Goal: Task Accomplishment & Management: Use online tool/utility

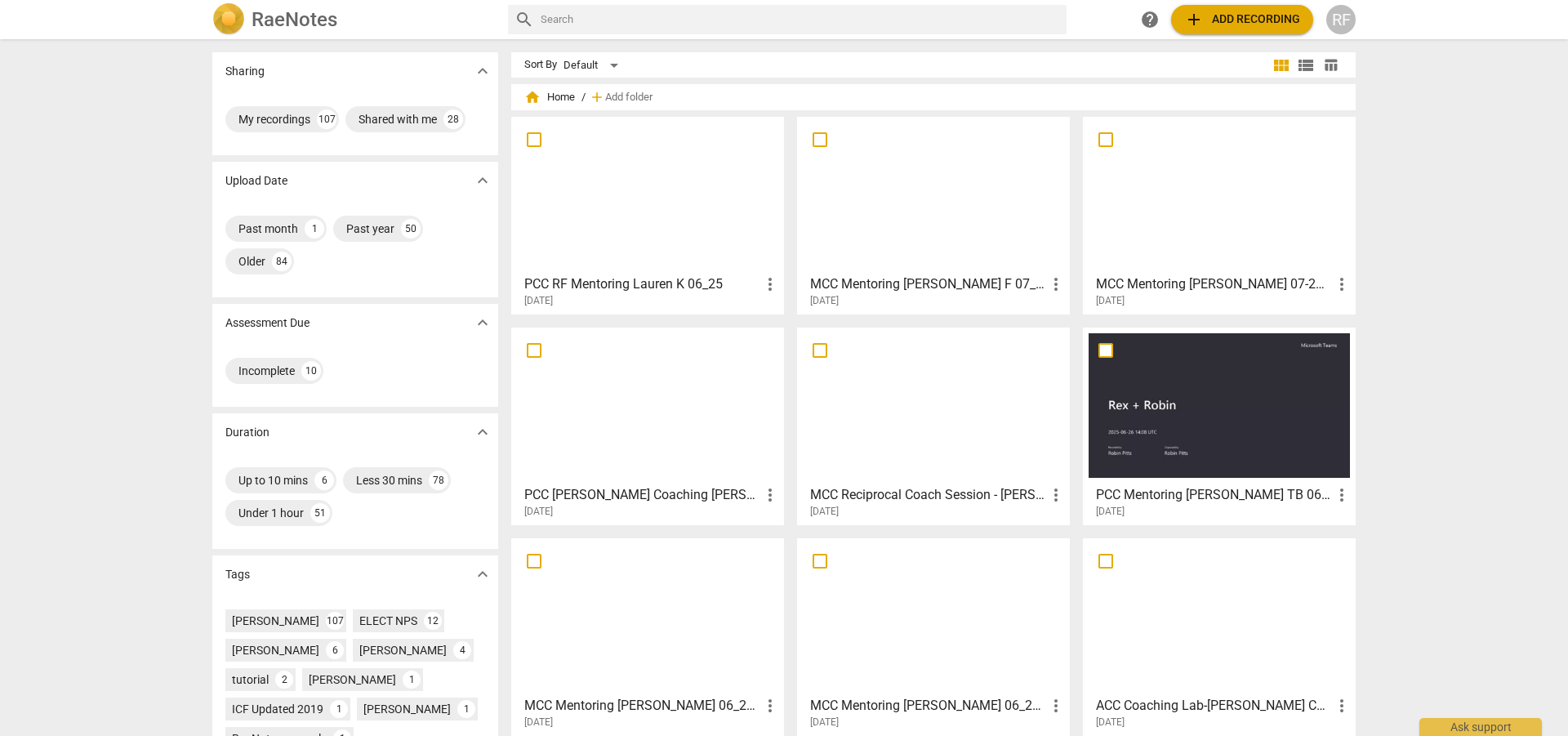
click at [623, 251] on div at bounding box center [648, 195] width 262 height 145
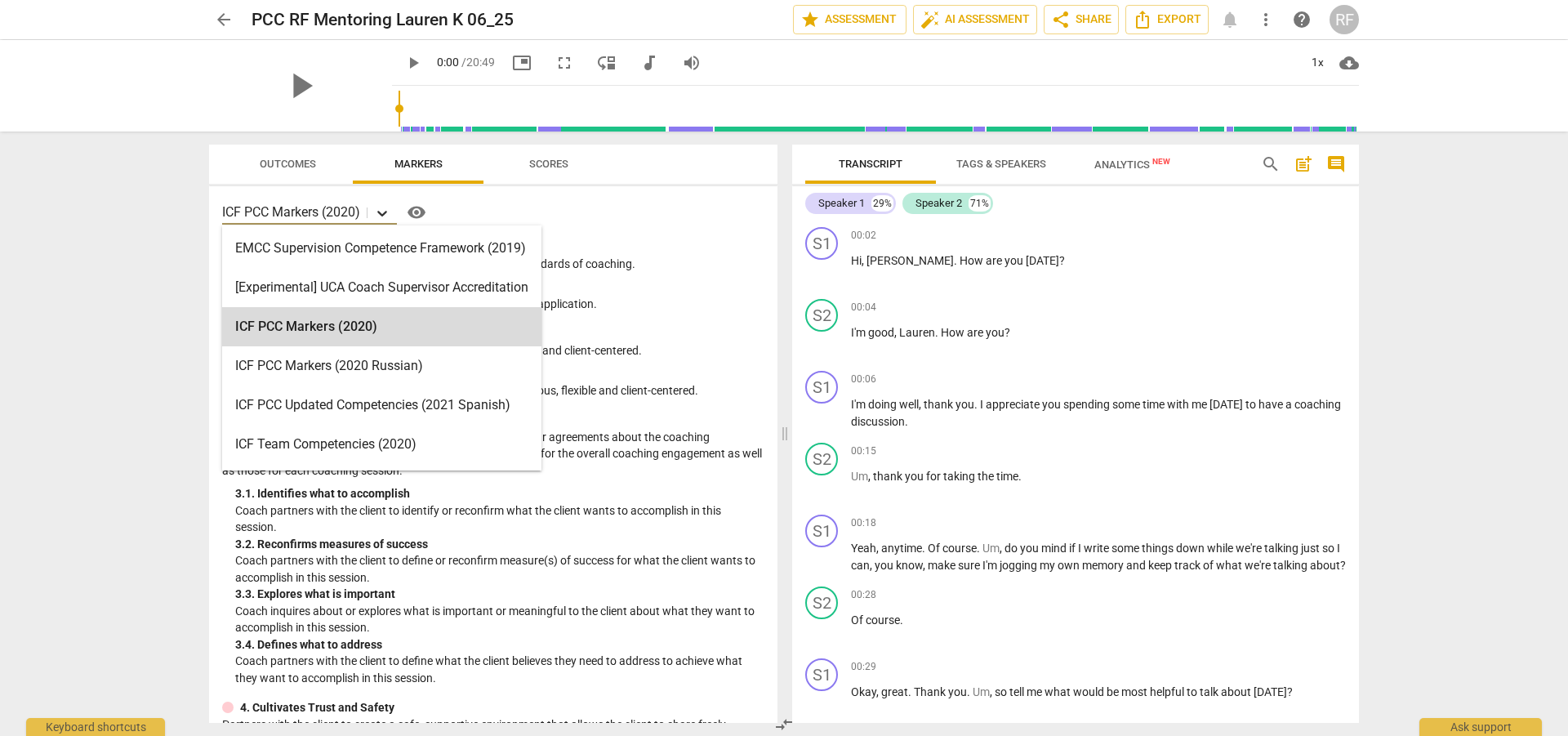
click at [385, 213] on icon at bounding box center [382, 213] width 16 height 16
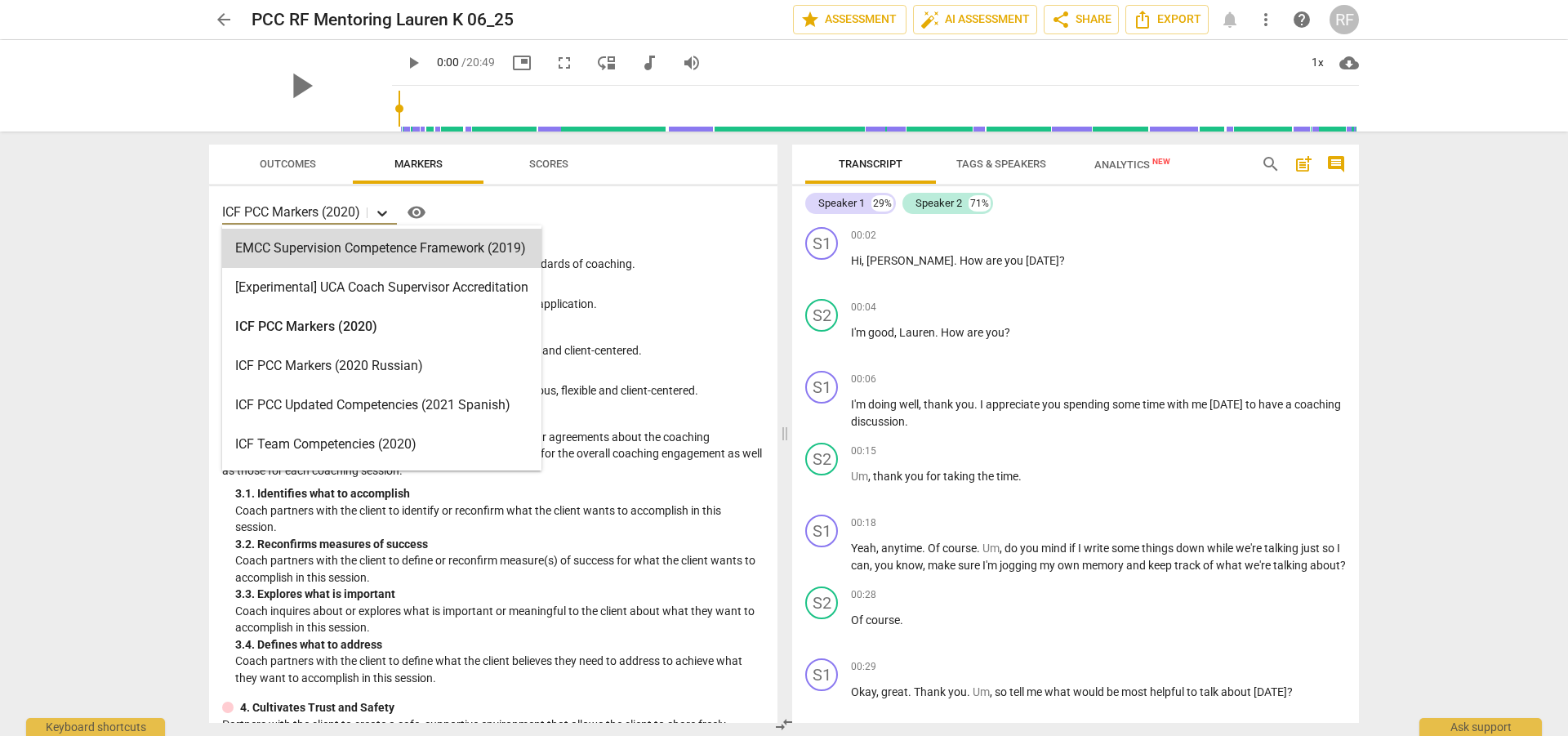
click at [377, 207] on icon at bounding box center [382, 213] width 16 height 16
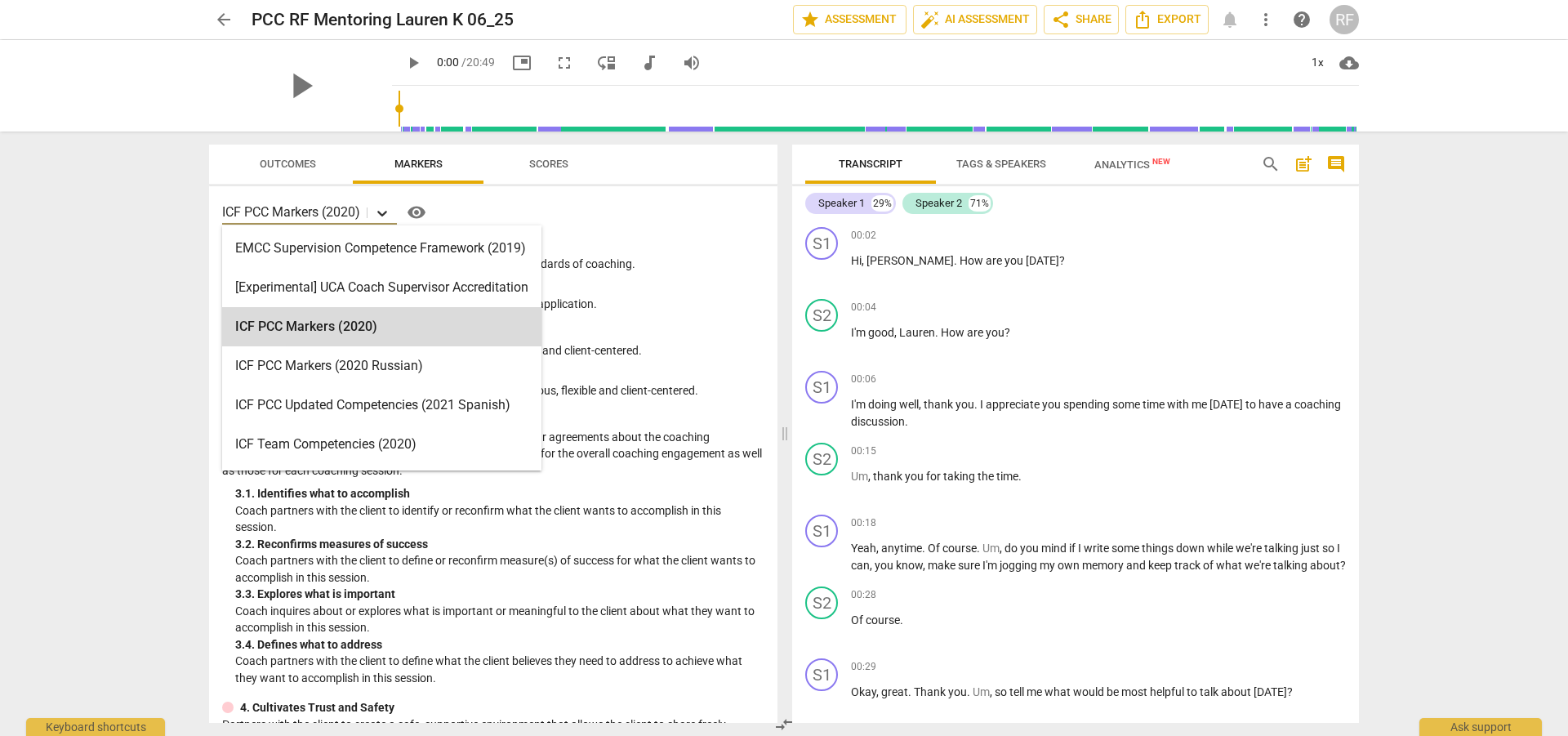
click at [377, 207] on icon at bounding box center [382, 213] width 16 height 16
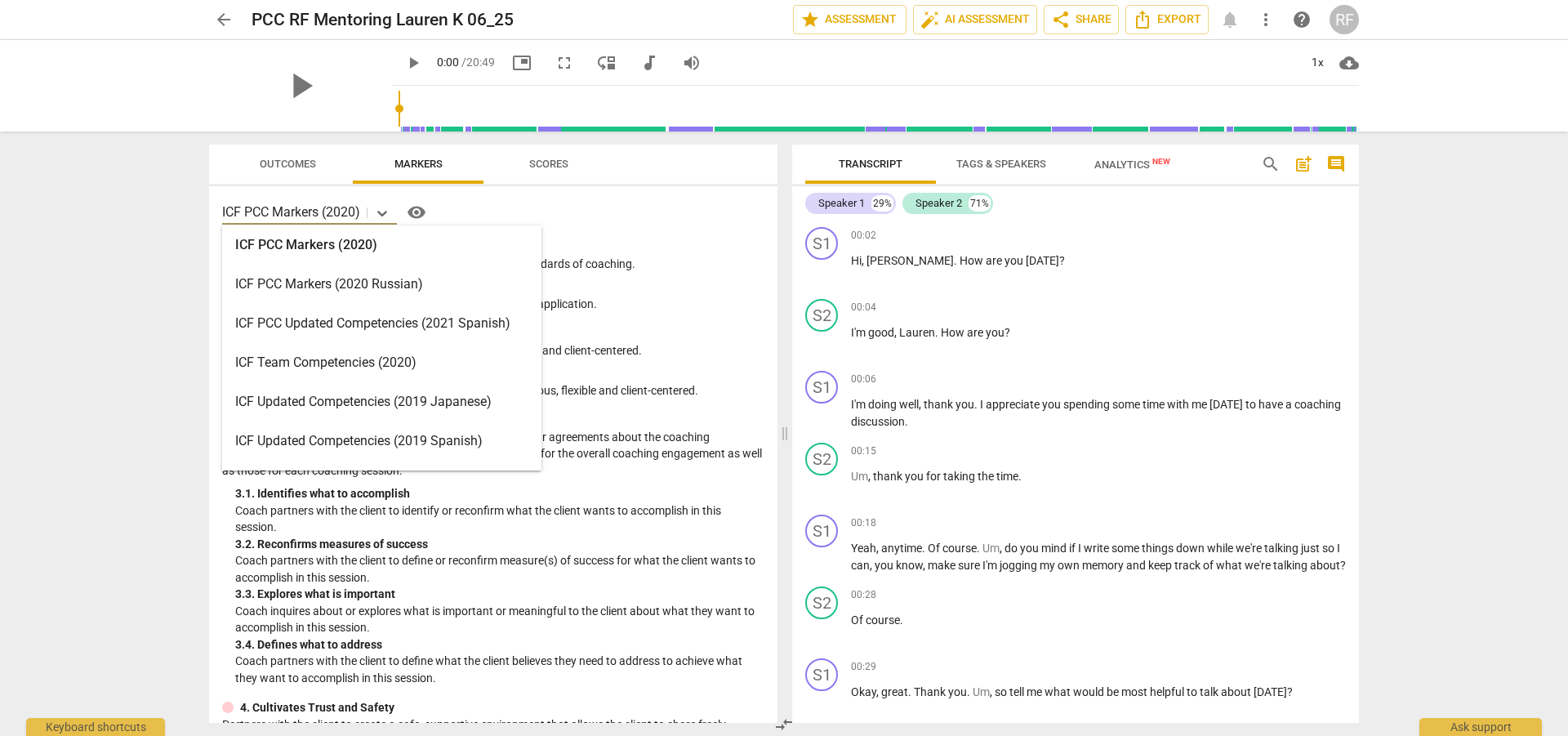
scroll to position [164, 0]
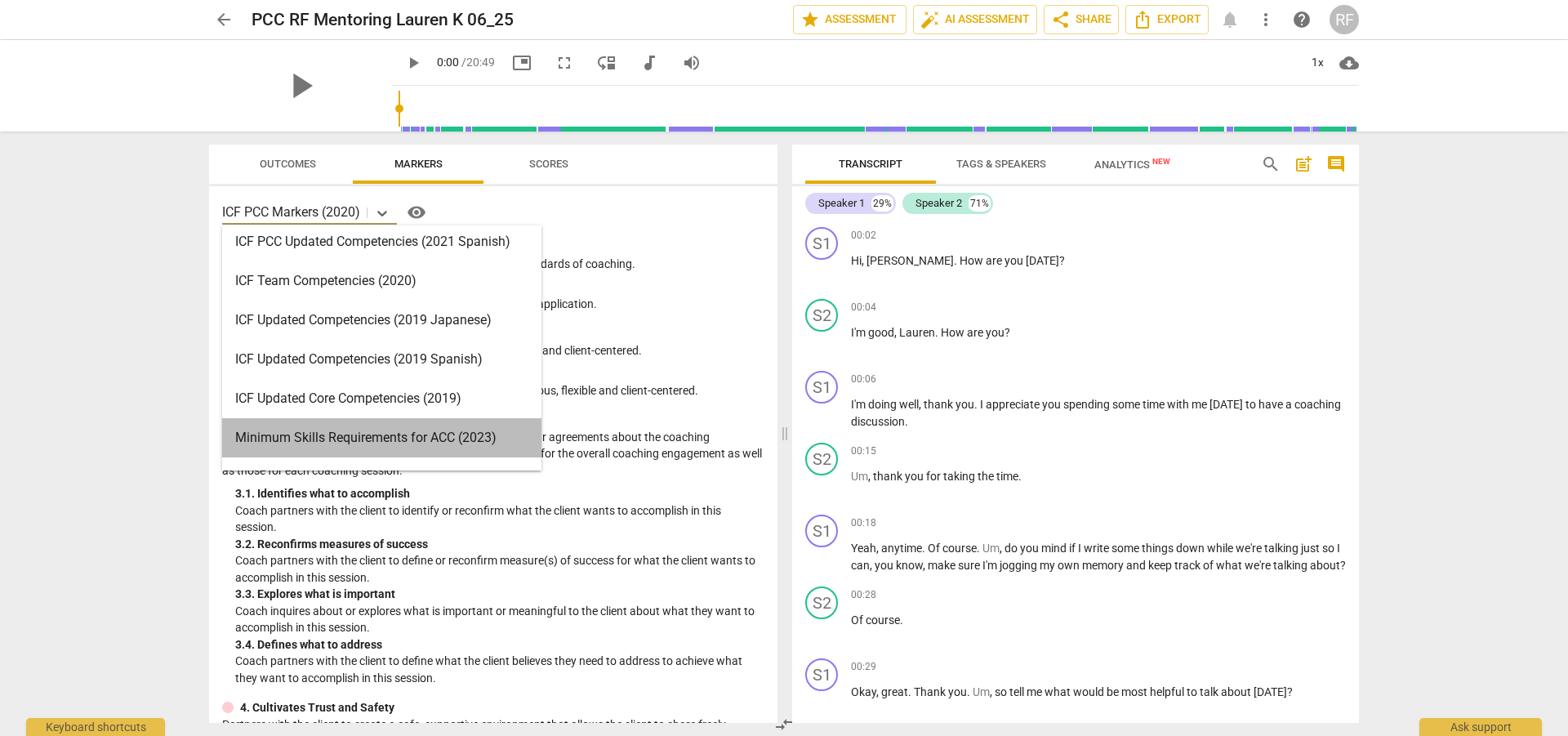
click at [352, 433] on div "Minimum Skills Requirements for ACC (2023)" at bounding box center [382, 438] width 319 height 40
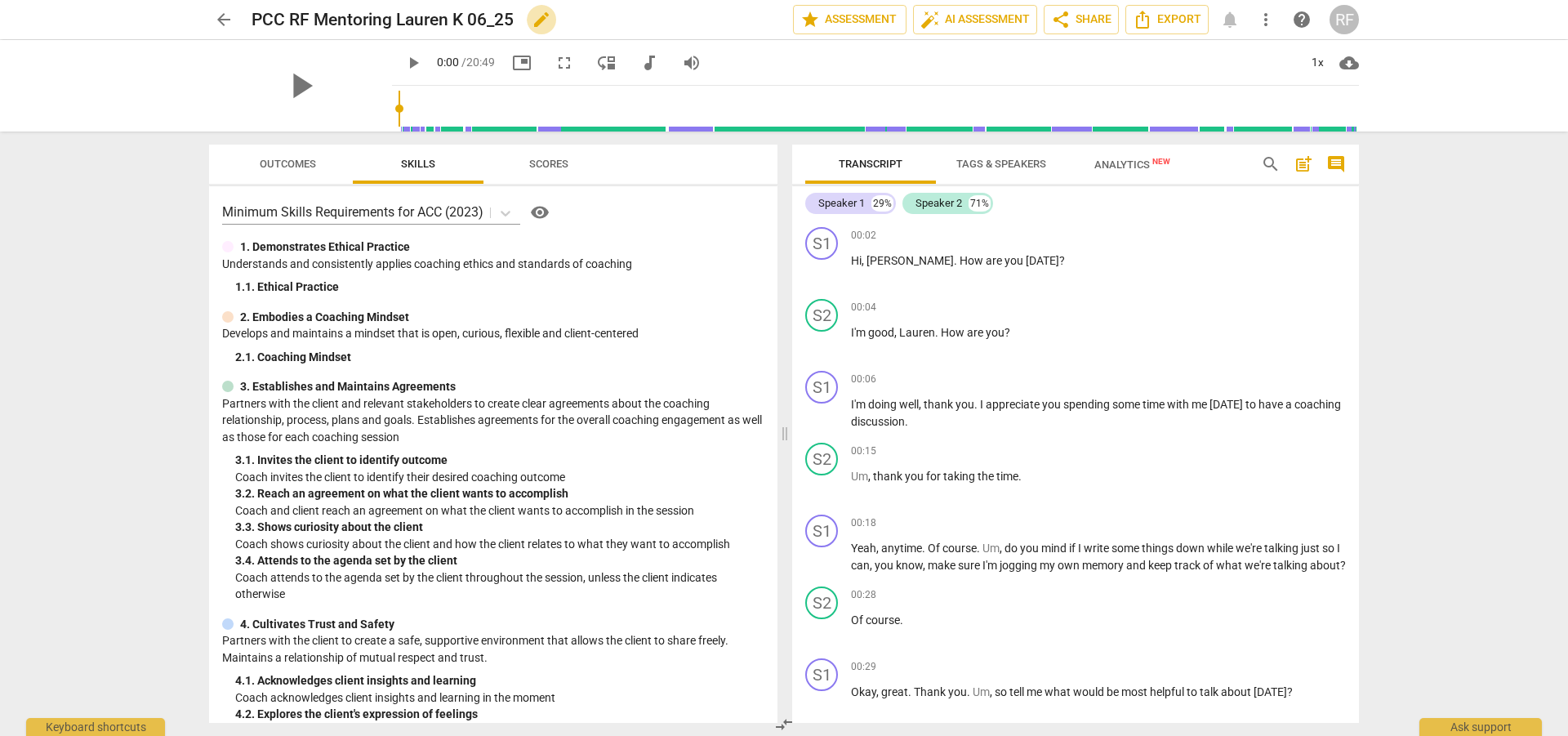
click at [543, 17] on span "edit" at bounding box center [542, 20] width 20 height 20
click at [285, 21] on input "PCC RF Mentoring Lauren K 06_25" at bounding box center [487, 19] width 470 height 31
type input "ACC RF Mentoring Lauren K 06_25"
click at [727, 24] on span "done" at bounding box center [736, 20] width 20 height 20
click at [299, 86] on span "play_arrow" at bounding box center [301, 85] width 43 height 43
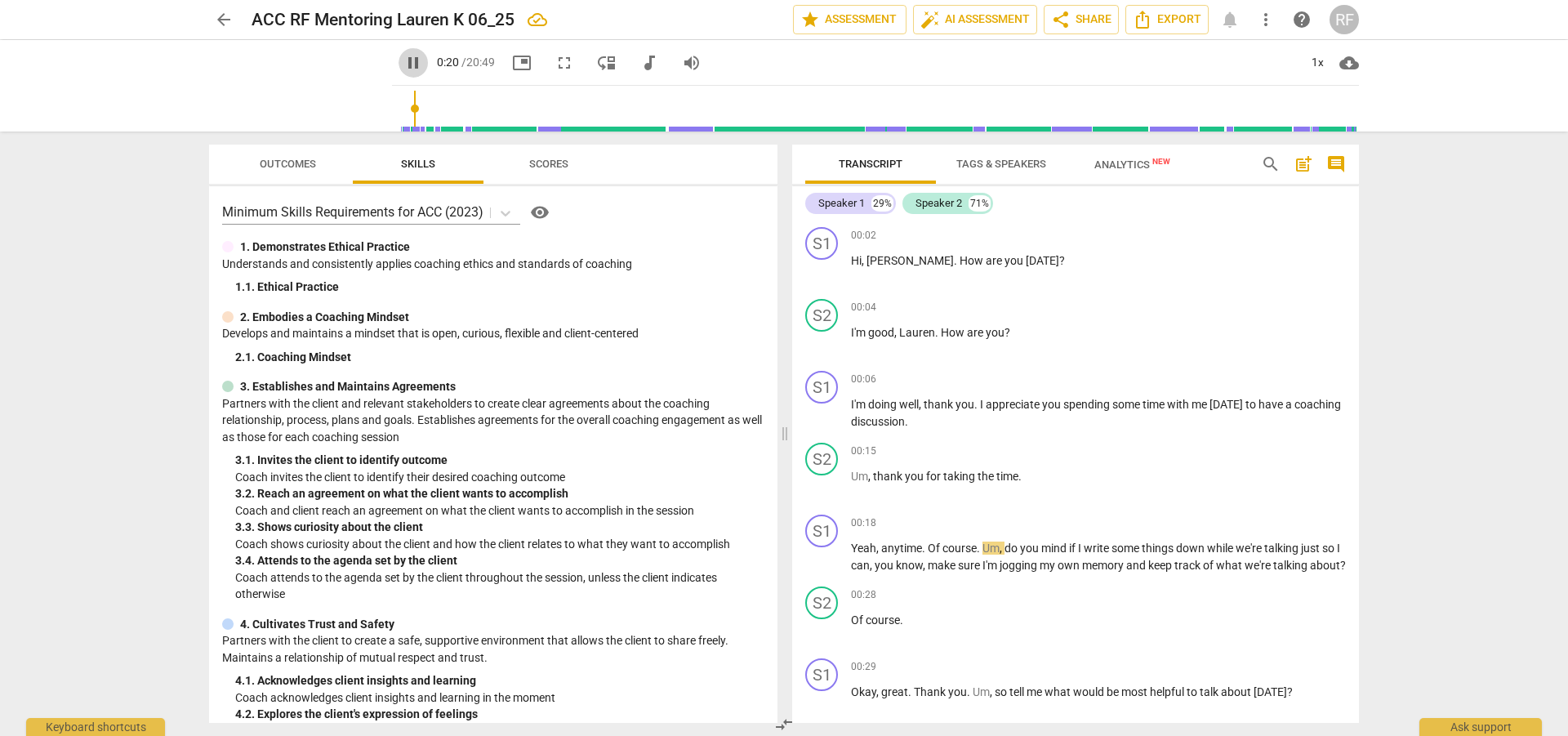
click at [404, 60] on span "pause" at bounding box center [414, 63] width 20 height 20
type input "21"
click at [1249, 232] on div "+" at bounding box center [1257, 235] width 16 height 16
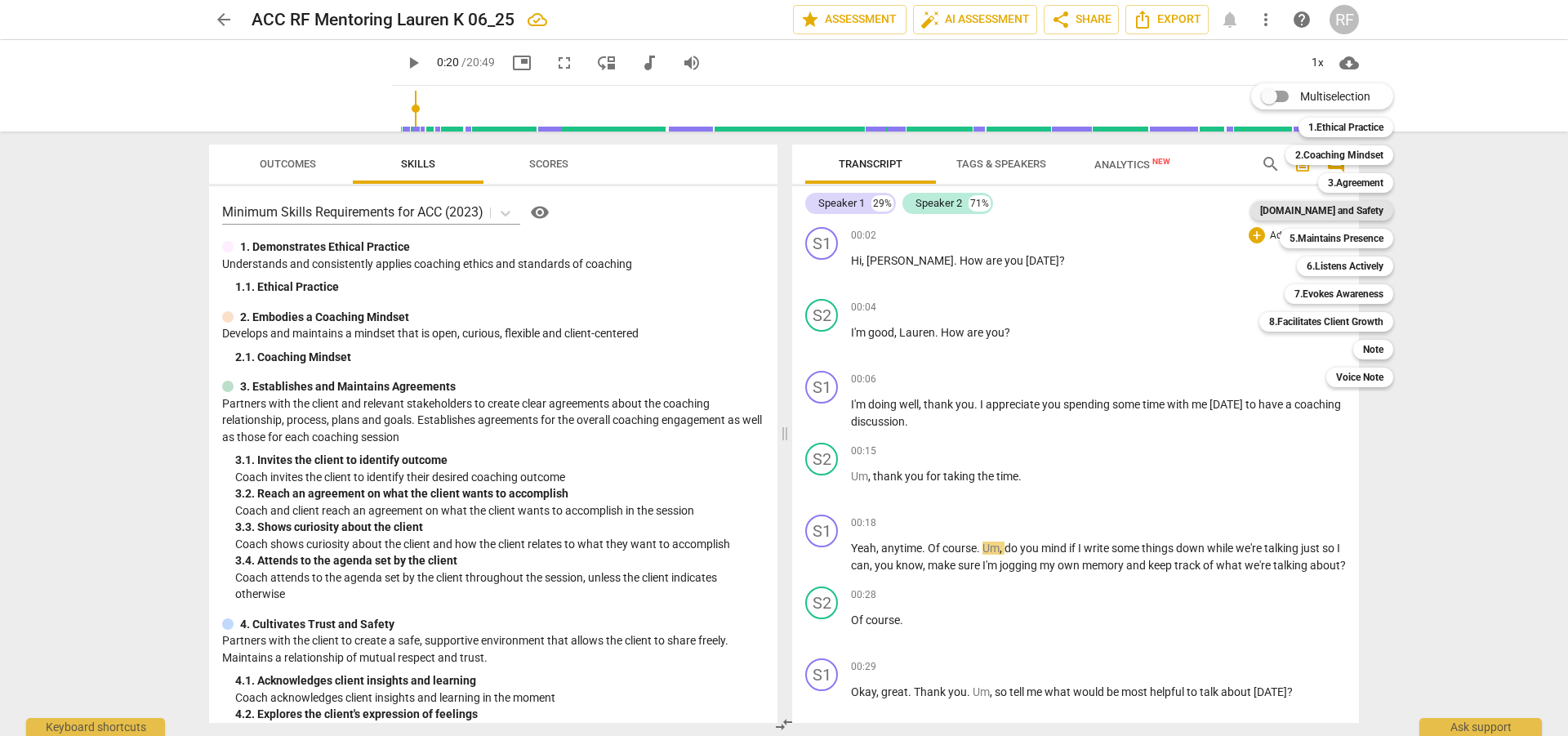
click at [1343, 215] on b "[DOMAIN_NAME] and Safety" at bounding box center [1322, 211] width 123 height 20
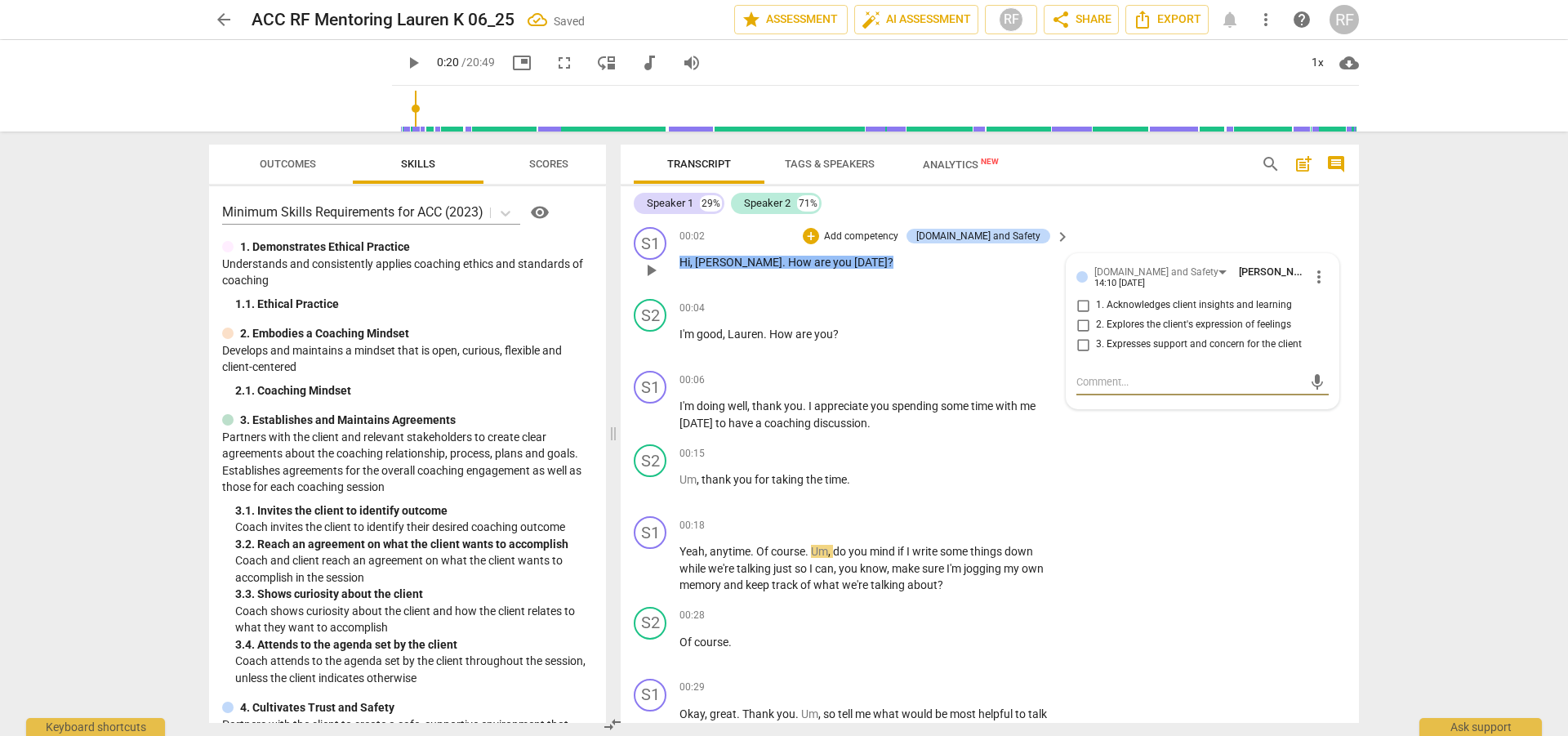
click at [1079, 324] on input "2. Explores the client's expression of feelings" at bounding box center [1083, 325] width 26 height 20
checkbox input "true"
click at [404, 65] on span "play_arrow" at bounding box center [414, 63] width 20 height 20
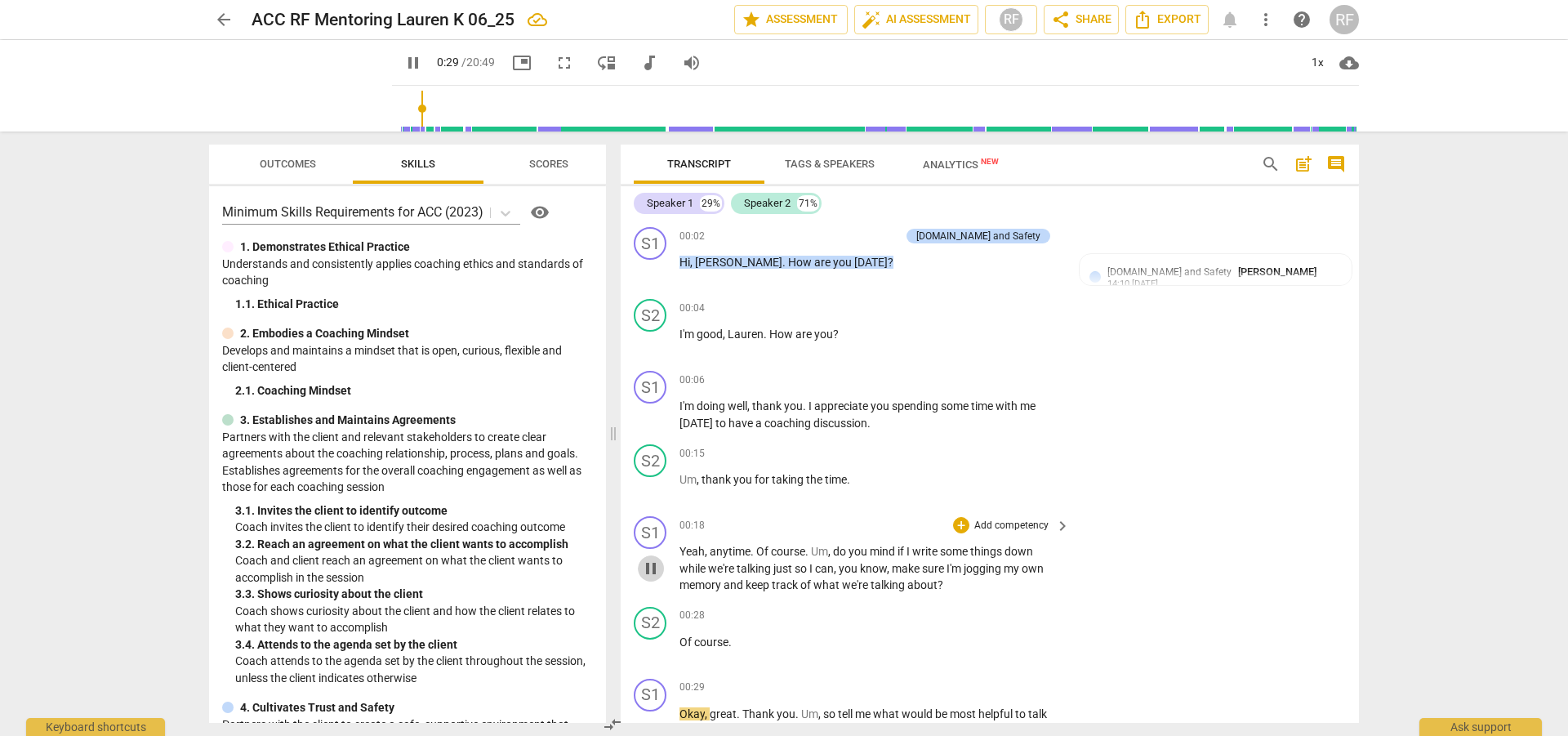
click at [649, 564] on span "pause" at bounding box center [652, 568] width 20 height 20
type input "30"
click at [960, 521] on div "+" at bounding box center [961, 525] width 16 height 16
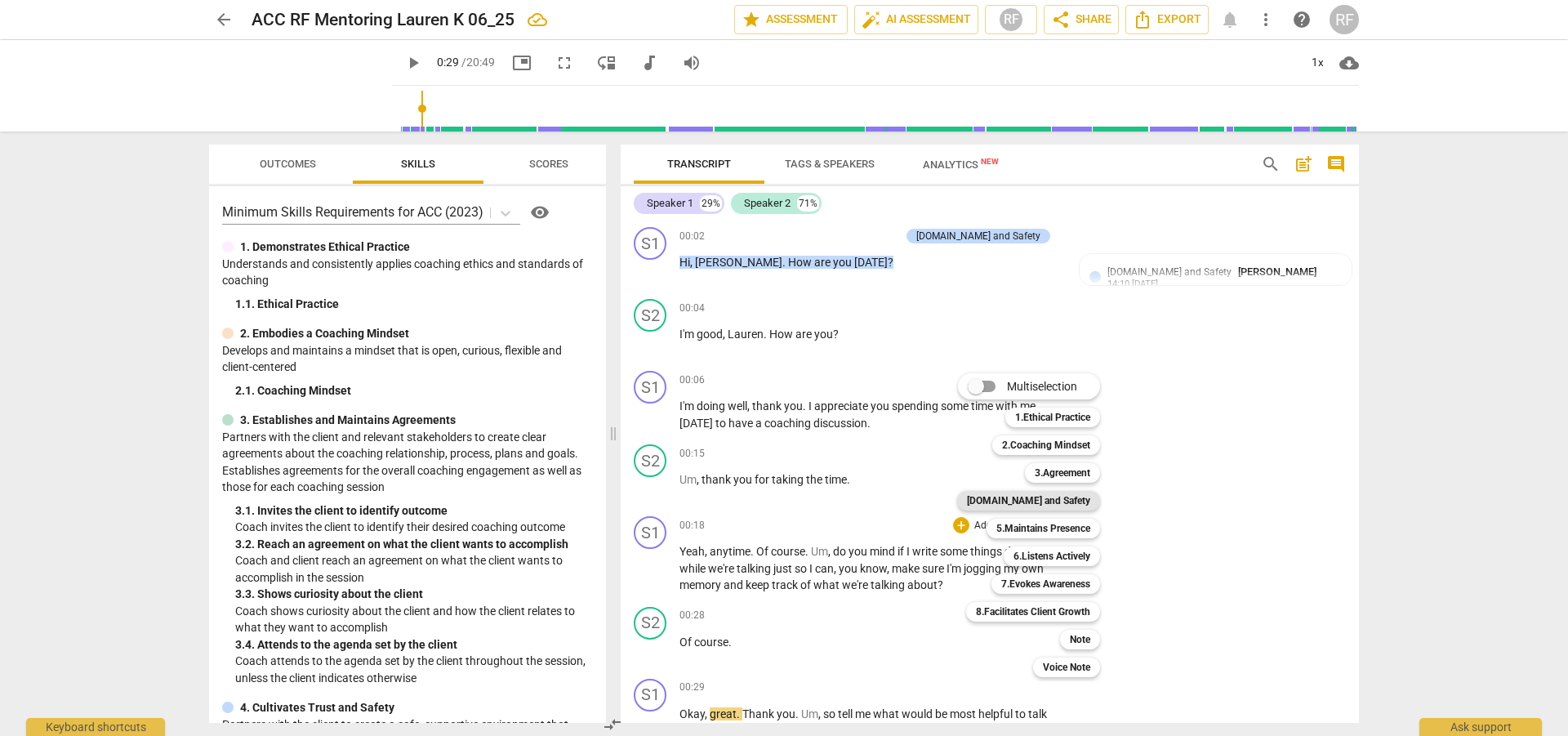
click at [1054, 503] on b "[DOMAIN_NAME] and Safety" at bounding box center [1028, 501] width 123 height 20
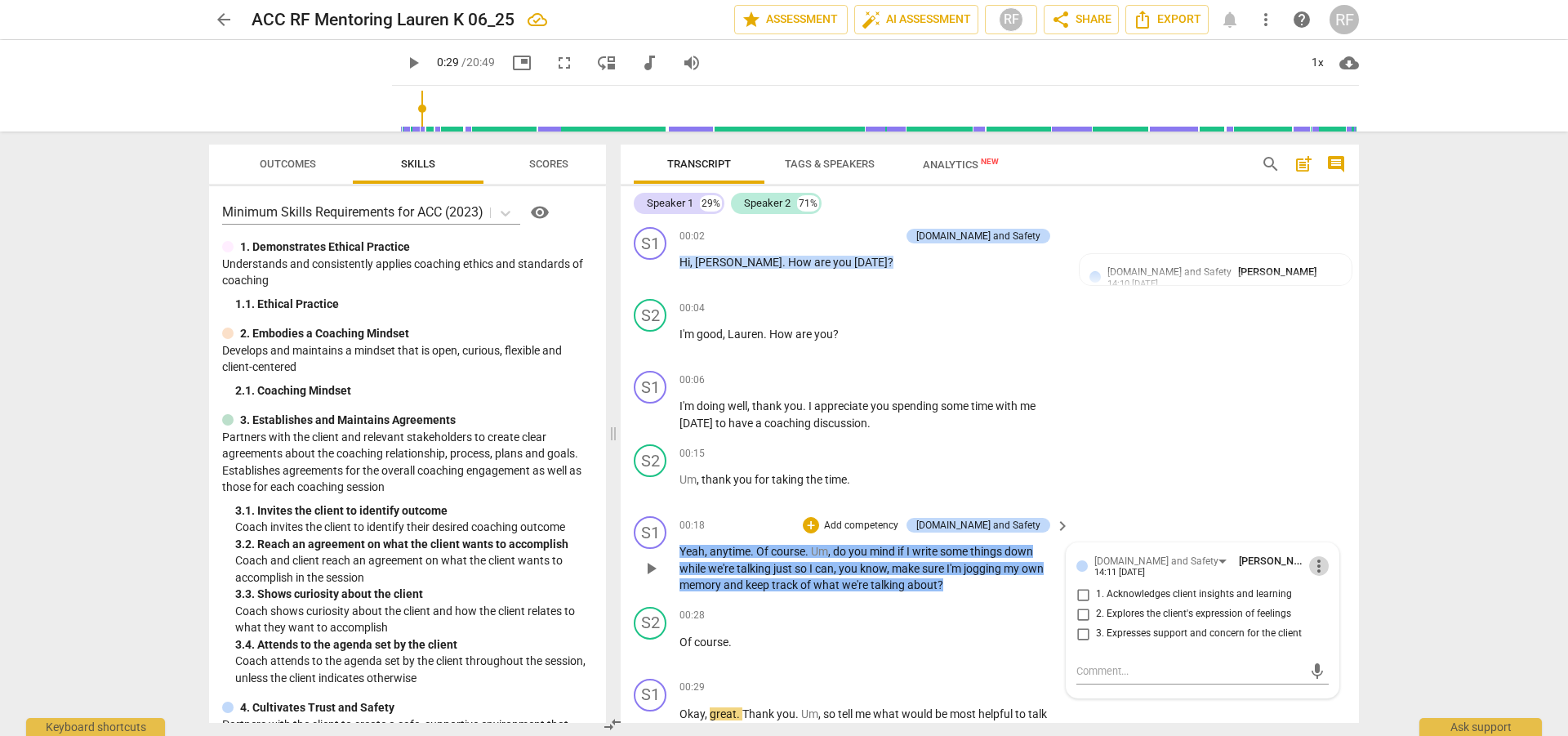
click at [1315, 572] on span "more_vert" at bounding box center [1319, 566] width 20 height 20
click at [1319, 592] on li "Delete" at bounding box center [1332, 596] width 57 height 31
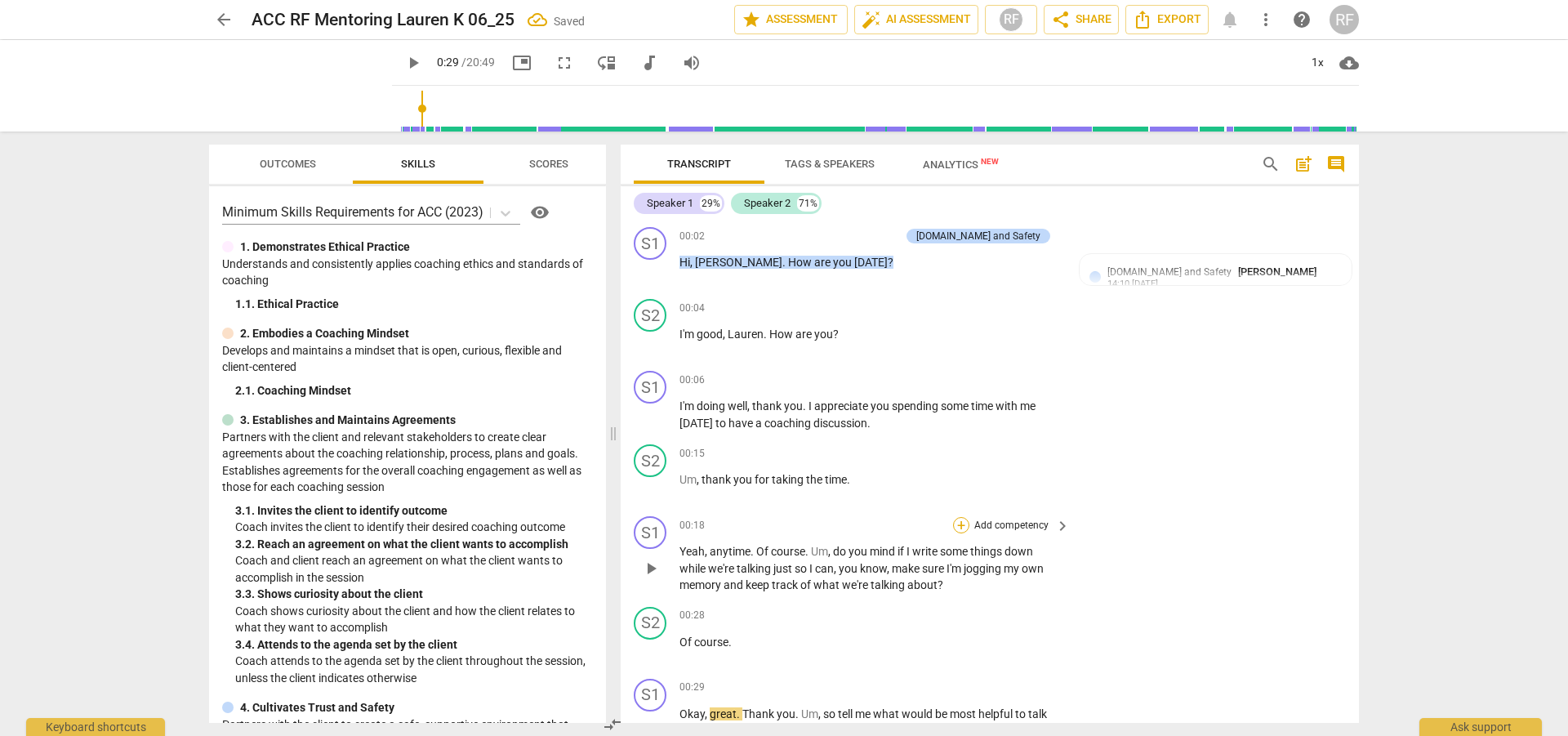
click at [955, 521] on div "+" at bounding box center [961, 525] width 16 height 16
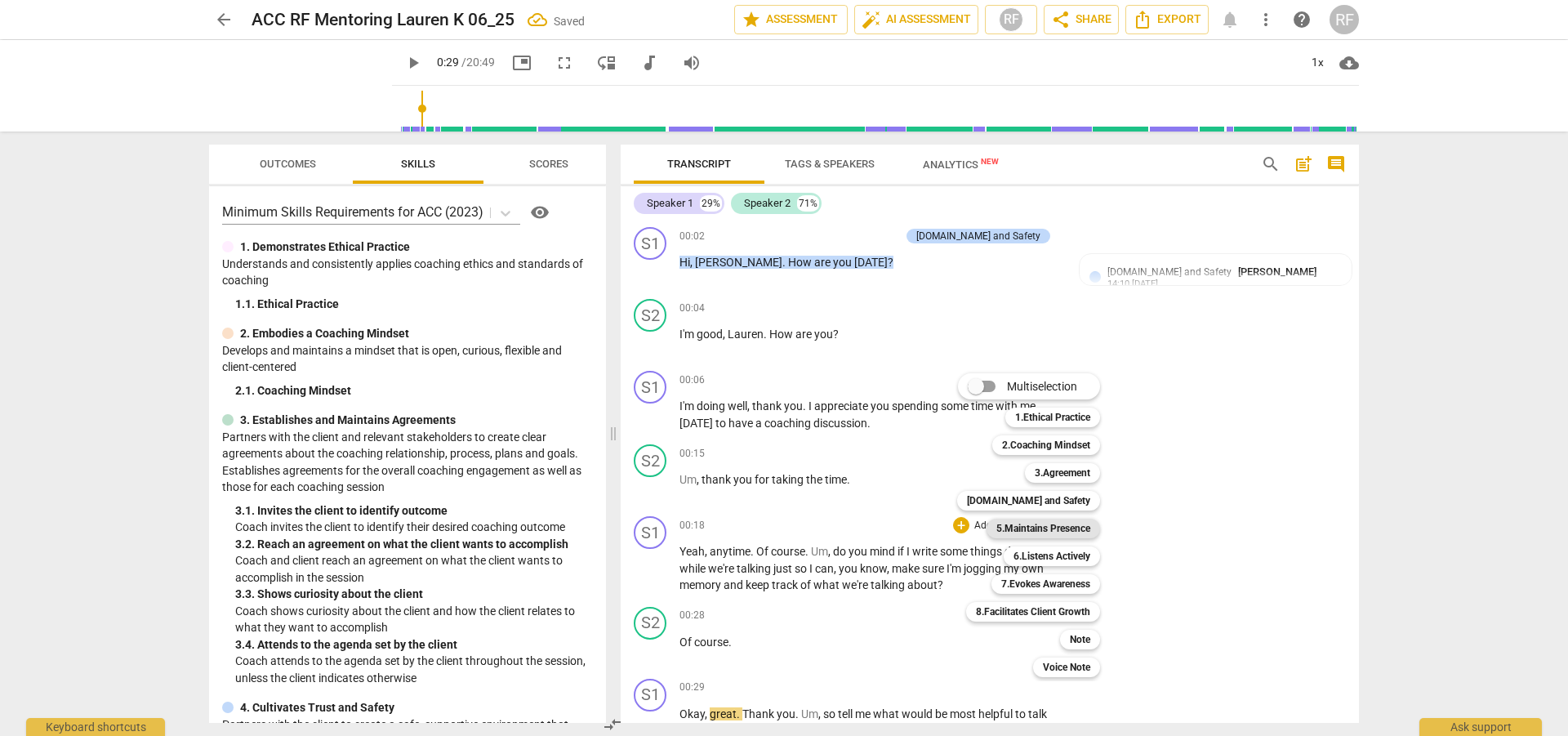
click at [1047, 526] on b "5.Maintains Presence" at bounding box center [1043, 529] width 94 height 20
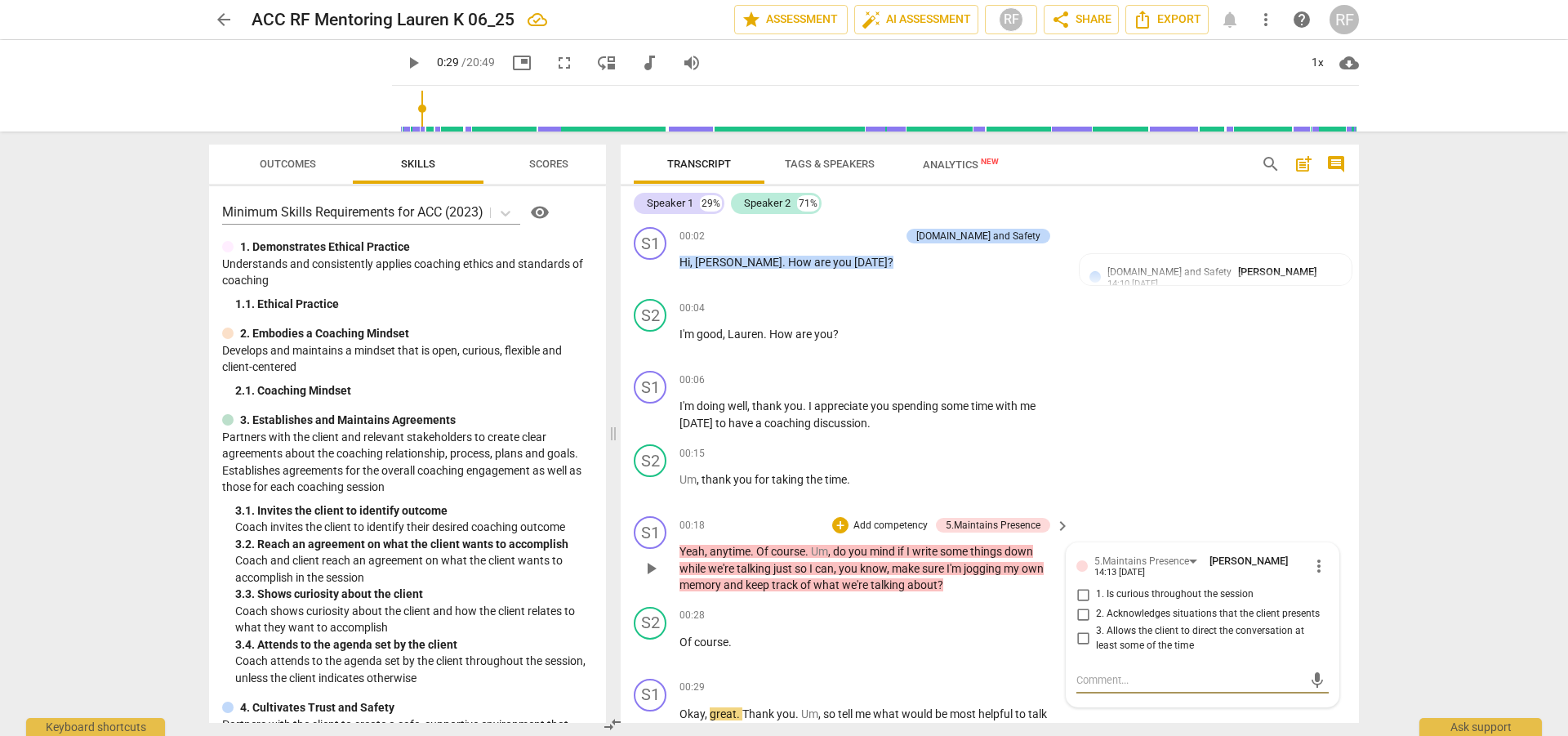
click at [1317, 568] on span "more_vert" at bounding box center [1319, 566] width 20 height 20
click at [1337, 600] on li "Delete" at bounding box center [1332, 596] width 57 height 31
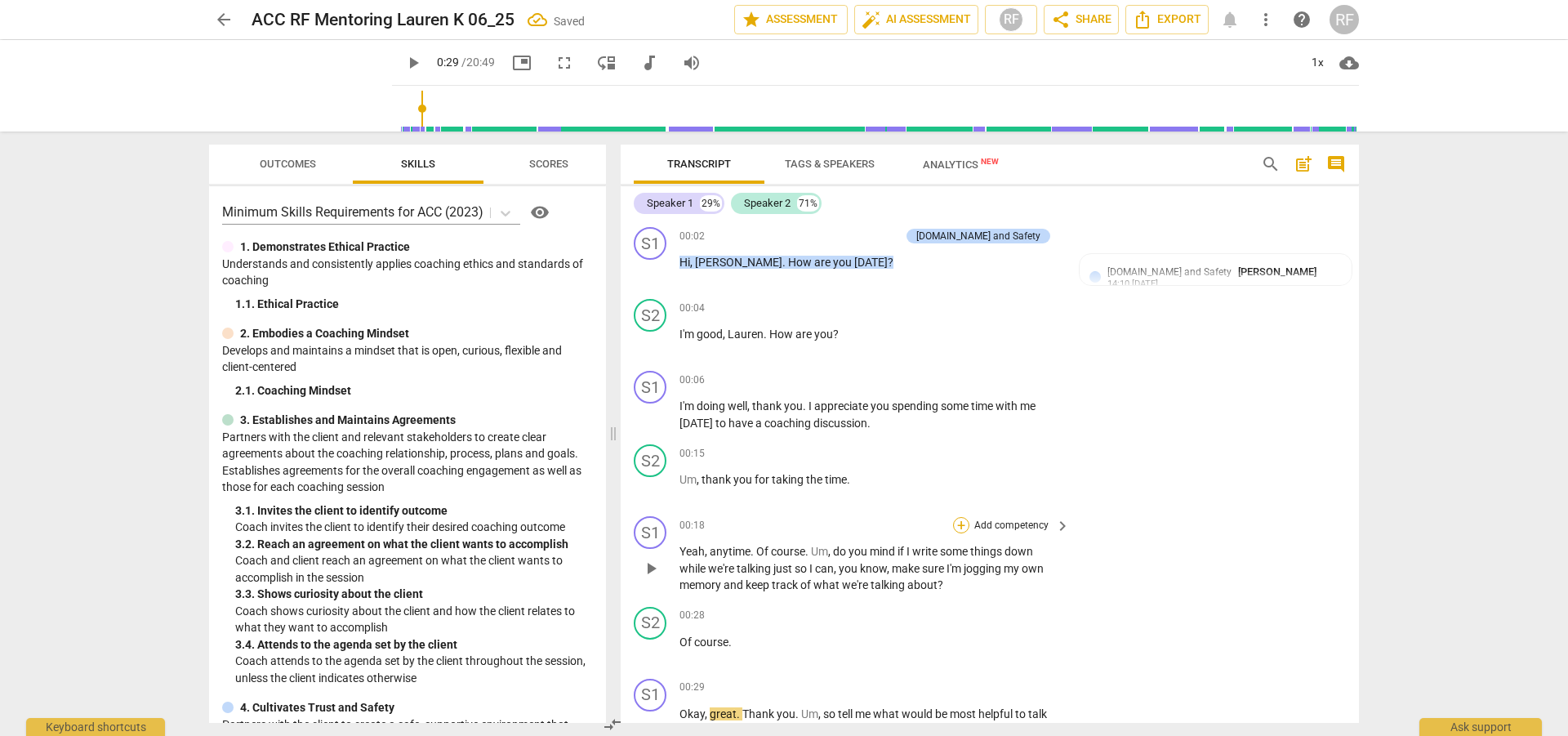
click at [957, 524] on div "+" at bounding box center [961, 525] width 16 height 16
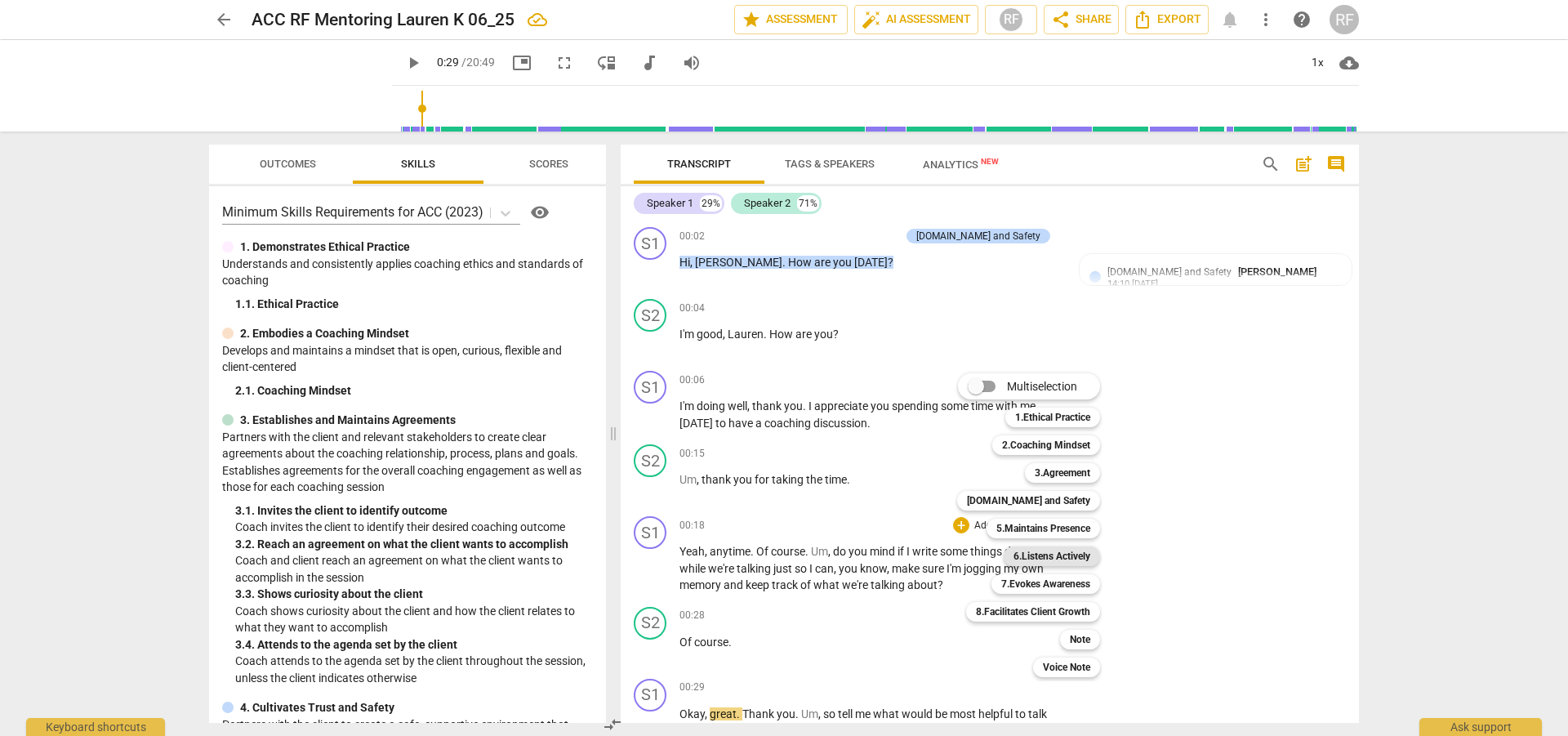
click at [1062, 553] on b "6.Listens Actively" at bounding box center [1051, 556] width 76 height 20
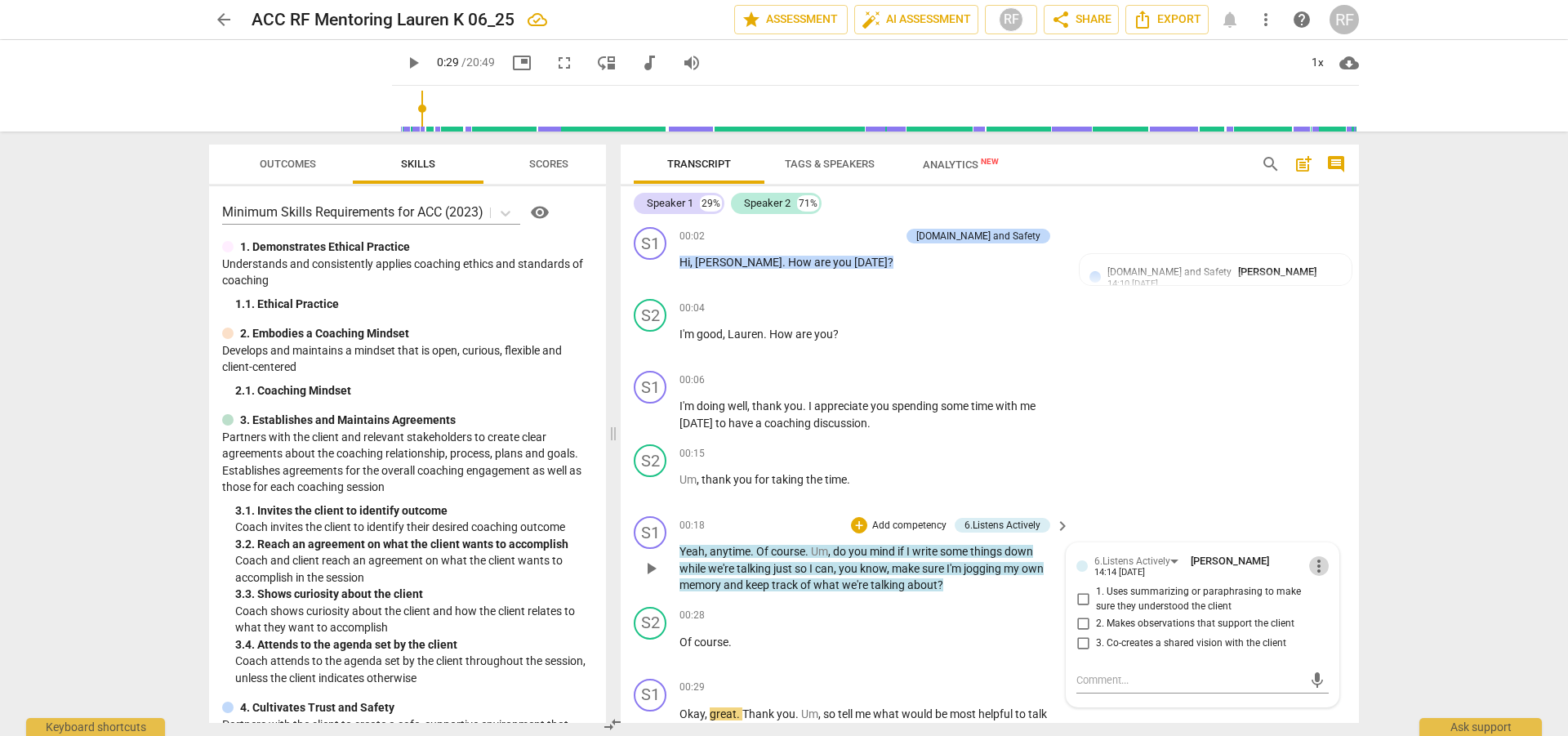
click at [1310, 557] on span "more_vert" at bounding box center [1319, 566] width 20 height 20
click at [1323, 591] on li "Delete" at bounding box center [1332, 596] width 57 height 31
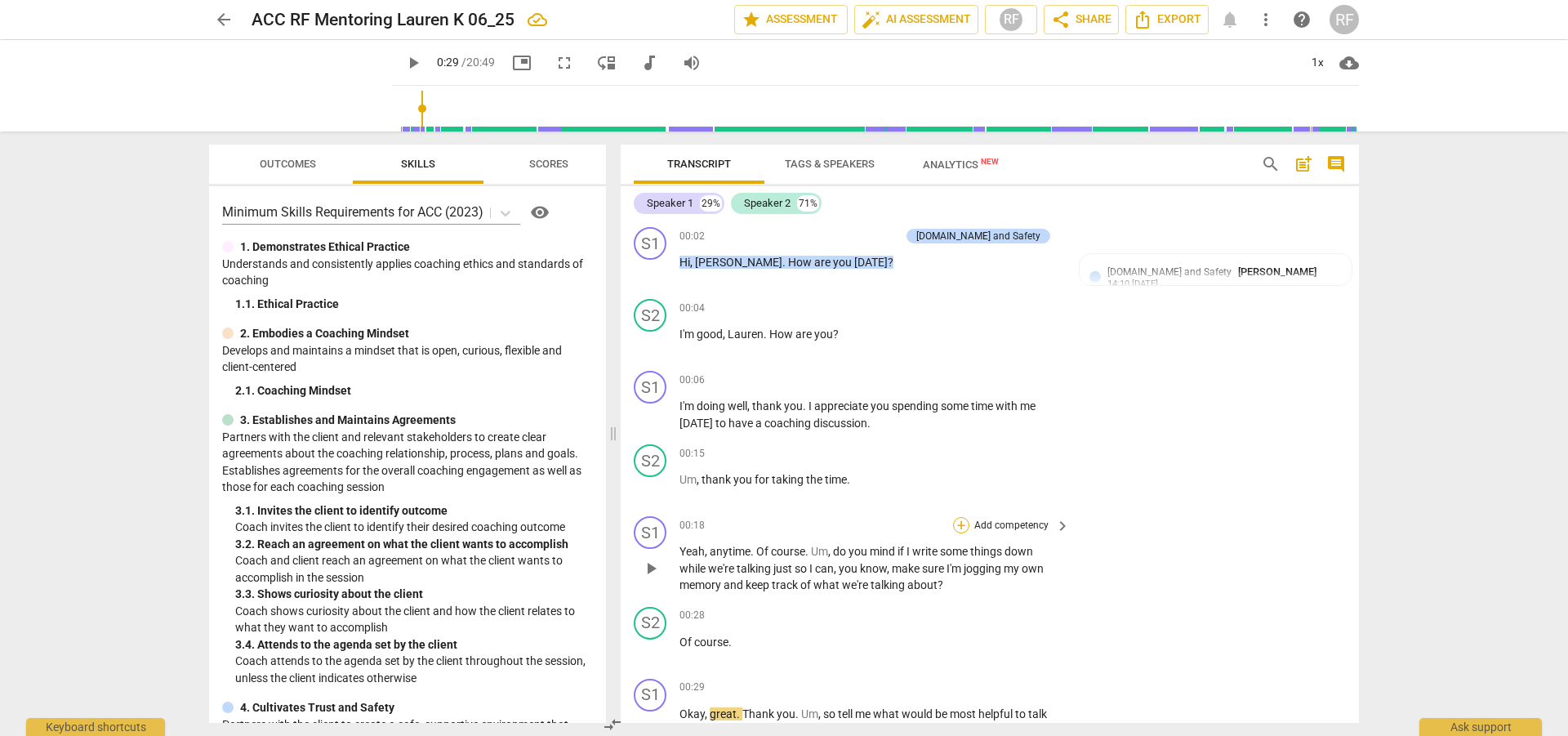
click at [958, 524] on div "+" at bounding box center [961, 525] width 16 height 16
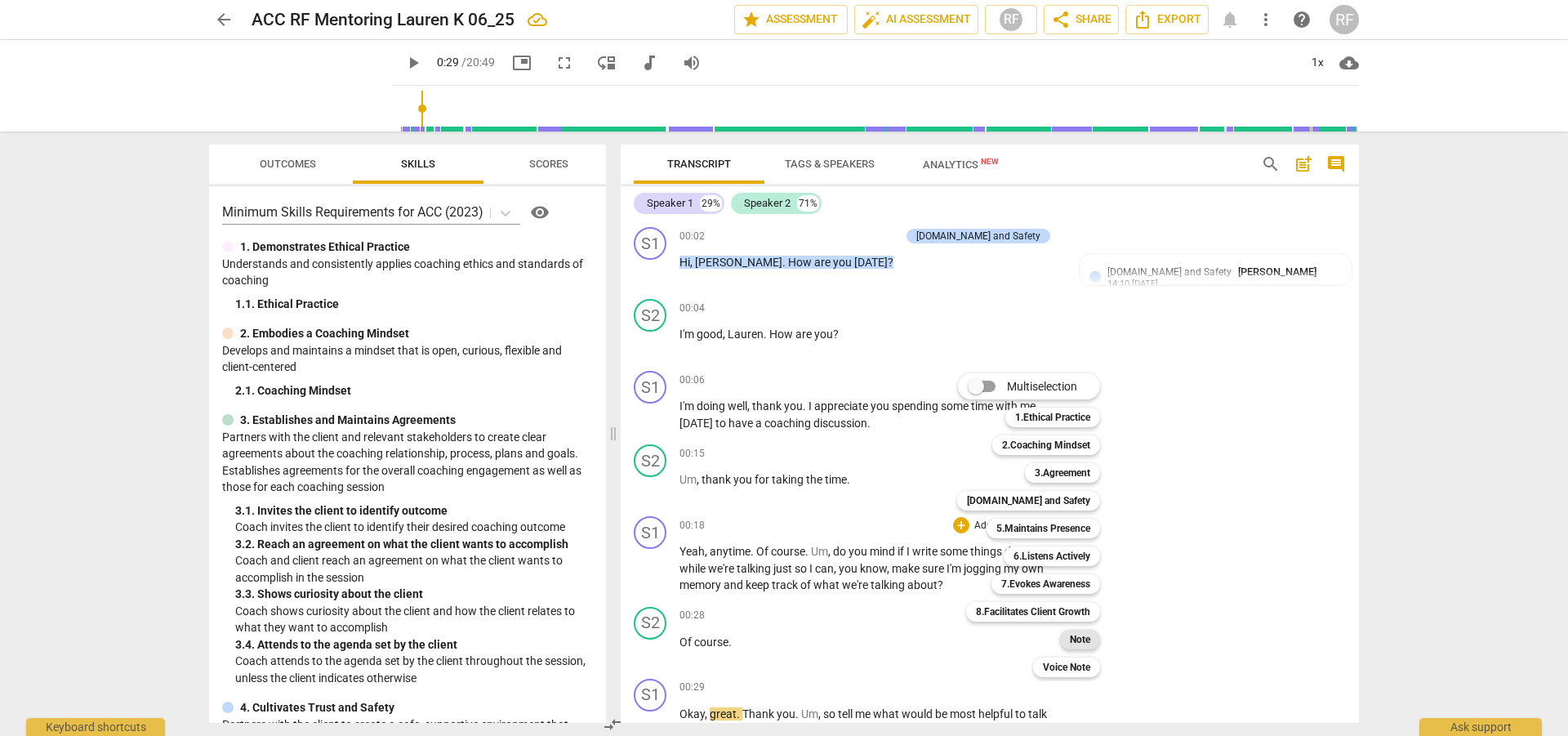
click at [1074, 637] on b "Note" at bounding box center [1080, 640] width 21 height 20
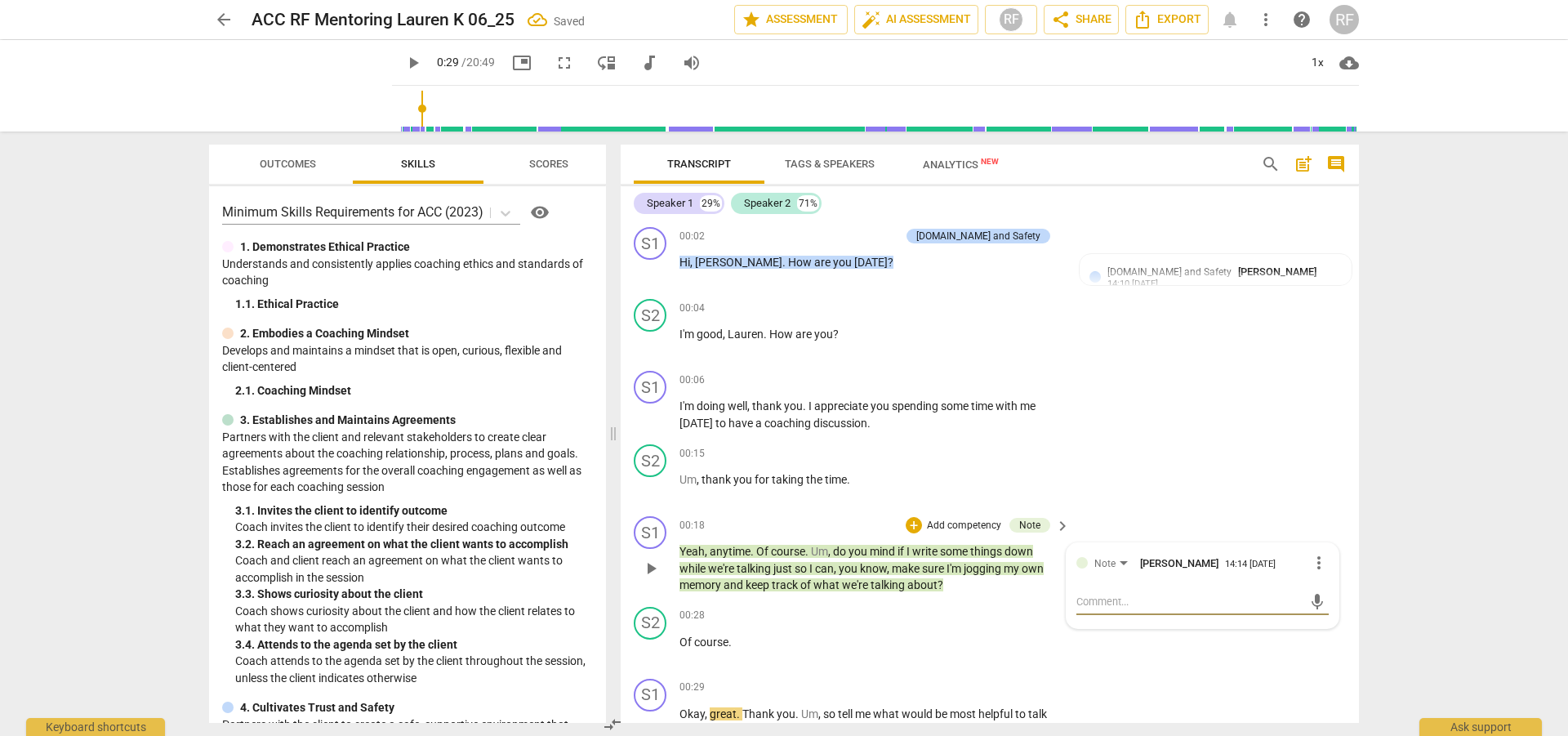
type textarea "C"
type textarea "Cl"
type textarea "Cle"
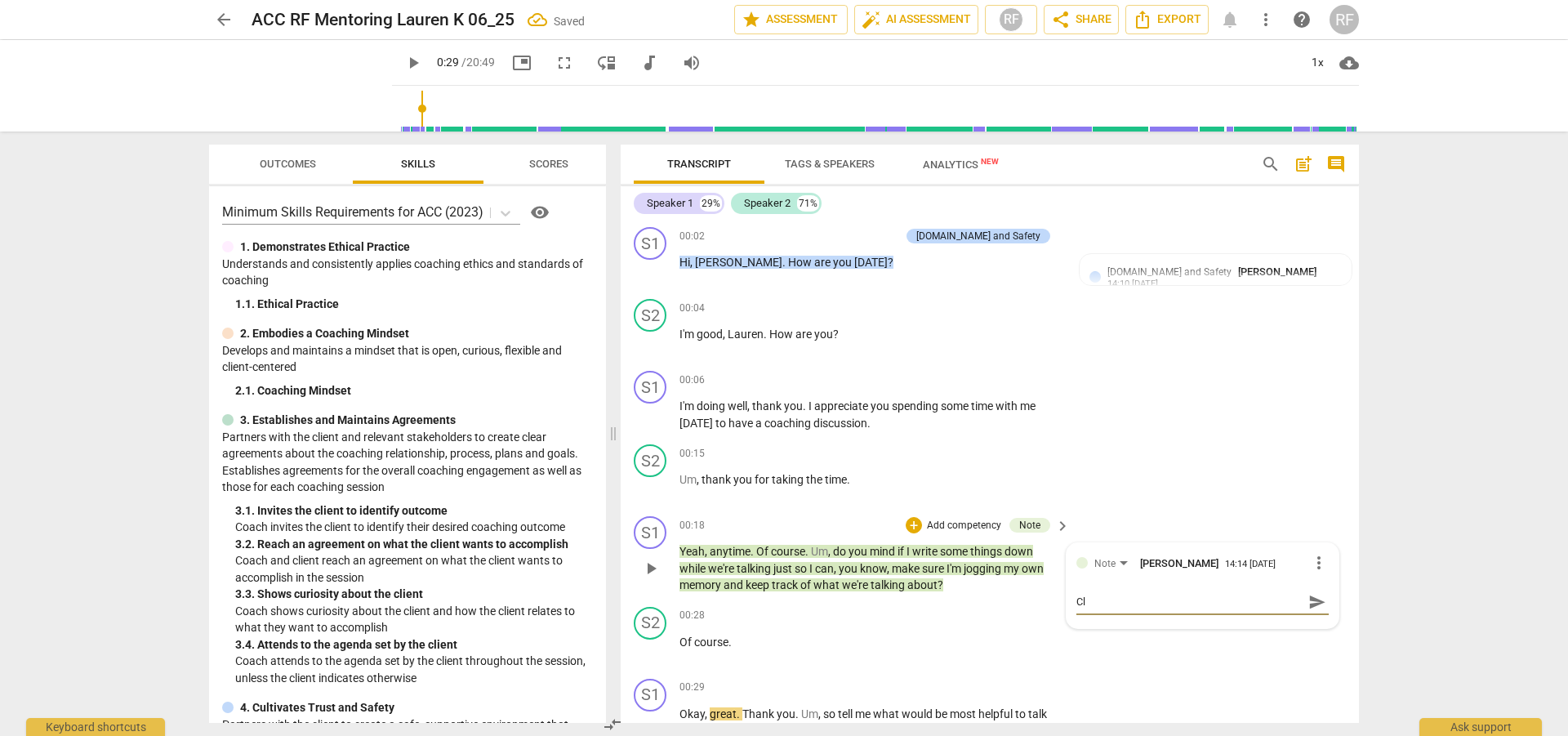
type textarea "Cle"
type textarea "Clen"
type textarea "Cle"
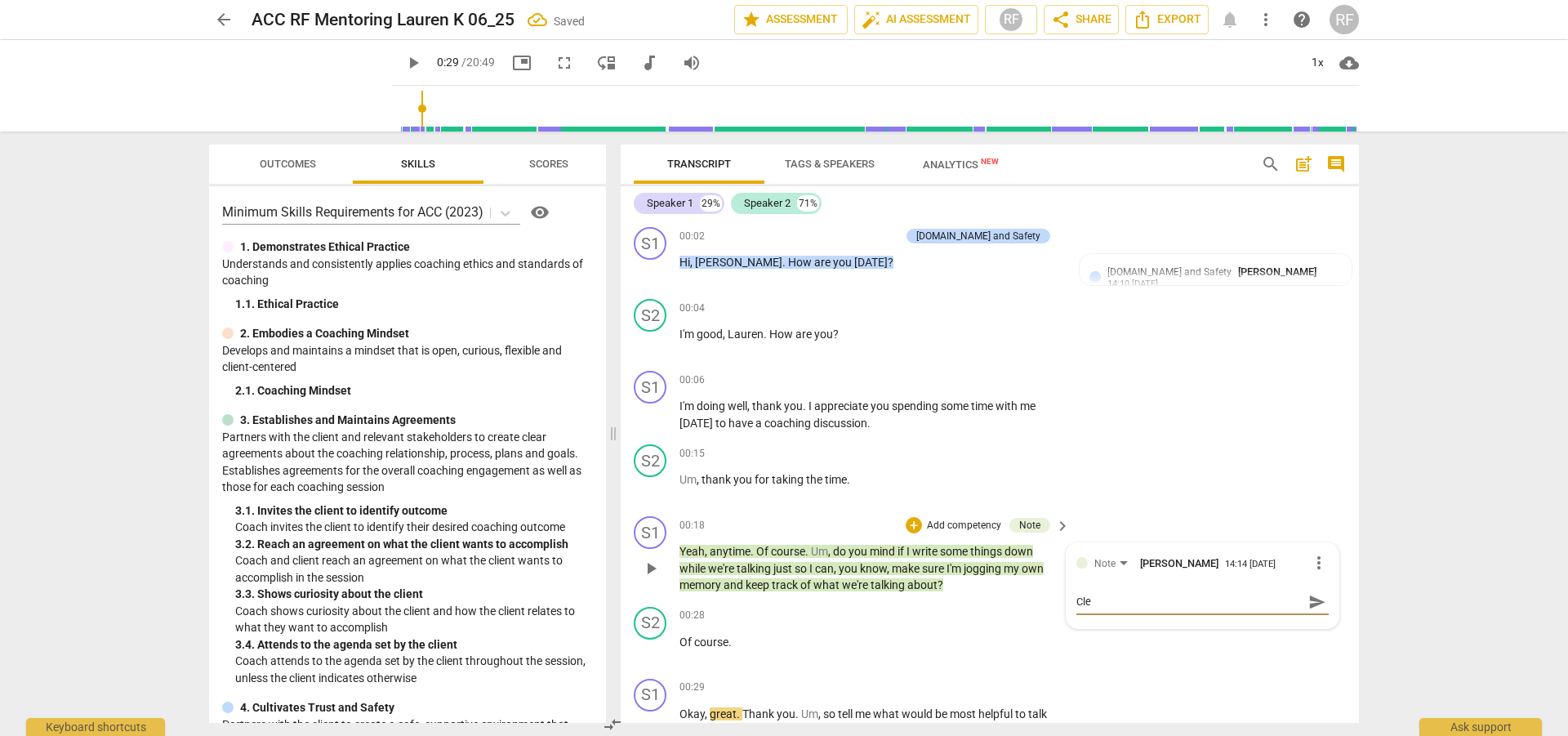
type textarea "Cl"
type textarea "C"
type textarea "Co"
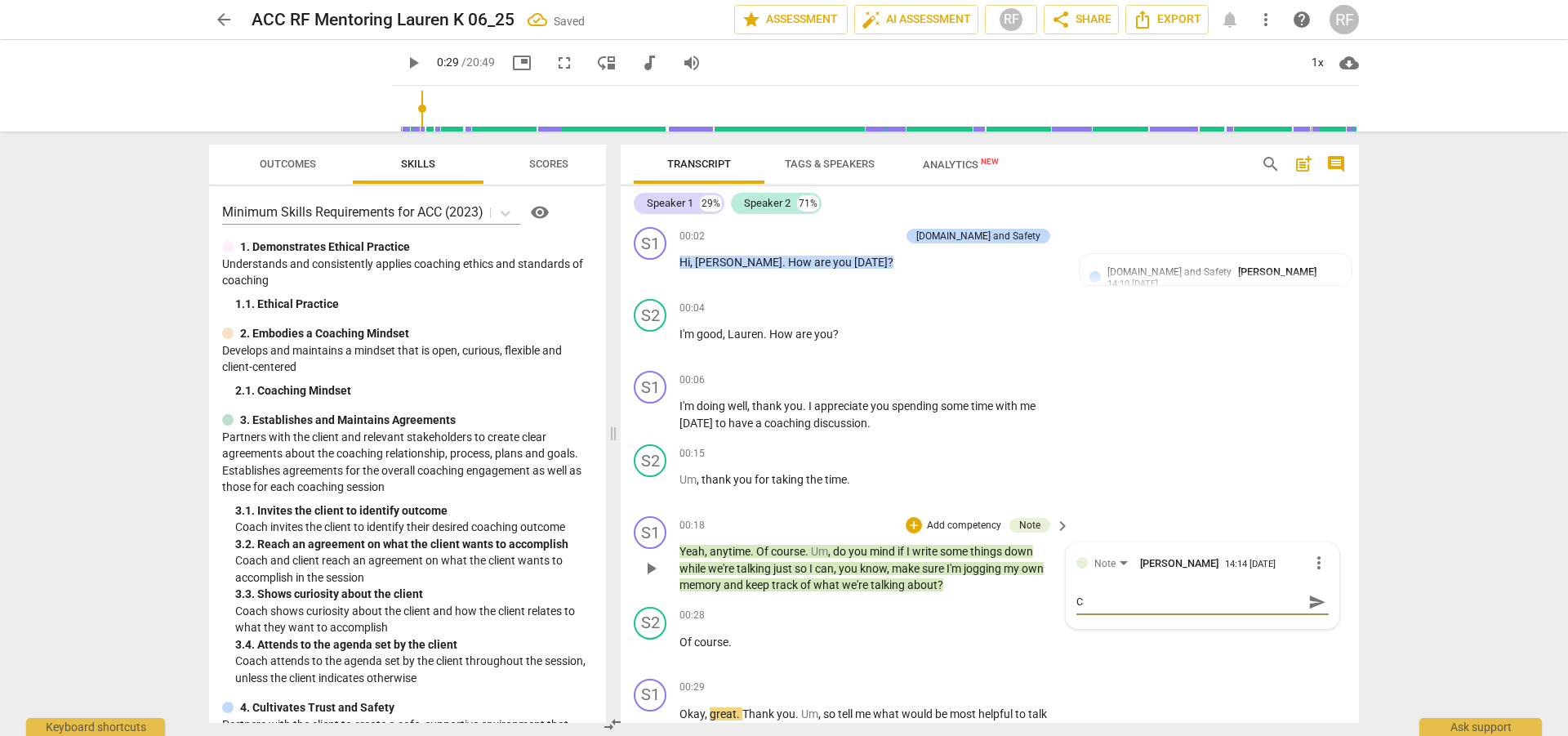
type textarea "Co"
type textarea "Coa"
type textarea "Coac"
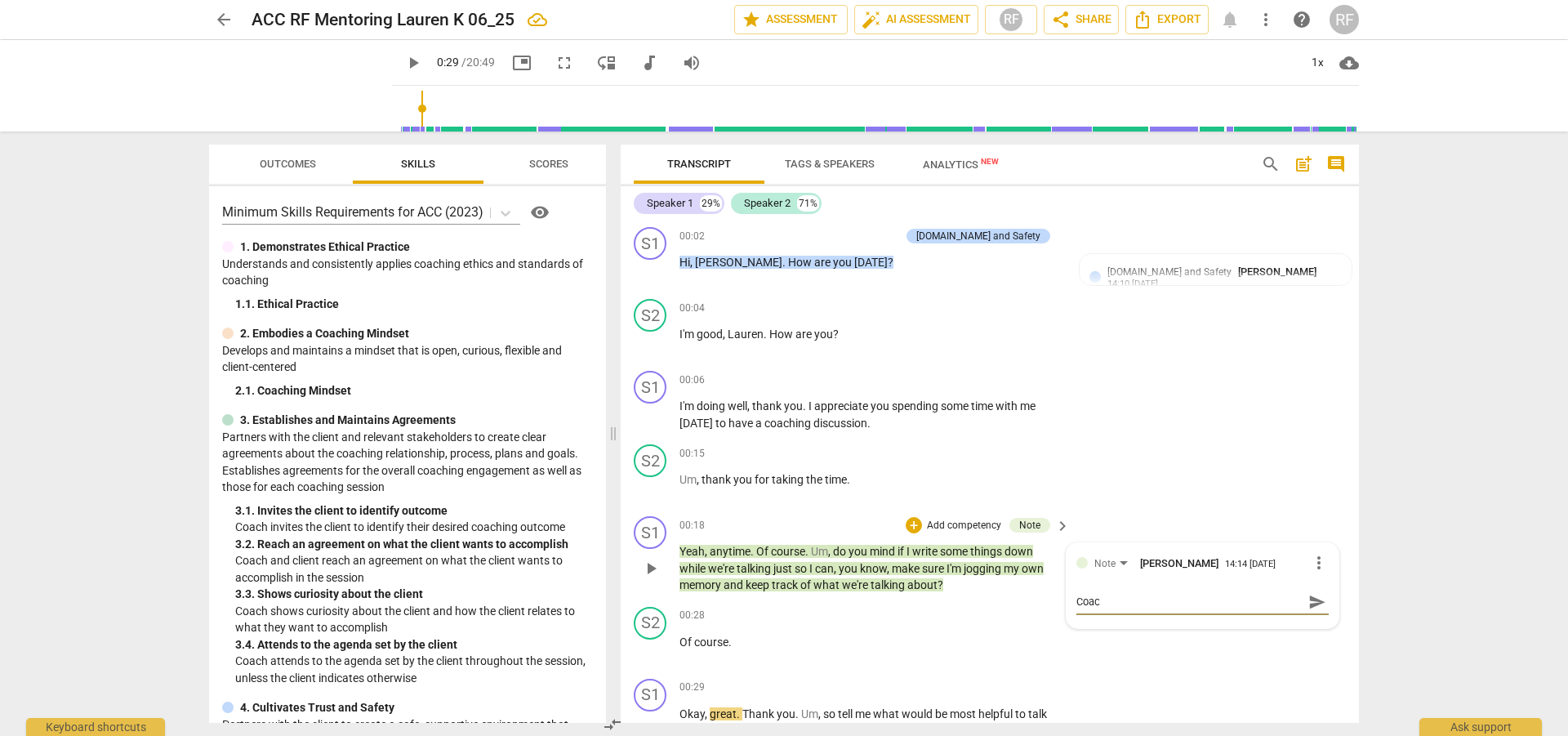
type textarea "Coach"
type textarea "Coach a"
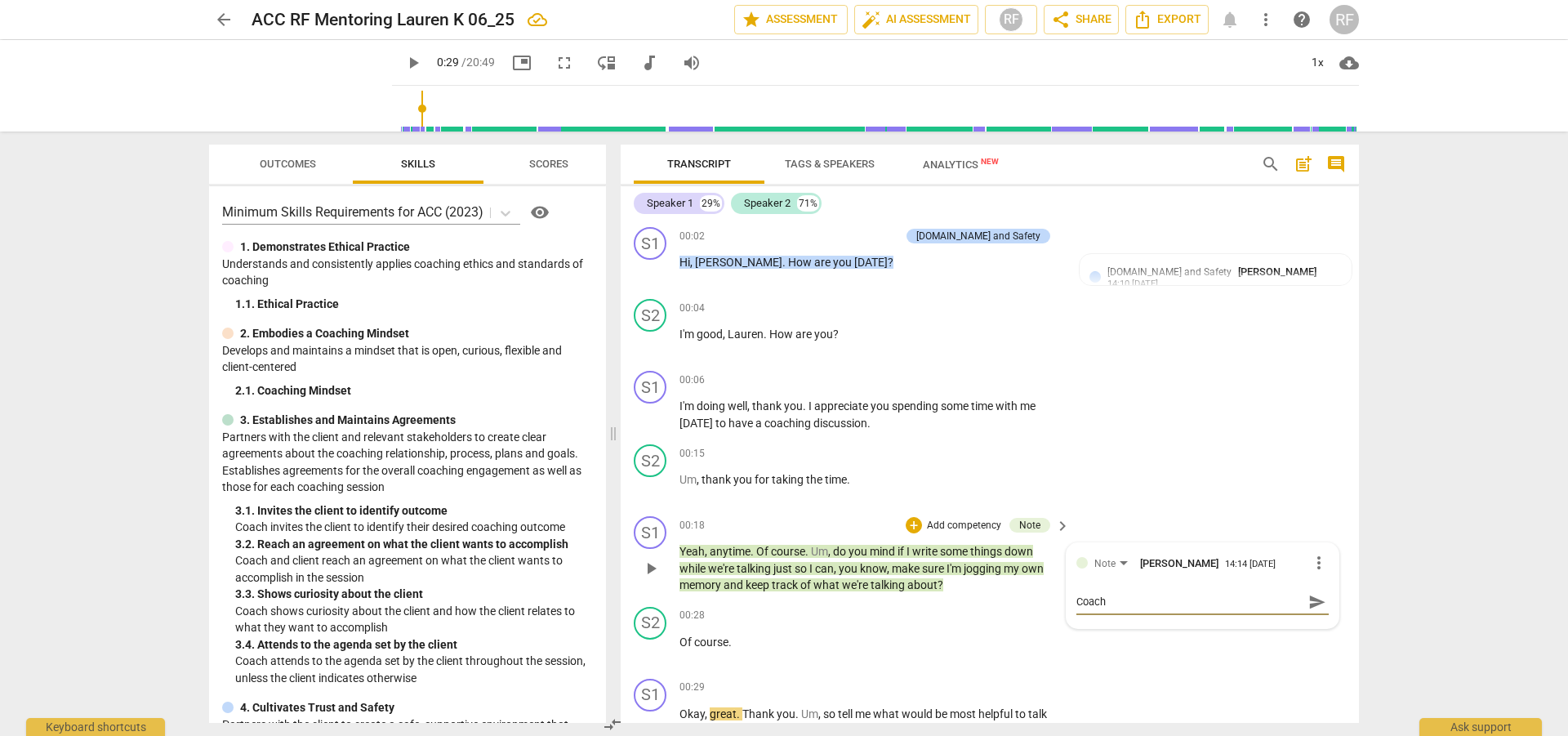
type textarea "Coach a"
type textarea "Coach as"
type textarea "Coach asl"
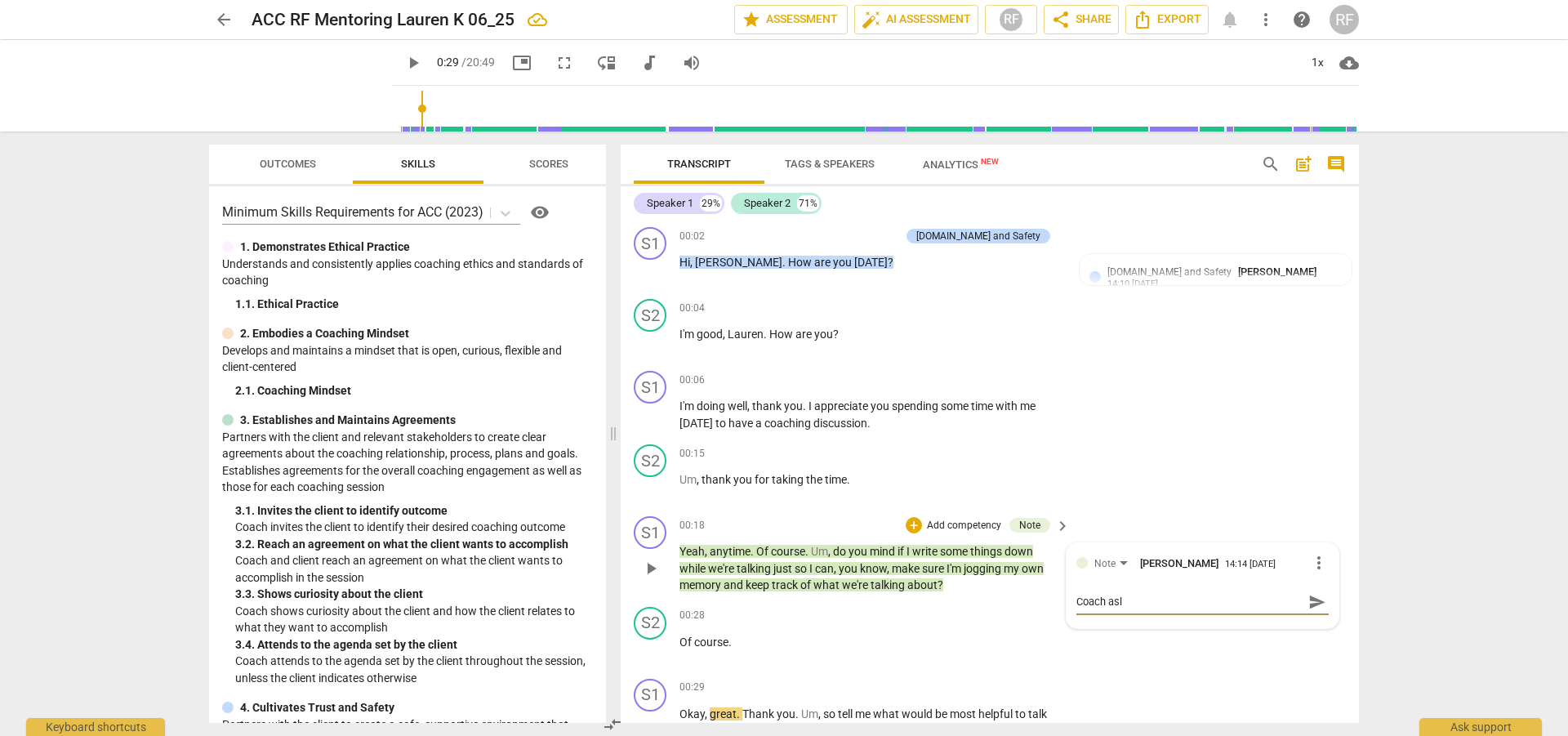
type textarea "Coach as"
type textarea "Coach ask"
type textarea "Coach asks"
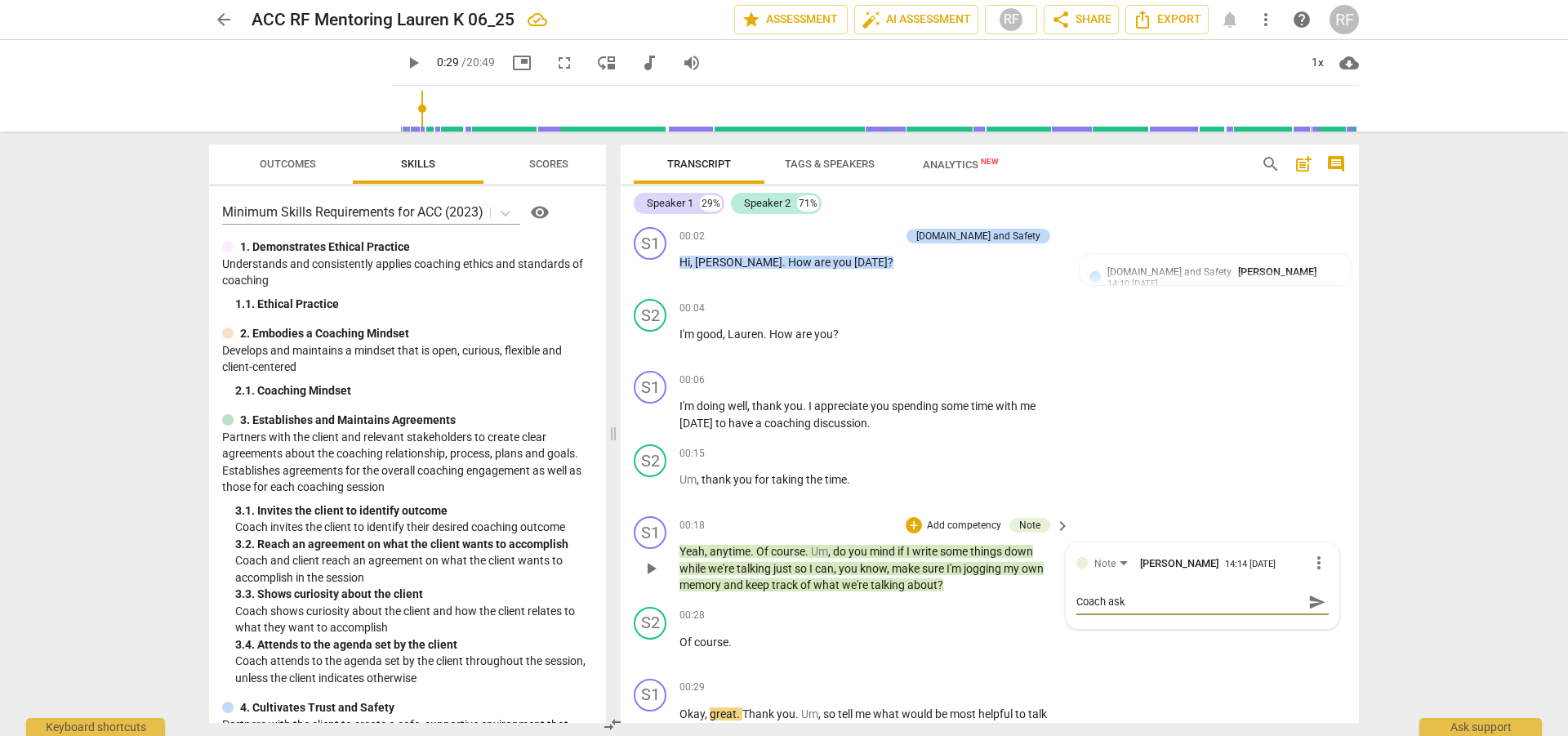
type textarea "Coach asks"
type textarea "Coach asks p"
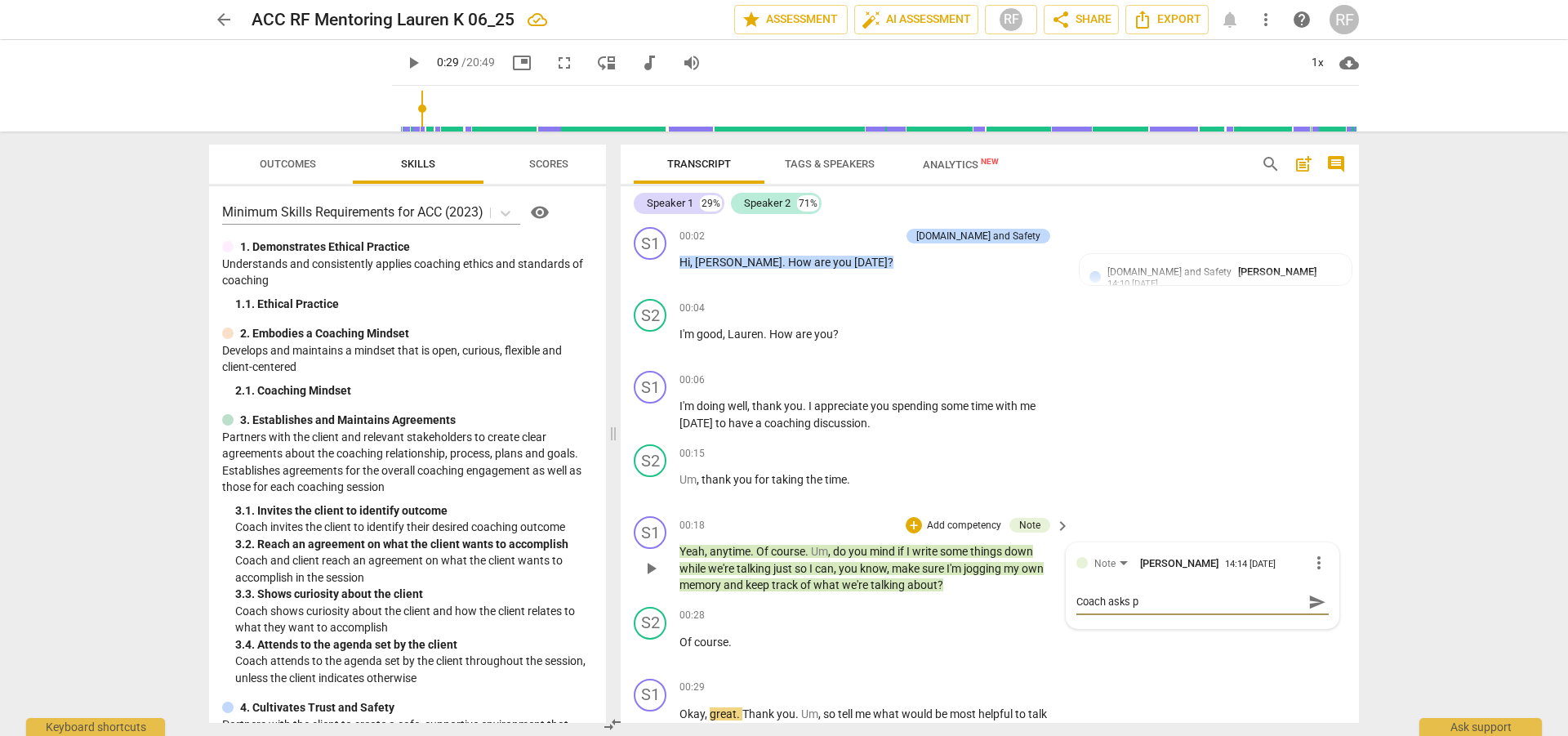
type textarea "Coach asks [PERSON_NAME]"
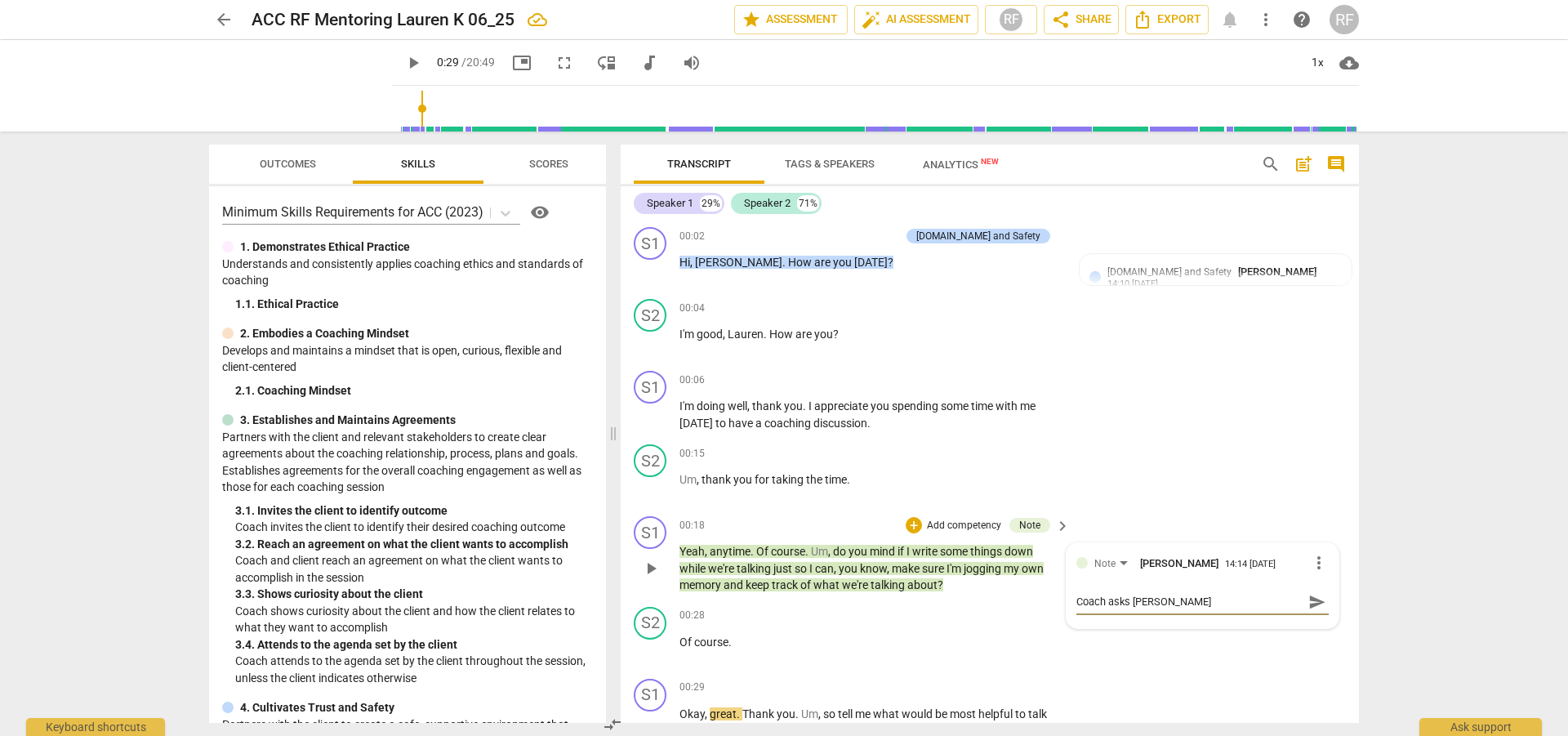
type textarea "Coach asks [PERSON_NAME]"
type textarea "Coach asks permis"
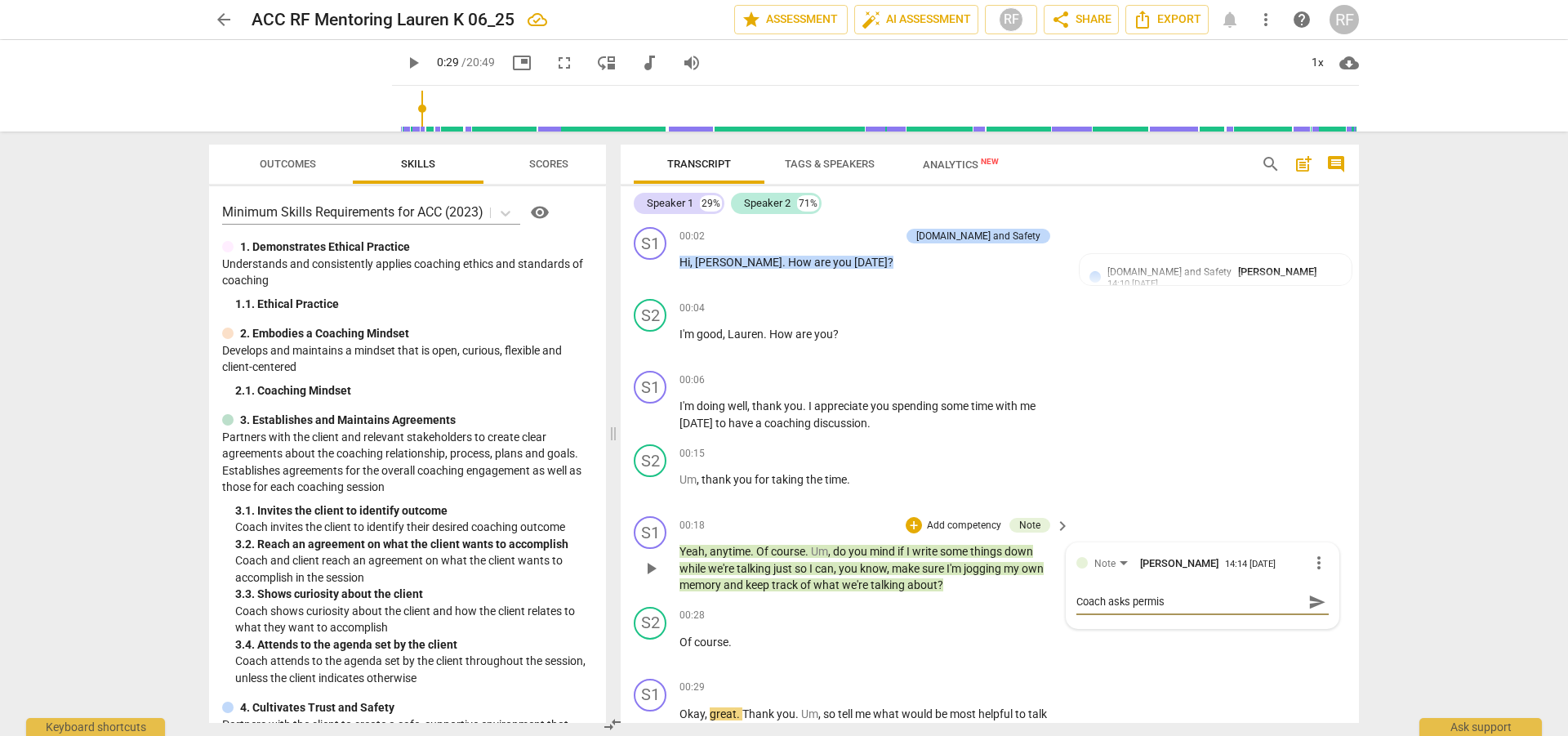
type textarea "Coach asks permiss"
type textarea "Coach asks permissi"
type textarea "Coach asks [PERSON_NAME]"
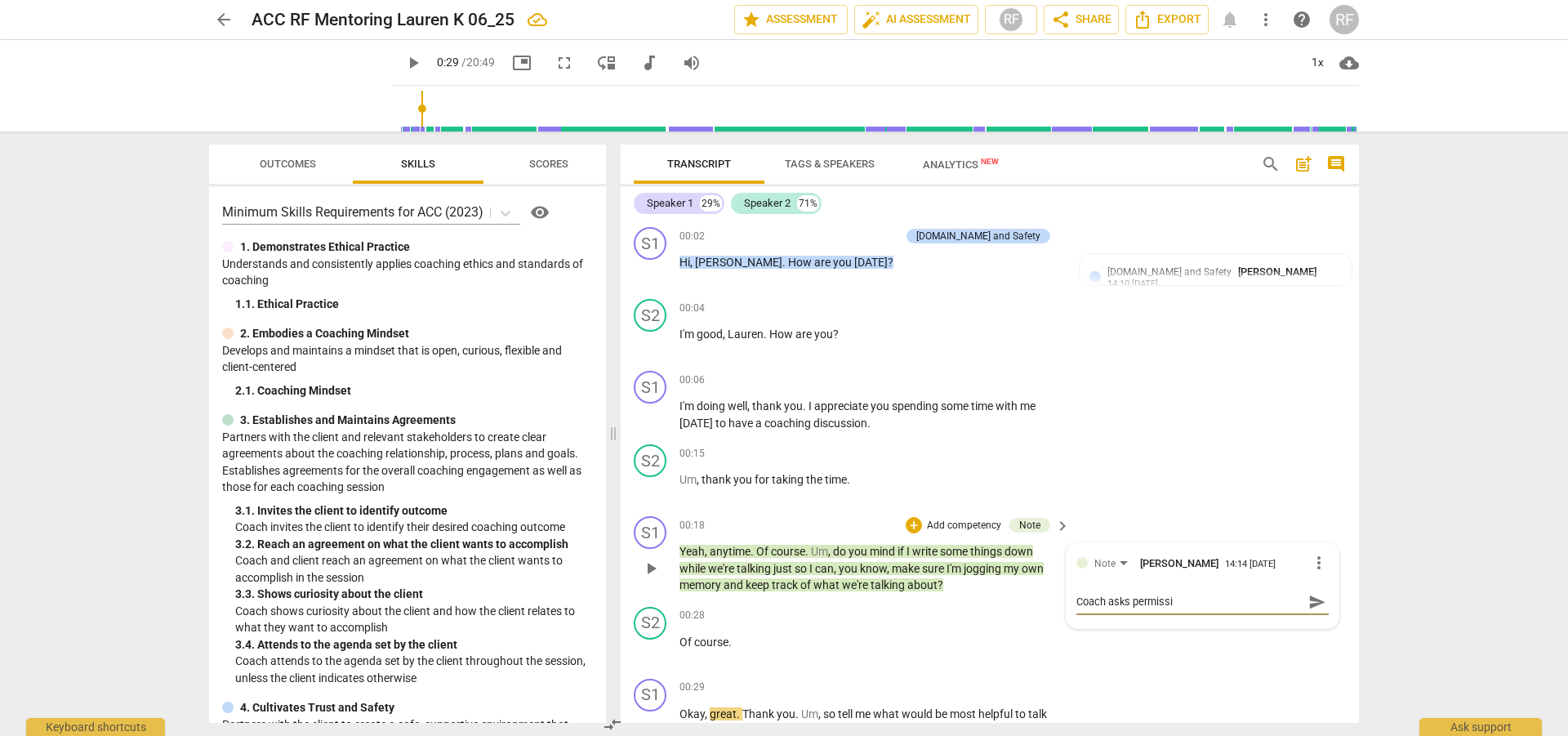
type textarea "Coach asks [PERSON_NAME]"
type textarea "Coach asks permission"
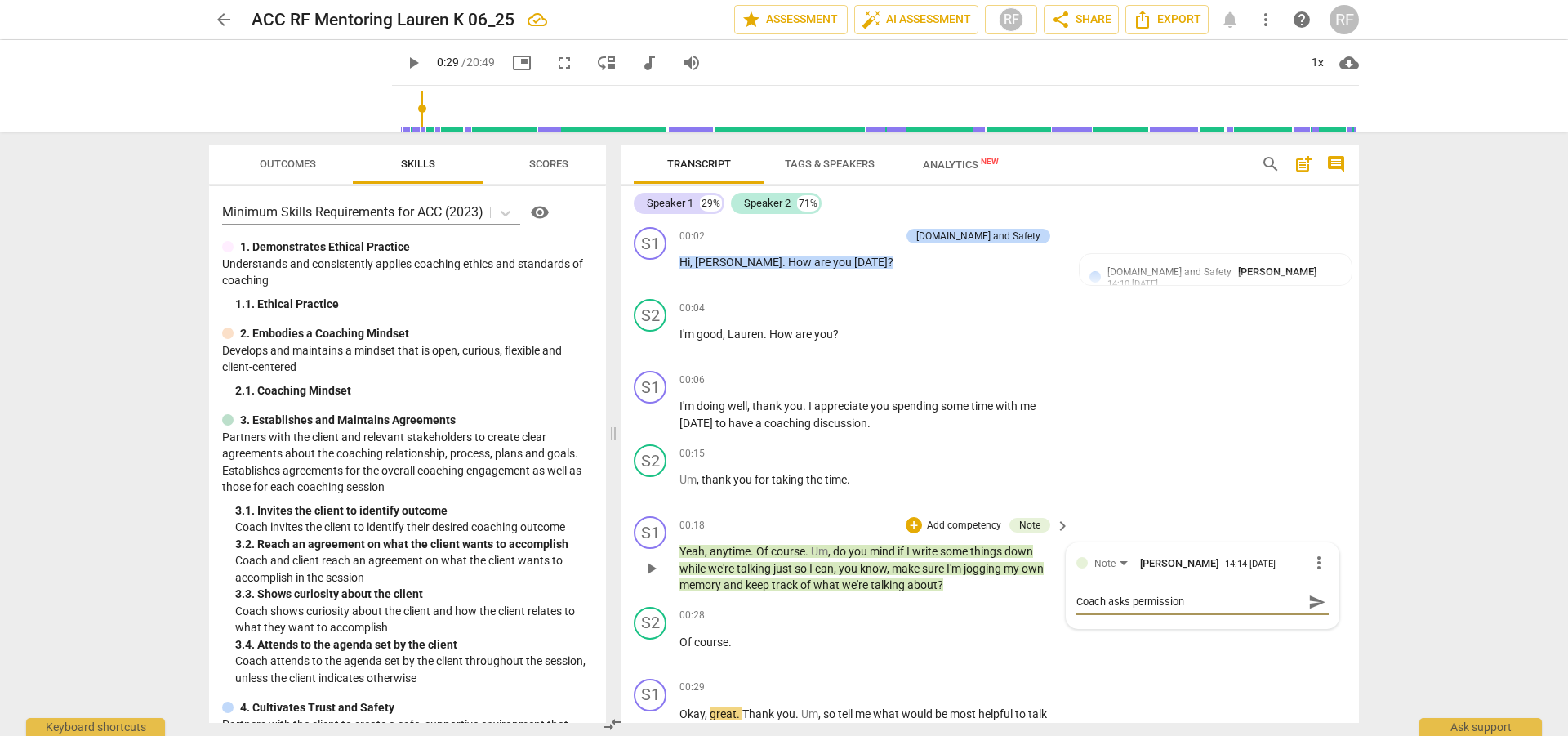
type textarea "Coach asks permission t"
type textarea "Coach asks permission to"
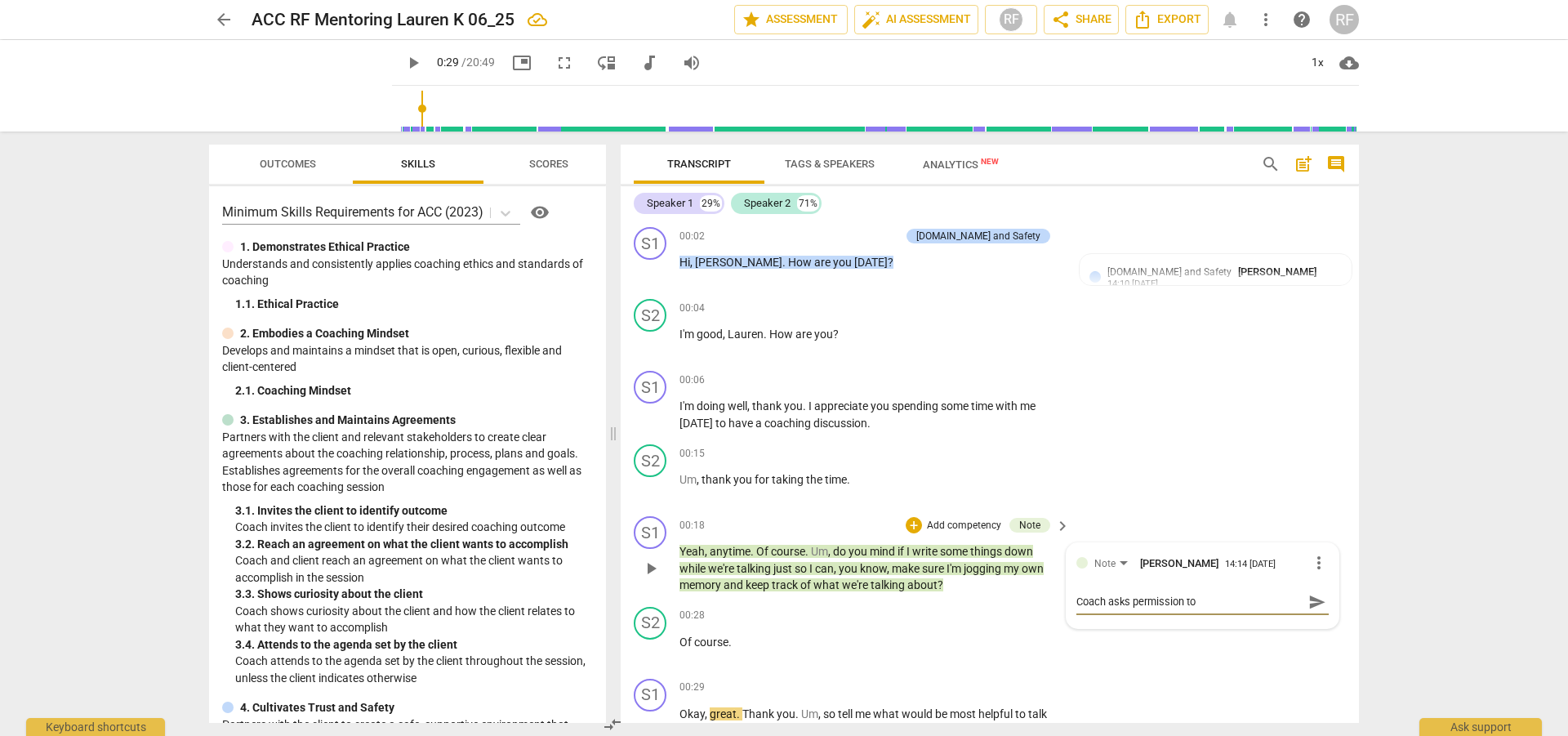
type textarea "Coach asks permission to"
type textarea "Coach asks permission to t"
type textarea "Coach asks permission to ta"
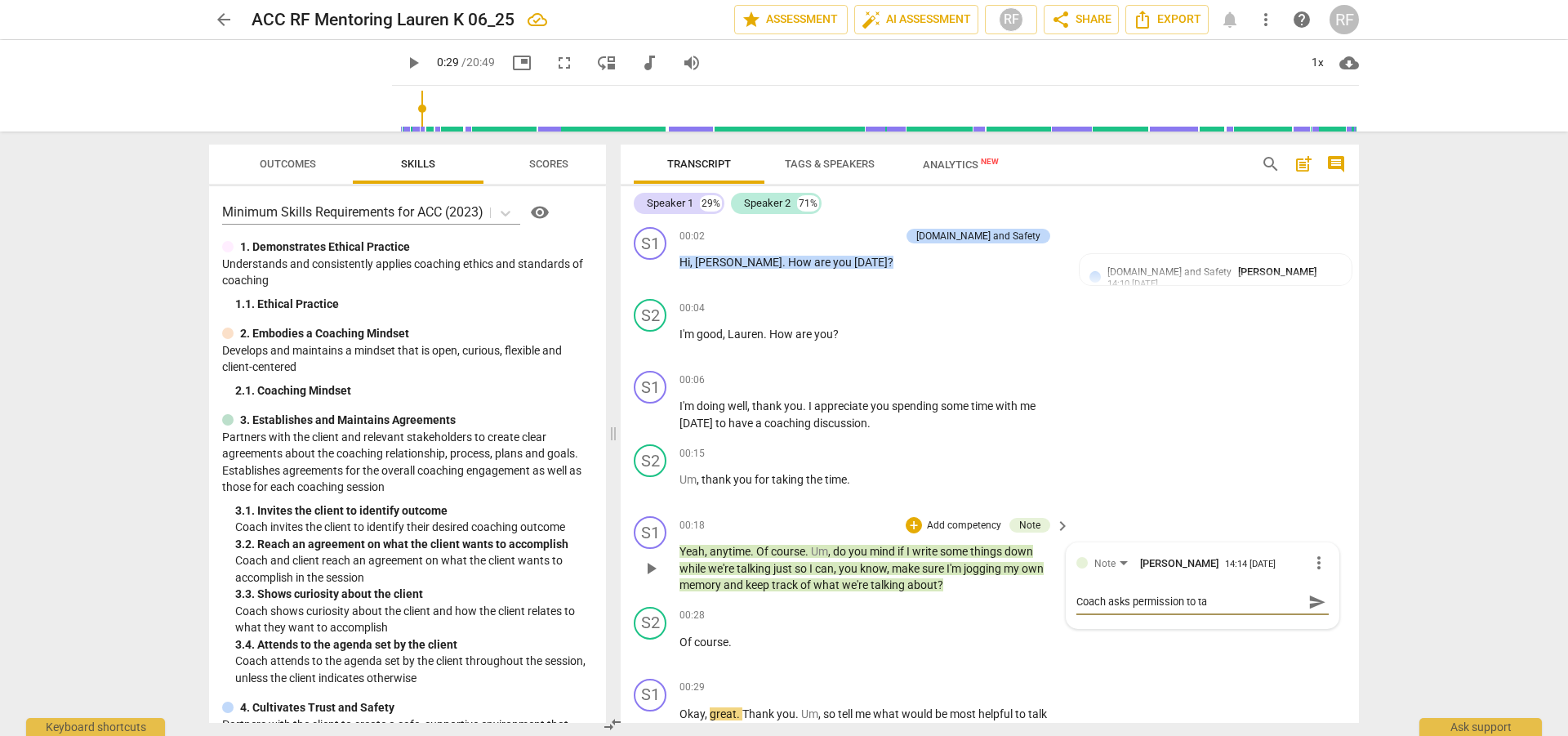
type textarea "Coach asks permission to [PERSON_NAME]"
type textarea "Coach asks permission to take"
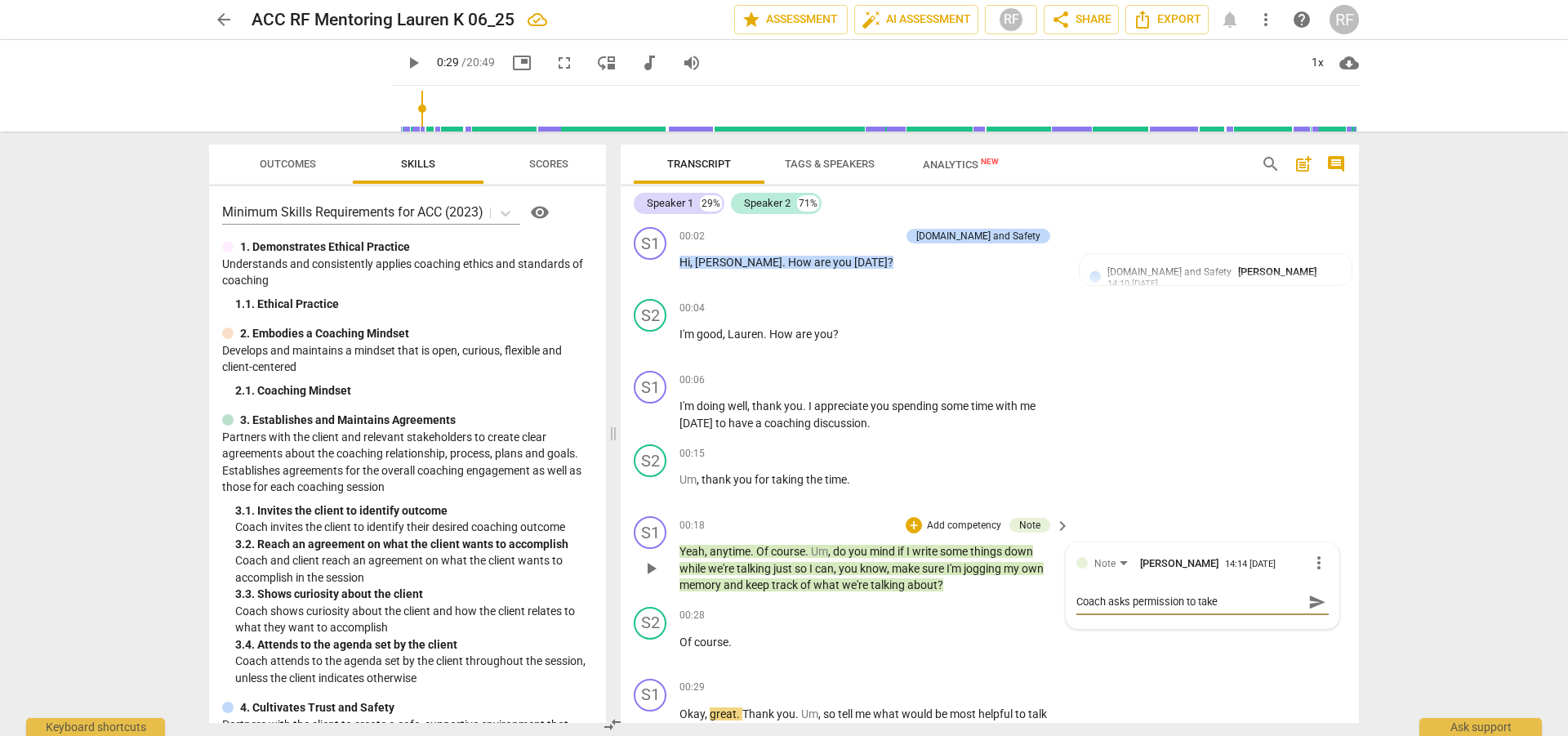
type textarea "Coach asks permission to take"
type textarea "Coach asks permission to take n"
type textarea "Coach asks permission to take no"
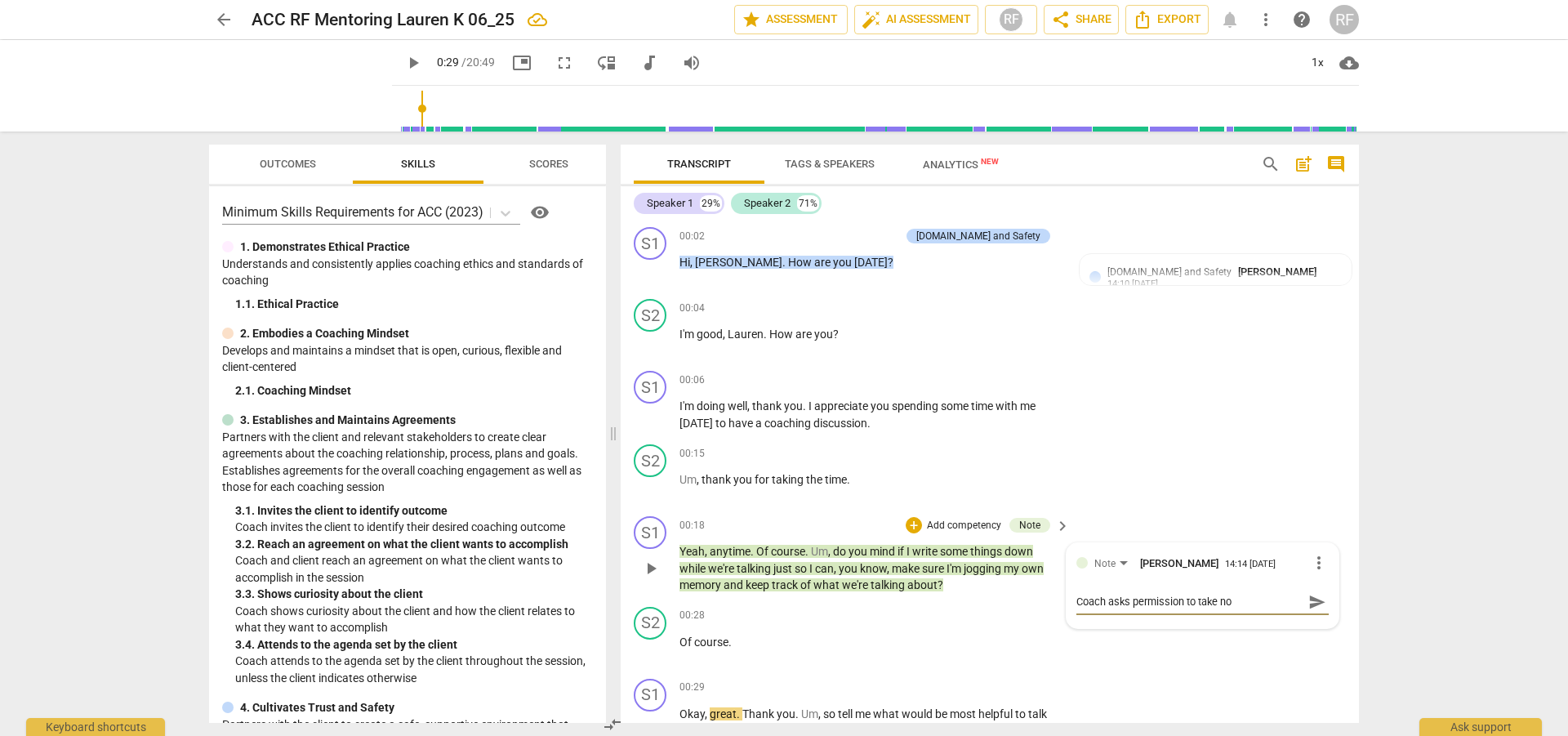
type textarea "Coach asks permission to take not"
type textarea "Coach asks permission to take note"
type textarea "Coach asks permission to take notes"
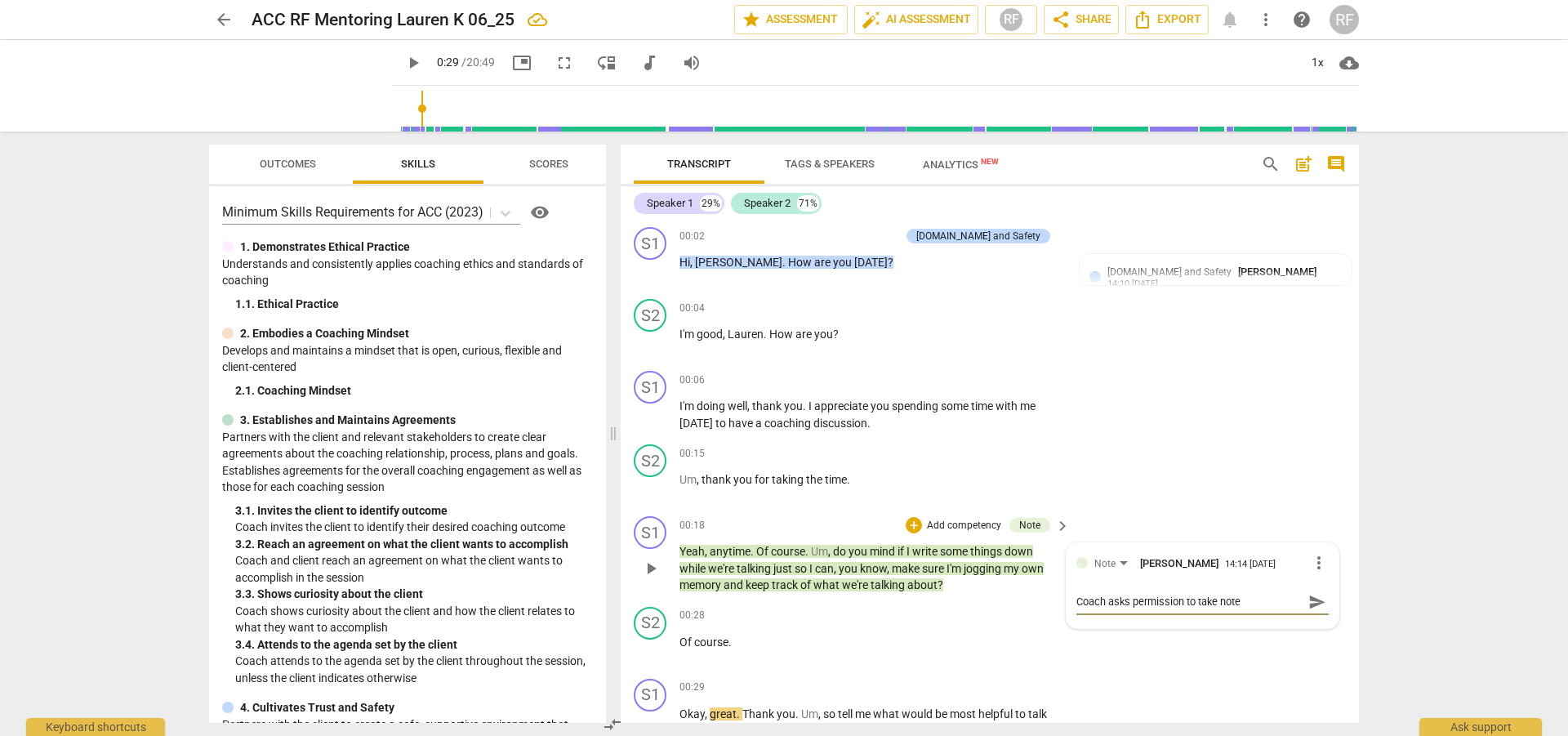
type textarea "Coach asks permission to take notes"
type textarea "Coach asks permission to take notes a"
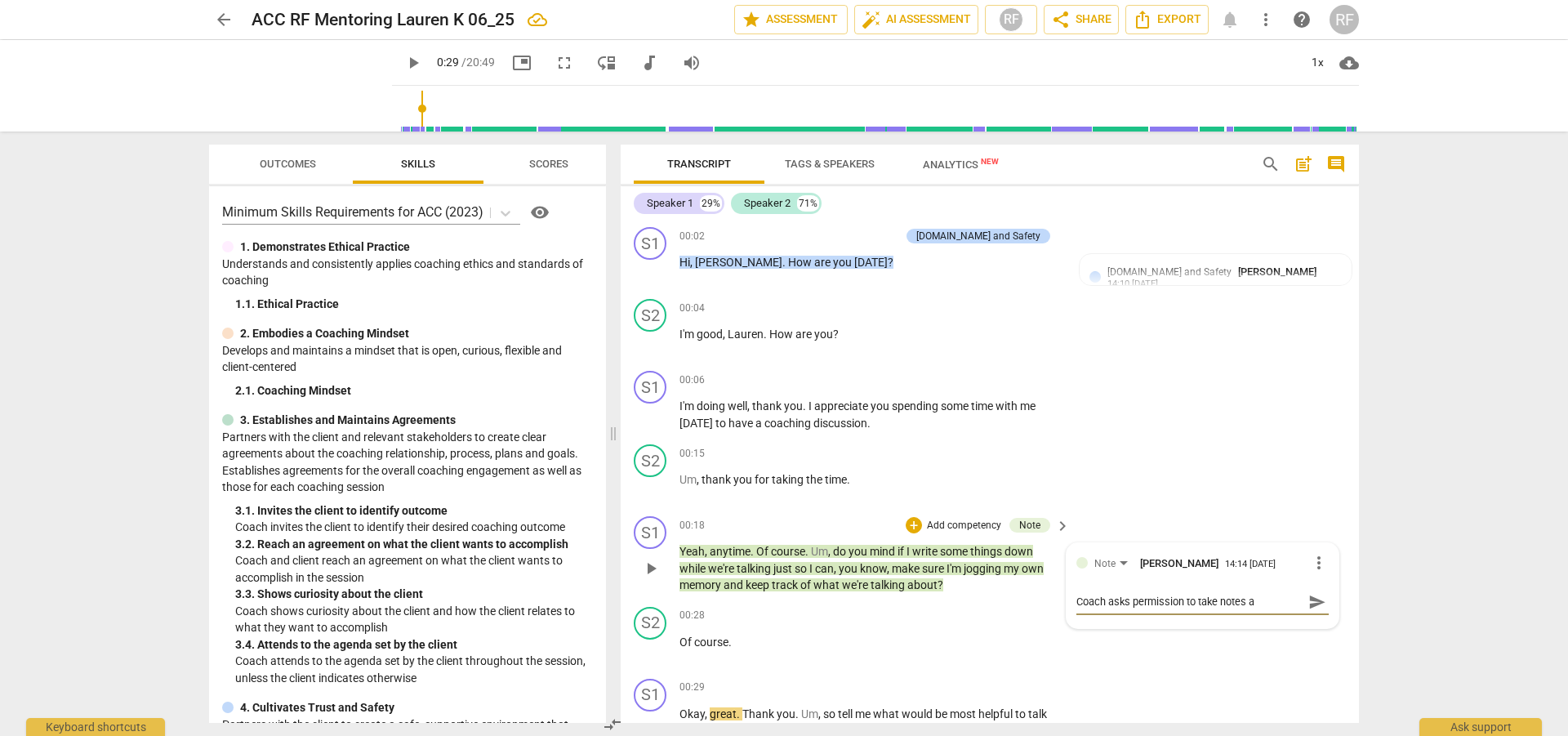
type textarea "Coach asks permission to take notes an"
type textarea "Coach asks permission to take notes and"
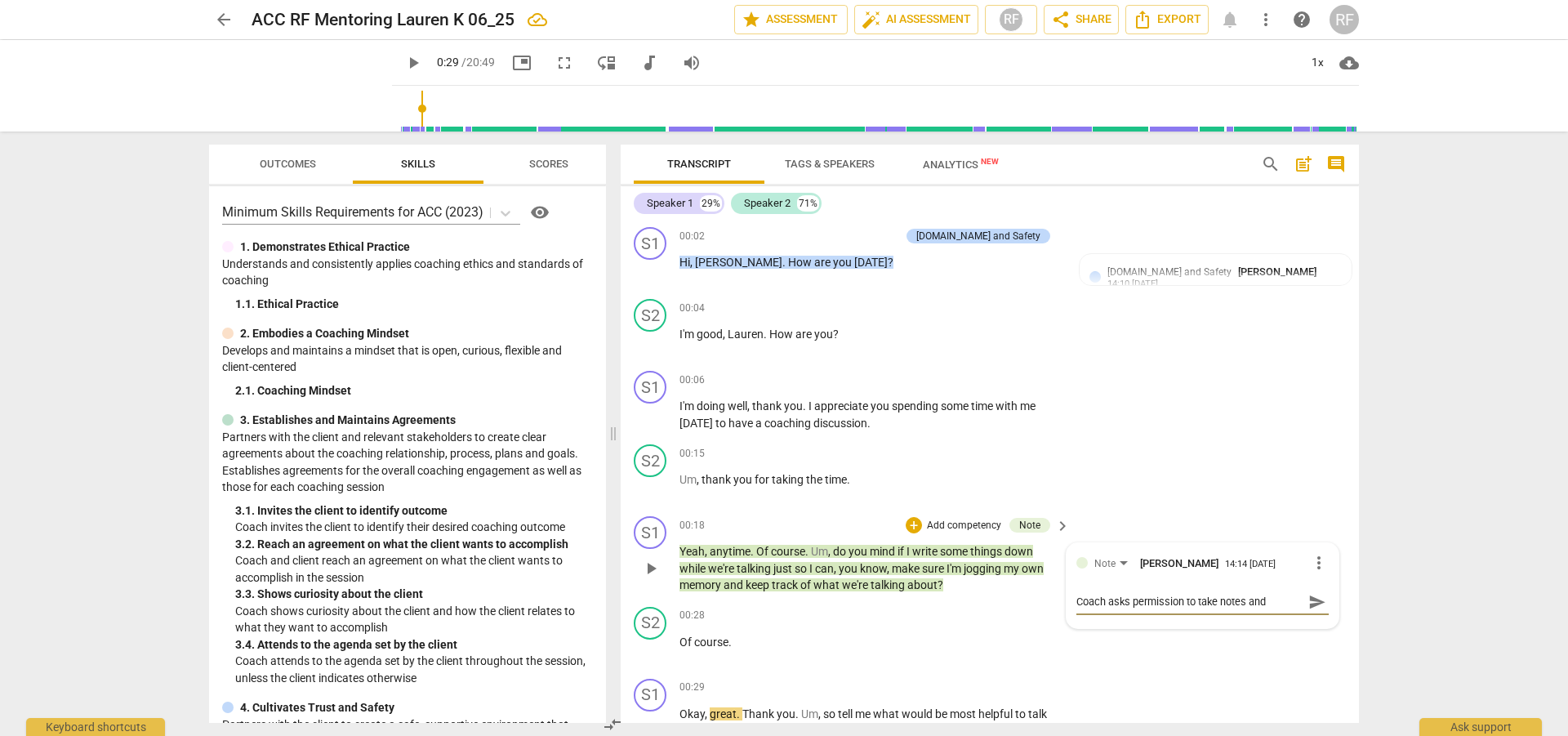
type textarea "Coach asks permission to take notes and"
type textarea "Coach asks permission to take notes and t"
type textarea "Coach asks permission to take notes and th"
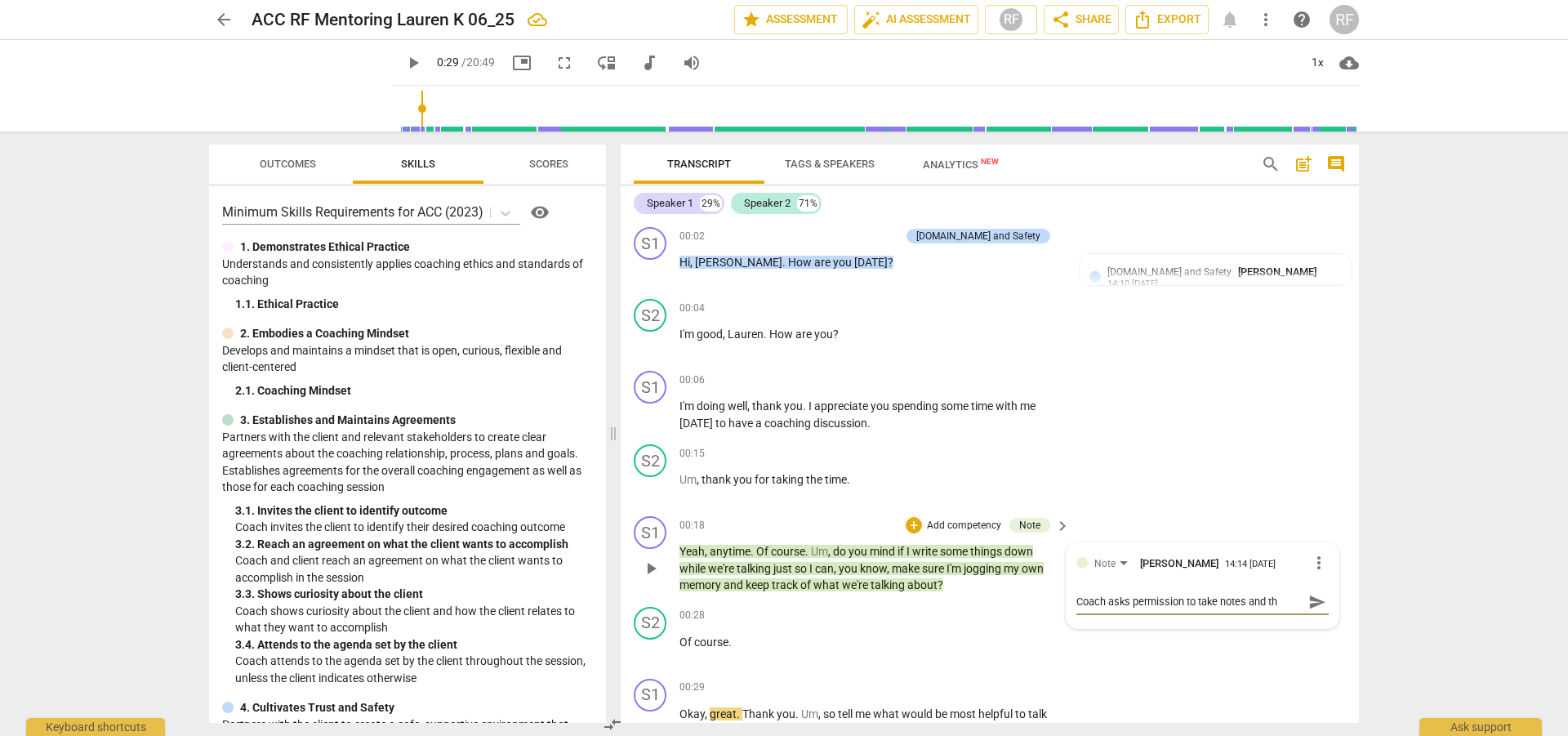
type textarea "Coach asks permission to take notes and the"
type textarea "Coach asks permission to take notes and the c"
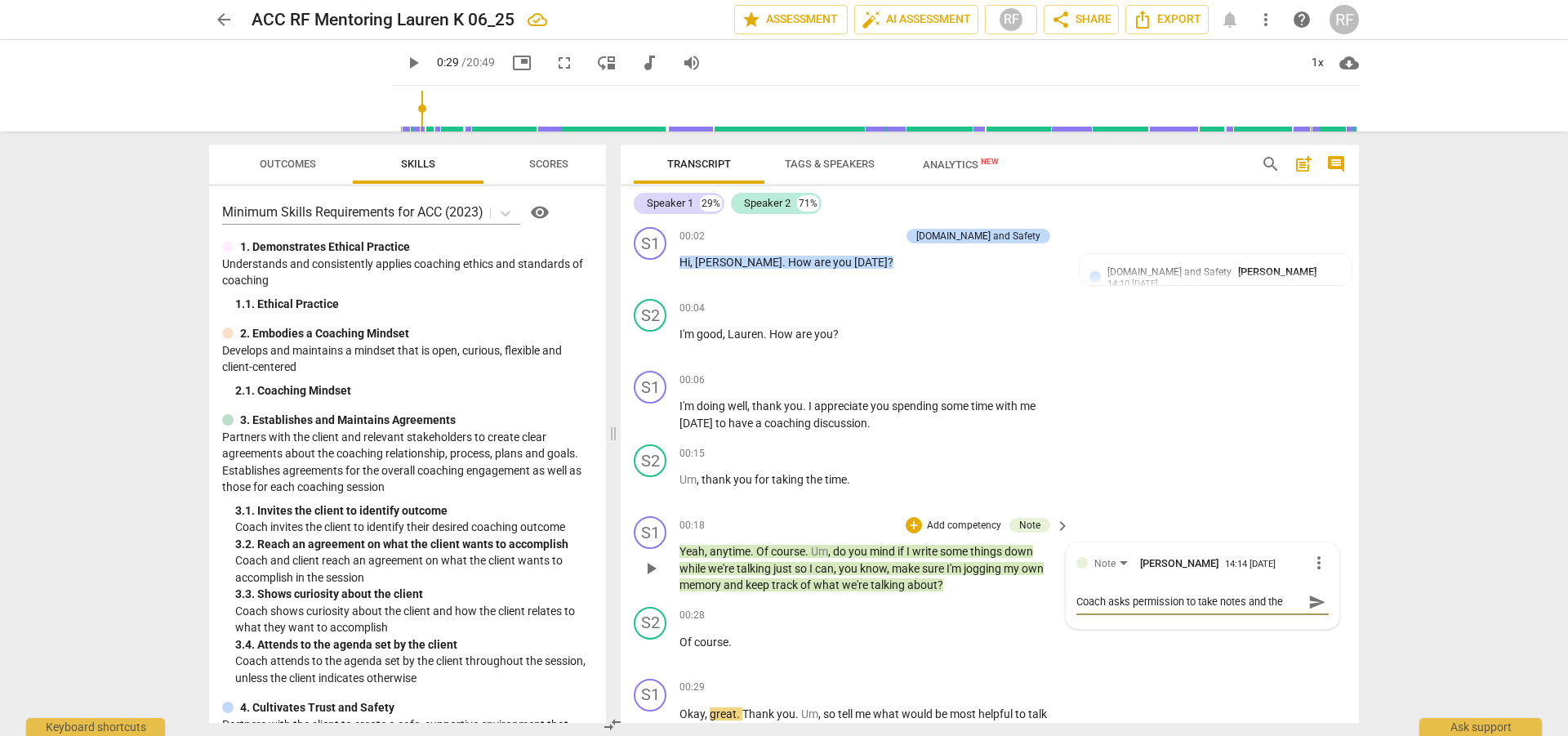
type textarea "Coach asks permission to take notes and the c"
type textarea "Coach asks permission to take notes and the cl"
type textarea "Coach asks permission to take notes and the cli"
type textarea "Coach asks permission to take notes and the clie"
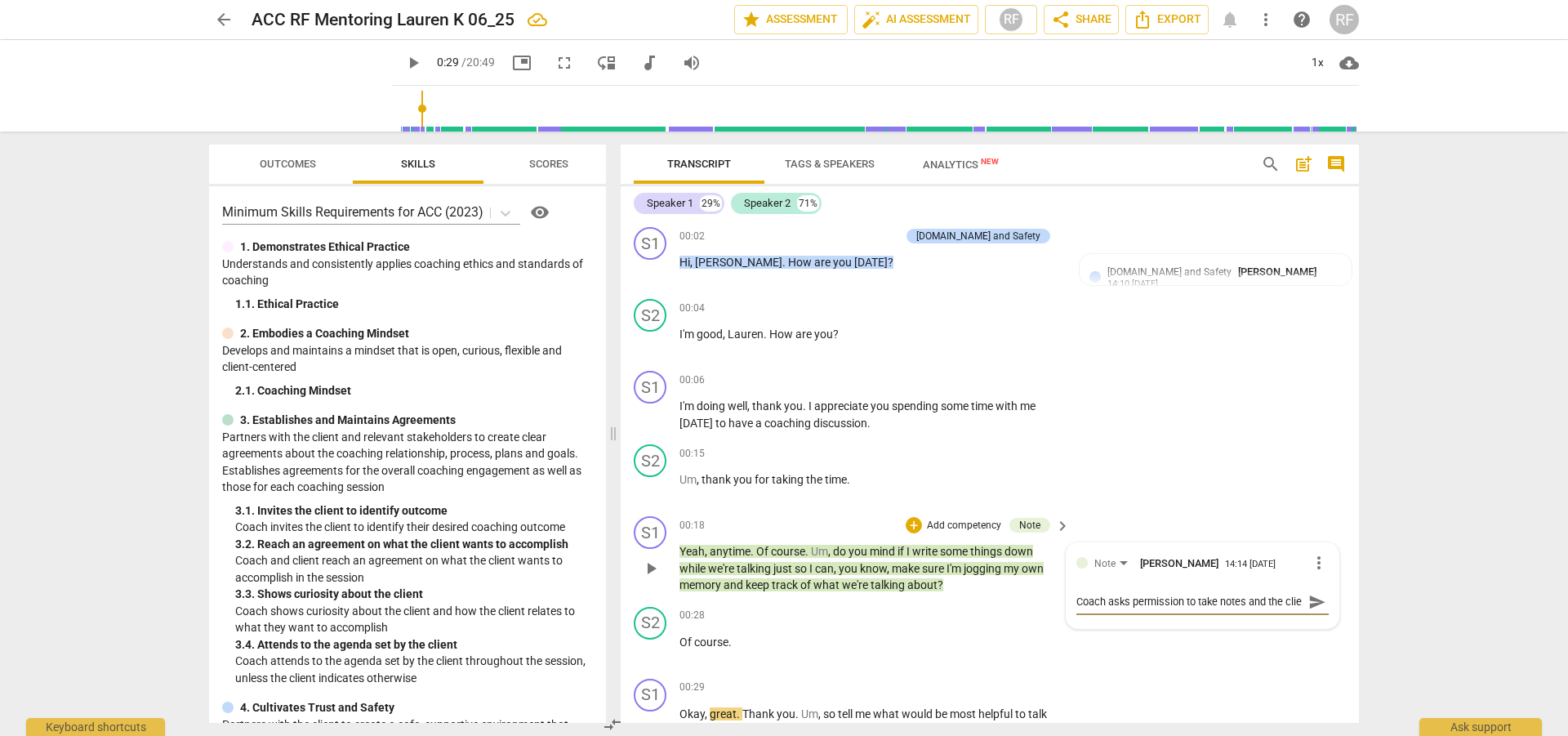
scroll to position [14, 0]
type textarea "Coach asks permission to take notes and the clien"
type textarea "Coach asks permission to take notes and the client"
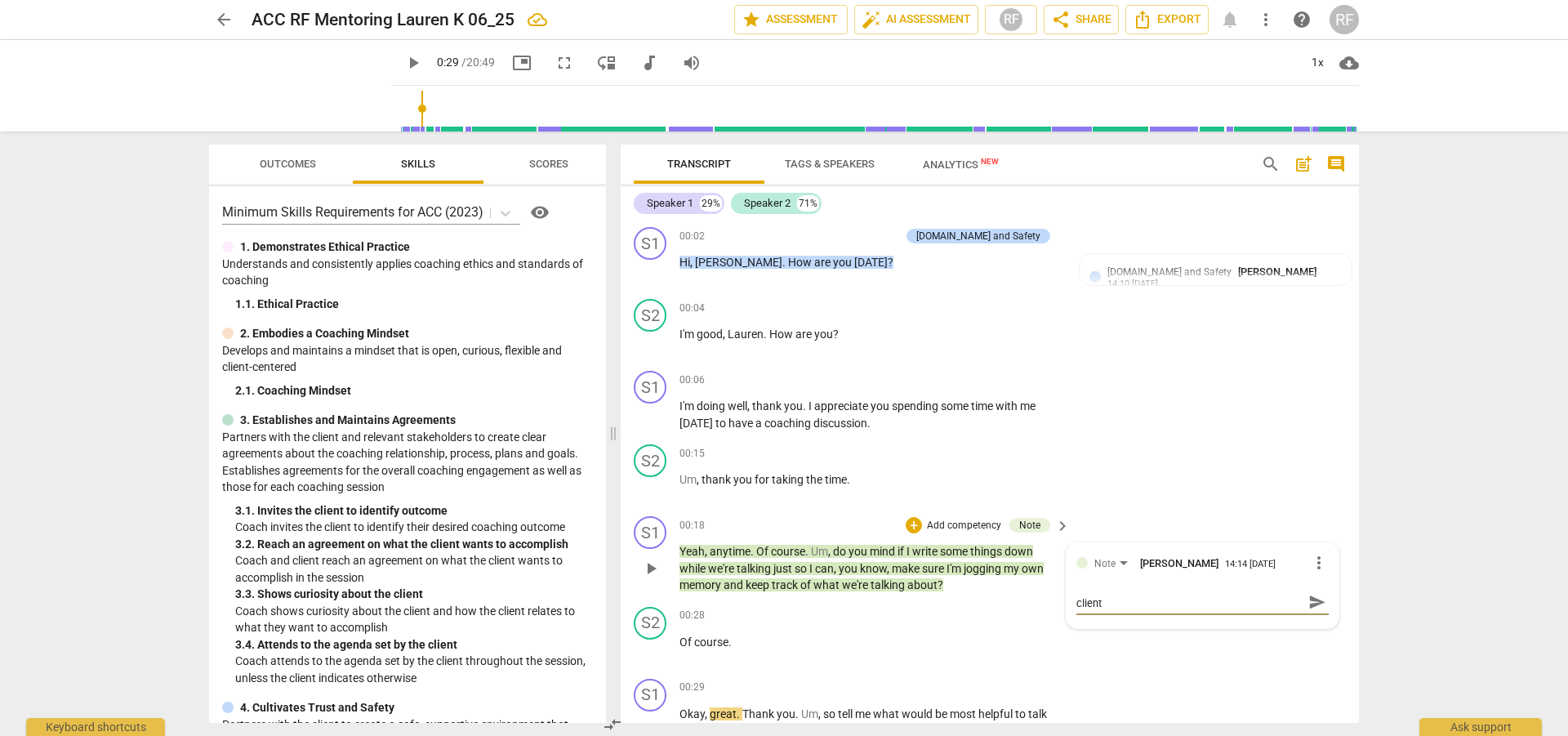
type textarea "Coach asks permission to take notes and the clients"
type textarea "Coach asks permission to take notes and the clients s"
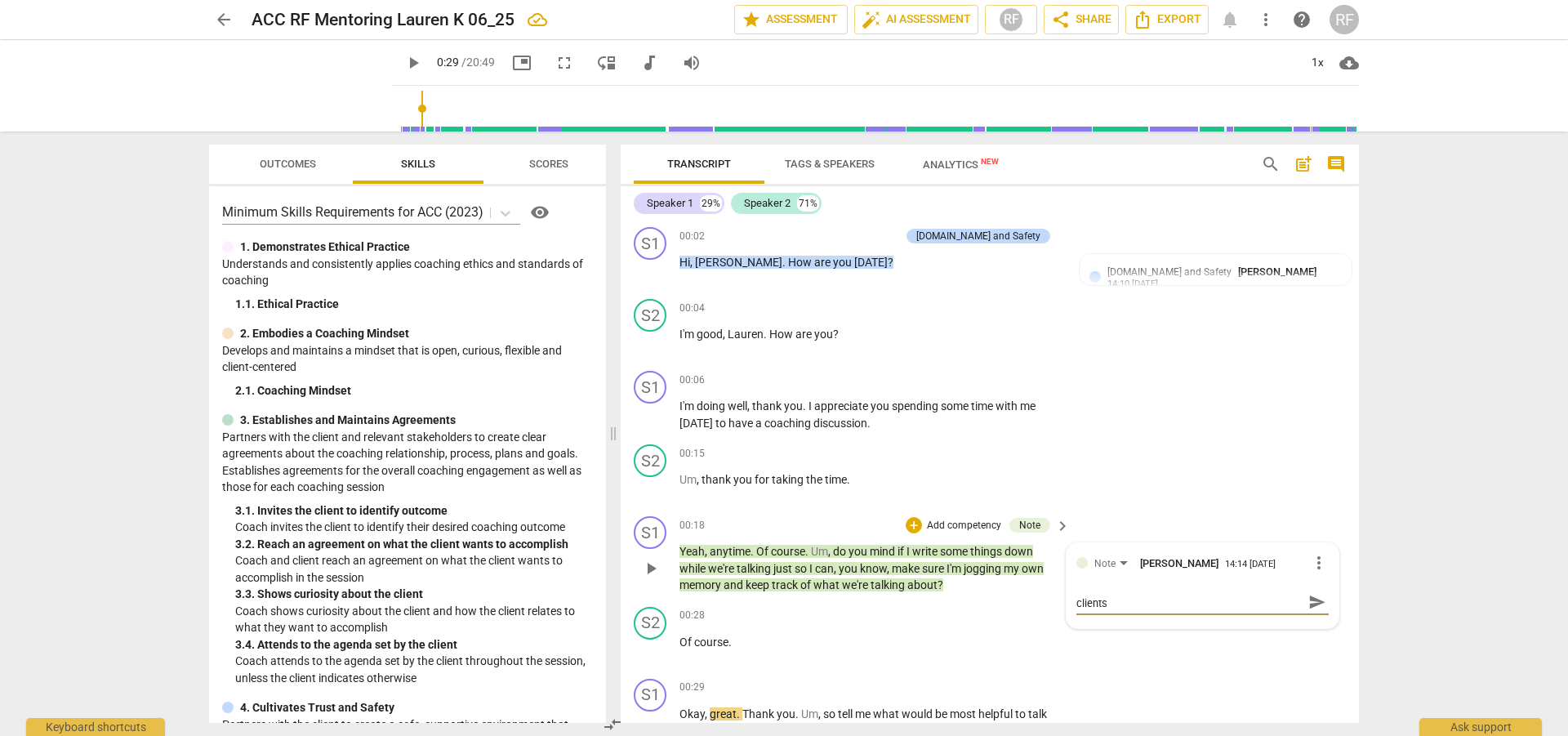
type textarea "Coach asks permission to take notes and the clients s"
type textarea "Coach asks permission to take notes and the clients sa"
type textarea "Coach asks permission to take notes and the clients say"
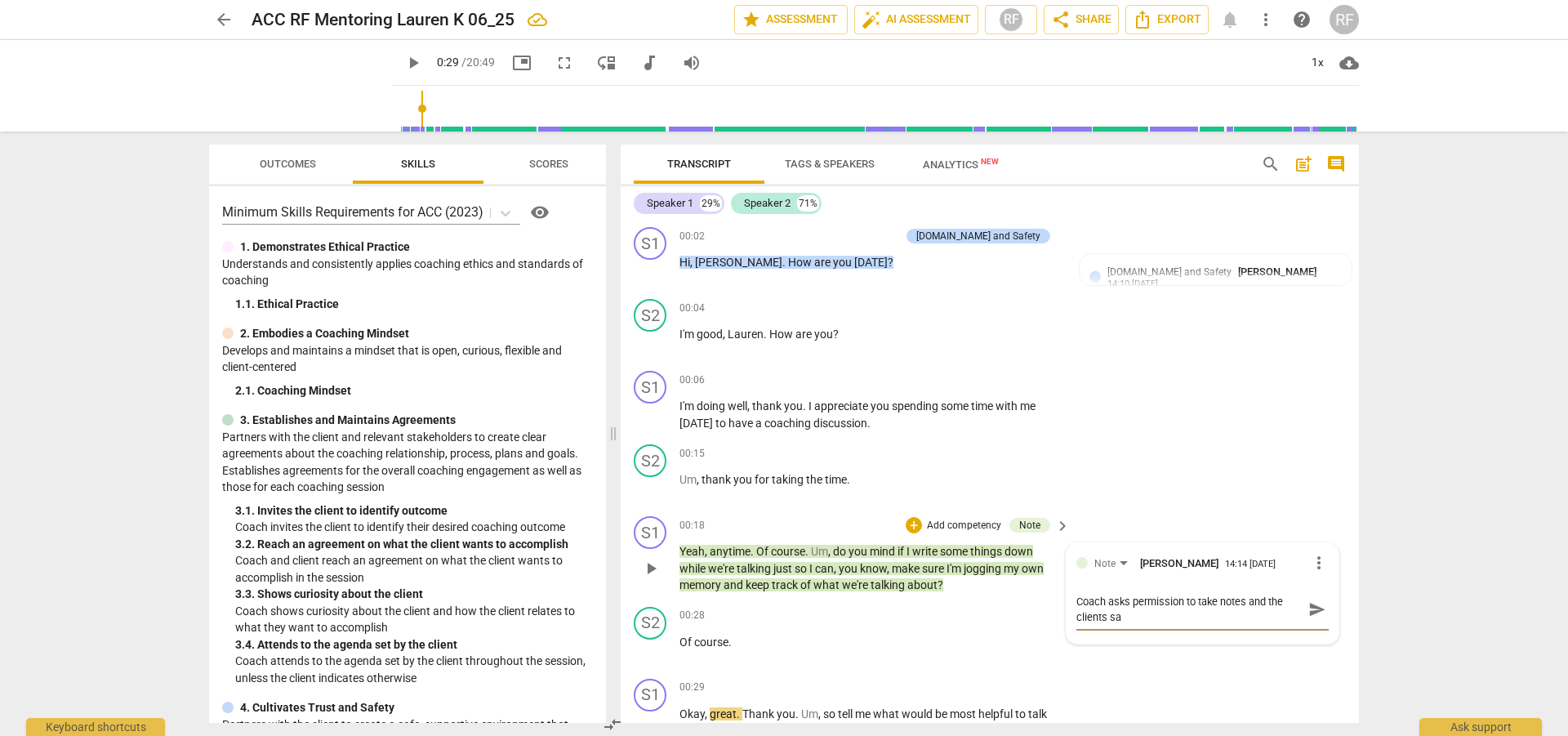
type textarea "Coach asks permission to take notes and the clients say"
type textarea "Coach asks permission to take notes and the clients say'"
type textarea "Coach asks permission to take notes and the clients say's"
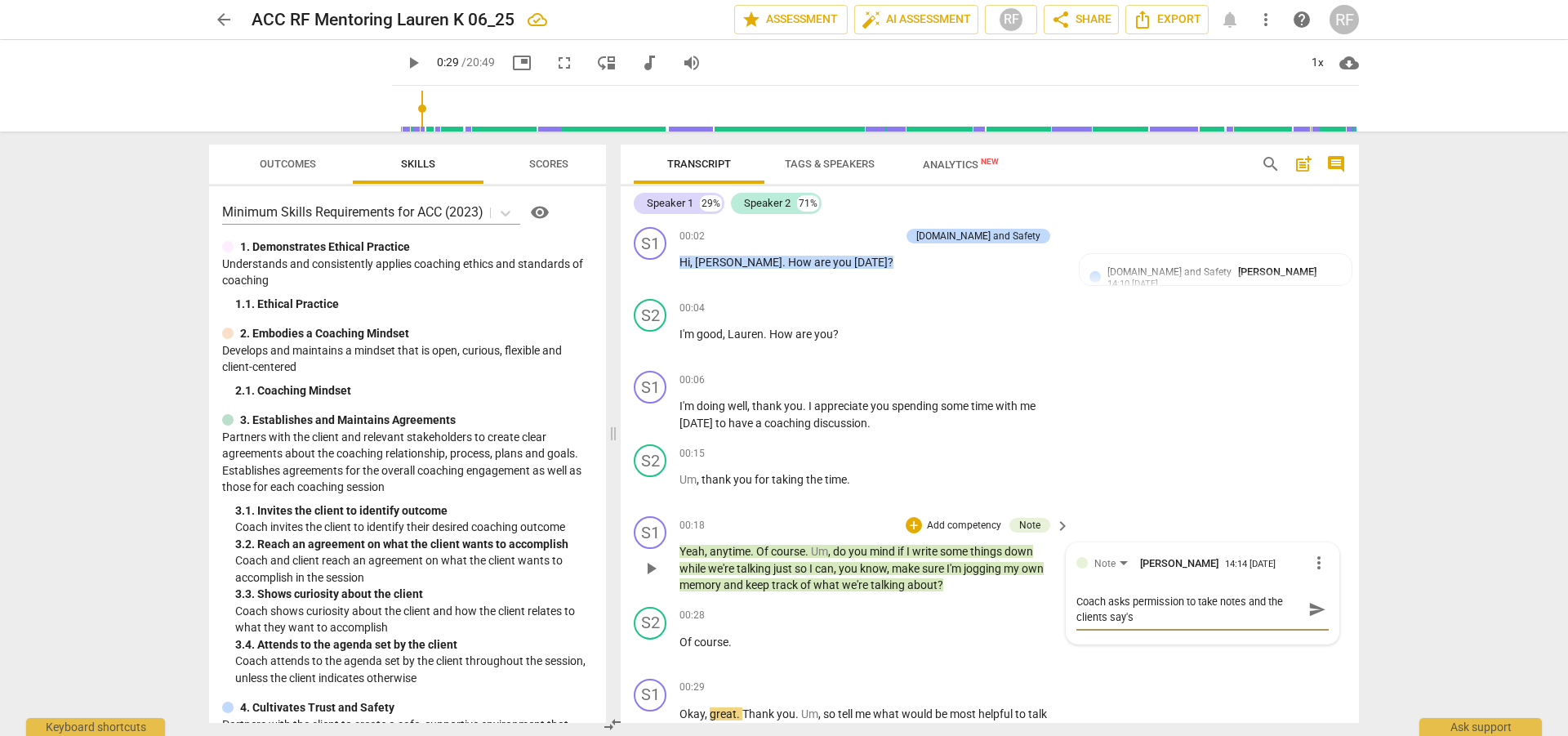
type textarea "Coach asks permission to take notes and the clients say's"
type textarea "Coach asks permission to take notes and the clients say's y"
type textarea "Coach asks permission to take notes and the clients say's ye"
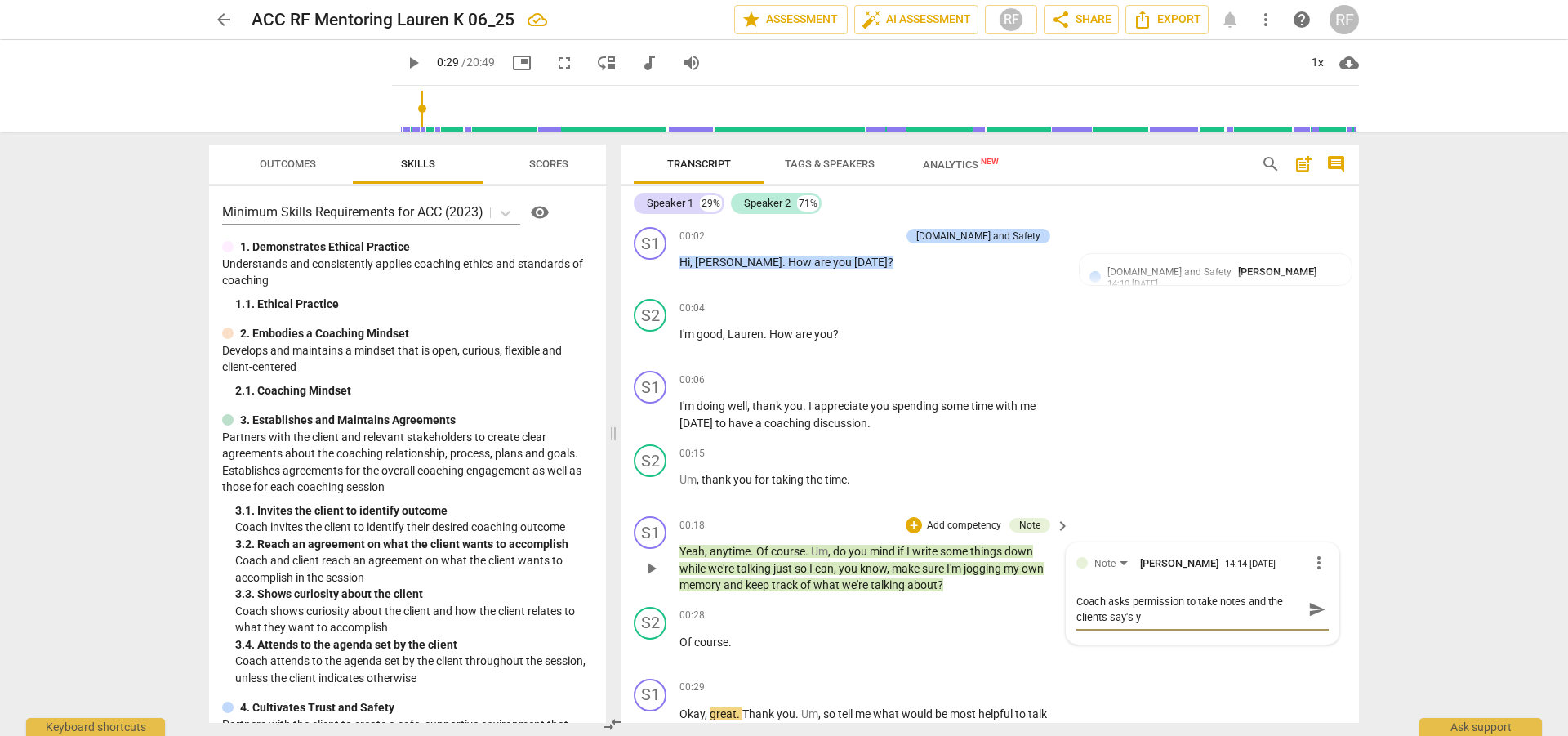
type textarea "Coach asks permission to take notes and the clients say's ye"
type textarea "Coach asks permission to take notes and the clients say's yes"
type textarea "Coach asks permission to take notes and the clients say's yes."
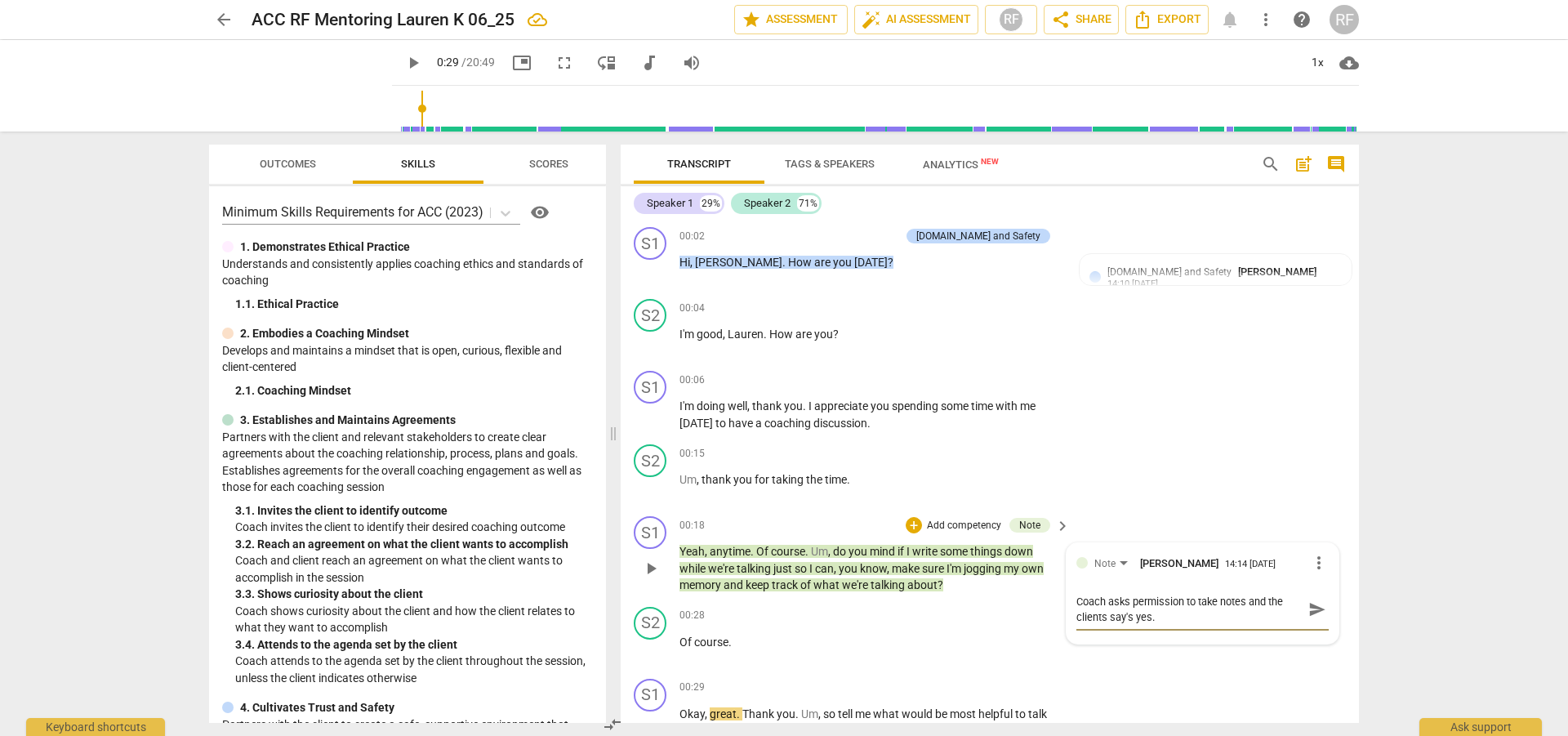
click at [1313, 613] on span "send" at bounding box center [1317, 609] width 18 height 18
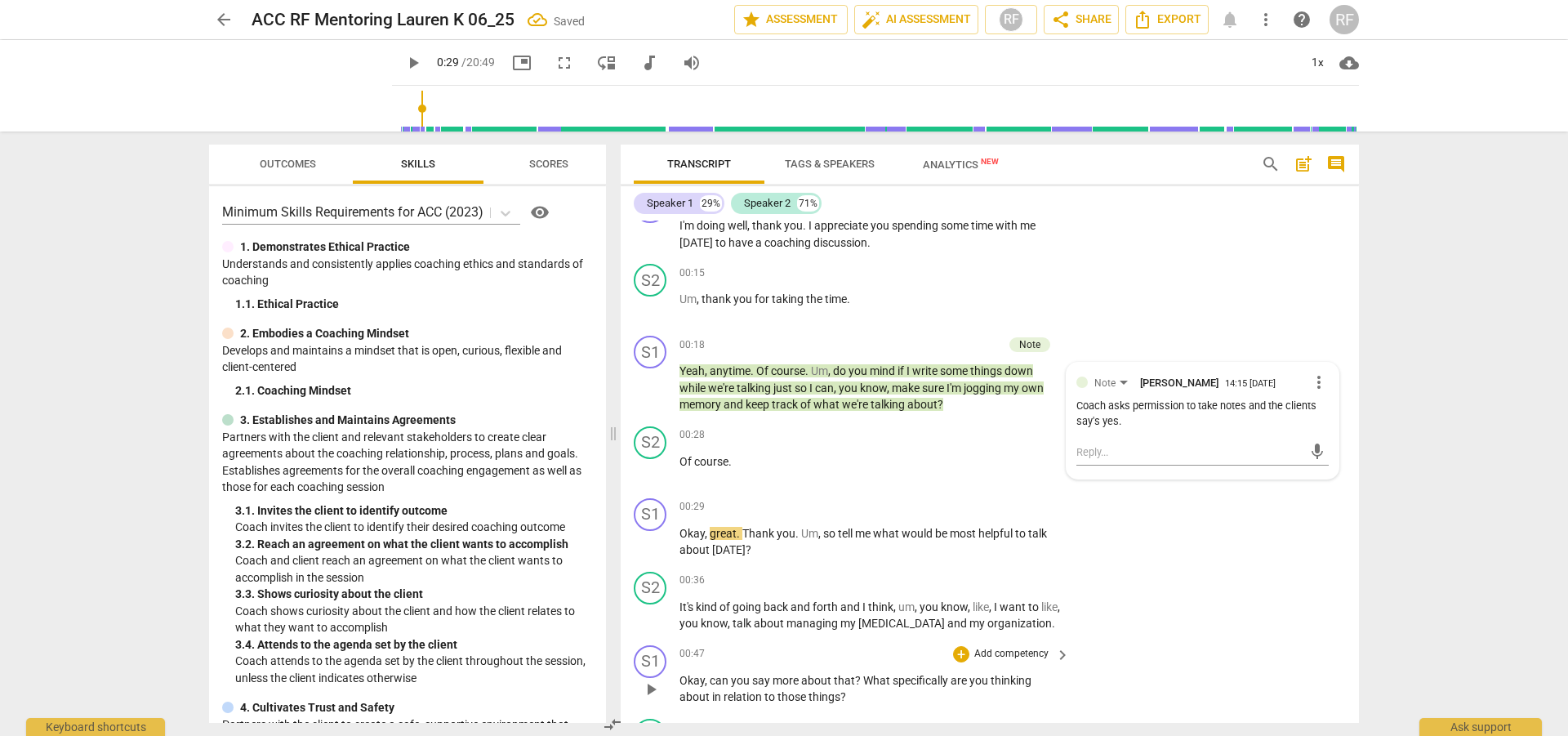
scroll to position [245, 0]
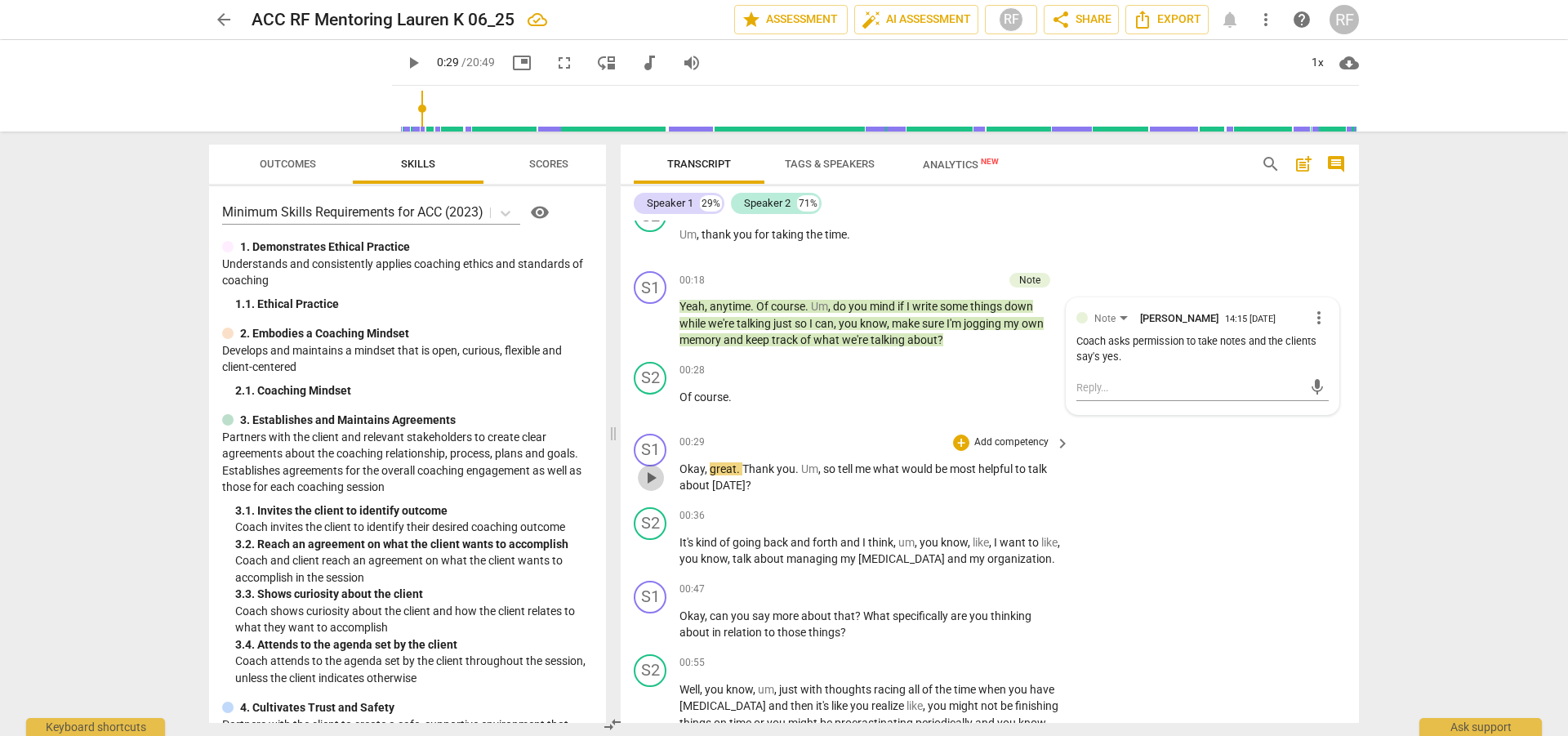
click at [656, 477] on span "play_arrow" at bounding box center [652, 478] width 20 height 20
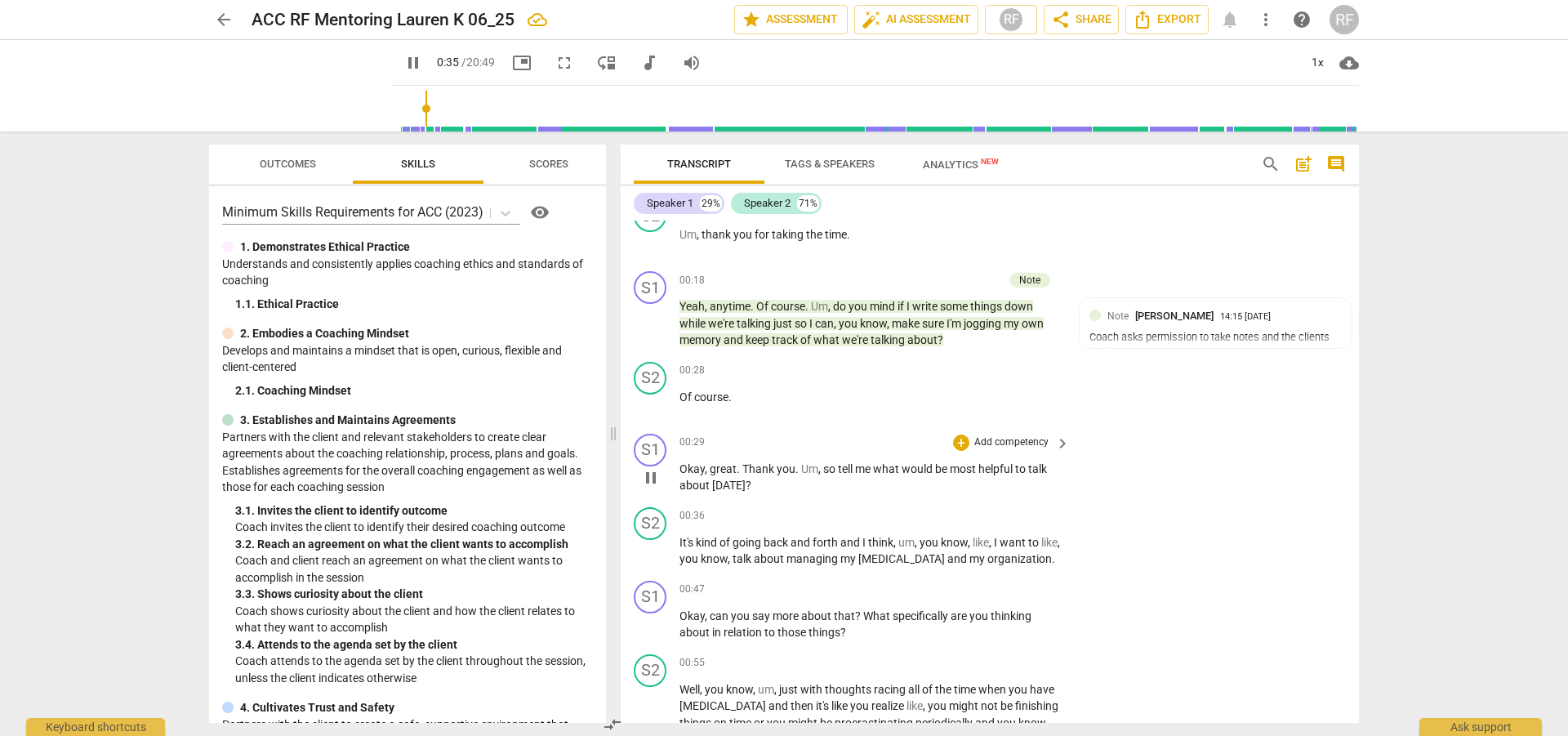
click at [650, 474] on span "pause" at bounding box center [652, 478] width 20 height 20
type input "36"
click at [957, 442] on div "+" at bounding box center [961, 442] width 16 height 16
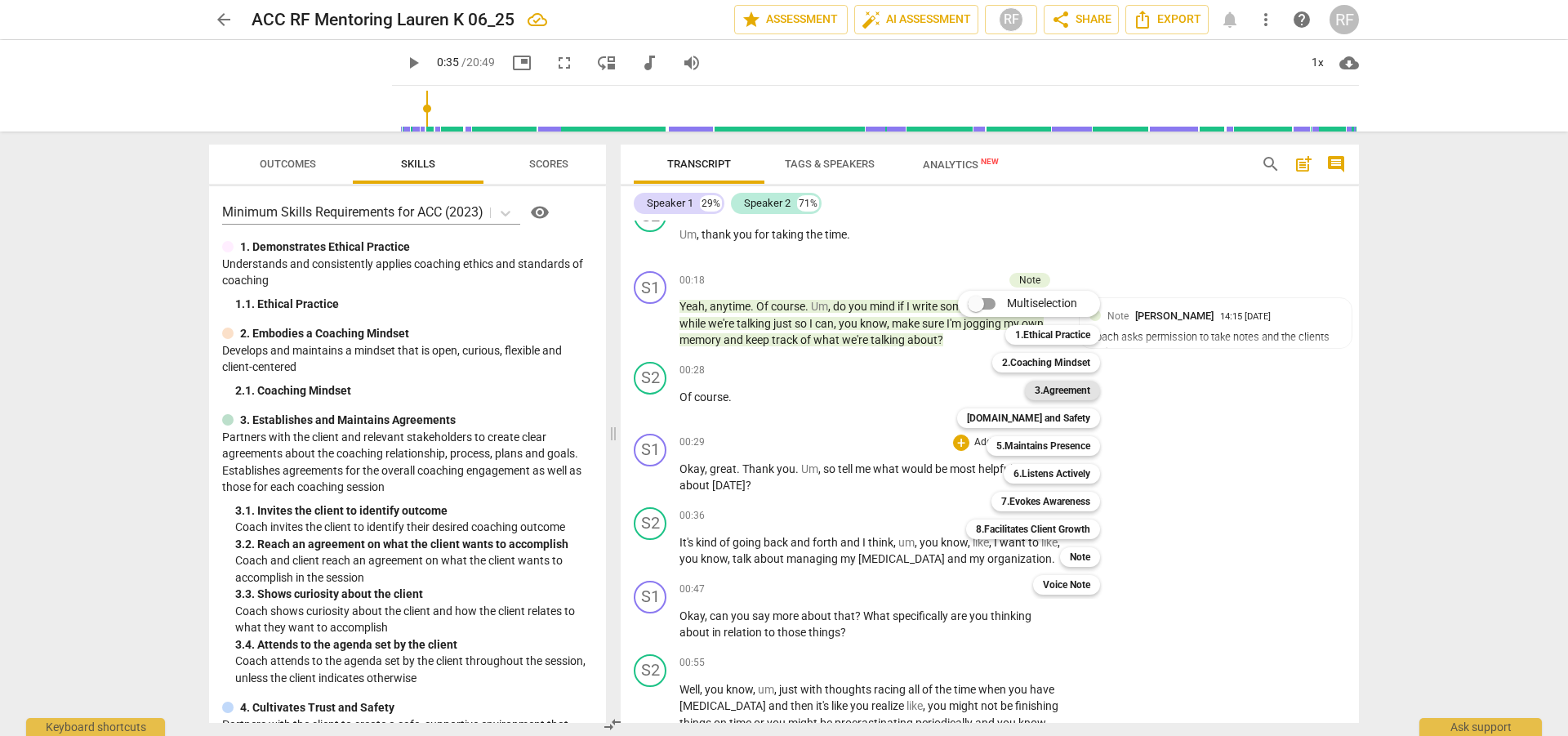
click at [1077, 387] on b "3.Agreement" at bounding box center [1063, 391] width 56 height 20
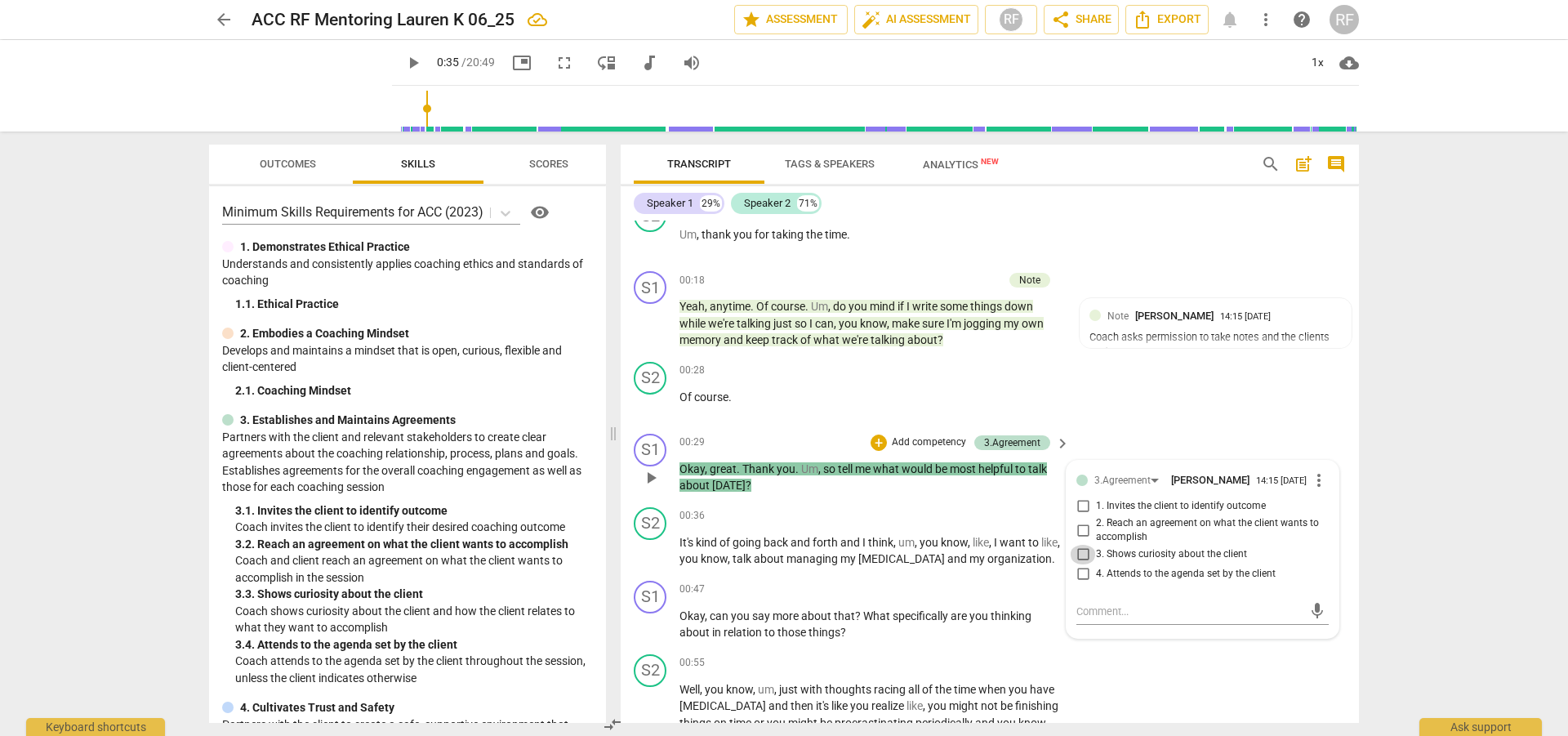
click at [1082, 558] on input "3. Shows curiosity about the client" at bounding box center [1083, 554] width 26 height 20
checkbox input "true"
click at [649, 549] on span "play_arrow" at bounding box center [652, 552] width 20 height 20
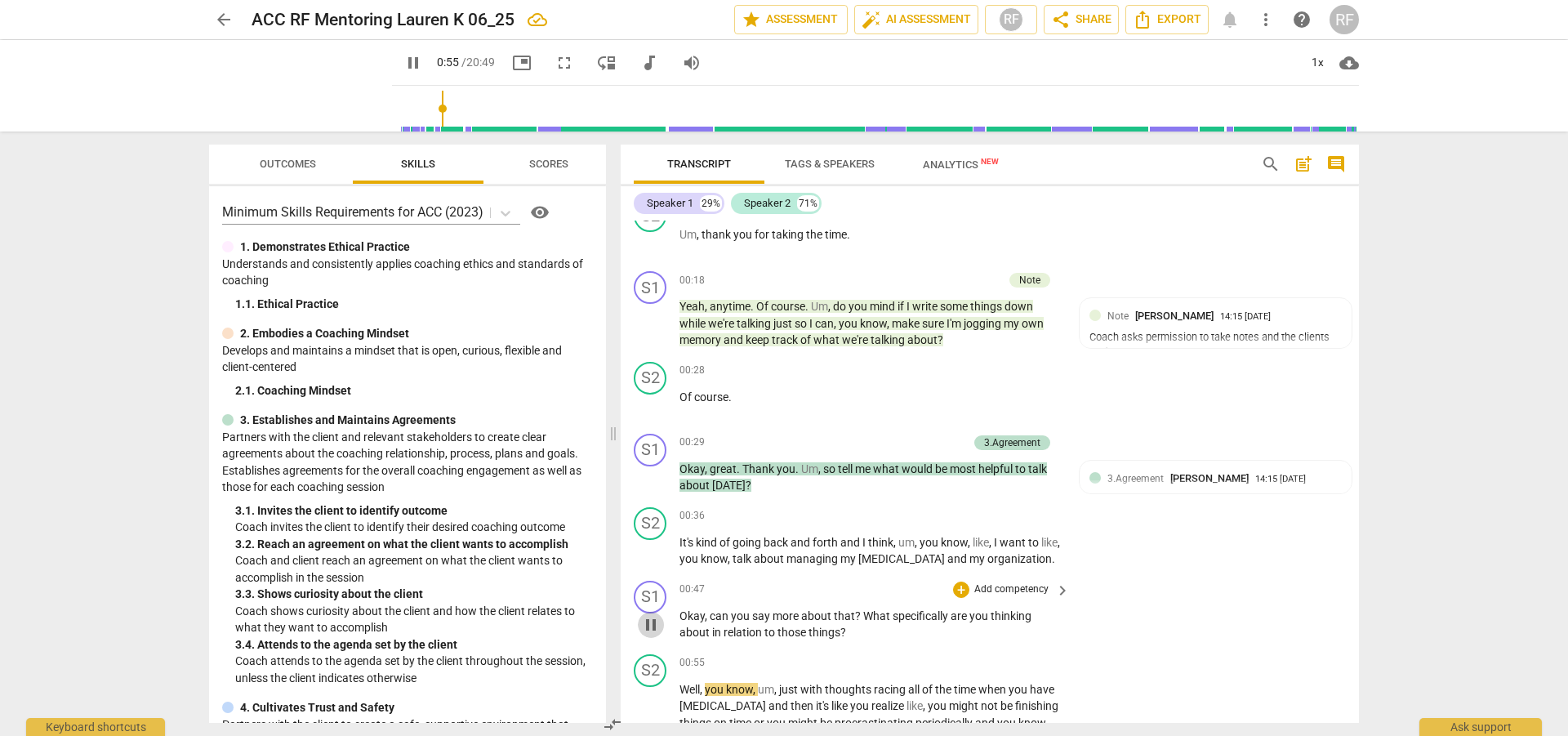
click at [649, 623] on span "pause" at bounding box center [652, 625] width 20 height 20
type input "56"
click at [963, 586] on div "+" at bounding box center [961, 589] width 16 height 16
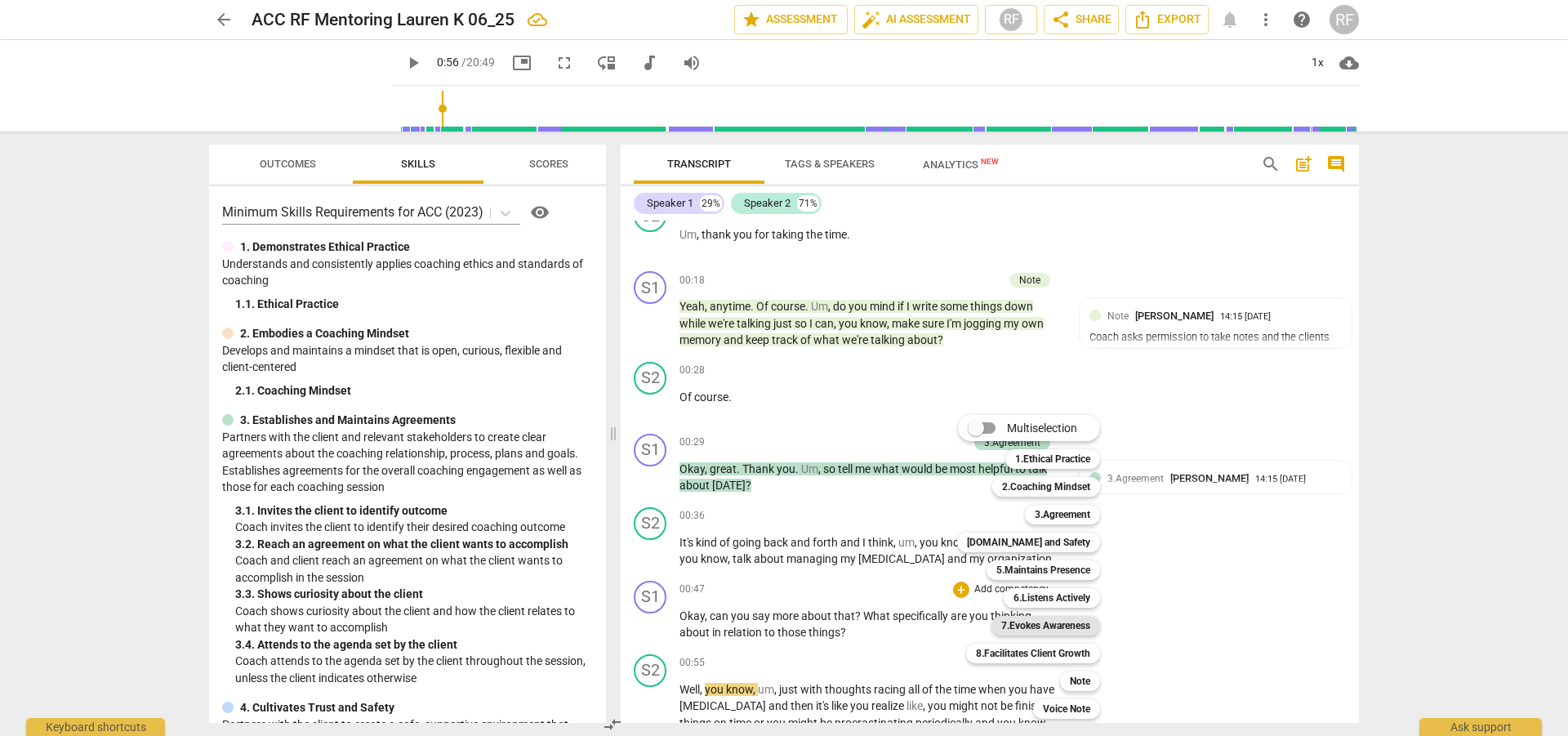
click at [1025, 622] on b "7.Evokes Awareness" at bounding box center [1046, 626] width 89 height 20
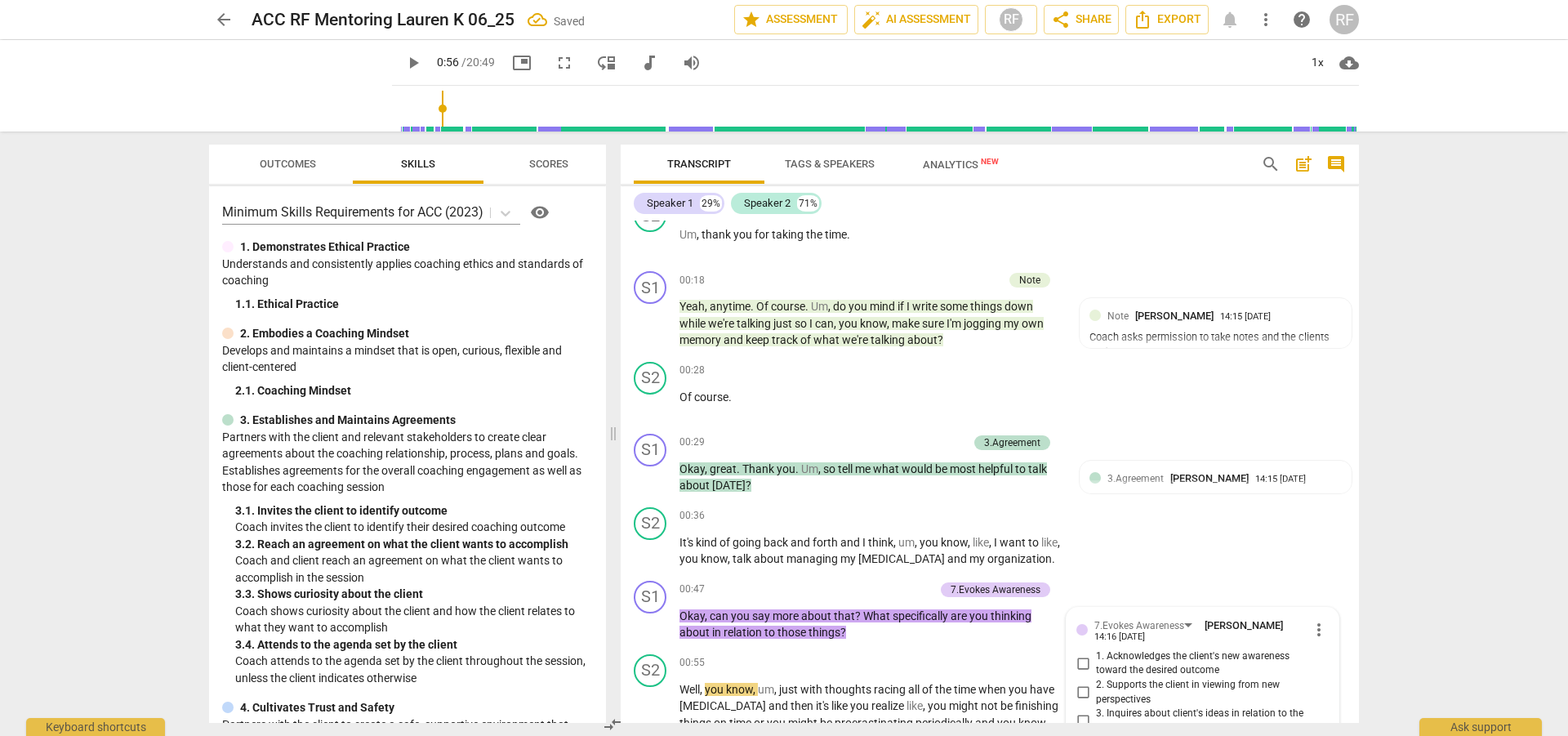
scroll to position [537, 0]
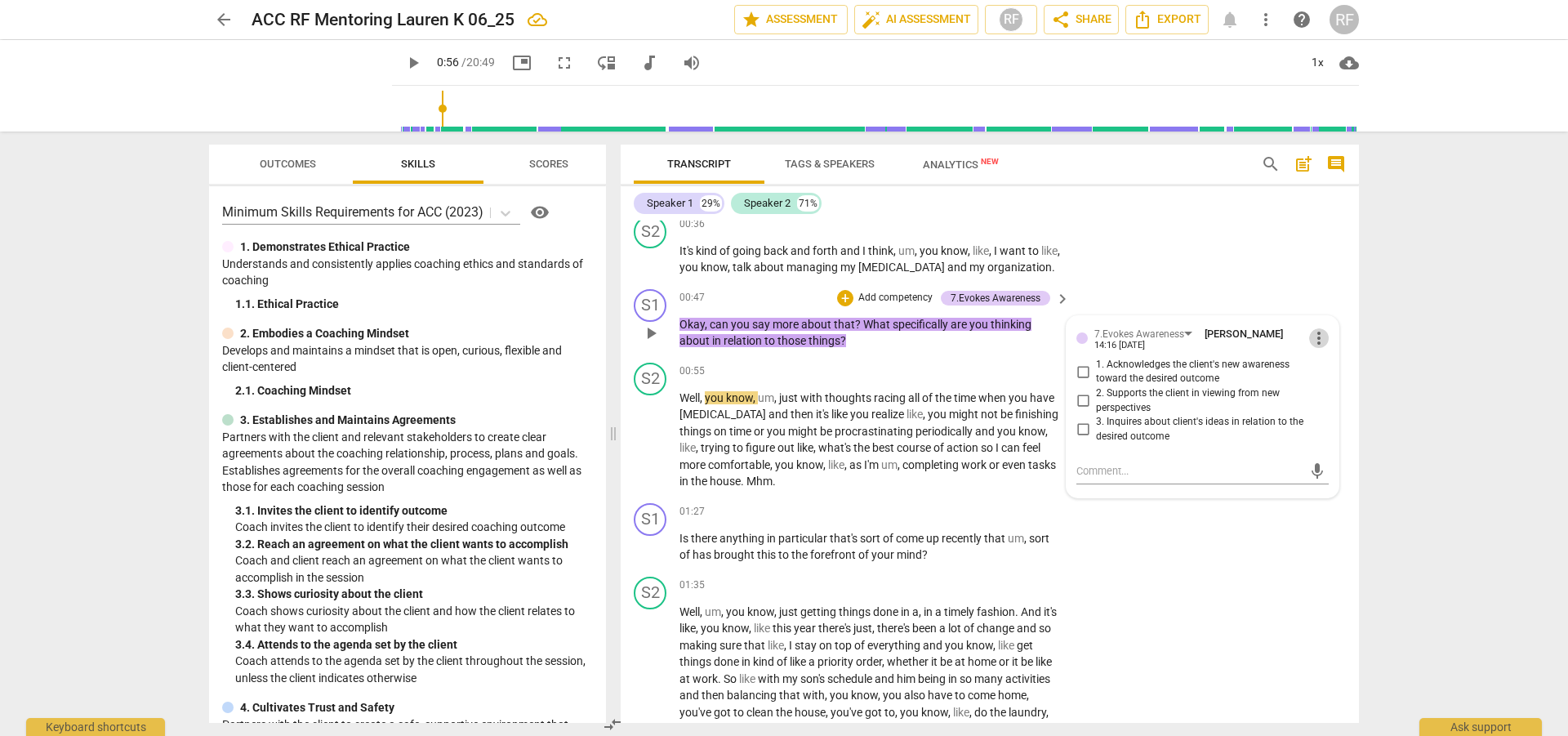
click at [1313, 336] on span "more_vert" at bounding box center [1319, 338] width 20 height 20
click at [1324, 371] on li "Delete" at bounding box center [1332, 369] width 57 height 31
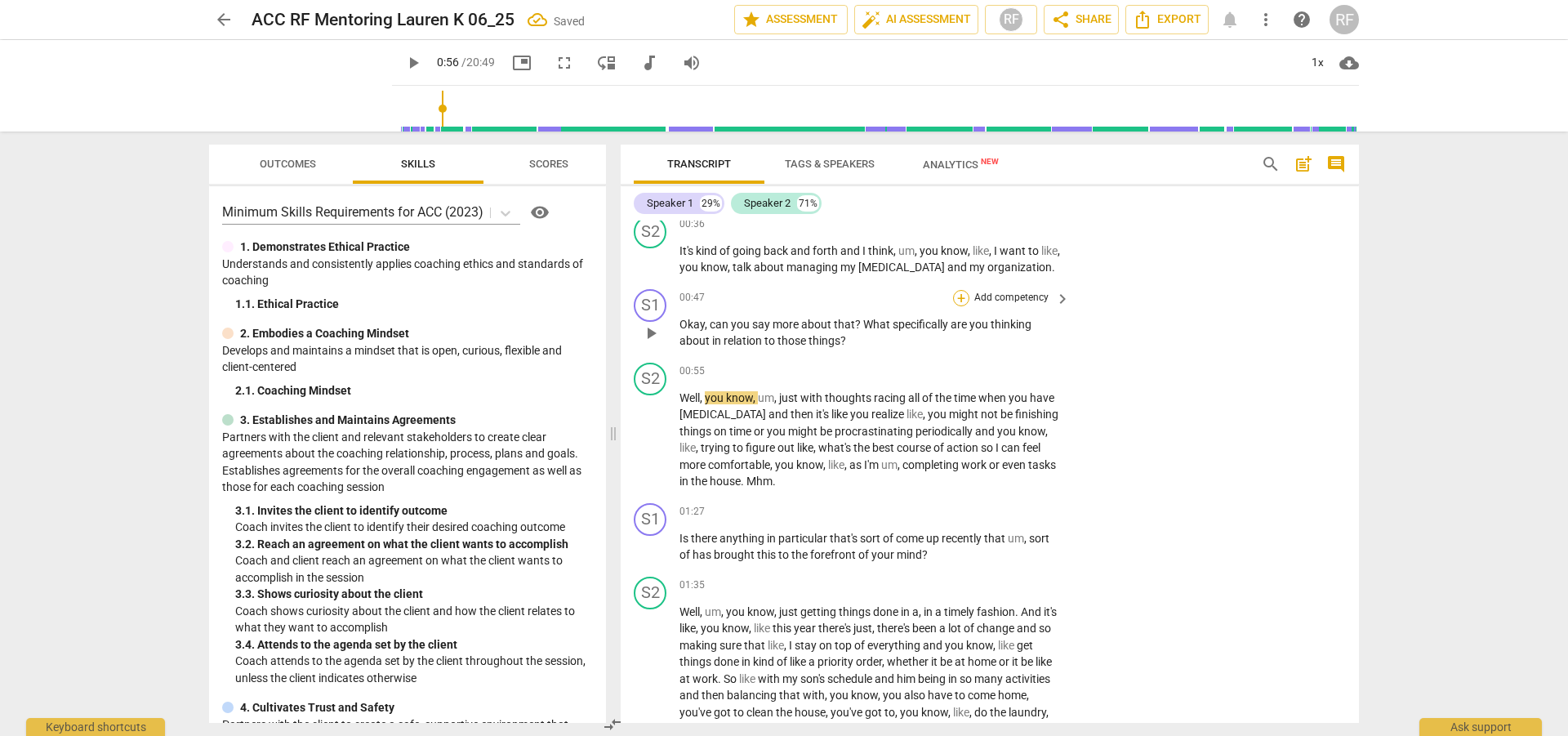
click at [959, 299] on div "+" at bounding box center [961, 298] width 16 height 16
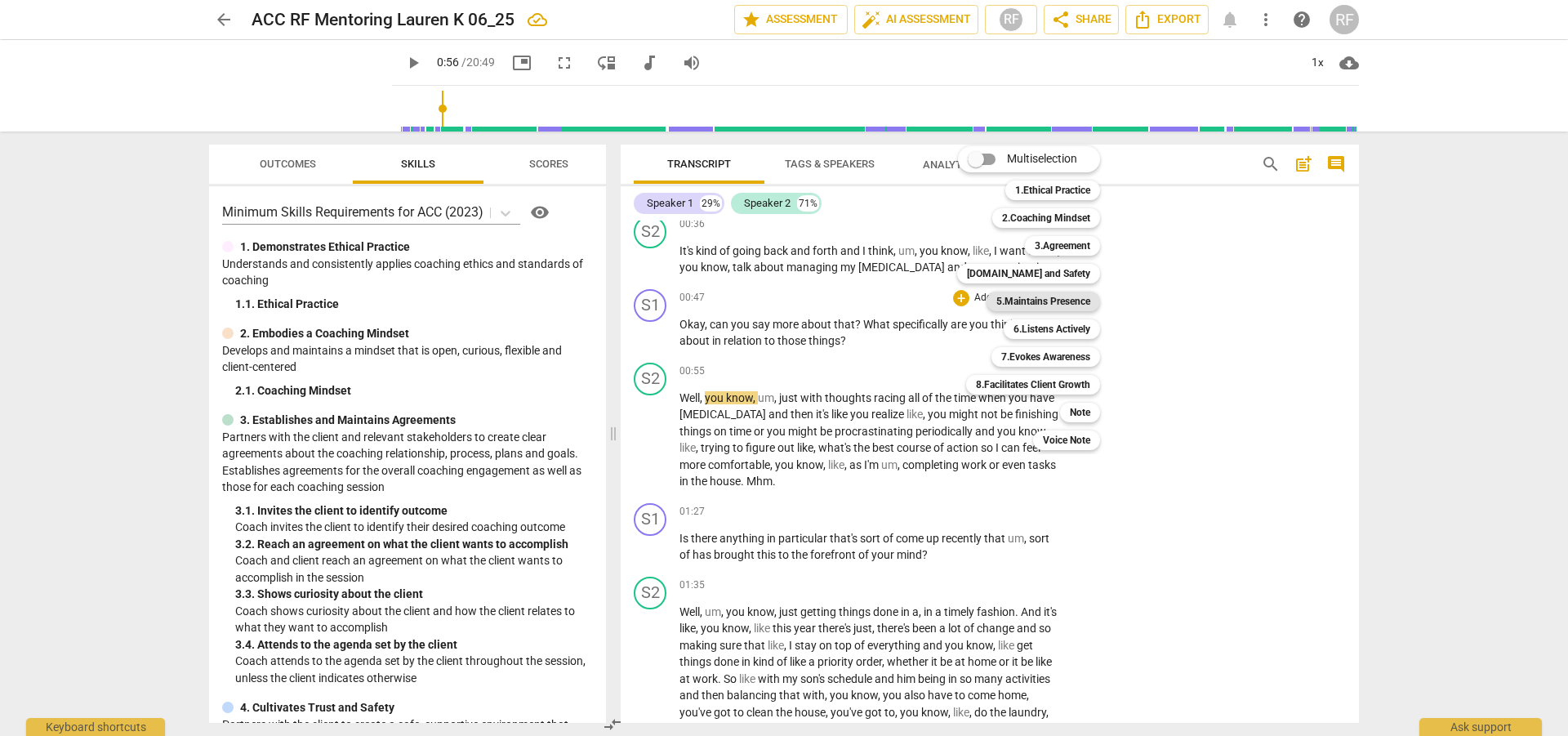
click at [1065, 305] on b "5.Maintains Presence" at bounding box center [1043, 302] width 94 height 20
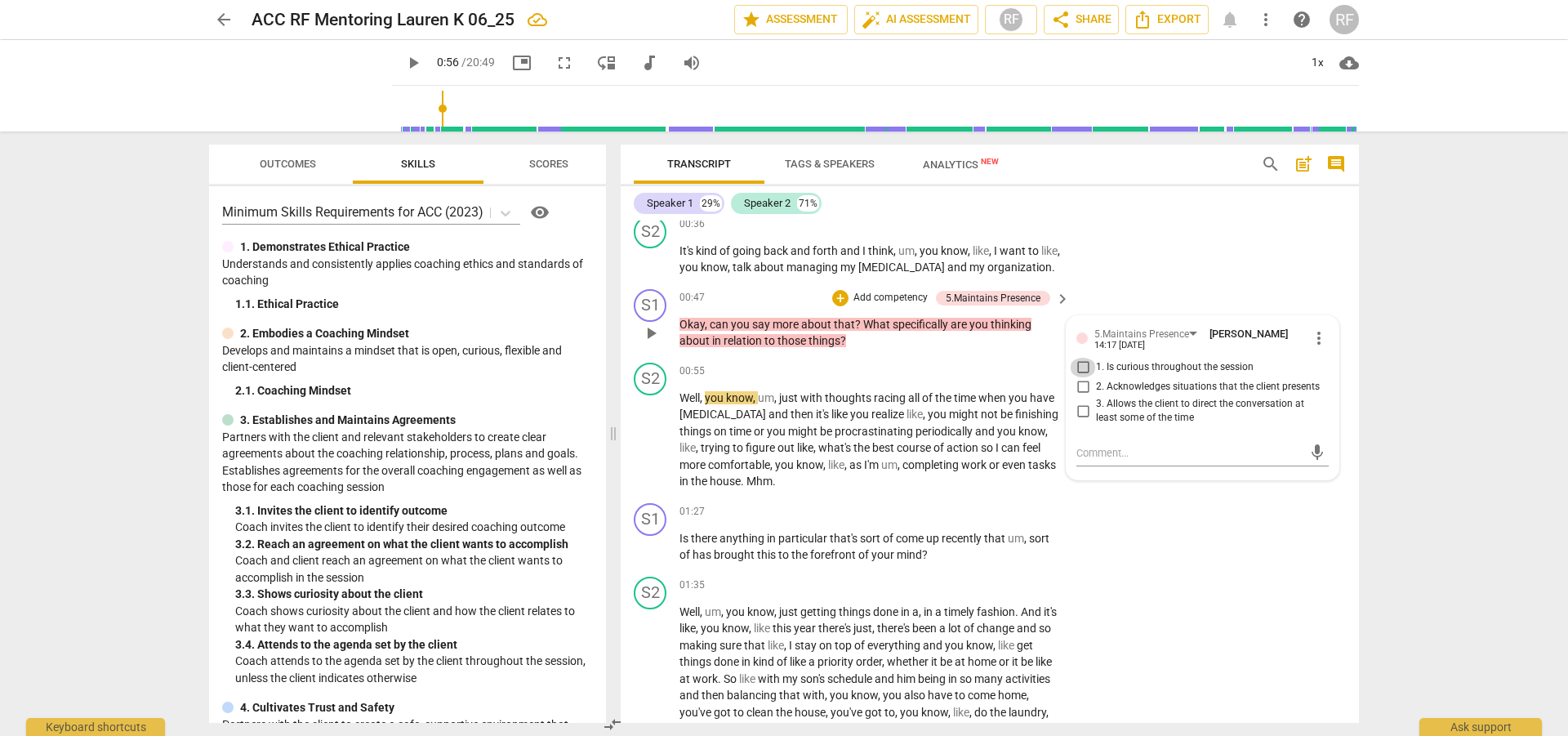
click at [1077, 364] on input "1. Is curious throughout the session" at bounding box center [1083, 368] width 26 height 20
checkbox input "true"
click at [647, 442] on span "play_arrow" at bounding box center [652, 440] width 20 height 20
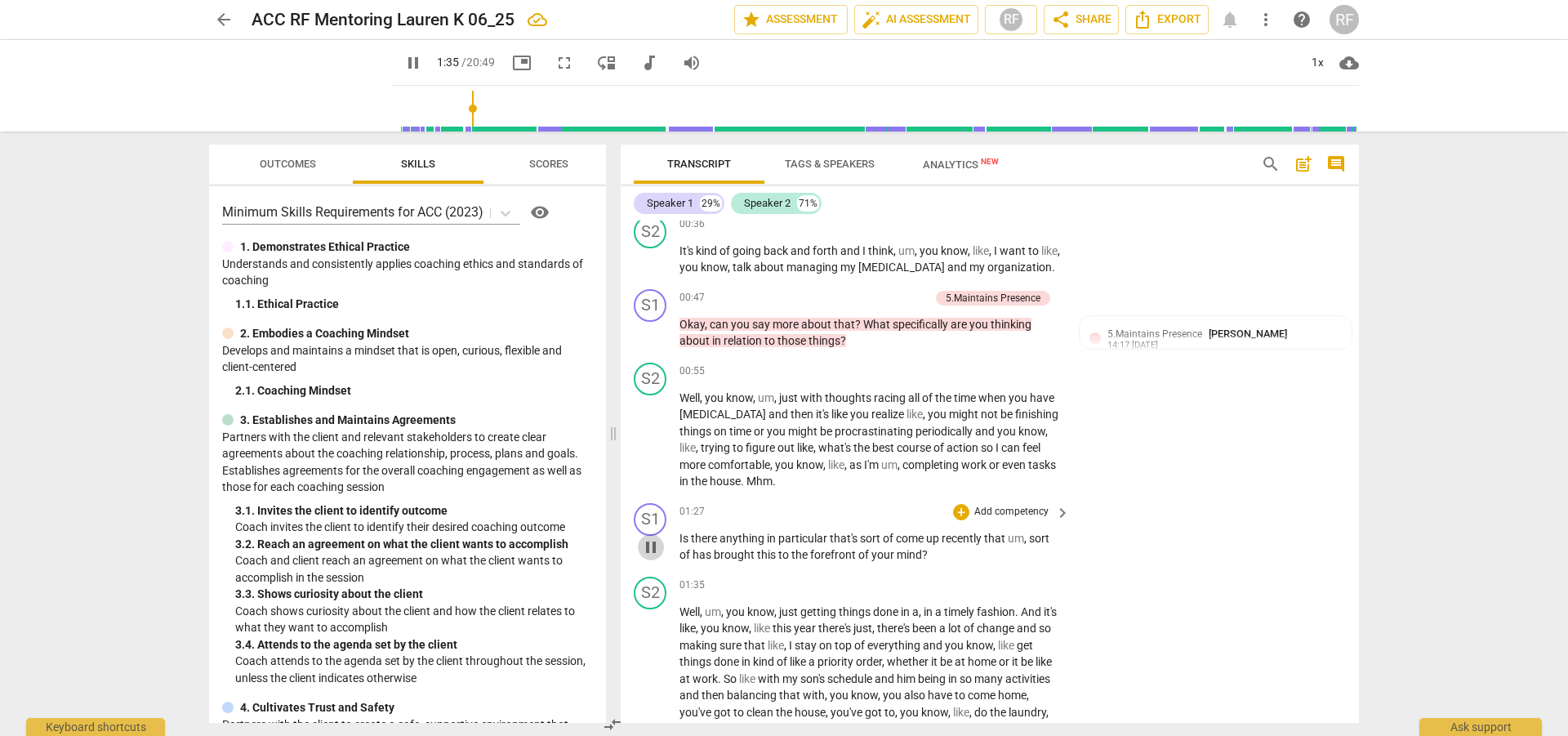
click at [647, 548] on span "pause" at bounding box center [652, 548] width 20 height 20
type input "96"
click at [957, 505] on div "+" at bounding box center [961, 512] width 16 height 16
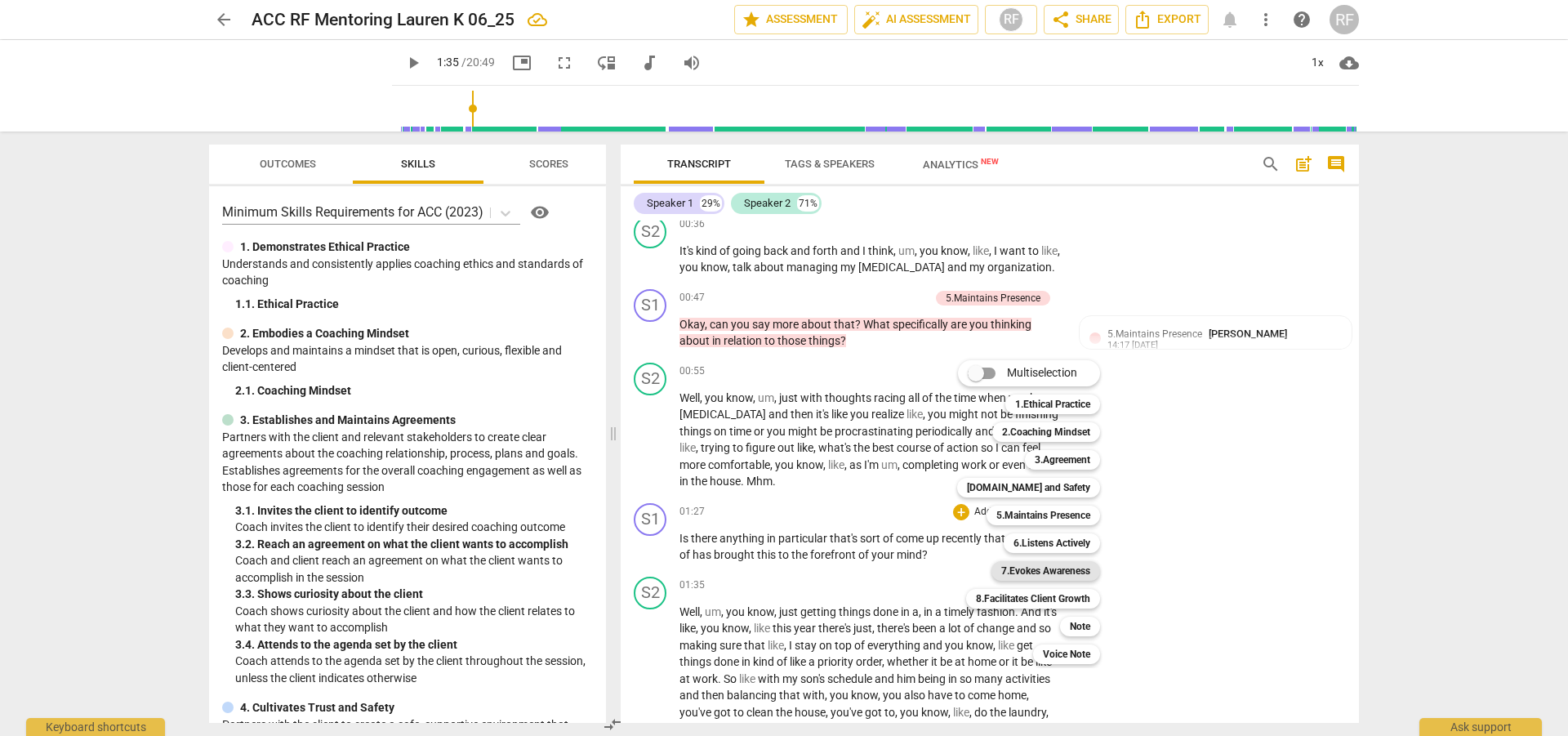
click at [1061, 575] on b "7.Evokes Awareness" at bounding box center [1046, 571] width 89 height 20
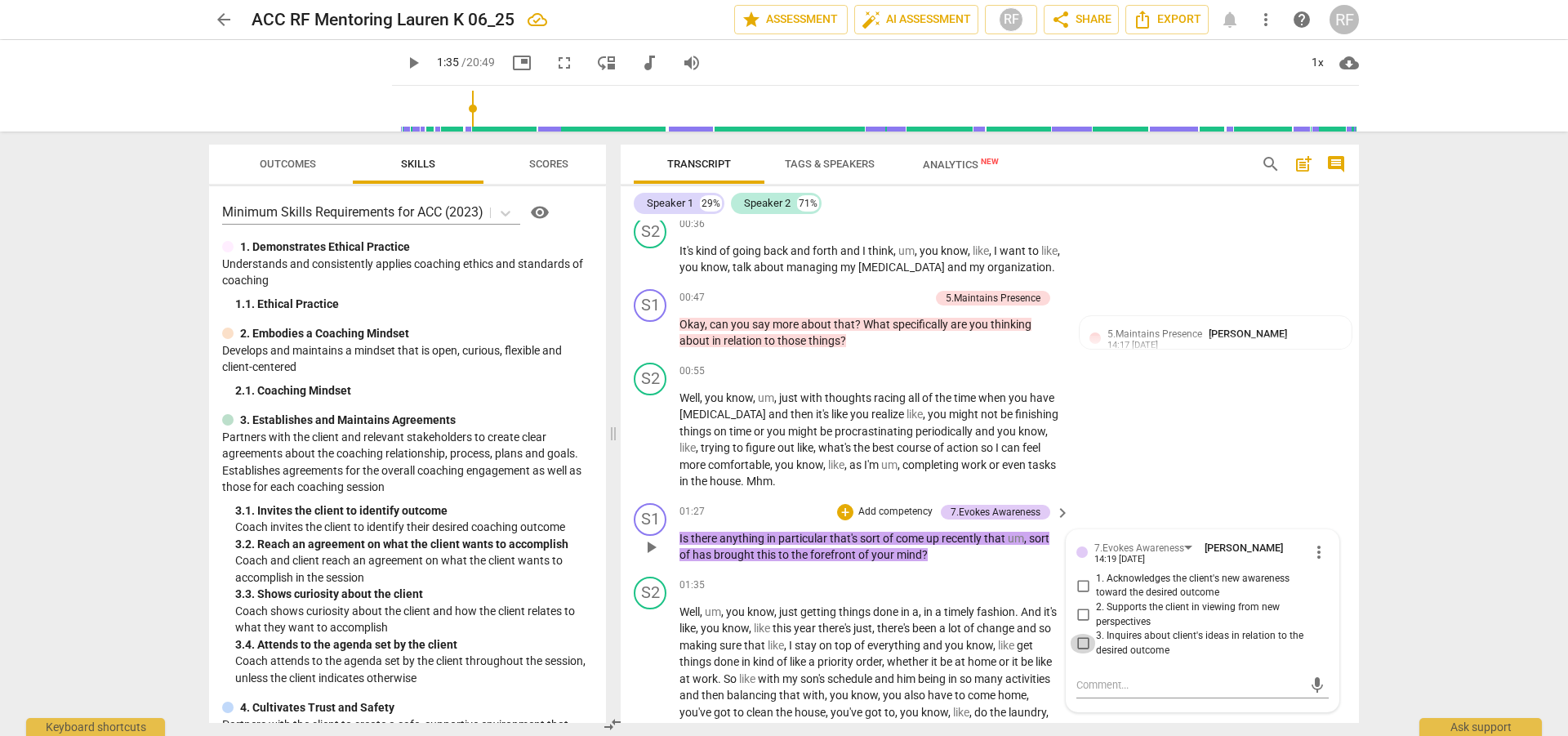
click at [1080, 646] on input "3. Inquires about client's ideas in relation to the desired outcome" at bounding box center [1083, 644] width 26 height 20
checkbox input "true"
click at [1090, 685] on textarea at bounding box center [1190, 685] width 226 height 16
type textarea "C"
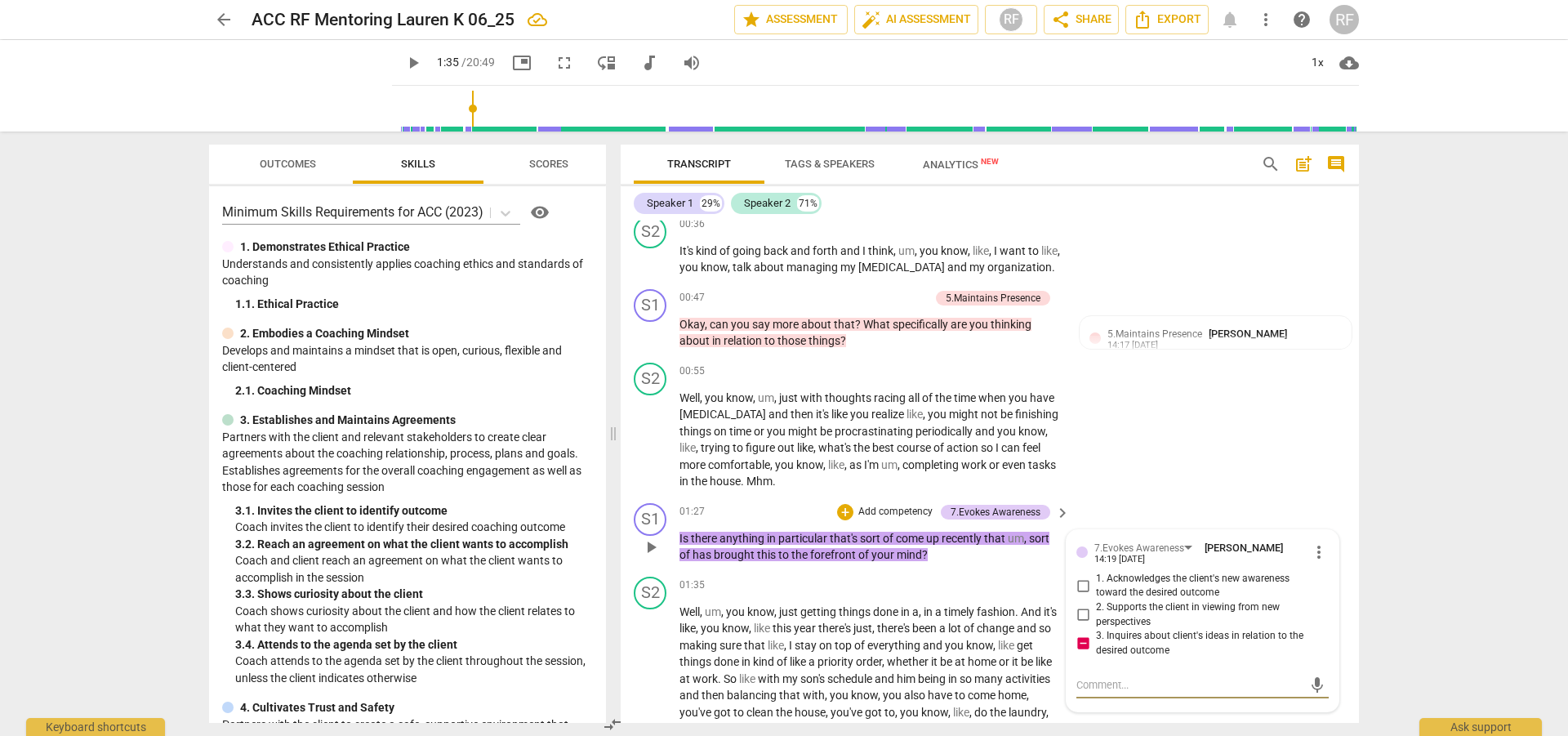
type textarea "C"
type textarea "Co"
type textarea "Con"
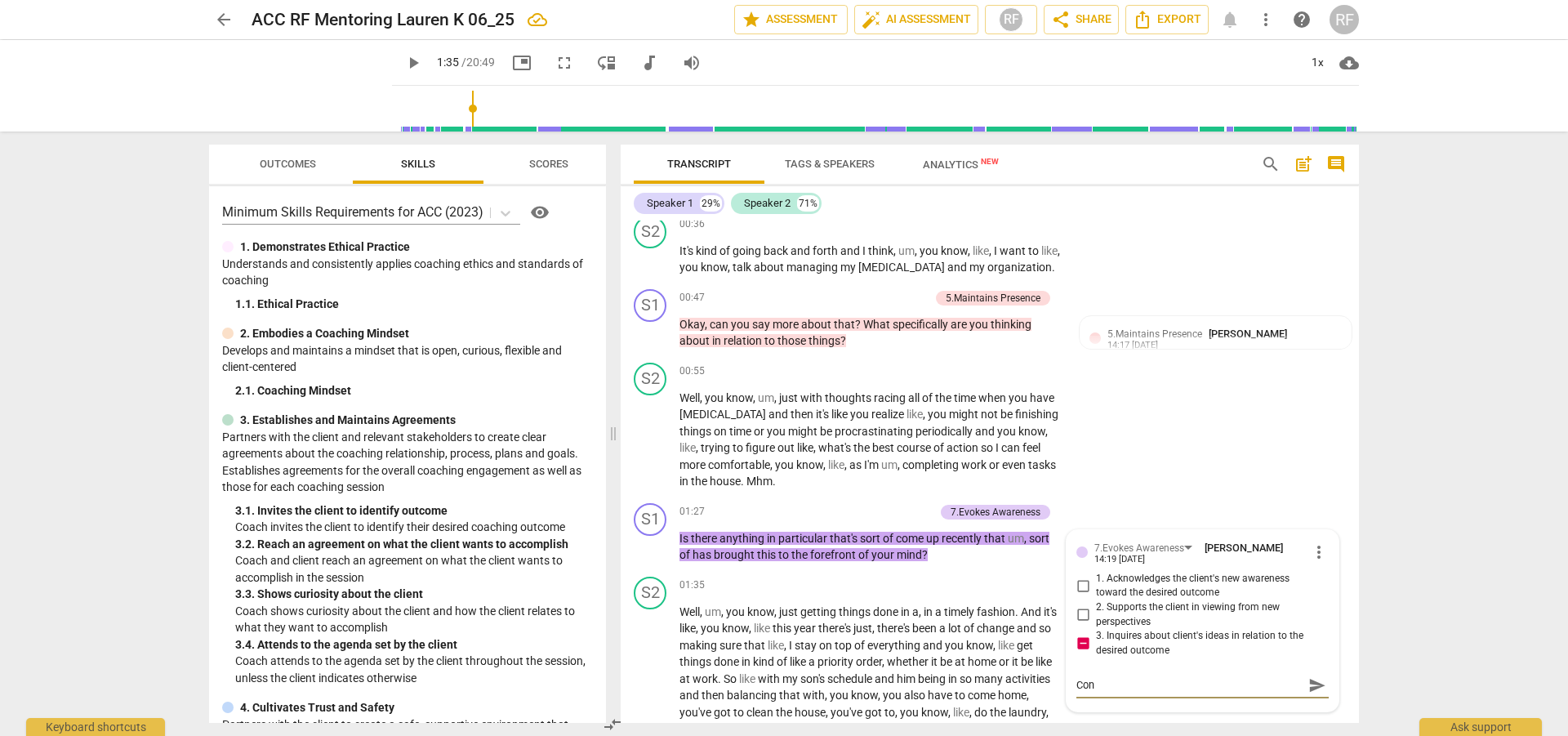
type textarea "Cons"
type textarea "Consi"
type textarea "Consid"
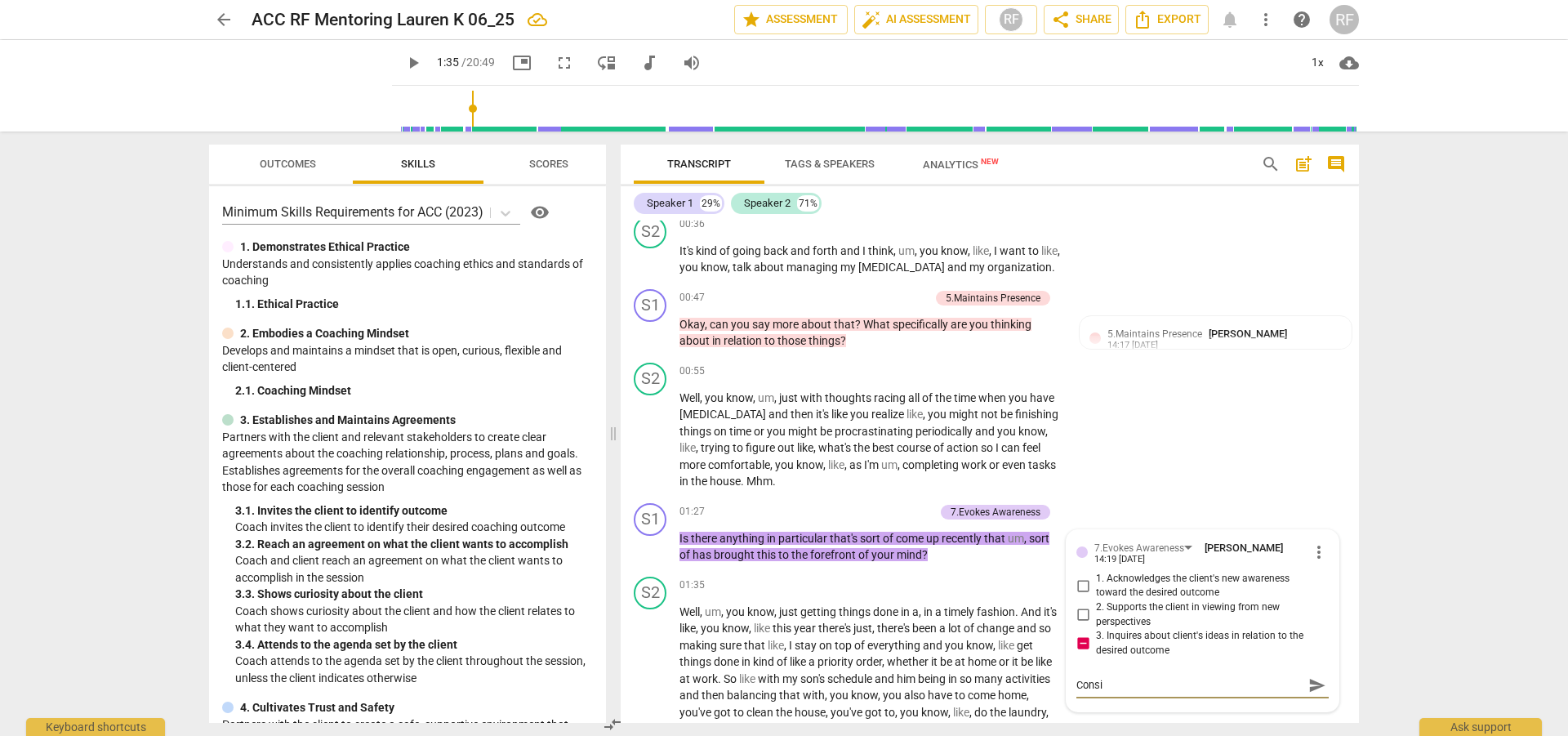
type textarea "Consid"
type textarea "Conside"
type textarea "Consider"
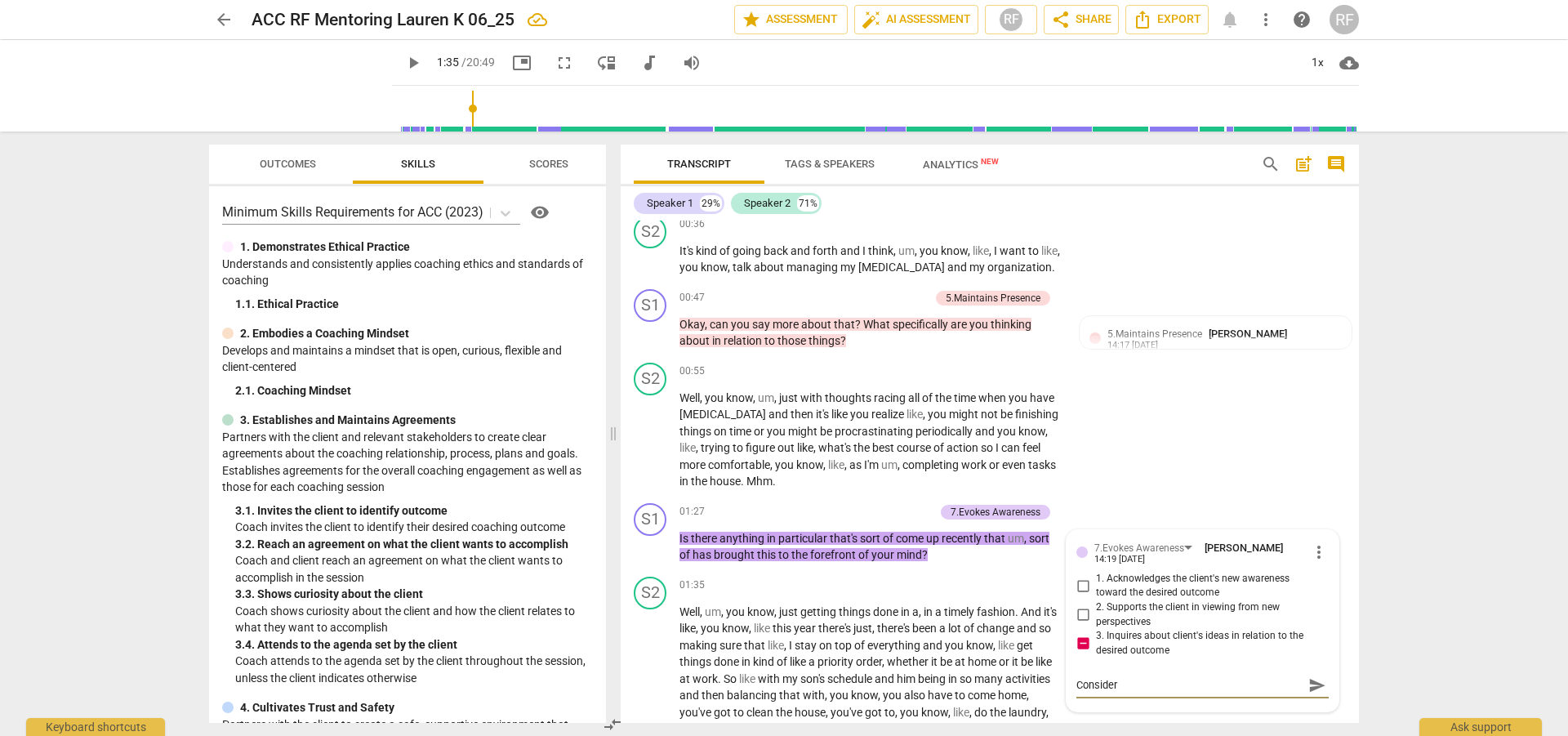
type textarea "Consider"
type textarea "Consider a"
type textarea "Consider ac"
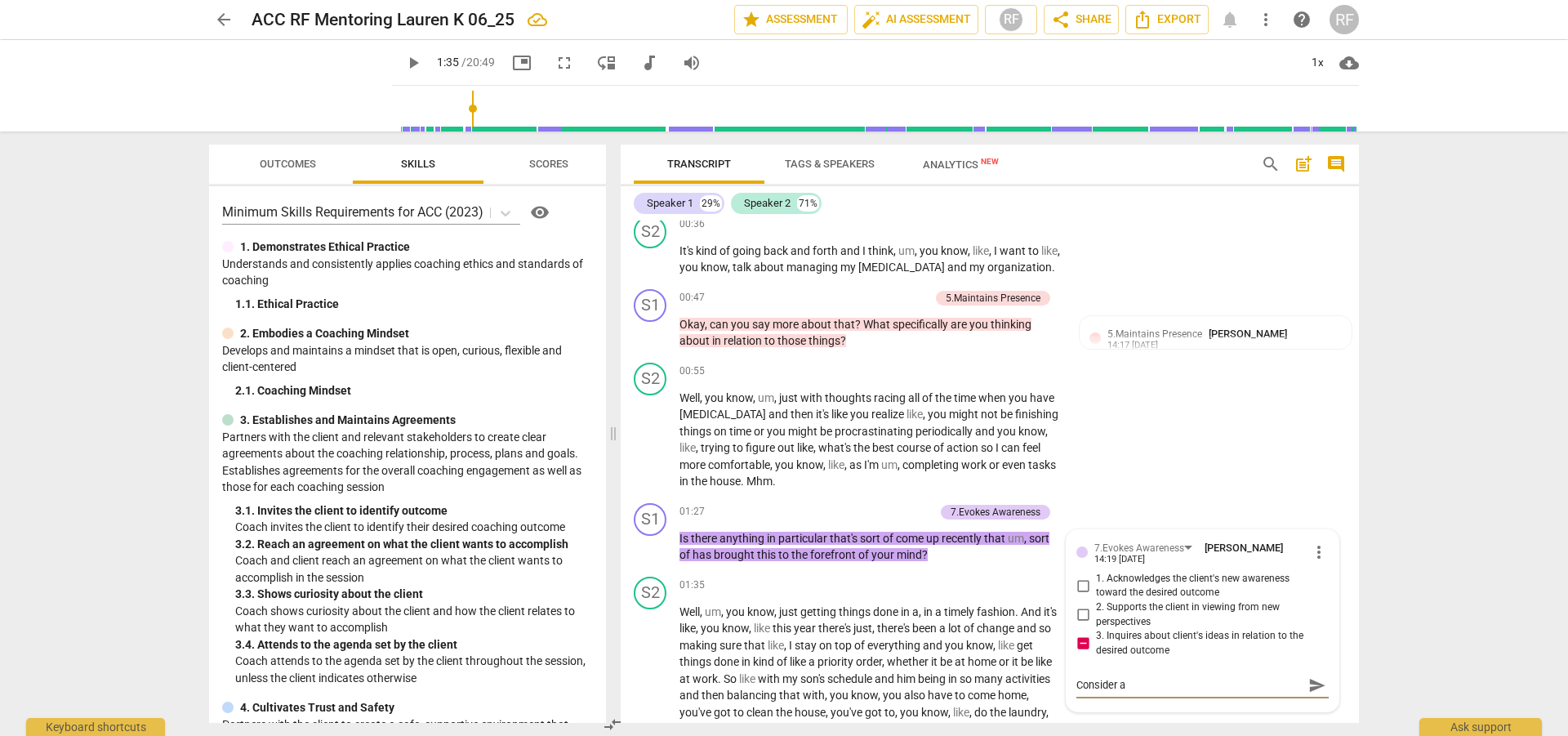
type textarea "Consider ac"
type textarea "Consider ack"
type textarea "Consider ackn"
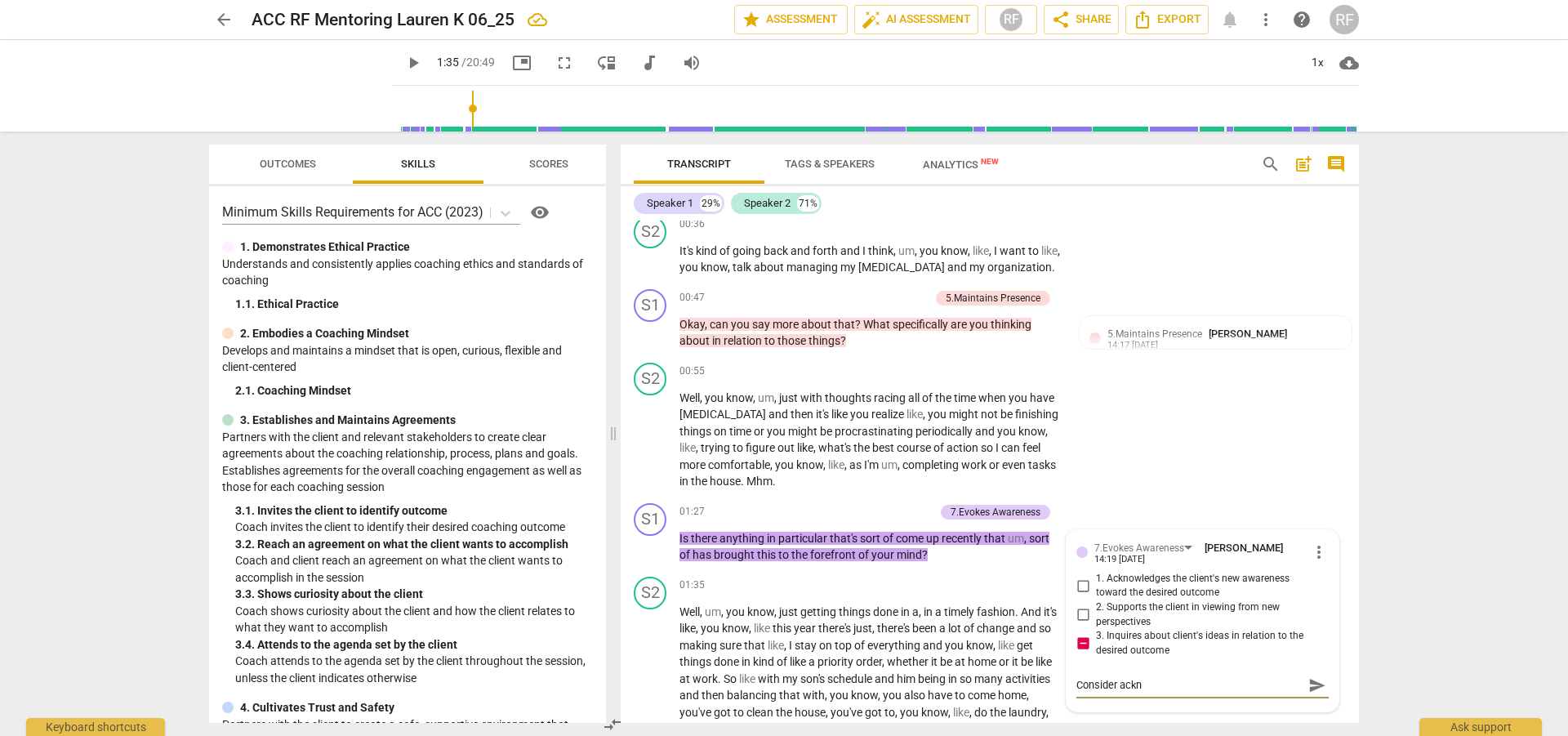
type textarea "Consider ackno"
type textarea "Consider acknow"
type textarea "Consider acknowl"
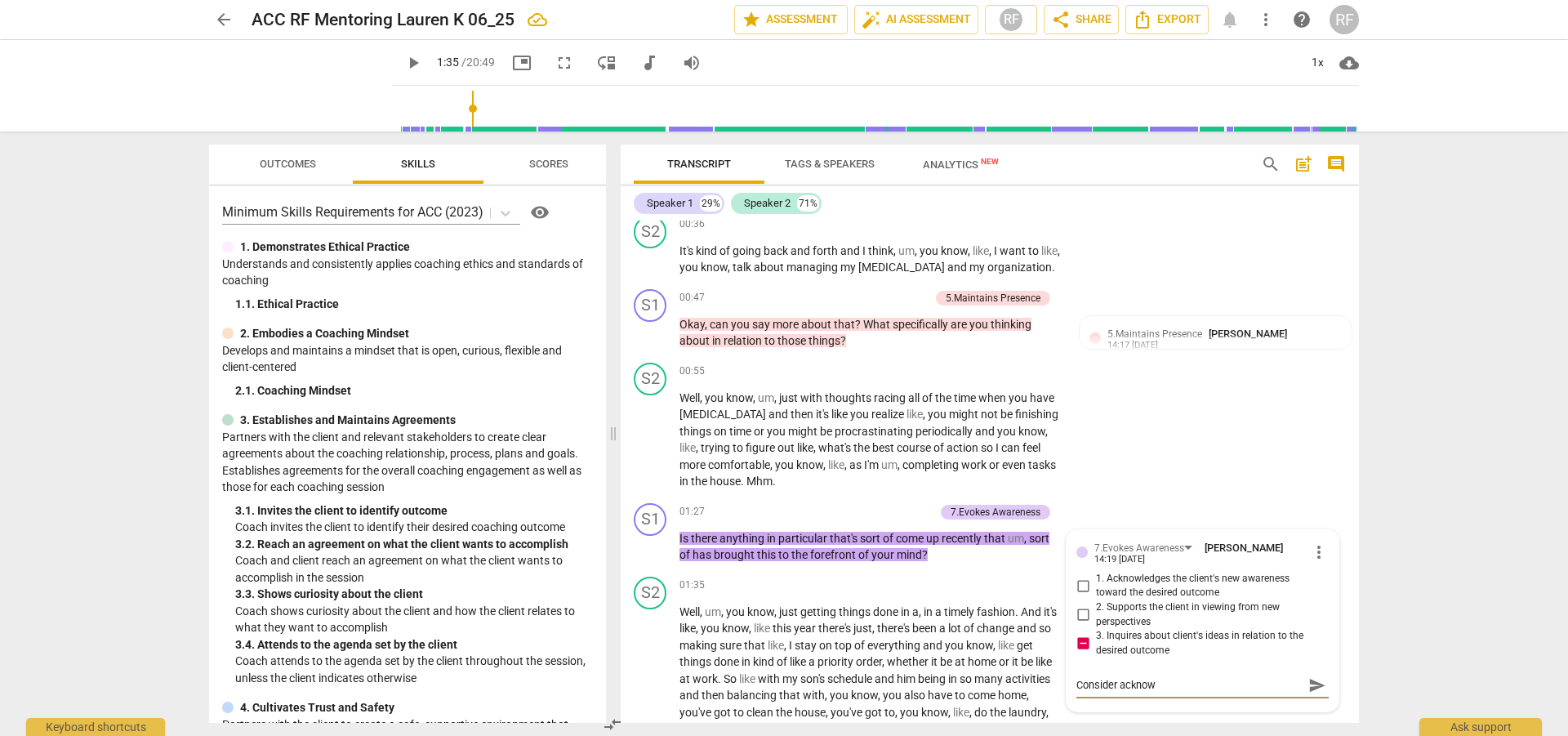
type textarea "Consider acknowl"
type textarea "Consider acknowle"
type textarea "Consider acknowled"
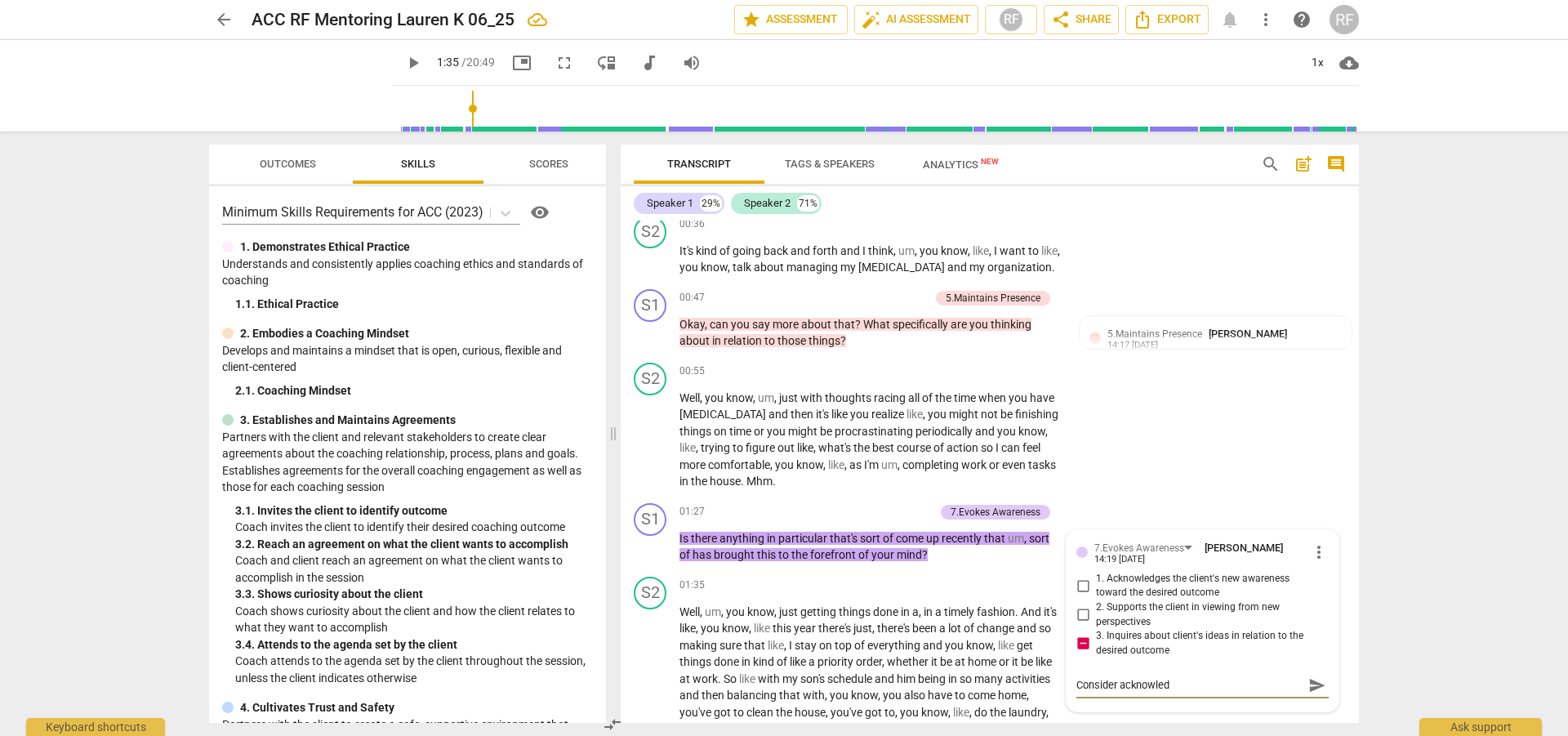
type textarea "Consider acknowledg"
type textarea "Consider acknowledgi"
type textarea "Consider acknowledgin"
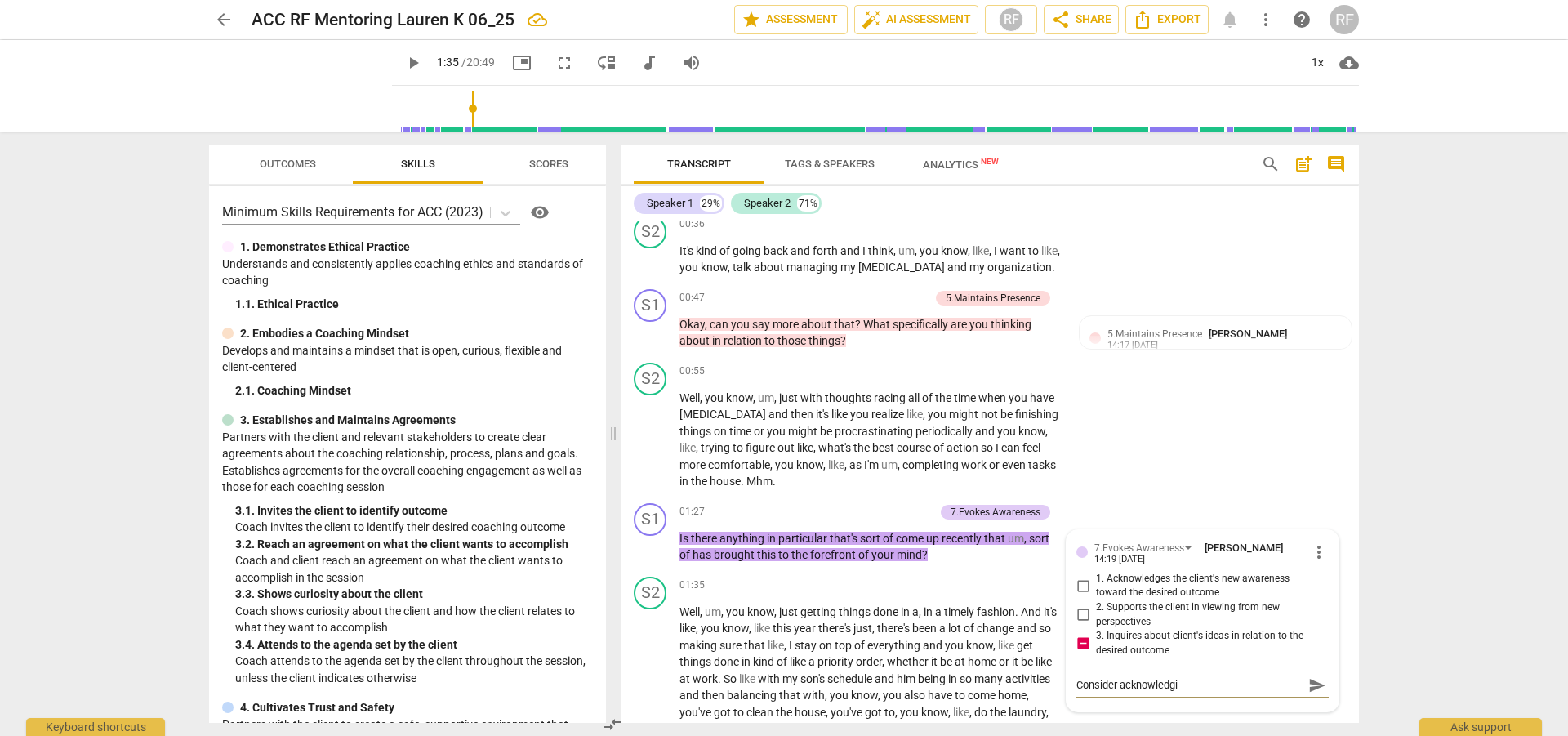
type textarea "Consider acknowledgin"
type textarea "Consider acknowledging"
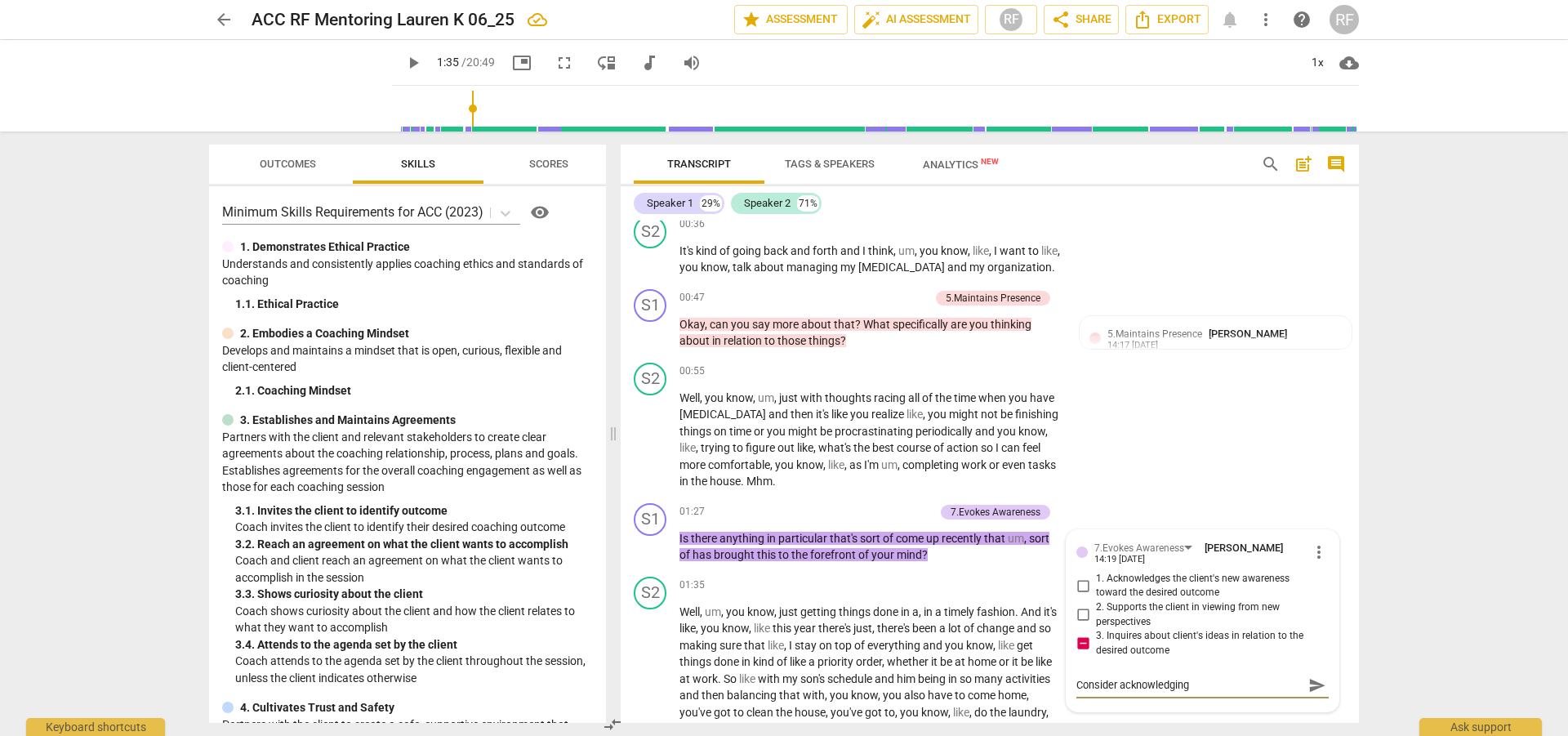
type textarea "Consider acknowledging w"
type textarea "Consider acknowledging wh"
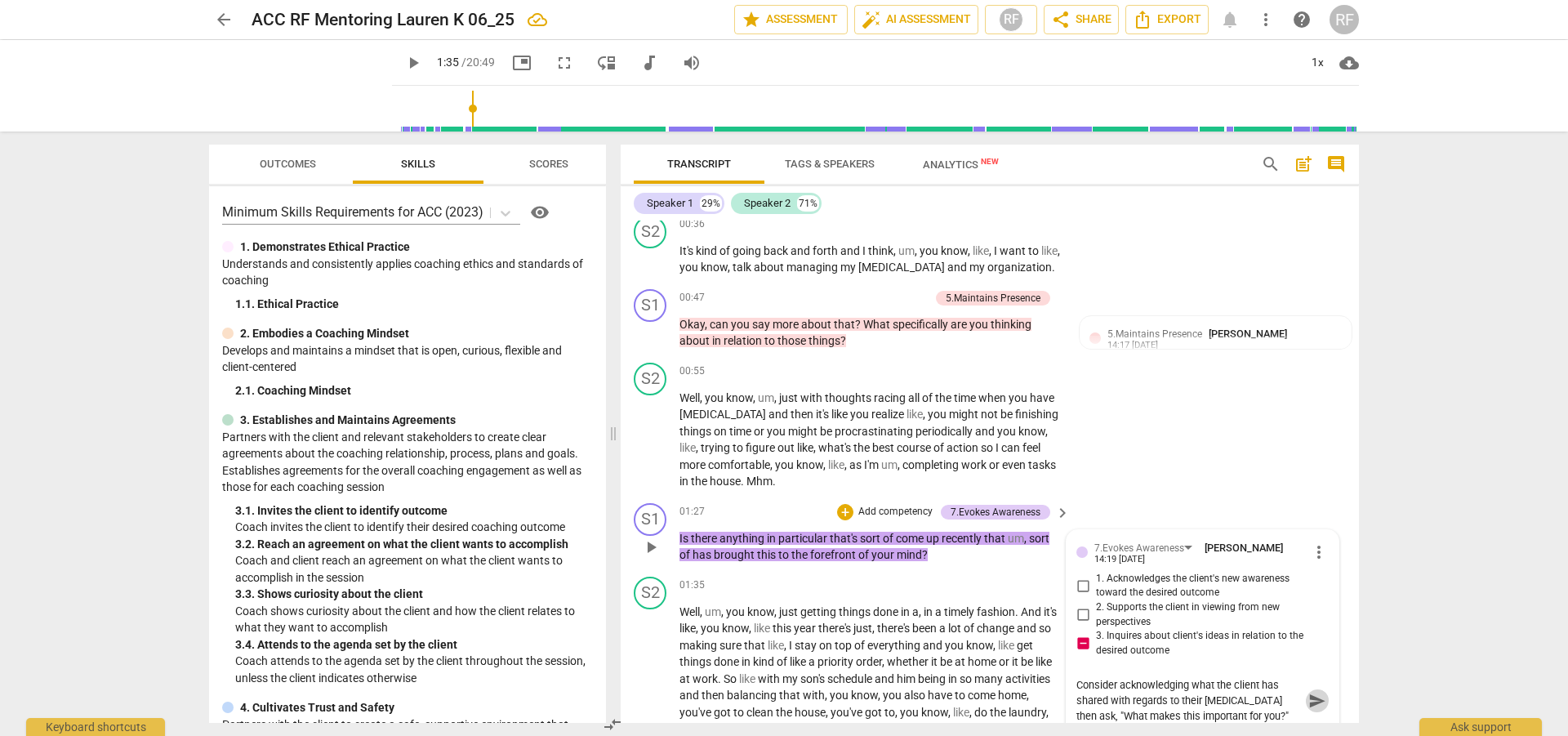
click at [1308, 698] on span "send" at bounding box center [1317, 701] width 18 height 18
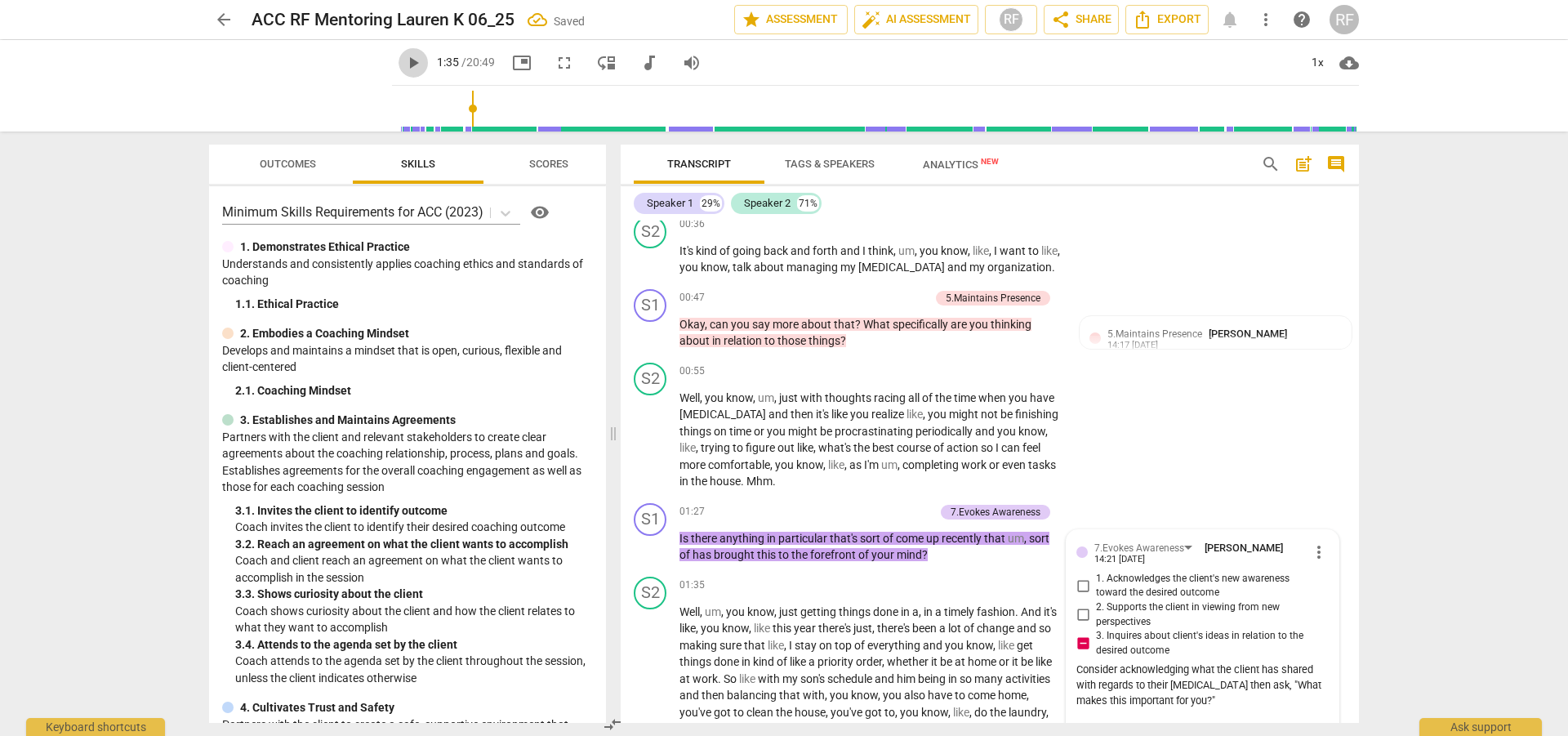
click at [404, 61] on span "play_arrow" at bounding box center [414, 63] width 20 height 20
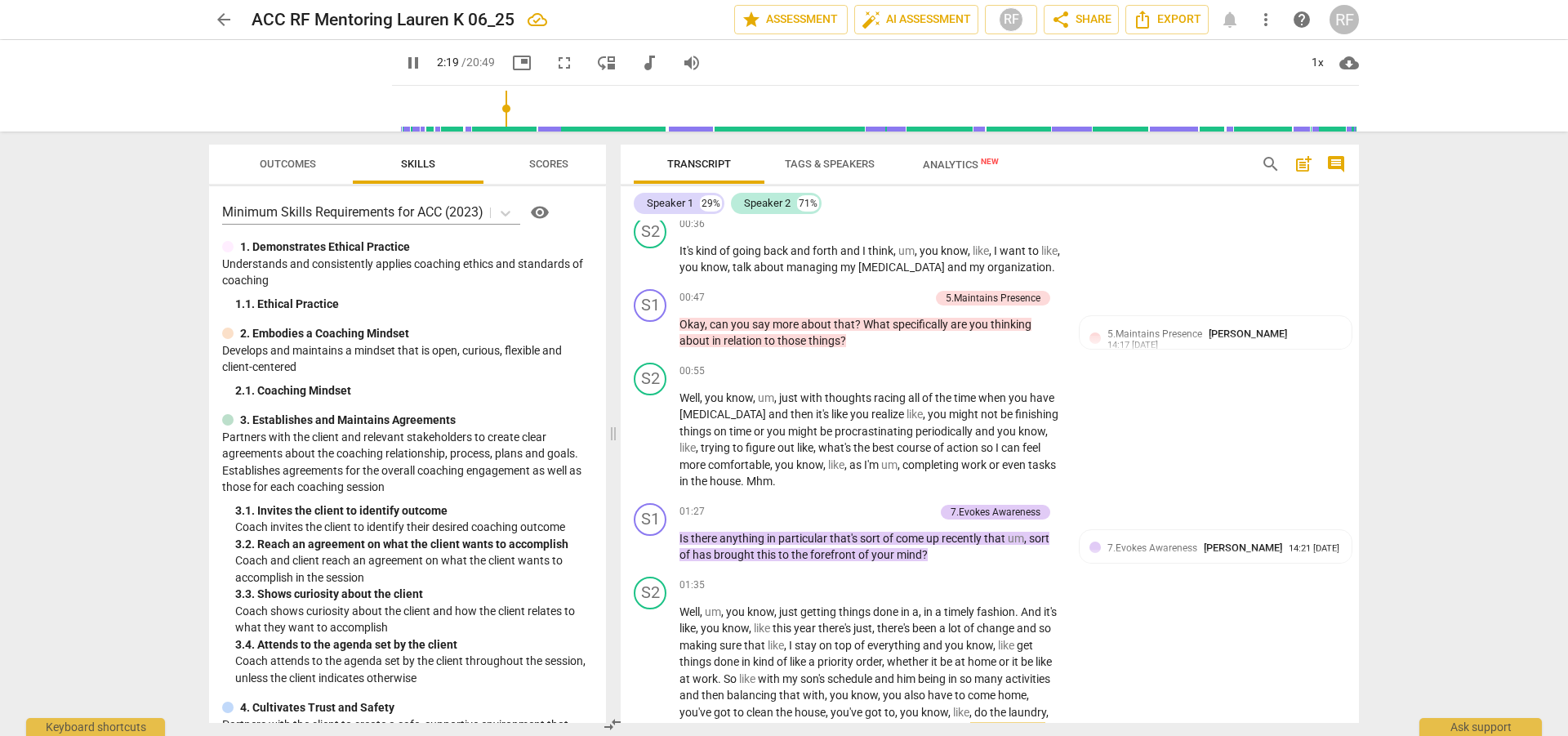
scroll to position [1054, 0]
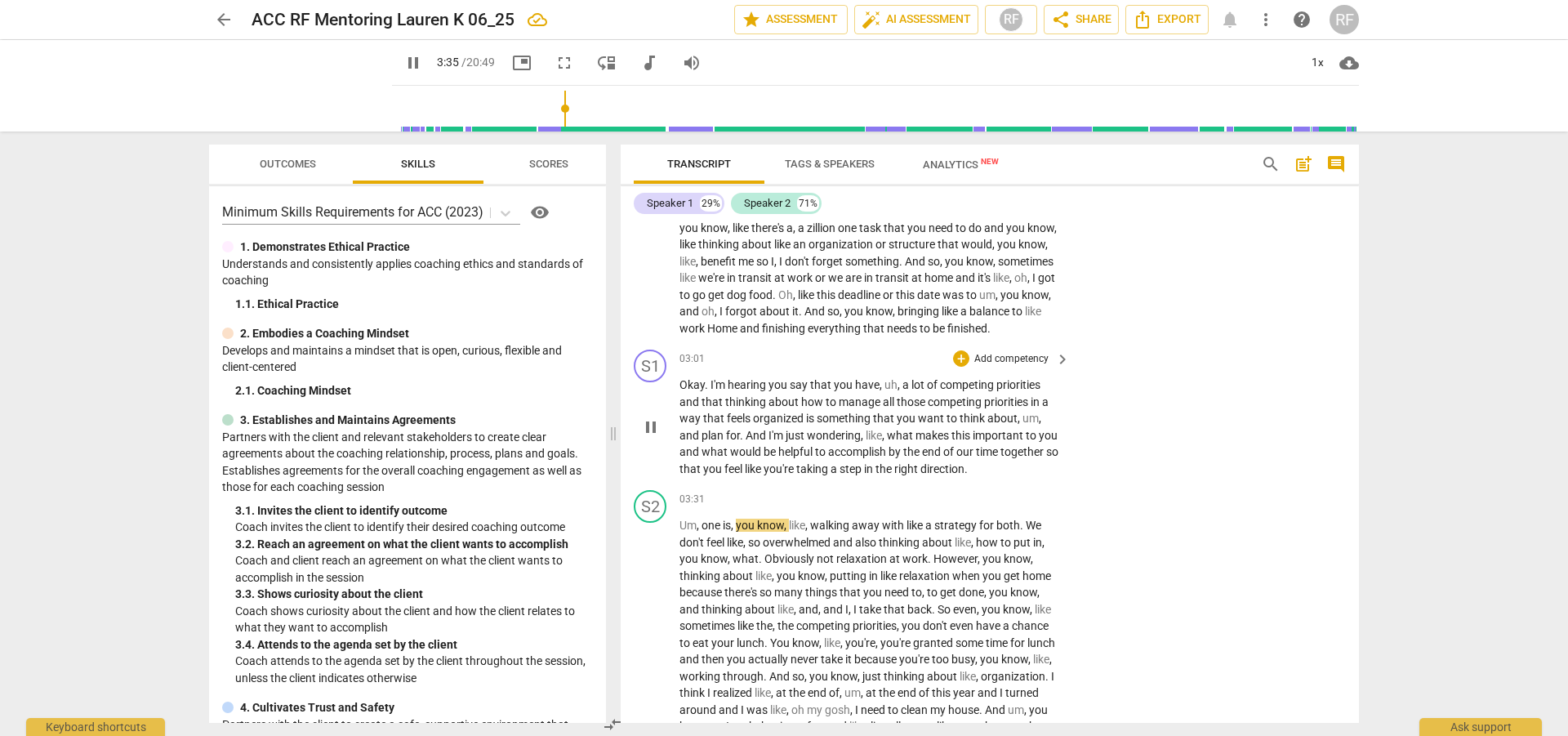
click at [644, 437] on span "pause" at bounding box center [652, 428] width 20 height 20
click at [957, 367] on div "+" at bounding box center [961, 358] width 16 height 16
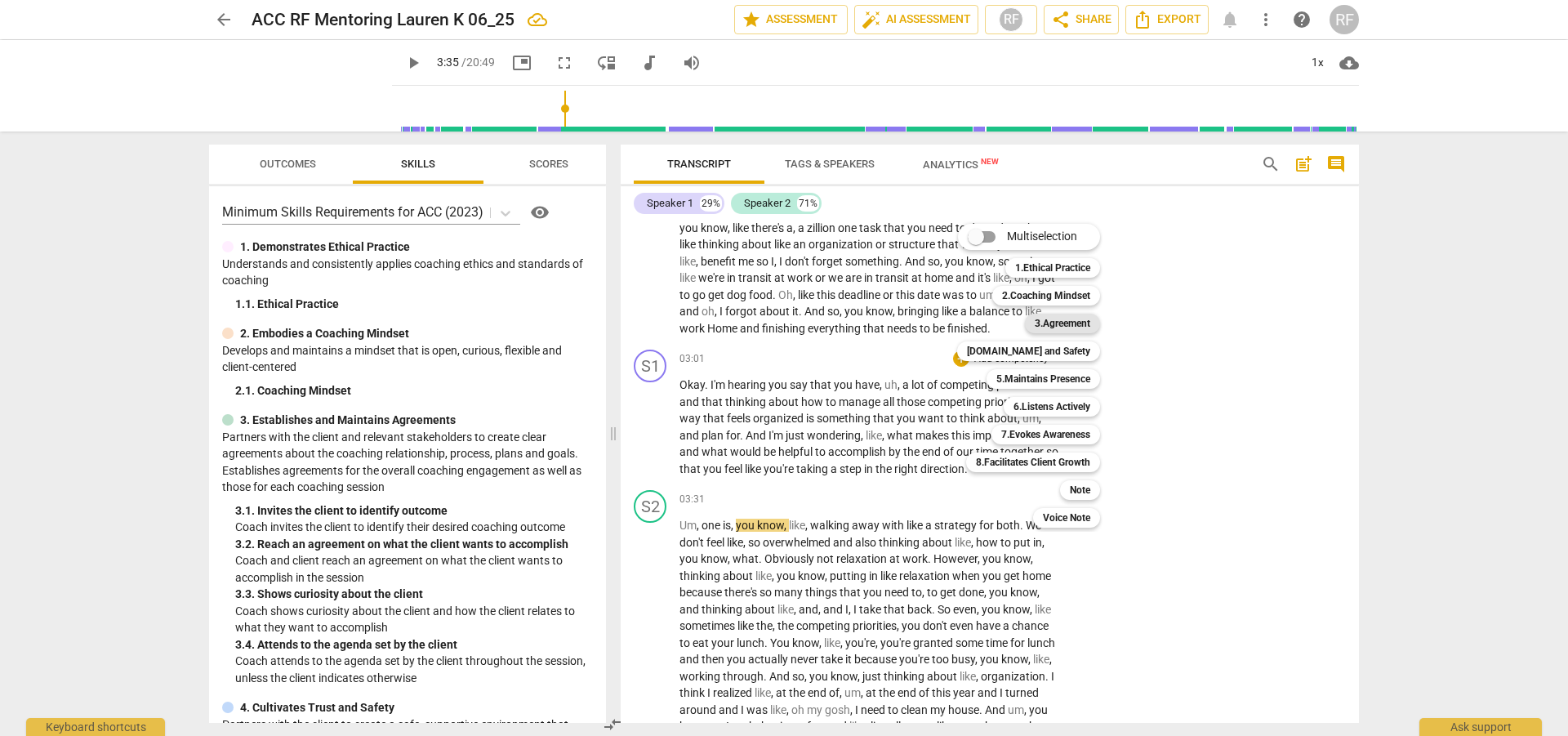
click at [1060, 324] on b "3.Agreement" at bounding box center [1063, 323] width 56 height 20
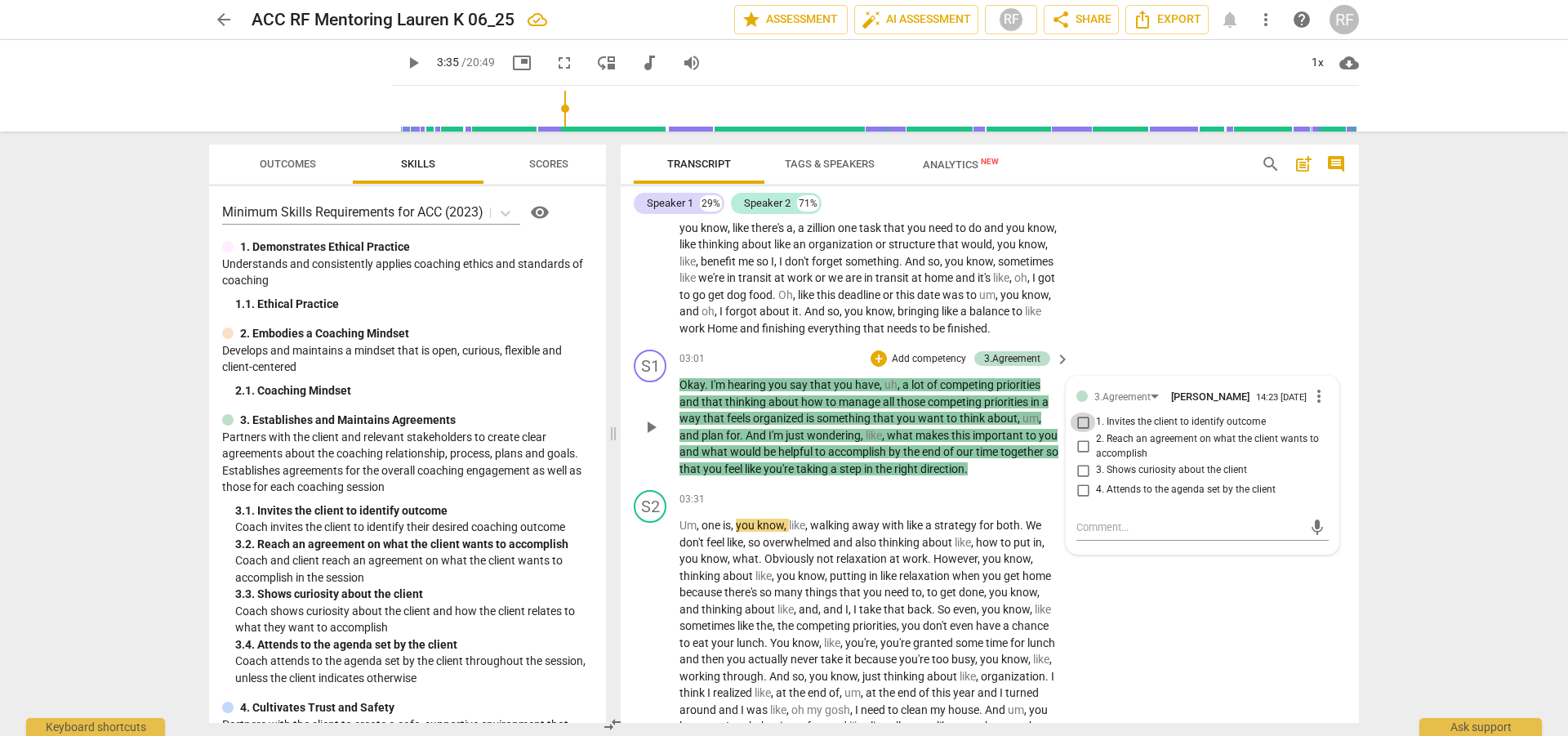
click at [1079, 432] on input "1. Invites the client to identify outcome" at bounding box center [1083, 423] width 26 height 20
click at [876, 367] on div "+" at bounding box center [879, 358] width 16 height 16
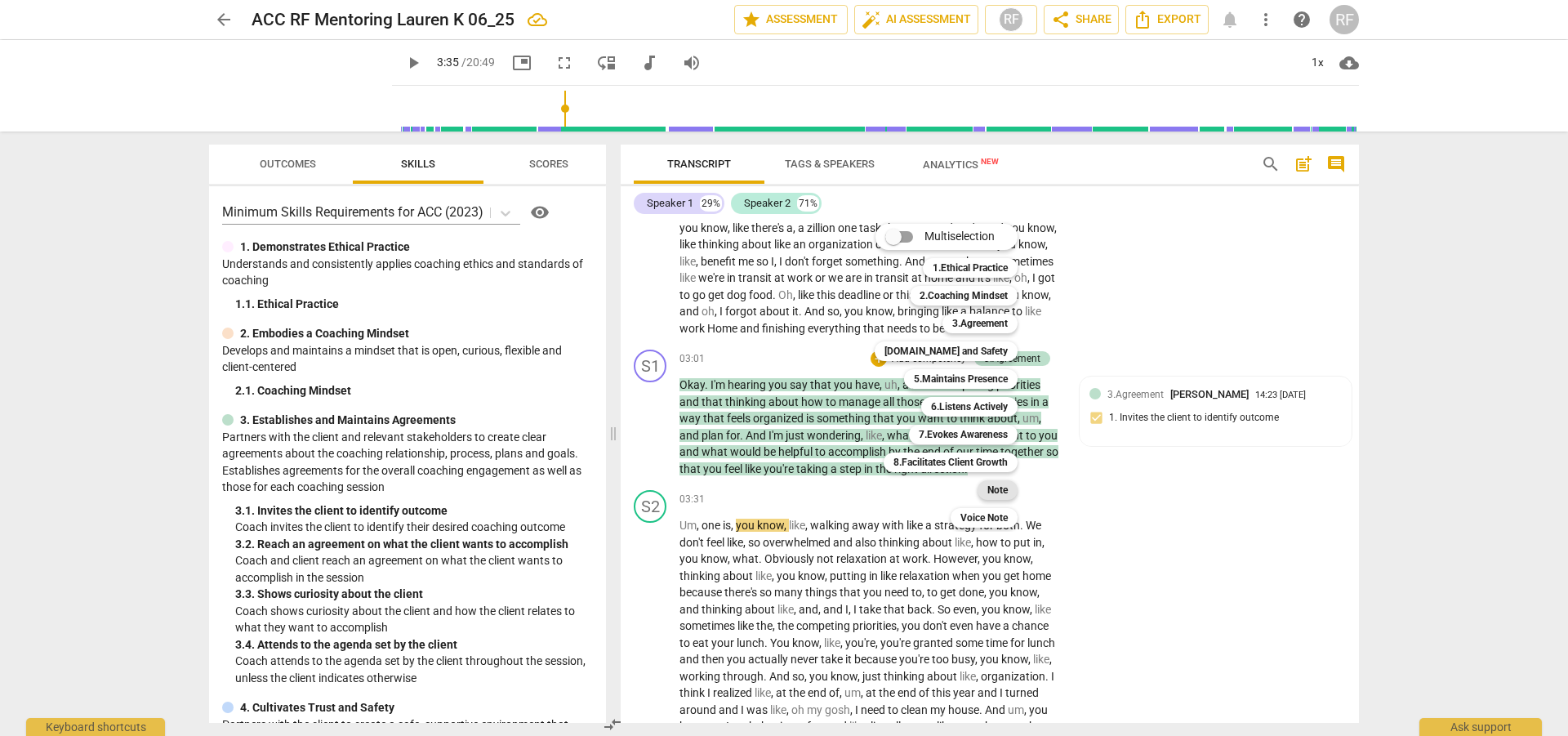
click at [1000, 488] on b "Note" at bounding box center [998, 490] width 21 height 20
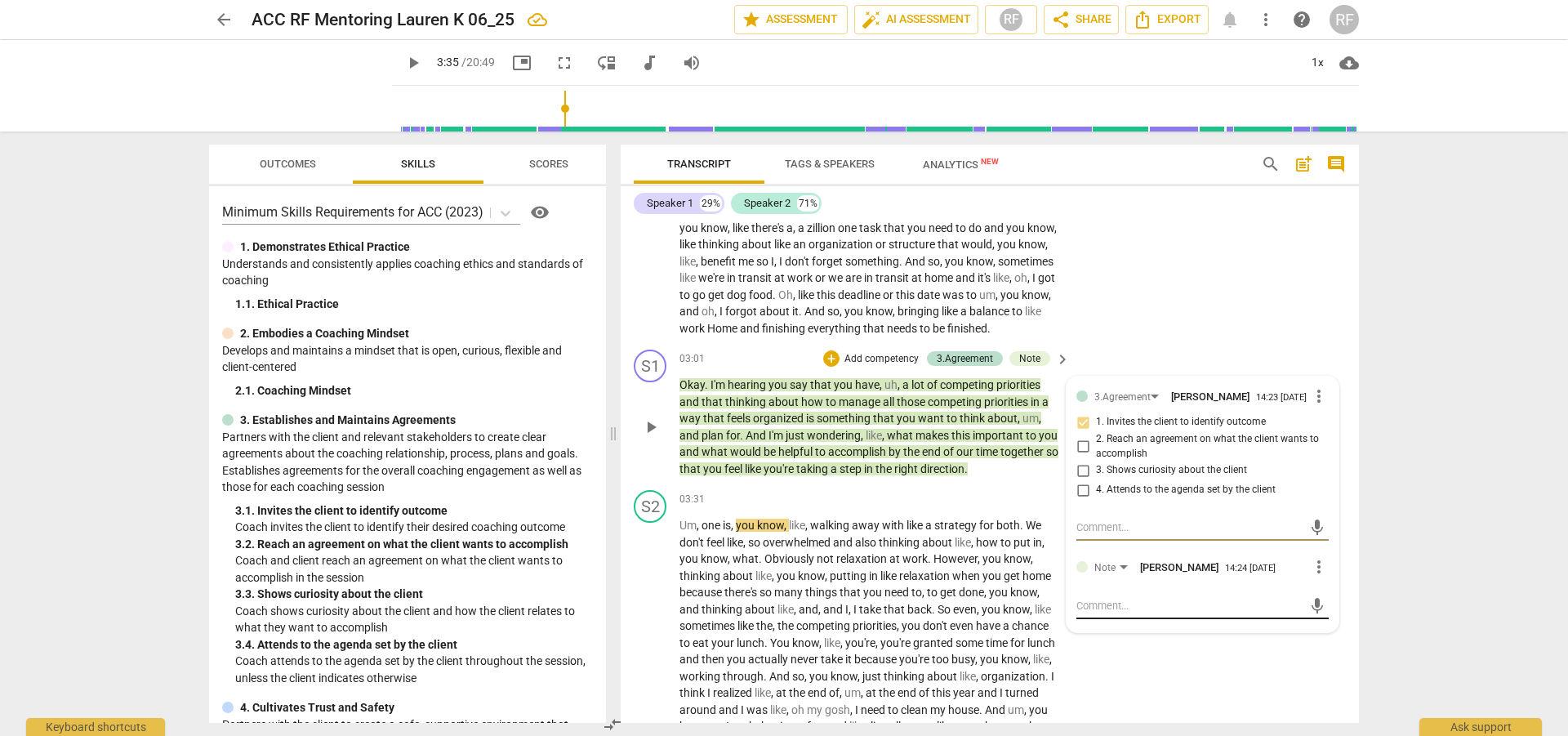
click at [1147, 614] on textarea at bounding box center [1190, 606] width 226 height 16
click at [1308, 631] on span "send" at bounding box center [1317, 622] width 18 height 18
click at [404, 62] on span "play_arrow" at bounding box center [414, 63] width 20 height 20
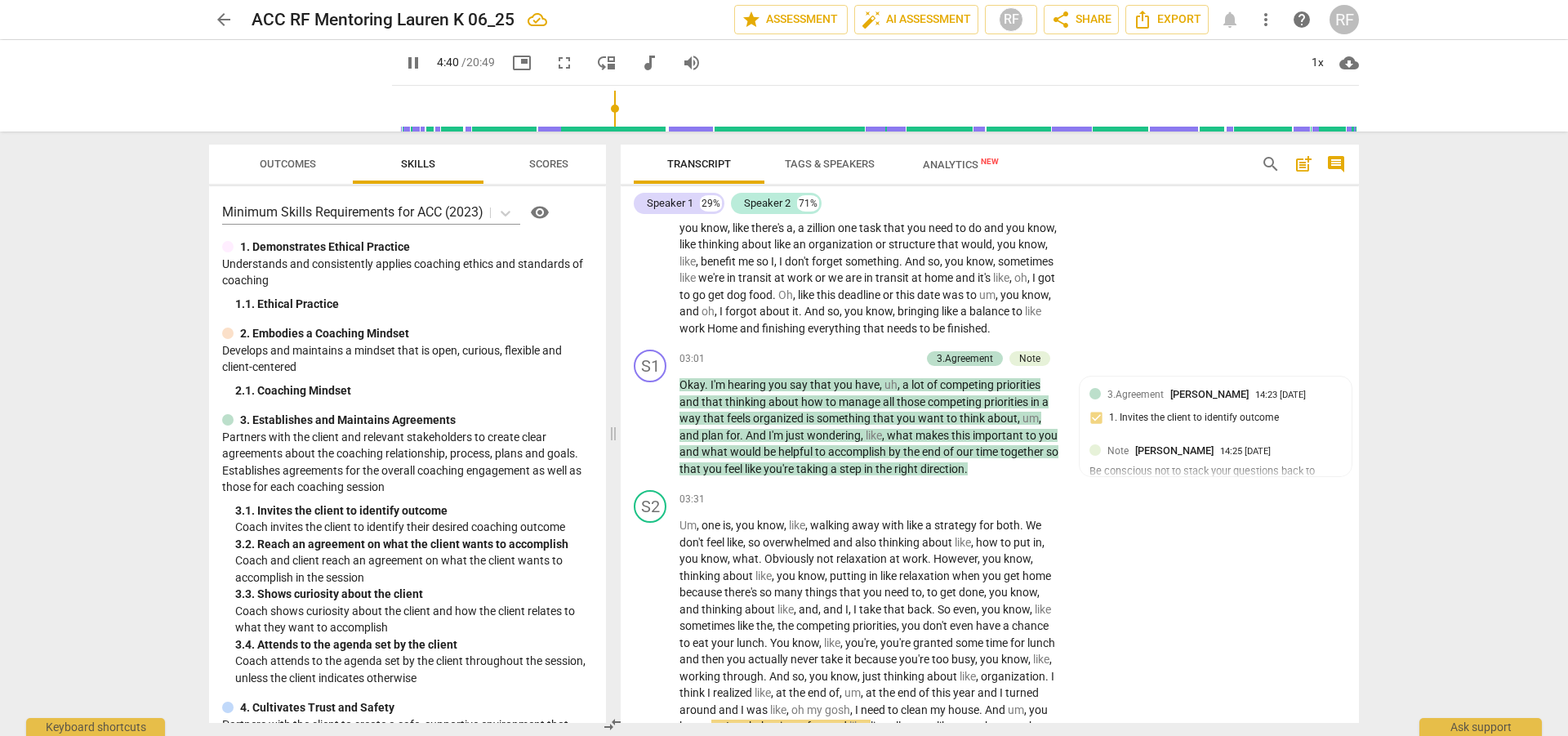
scroll to position [1570, 0]
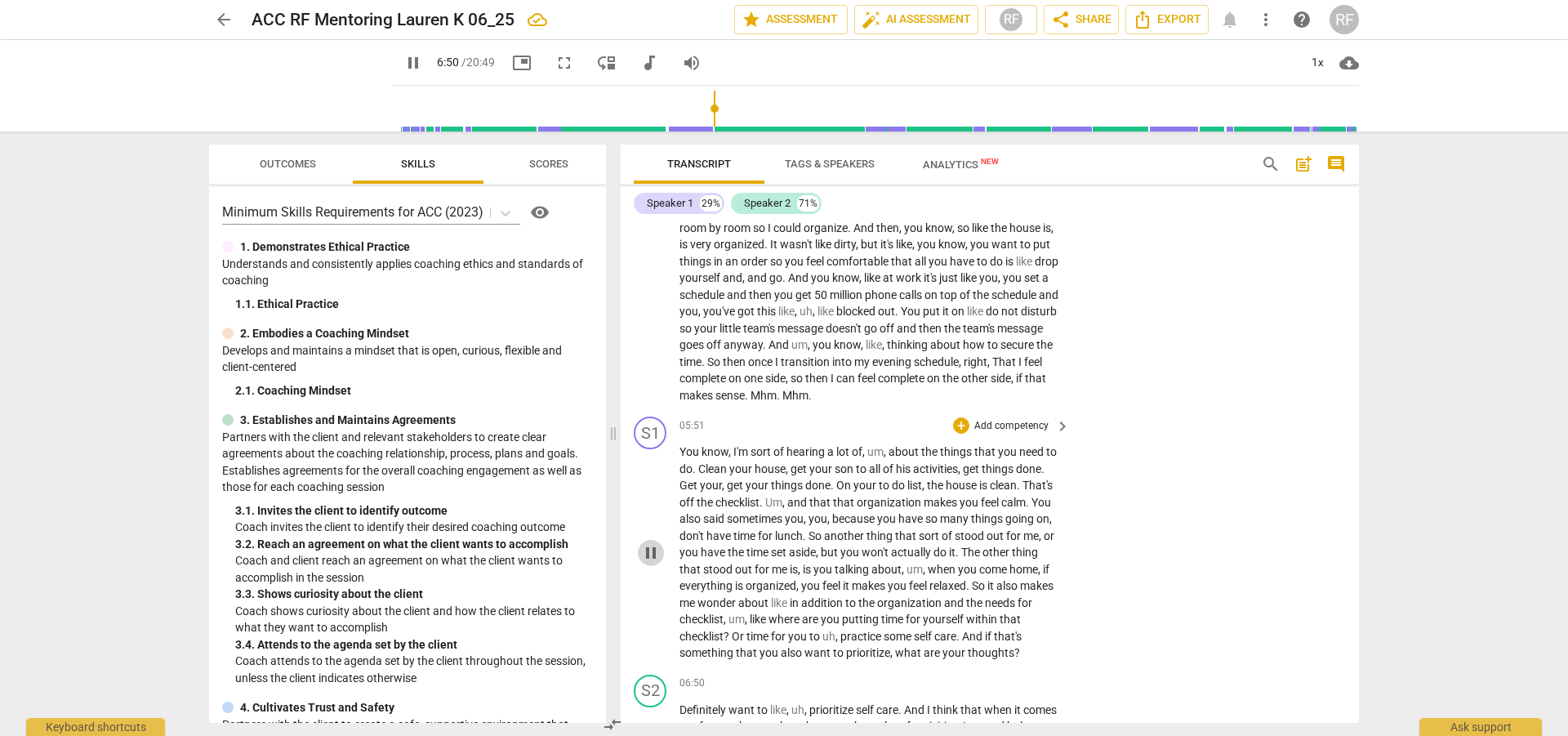
click at [652, 563] on span "pause" at bounding box center [652, 553] width 20 height 20
click at [962, 433] on div "+" at bounding box center [961, 426] width 16 height 16
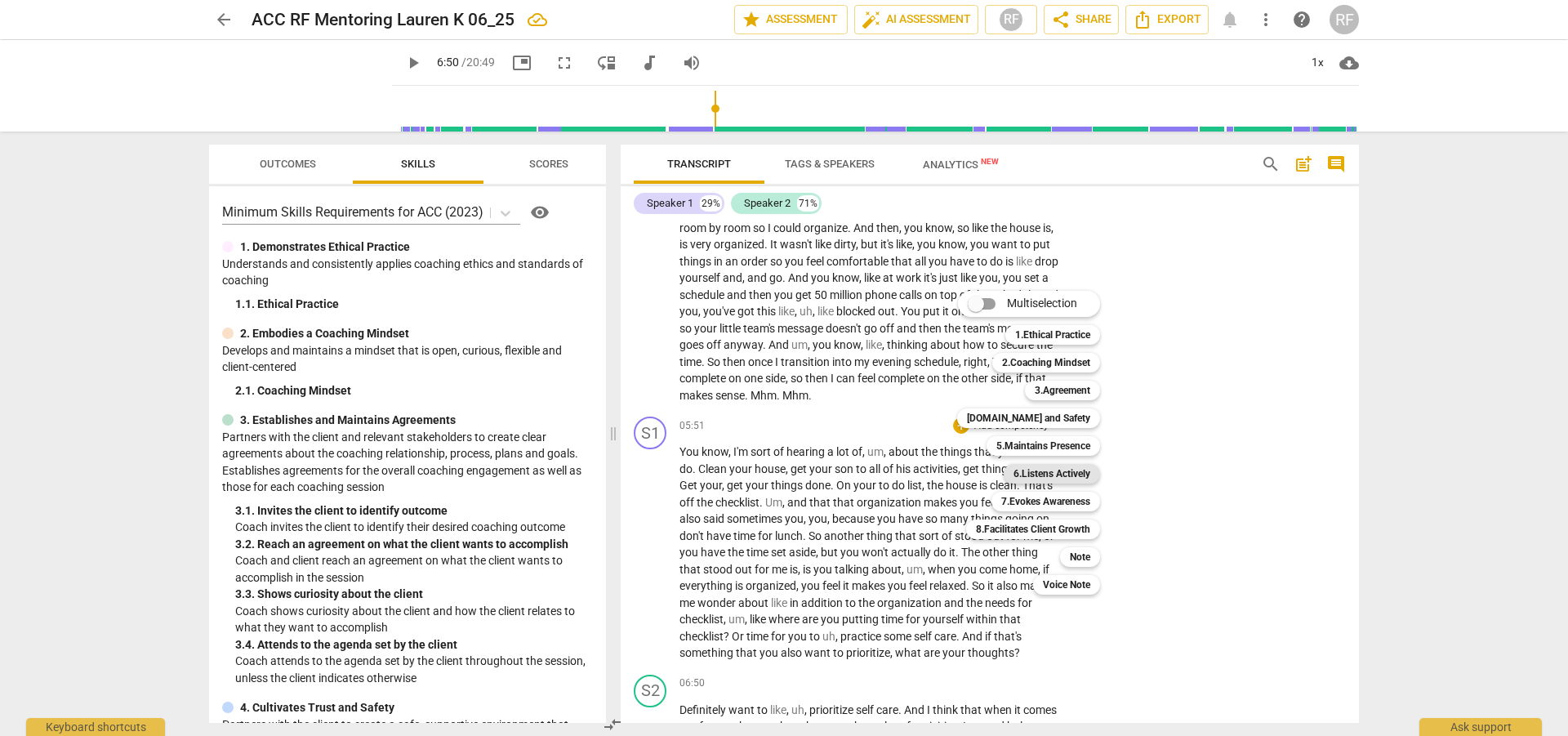
click at [1059, 475] on b "6.Listens Actively" at bounding box center [1051, 474] width 76 height 20
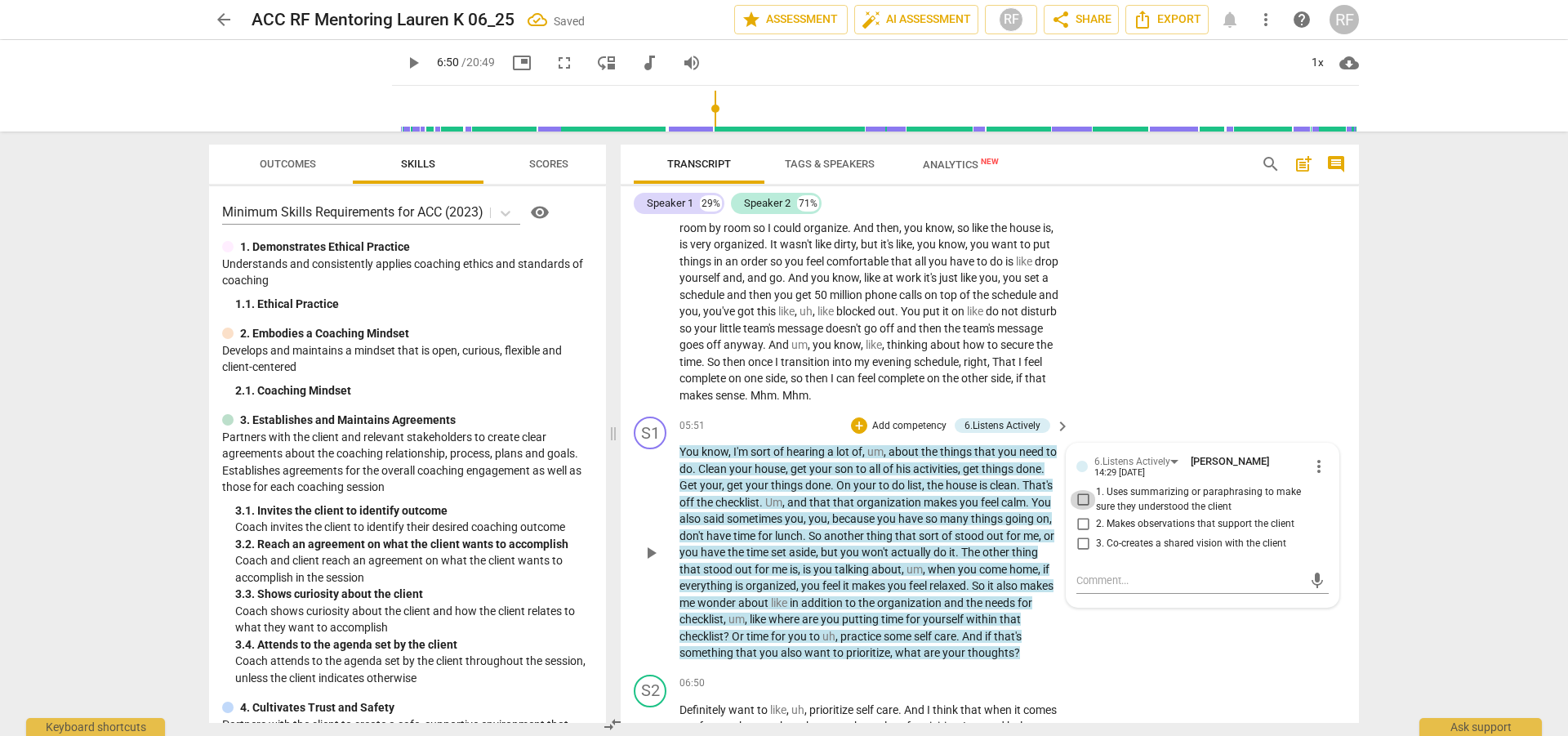
click at [1078, 510] on input "1. Uses summarizing or paraphrasing to make sure they understood the client" at bounding box center [1083, 500] width 26 height 20
click at [857, 433] on div "+" at bounding box center [859, 426] width 16 height 16
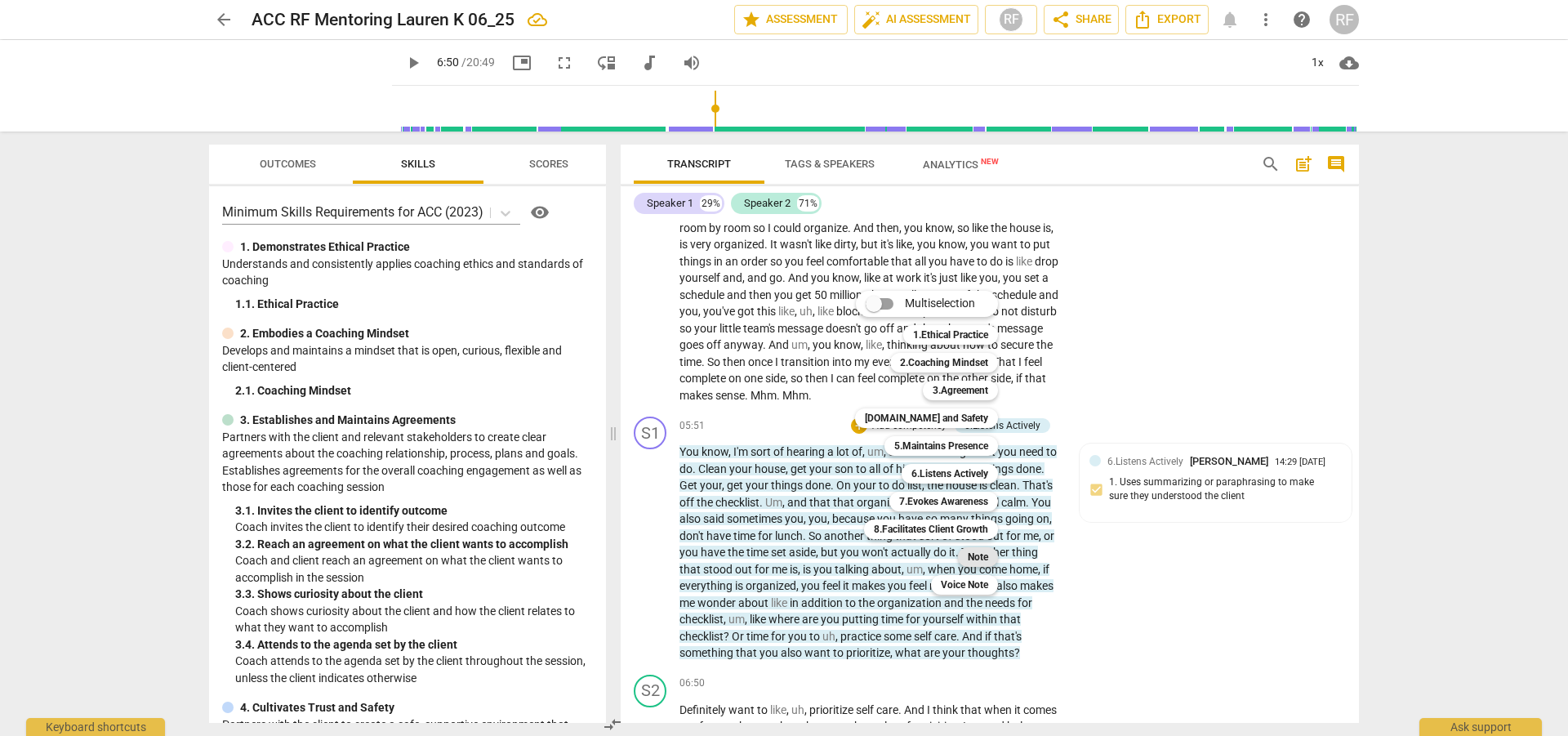
click at [978, 553] on b "Note" at bounding box center [978, 557] width 21 height 20
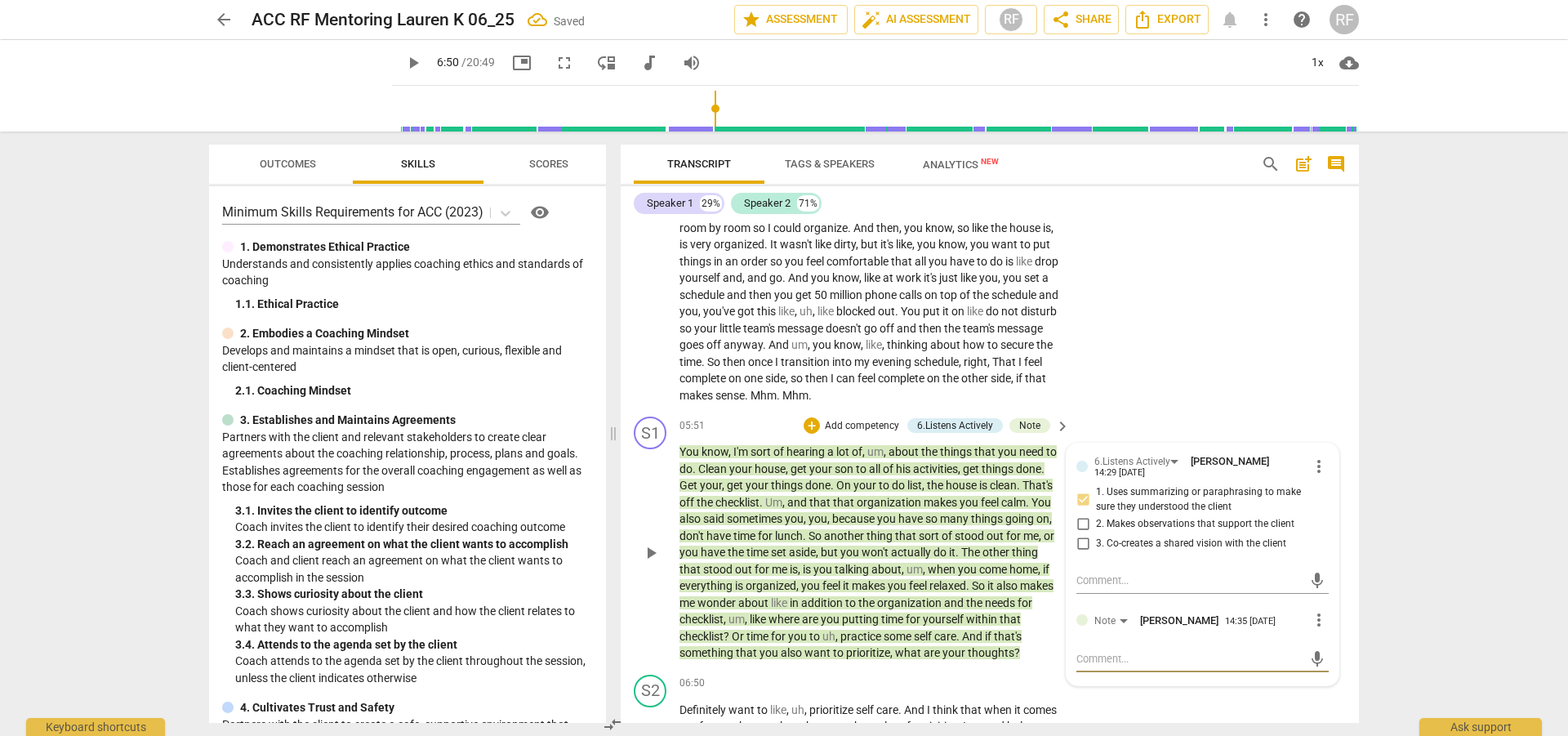
click at [1133, 667] on textarea at bounding box center [1190, 659] width 226 height 16
click at [1150, 682] on textarea "Consider confirming with the client with what you shared wha" at bounding box center [1190, 666] width 226 height 31
drag, startPoint x: 1150, startPoint y: 688, endPoint x: 1044, endPoint y: 669, distance: 107.7
click at [1044, 669] on div "S1 play_arrow pause 05:51 + Add competency 6.Listens Actively Note keyboard_arr…" at bounding box center [990, 539] width 739 height 258
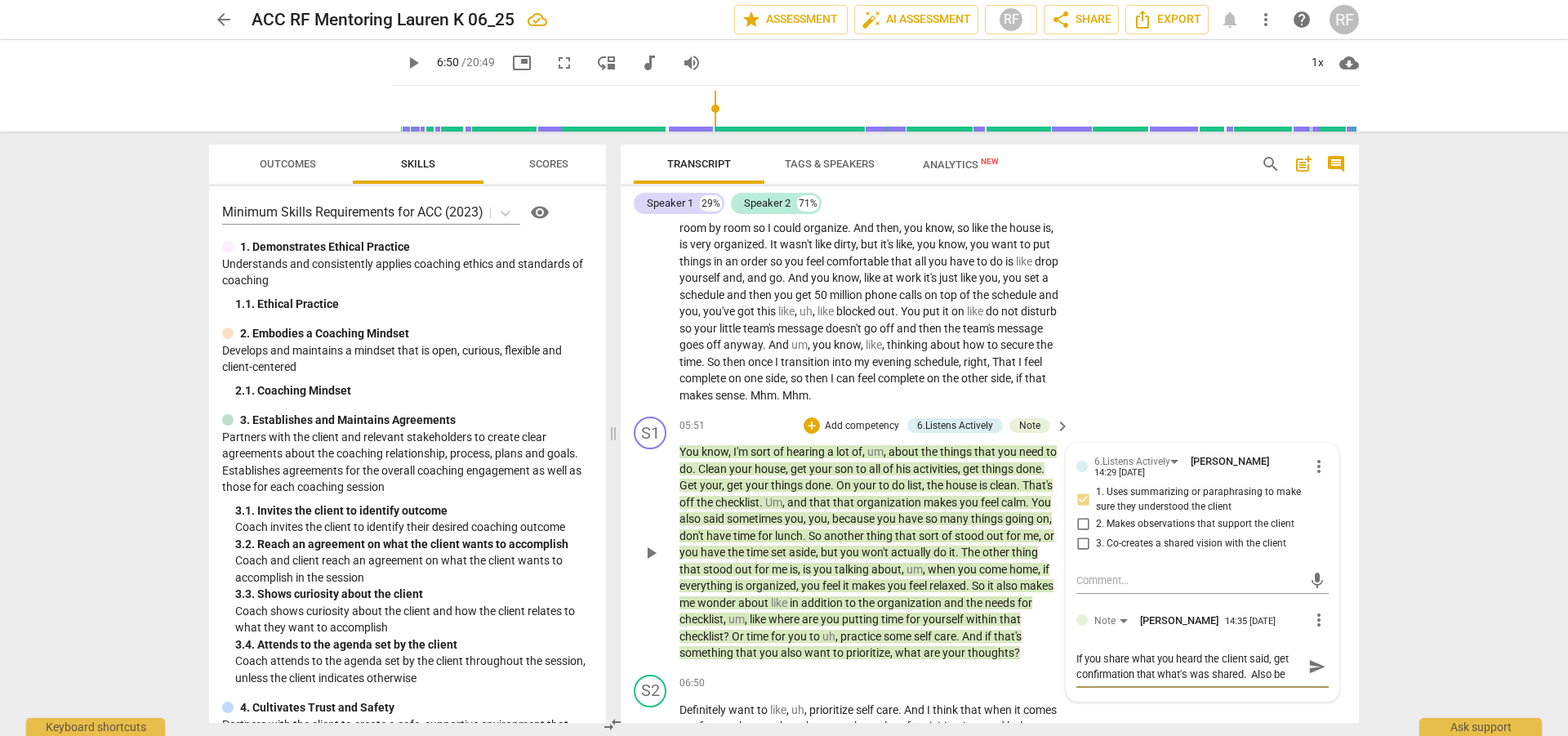
click at [1132, 682] on textarea "If you share what you heard the client said, get confirmation that what's was s…" at bounding box center [1190, 666] width 226 height 31
click at [1239, 682] on textarea "If you share what you heard the client said, get confirmation that what's was s…" at bounding box center [1190, 666] width 226 height 31
click at [1144, 697] on textarea "If you share what you heard the client said, get confirmation that your interpr…" at bounding box center [1190, 674] width 226 height 47
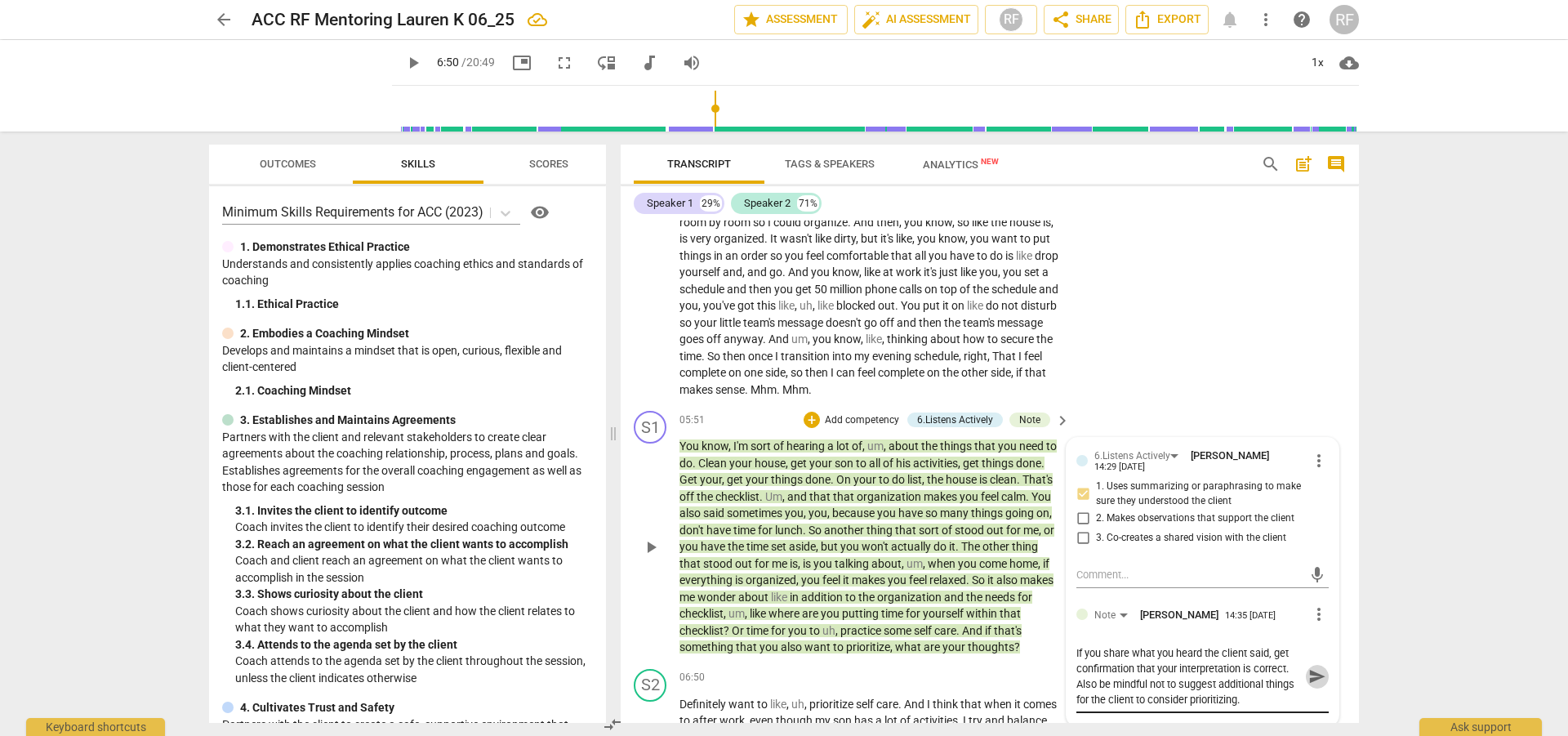
click at [1308, 686] on span "send" at bounding box center [1317, 677] width 18 height 18
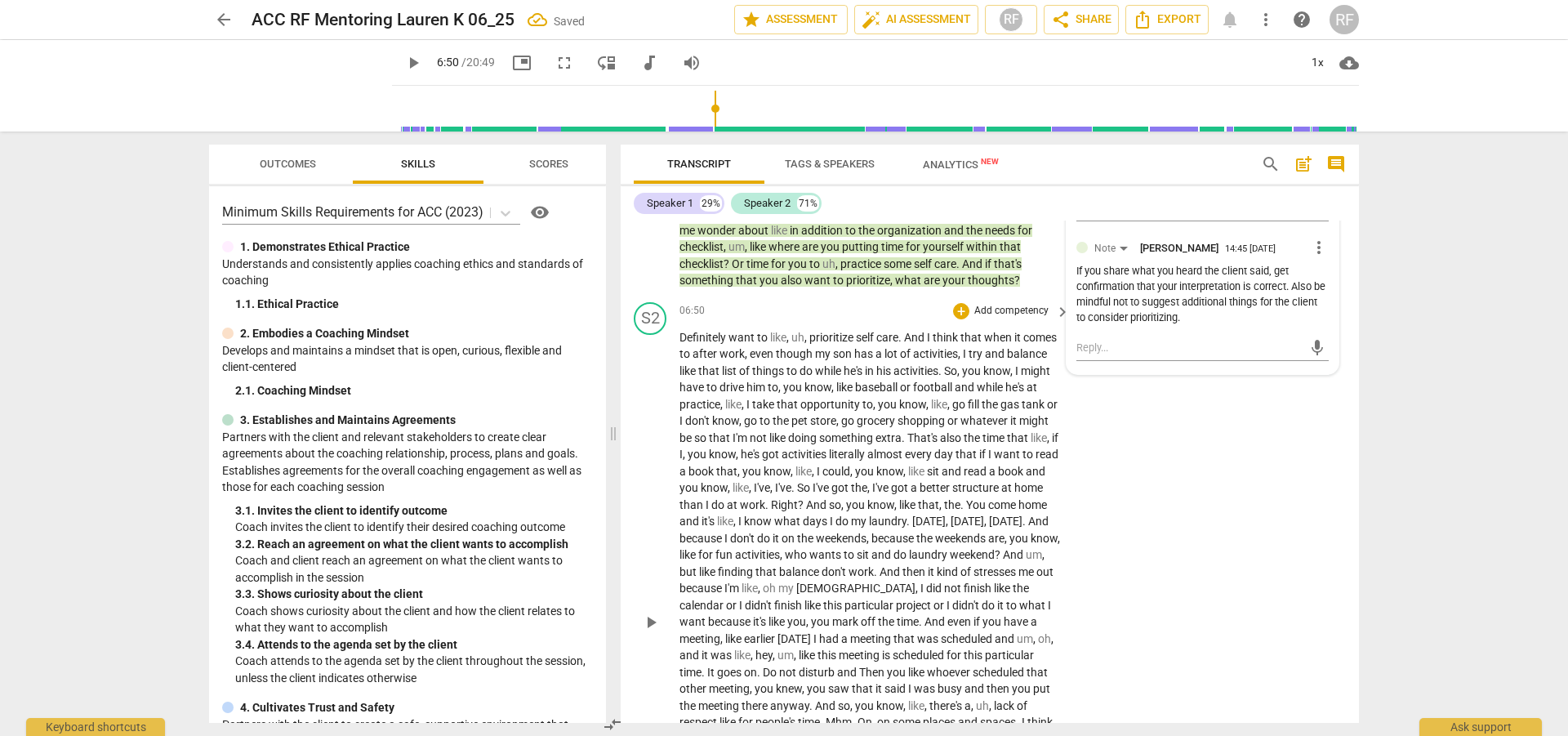
scroll to position [1985, 0]
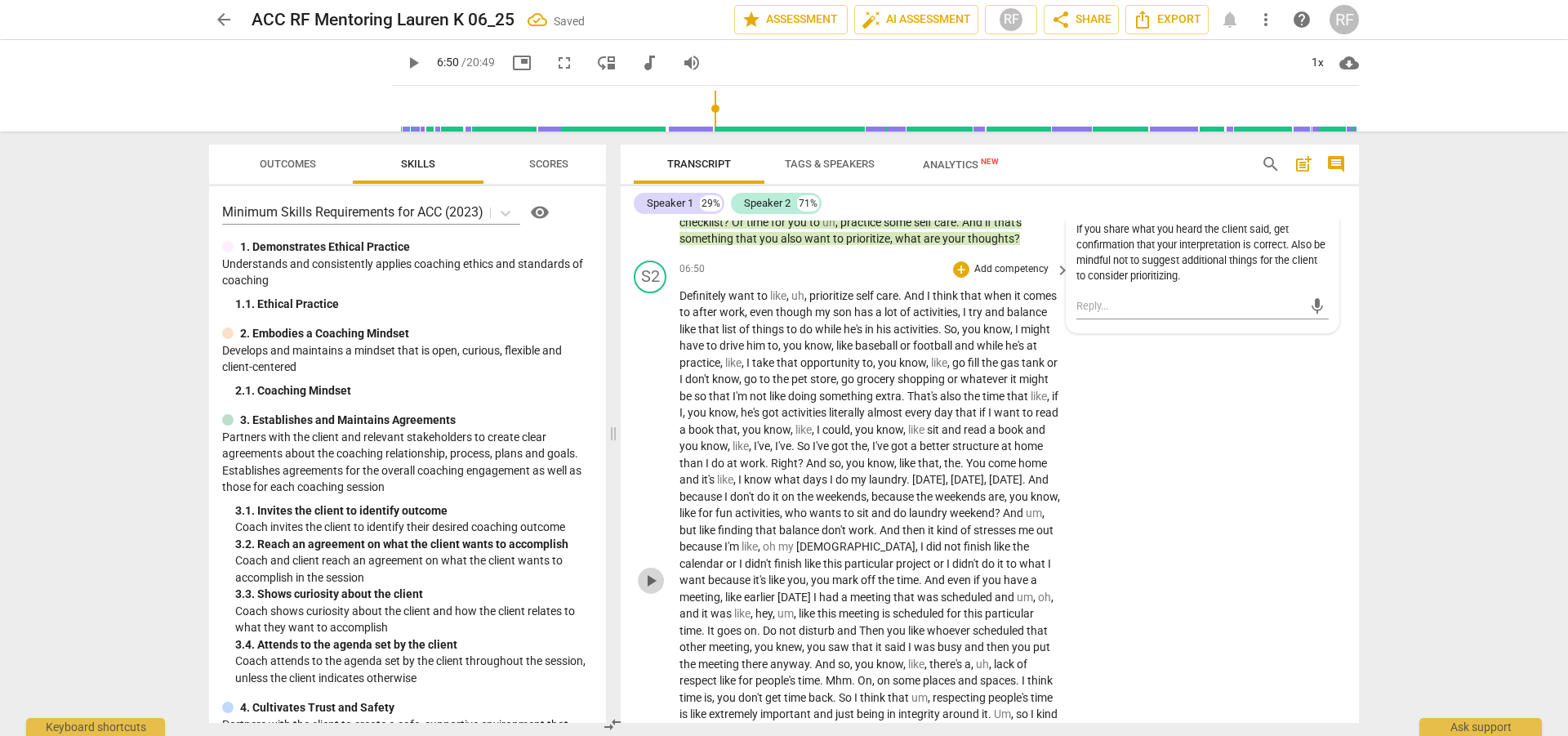
click at [655, 591] on span "play_arrow" at bounding box center [652, 581] width 20 height 20
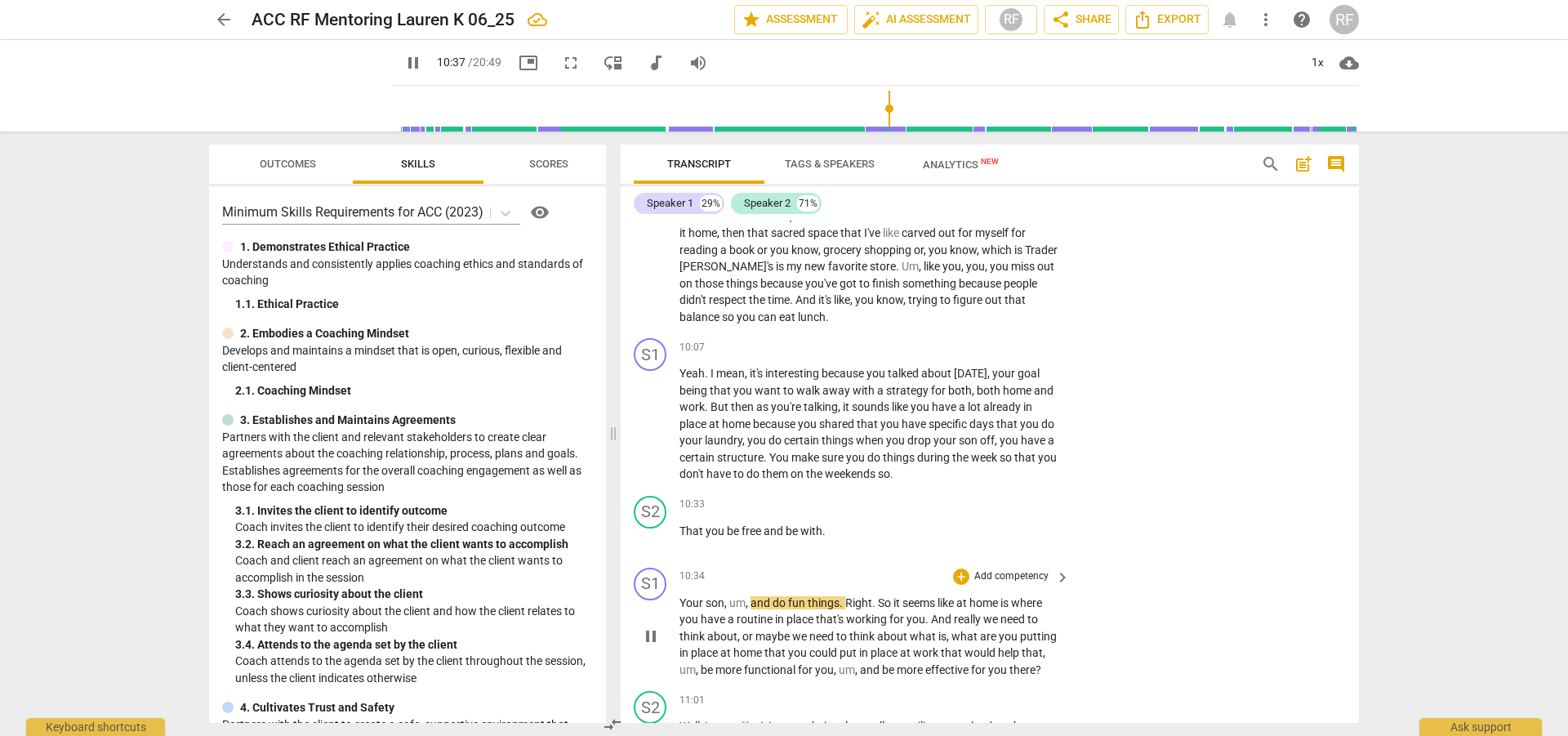
scroll to position [2569, 0]
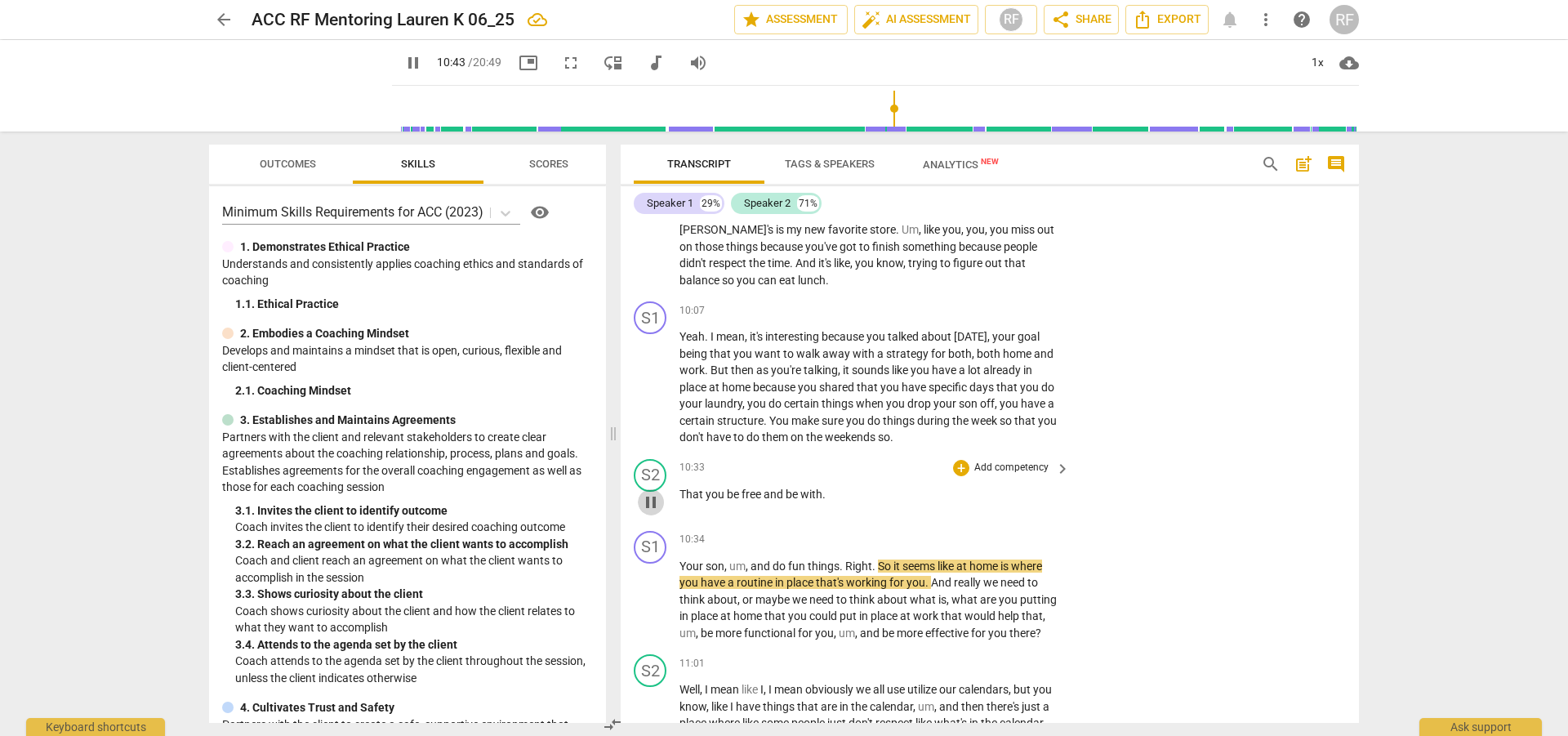
click at [647, 512] on span "pause" at bounding box center [652, 503] width 20 height 20
click at [661, 491] on div "S2" at bounding box center [650, 475] width 33 height 33
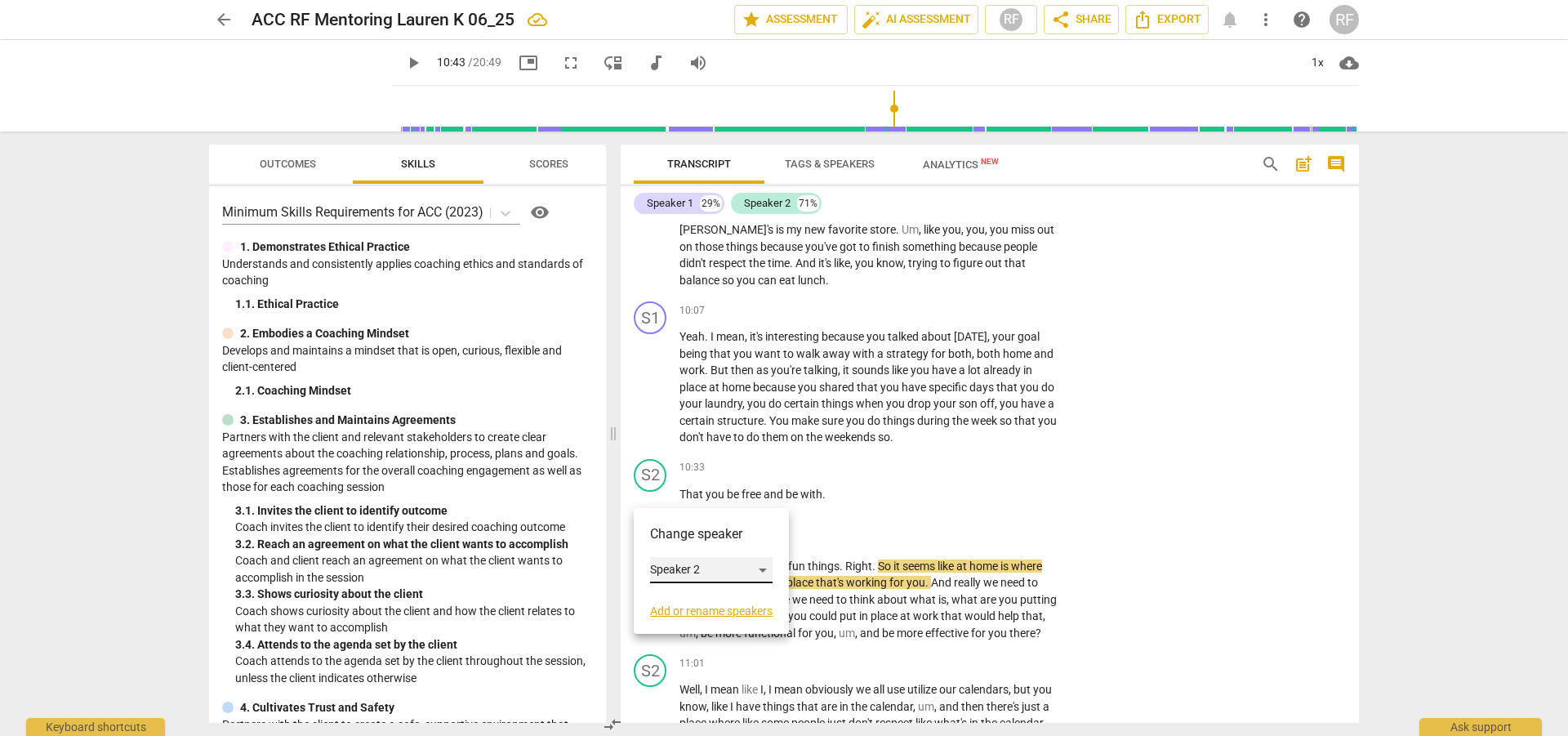
click at [769, 571] on div "Speaker 2" at bounding box center [712, 570] width 123 height 26
click at [716, 543] on li "Speaker 1" at bounding box center [712, 539] width 124 height 31
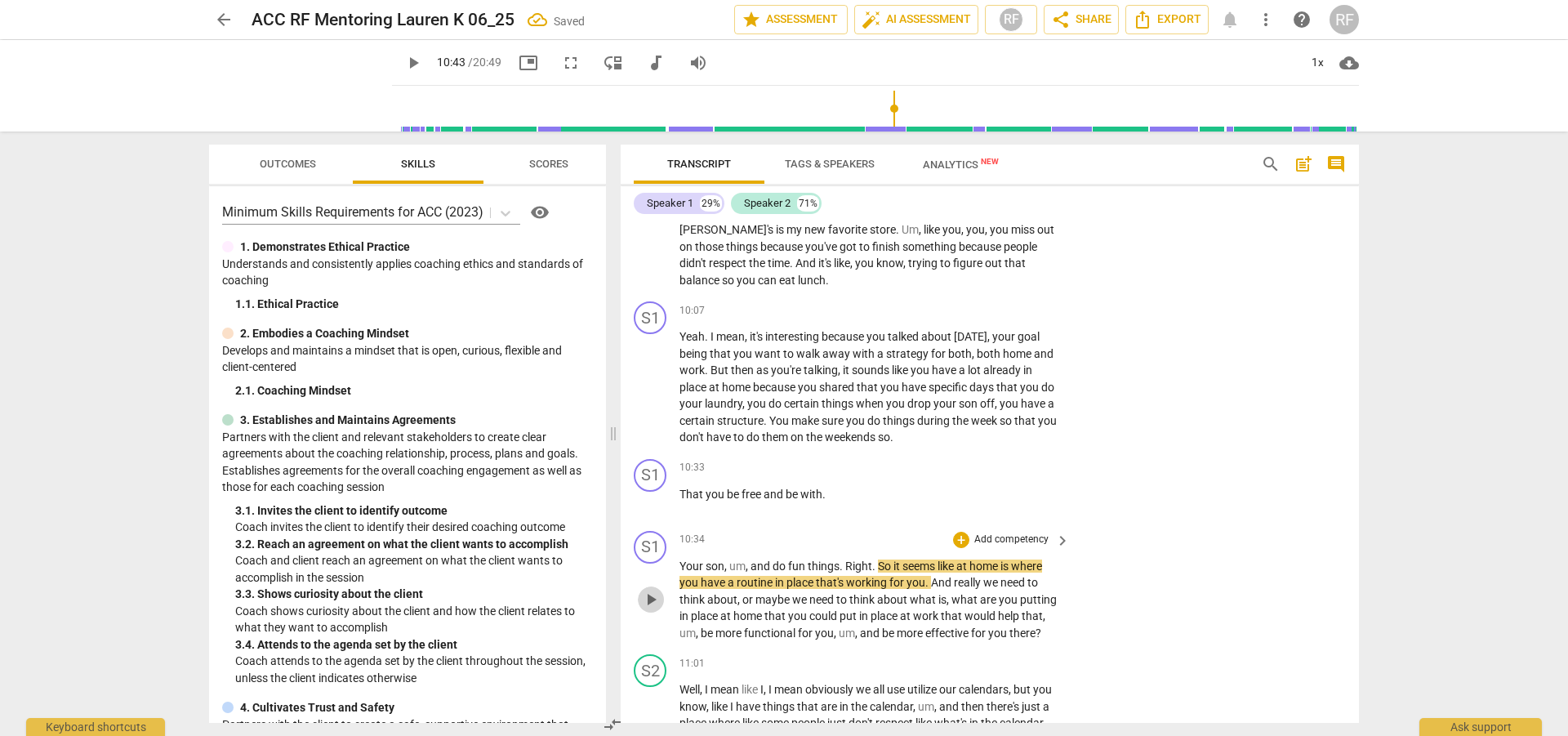
click at [649, 609] on span "play_arrow" at bounding box center [652, 600] width 20 height 20
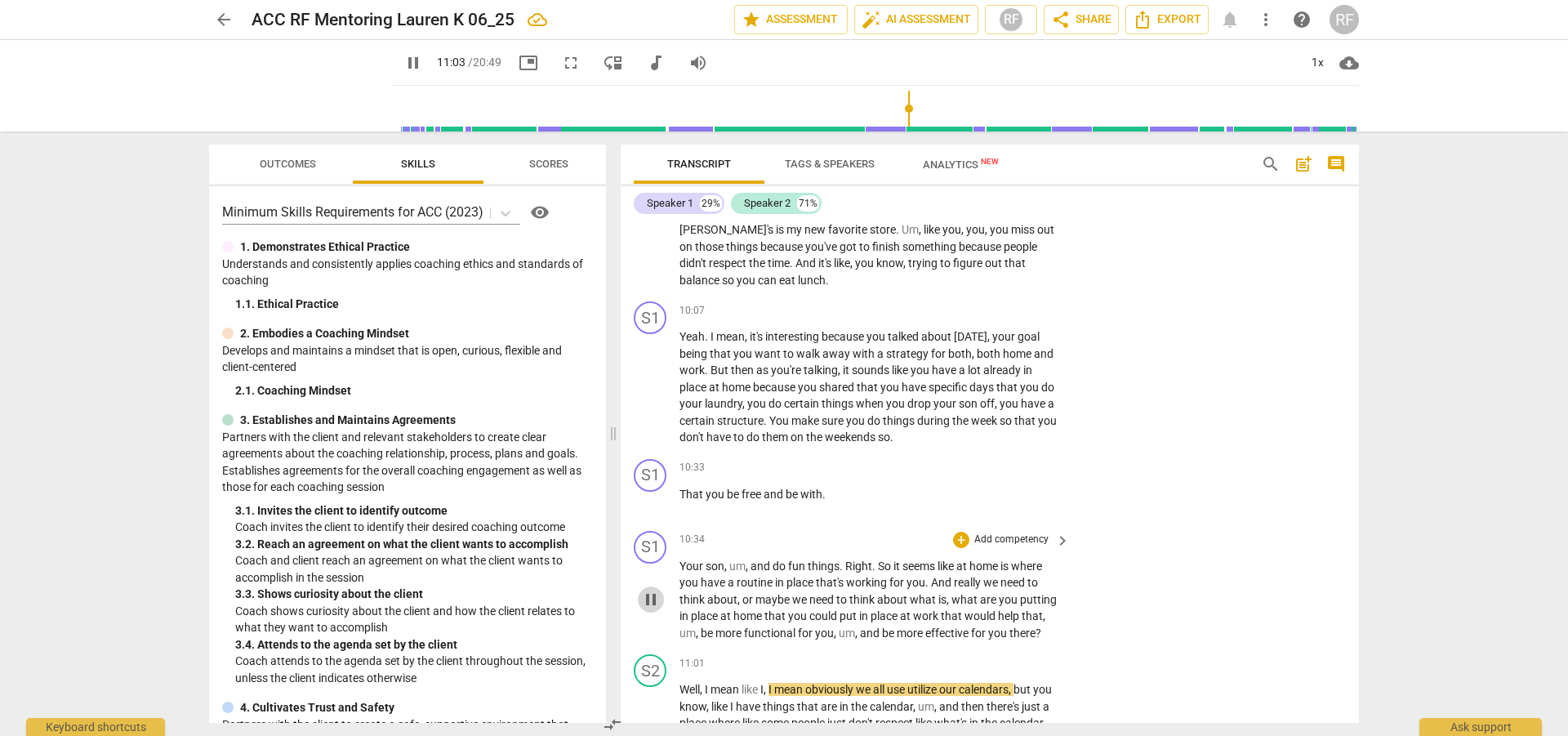
click at [655, 609] on span "pause" at bounding box center [652, 600] width 20 height 20
click at [966, 549] on div "+" at bounding box center [961, 540] width 16 height 16
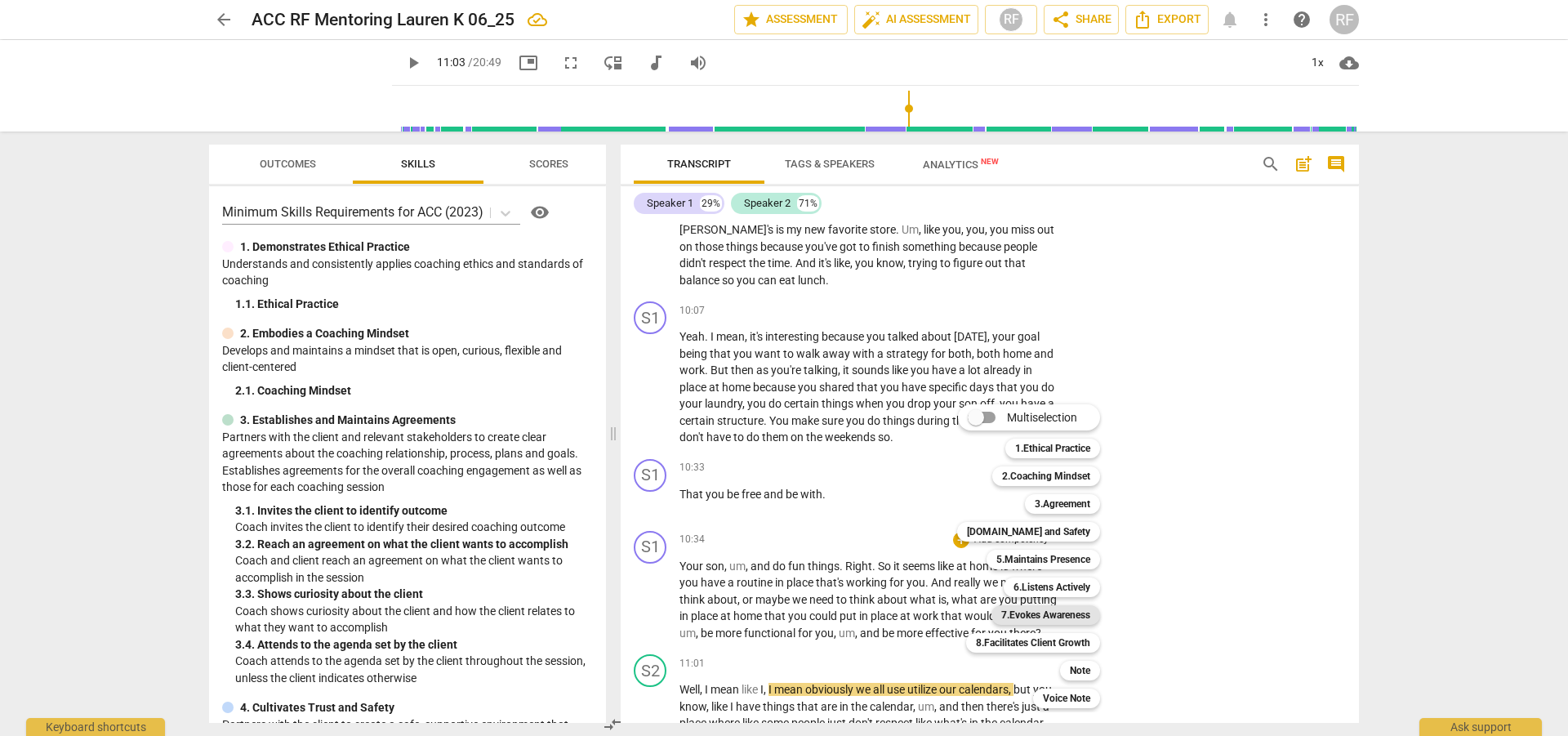
click at [1022, 616] on b "7.Evokes Awareness" at bounding box center [1046, 615] width 89 height 20
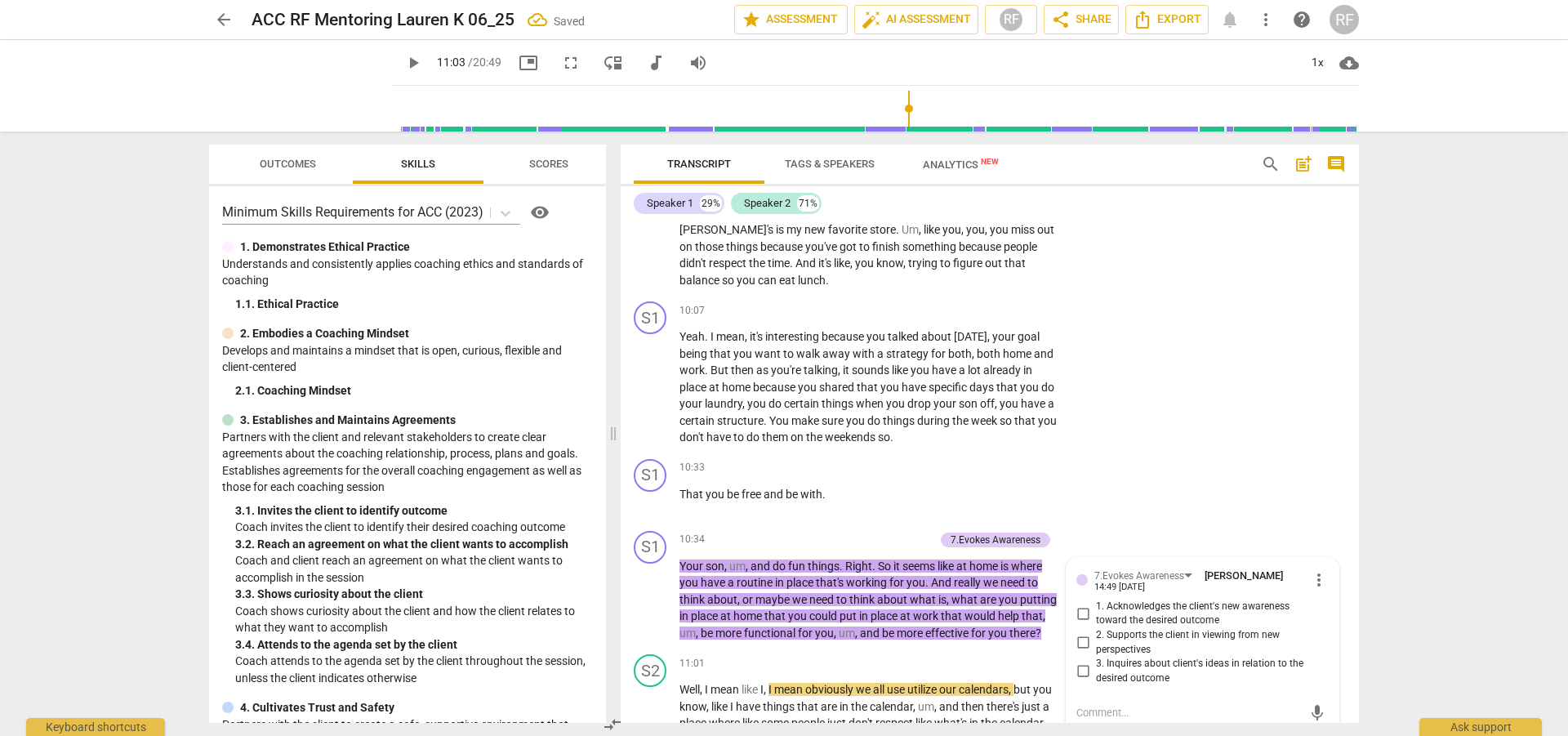
scroll to position [2828, 0]
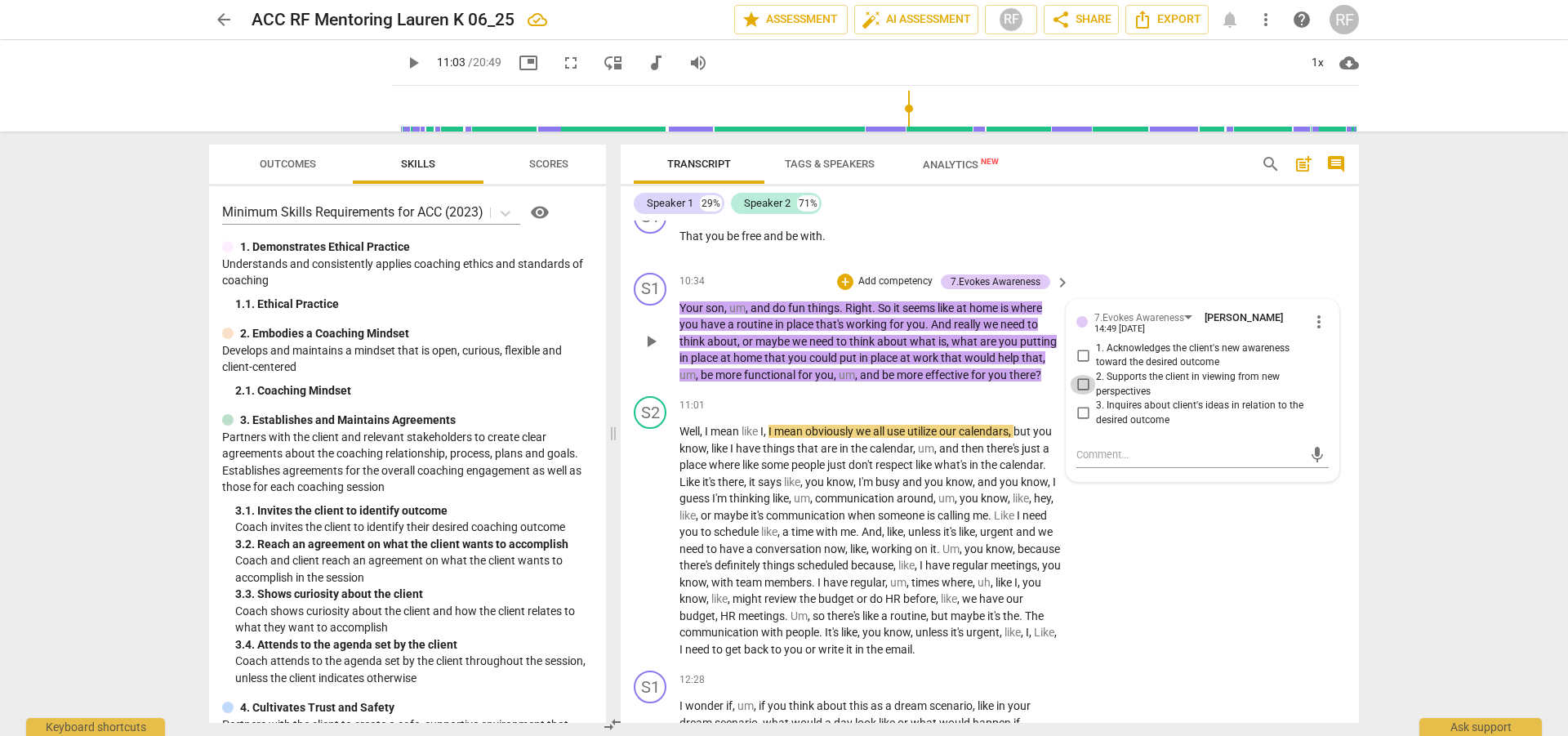
click at [1078, 395] on input "2. Supports the client in viewing from new perspectives" at bounding box center [1083, 385] width 26 height 20
click at [1081, 462] on textarea at bounding box center [1190, 455] width 226 height 16
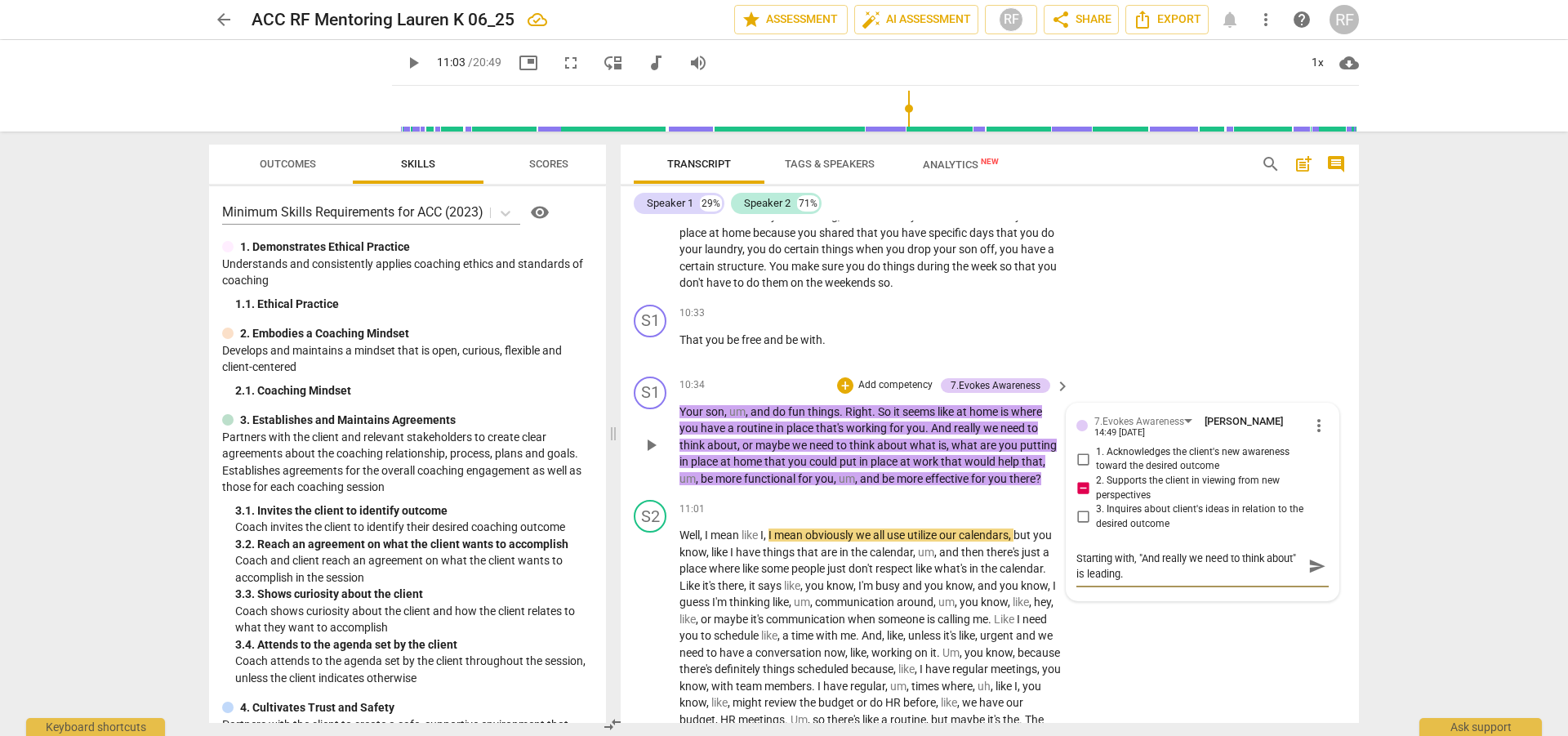
scroll to position [2746, 0]
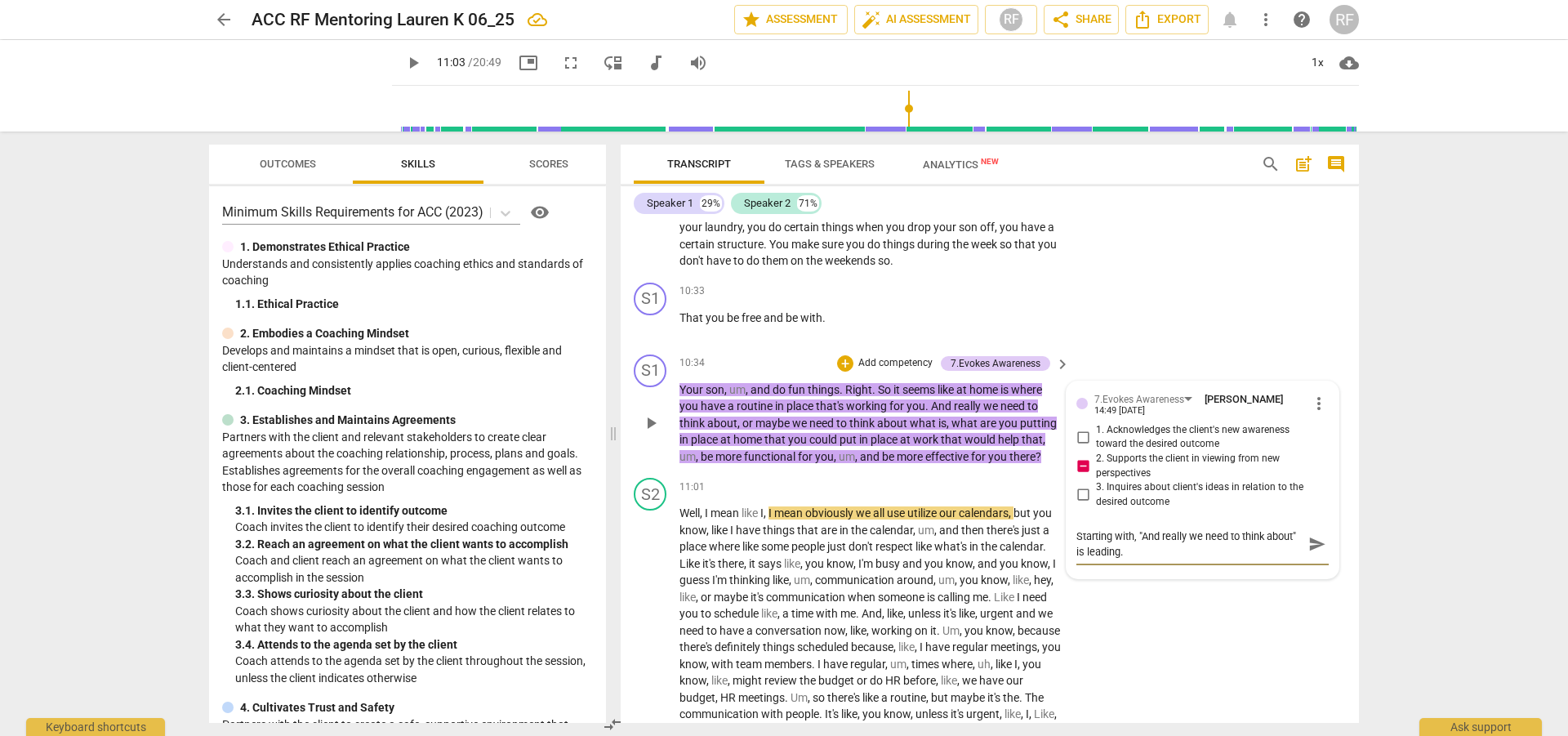
click at [1157, 559] on textarea "Starting with, "And really we need to think about" is leading." at bounding box center [1190, 544] width 226 height 31
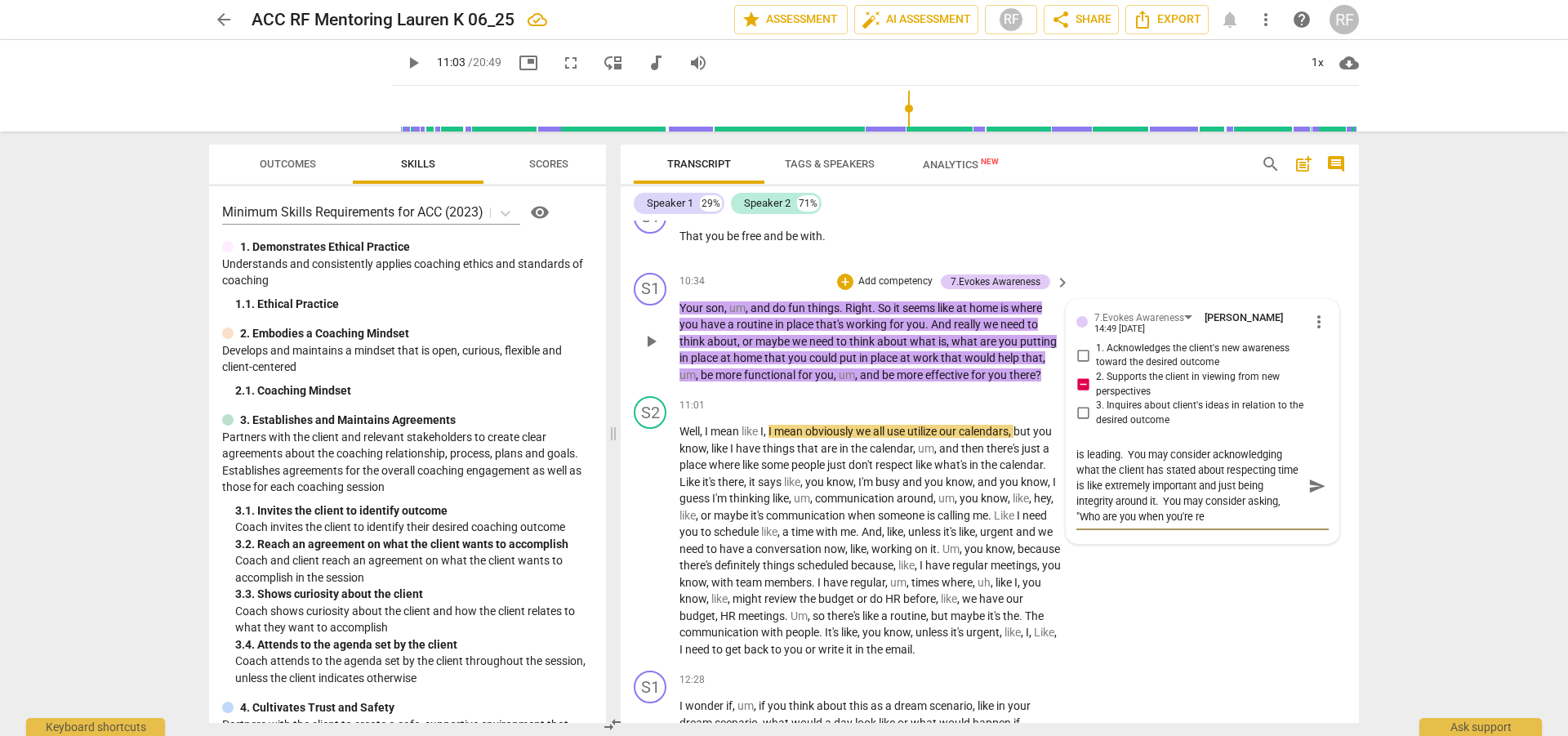
scroll to position [16, 0]
click at [1308, 503] on span "send" at bounding box center [1317, 493] width 18 height 18
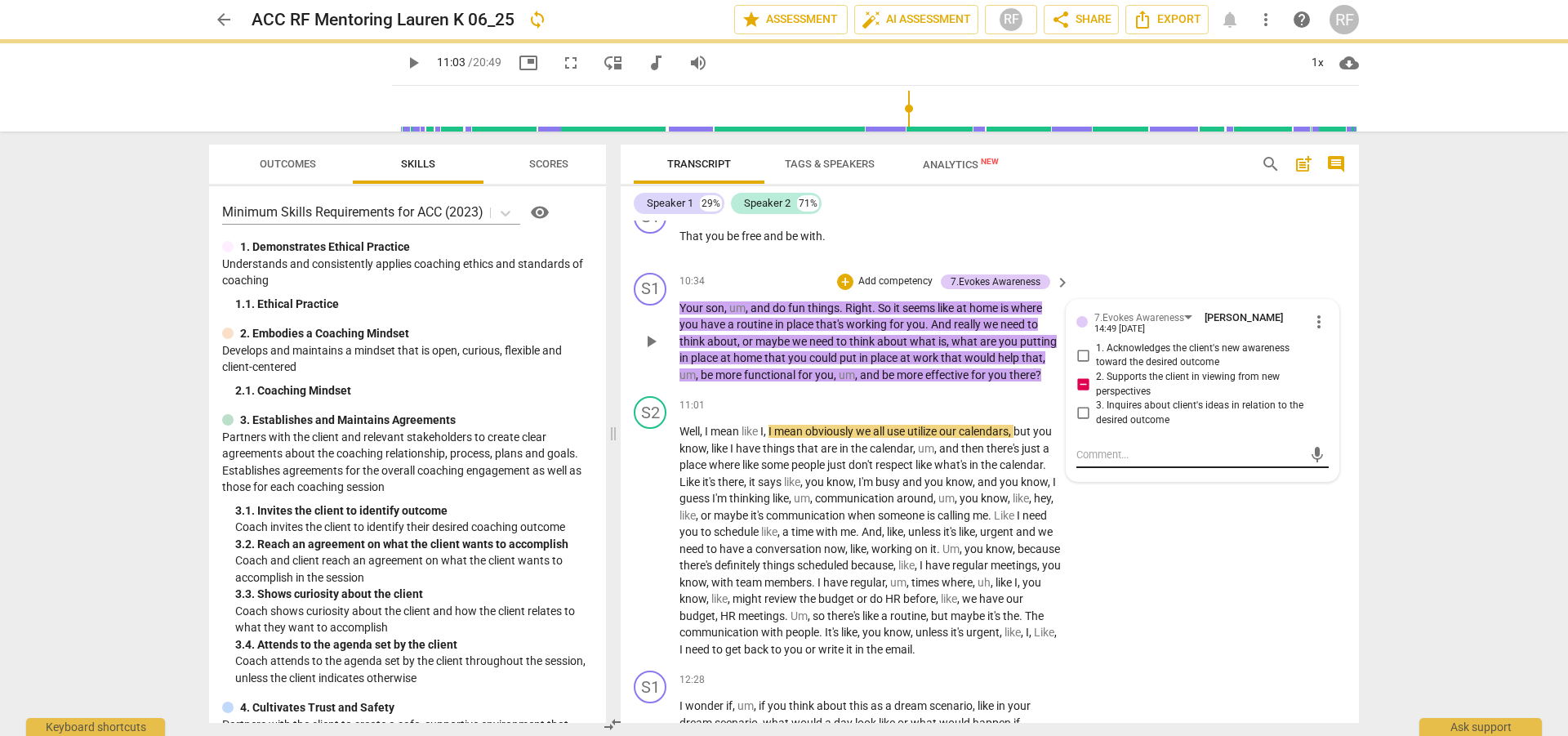
scroll to position [0, 0]
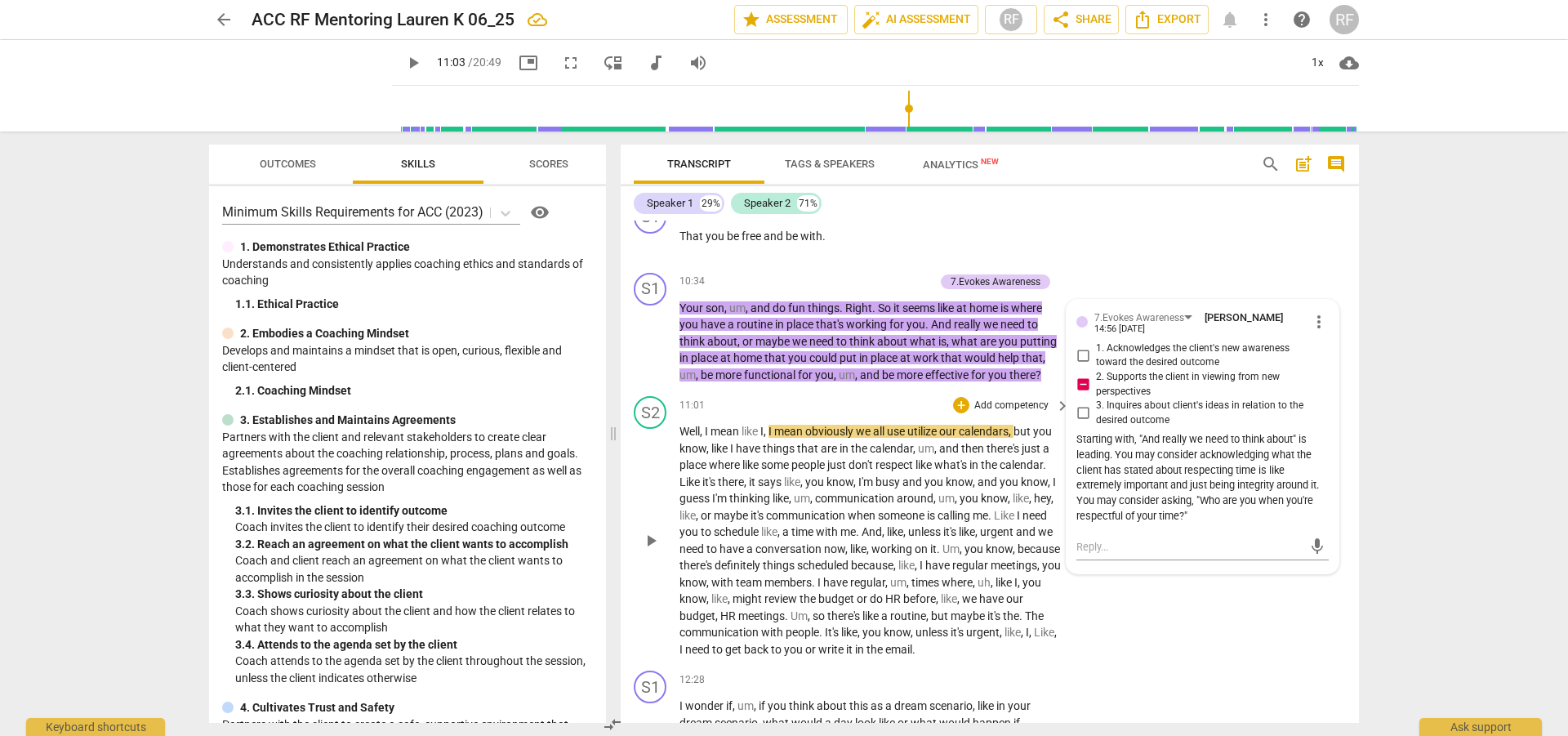
click at [651, 551] on span "play_arrow" at bounding box center [652, 541] width 20 height 20
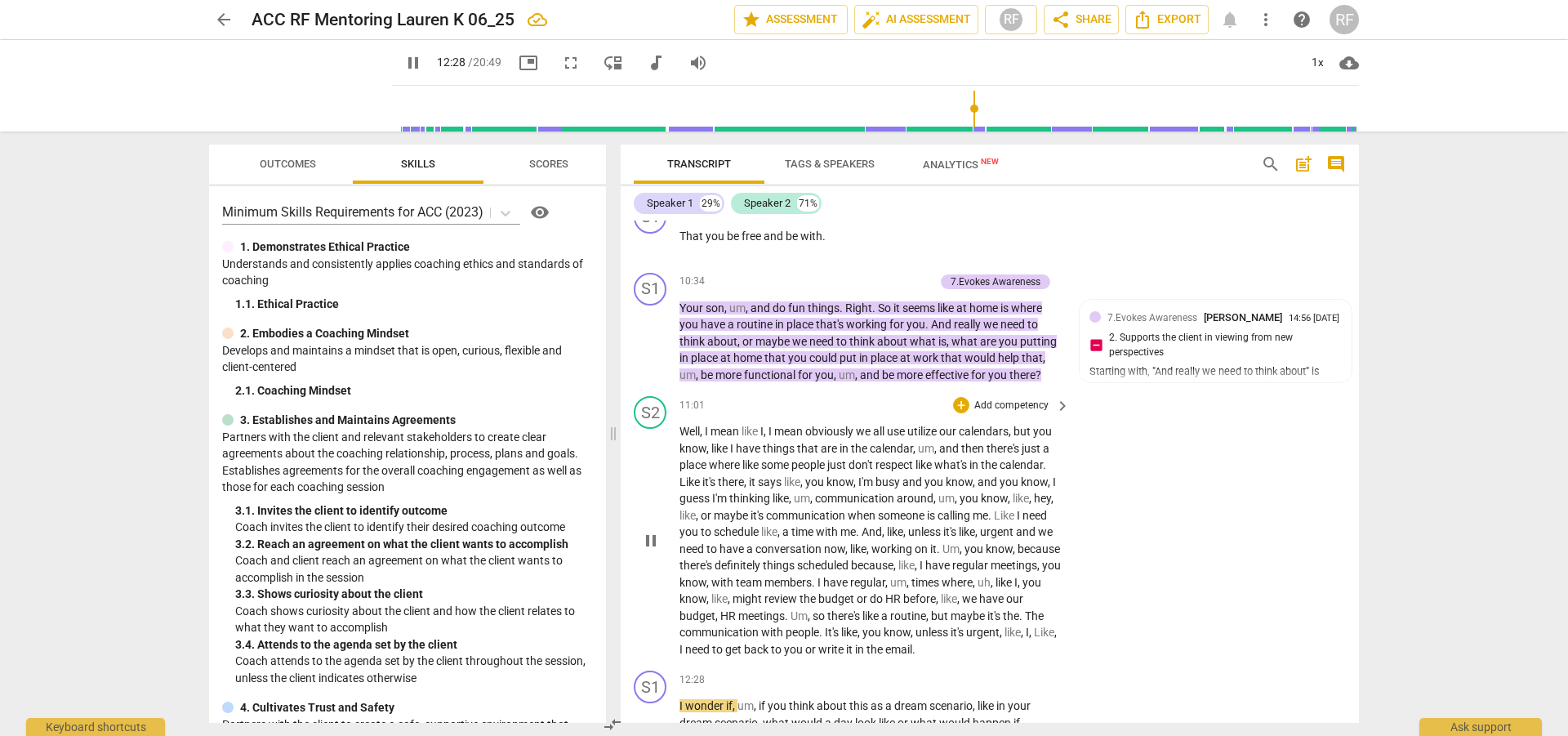
scroll to position [3339, 0]
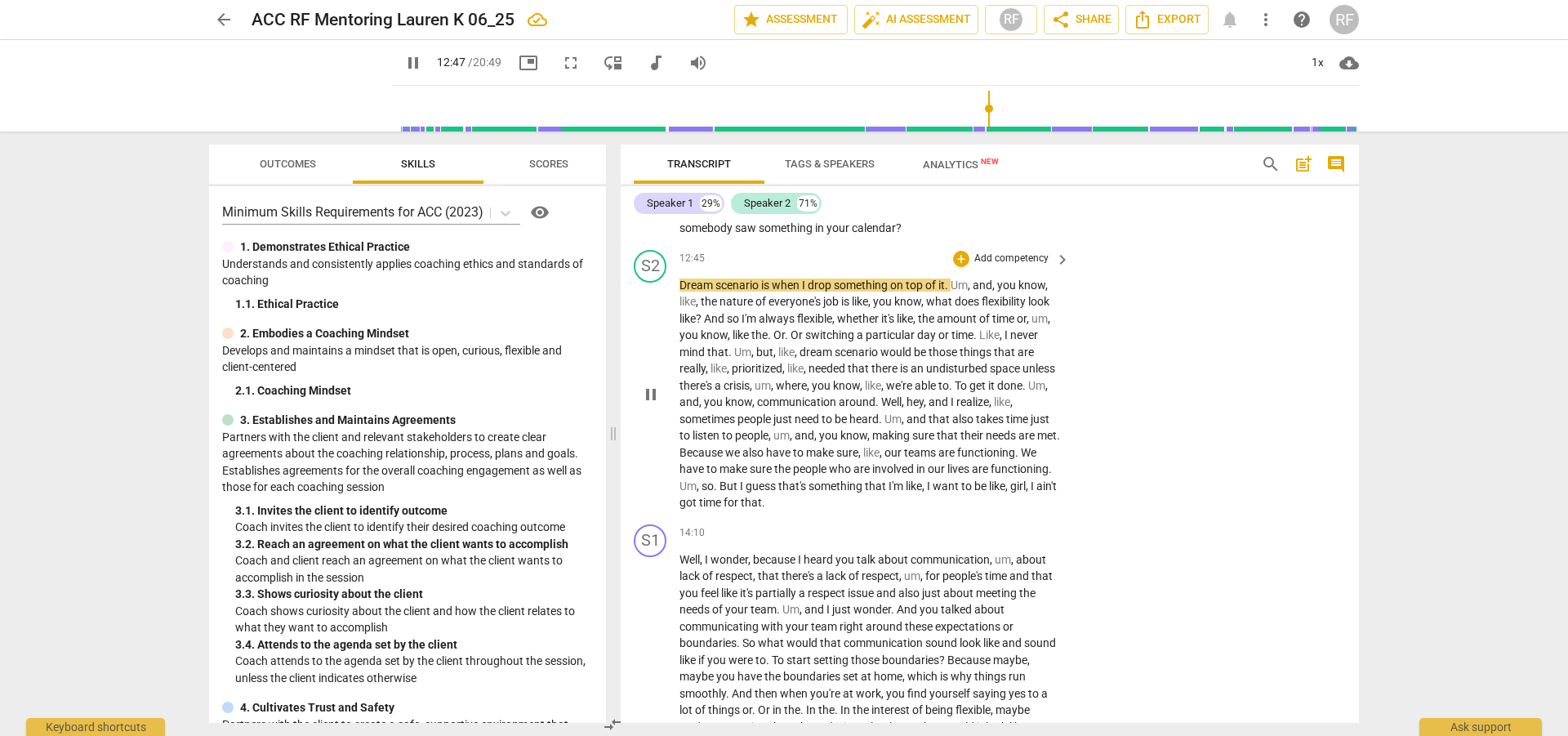
click at [651, 405] on span "pause" at bounding box center [652, 395] width 20 height 20
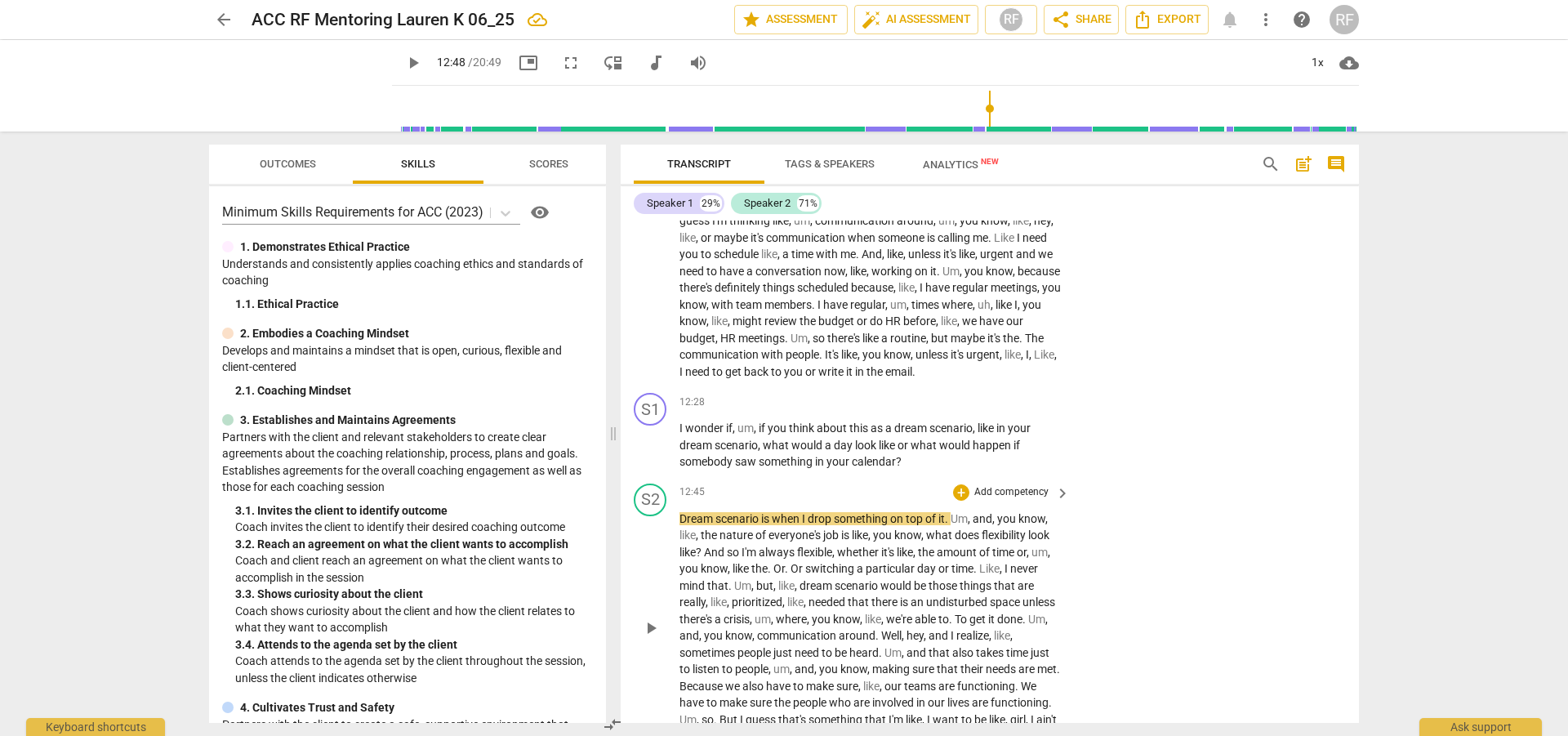
scroll to position [3094, 0]
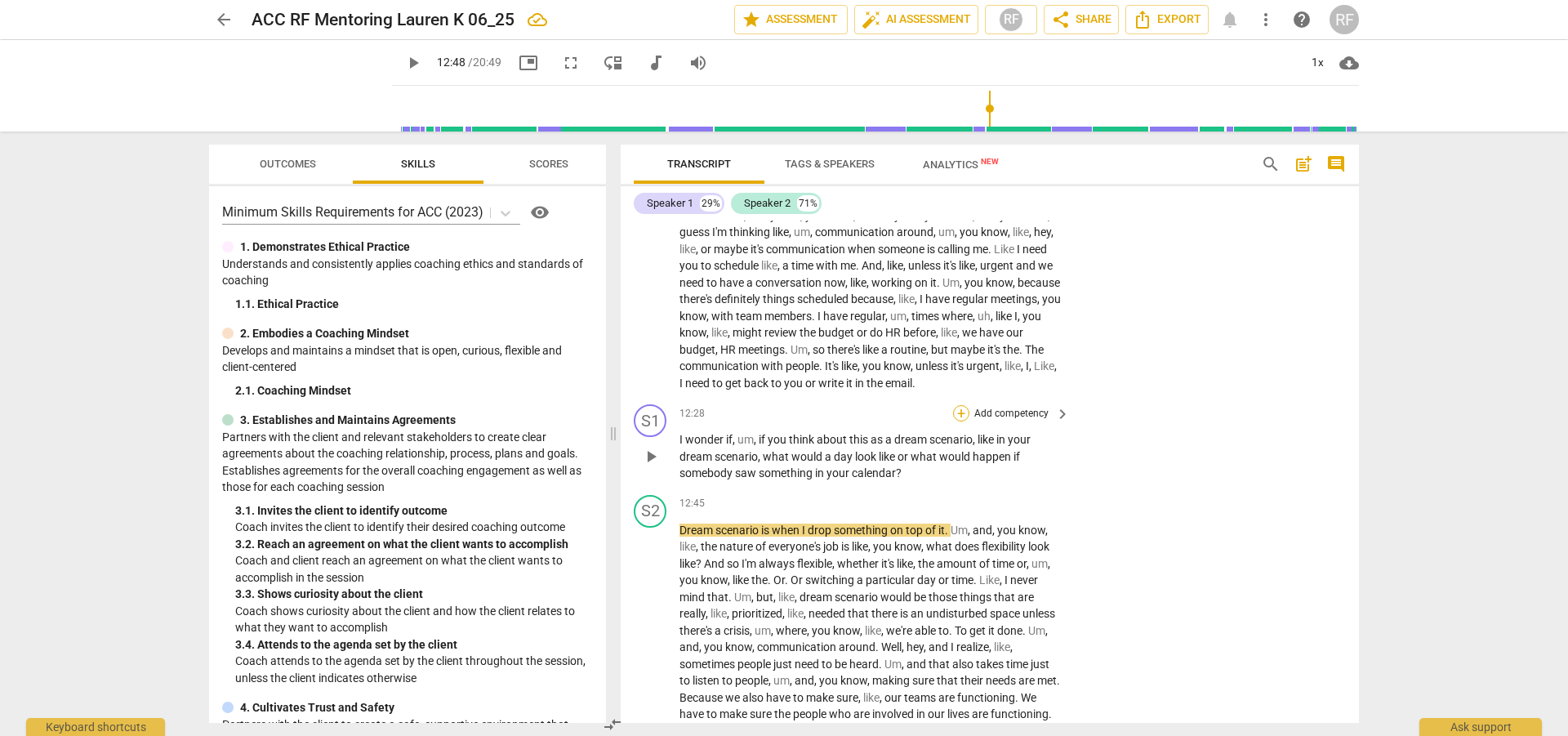
click at [959, 422] on div "+" at bounding box center [961, 414] width 16 height 16
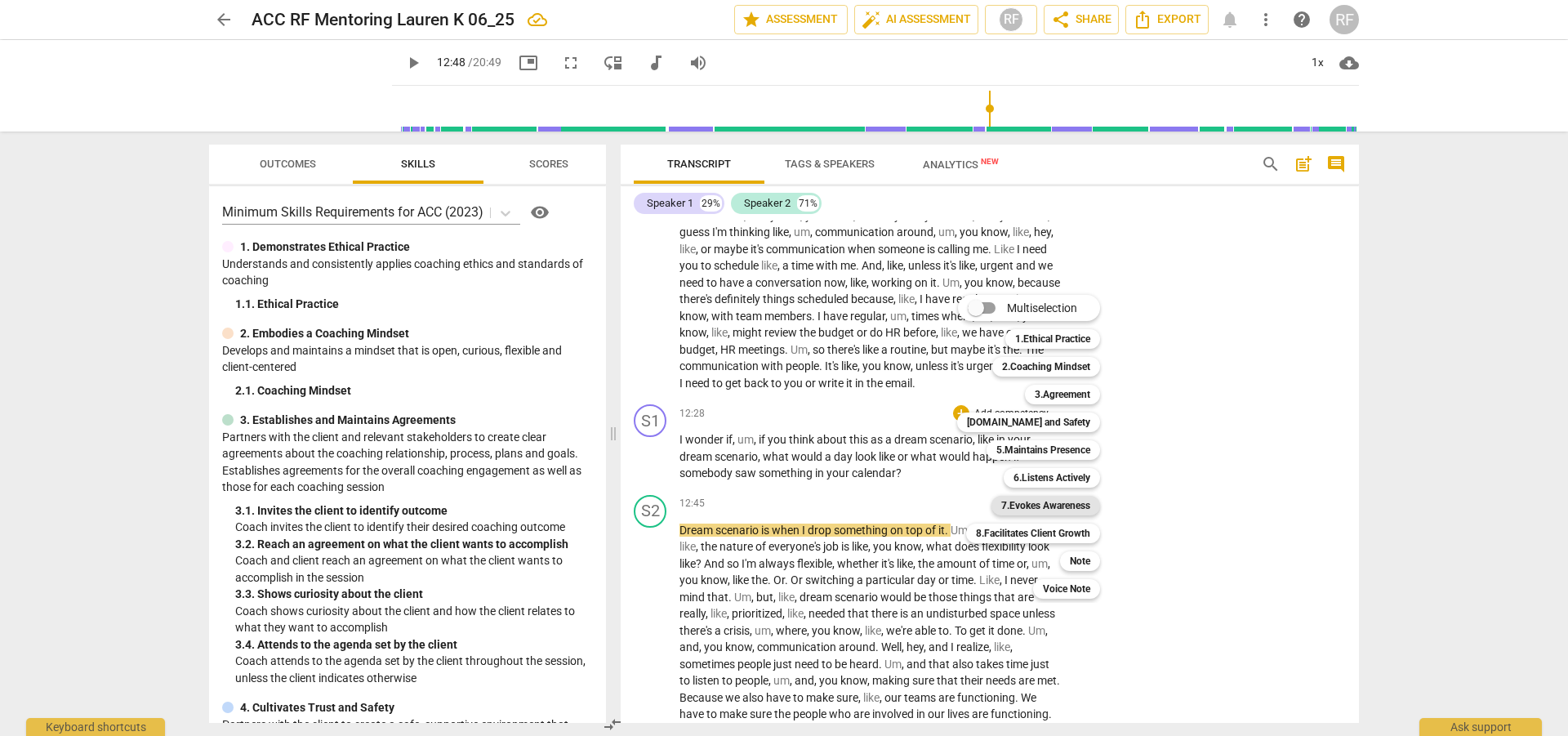
click at [1072, 498] on b "7.Evokes Awareness" at bounding box center [1046, 506] width 89 height 20
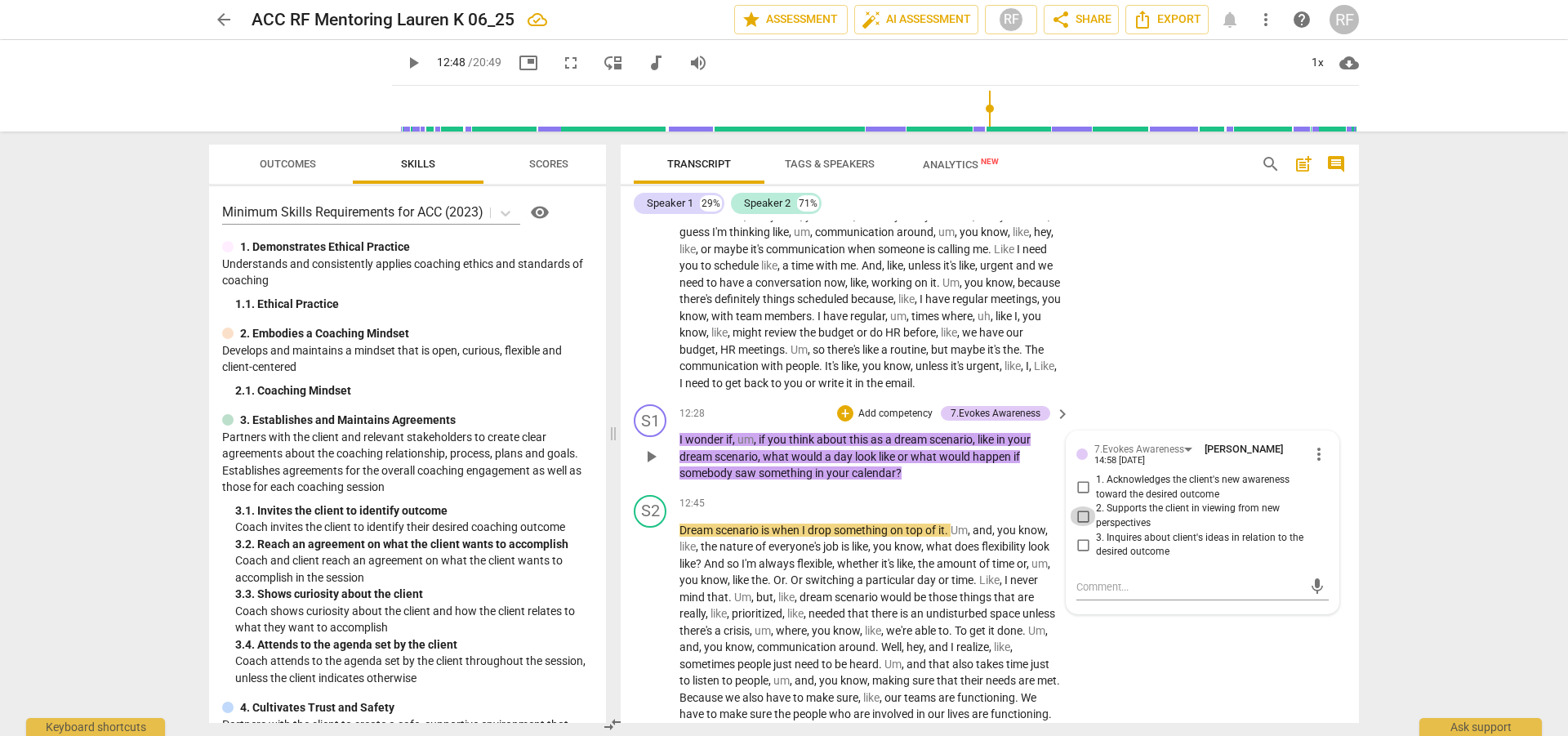
click at [1079, 526] on input "2. Supports the client in viewing from new perspectives" at bounding box center [1083, 517] width 26 height 20
click at [651, 650] on span "play_arrow" at bounding box center [652, 640] width 20 height 20
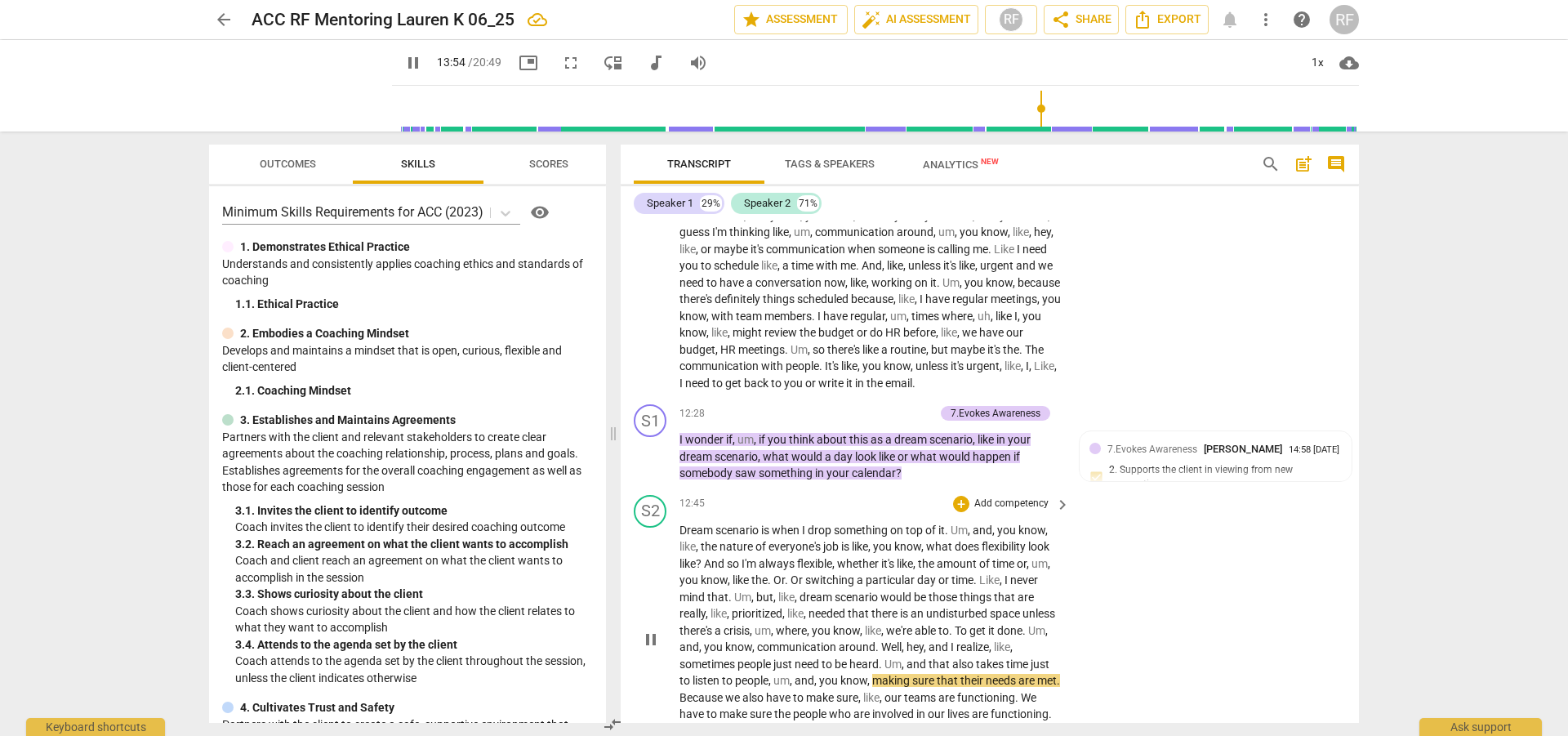
scroll to position [3598, 0]
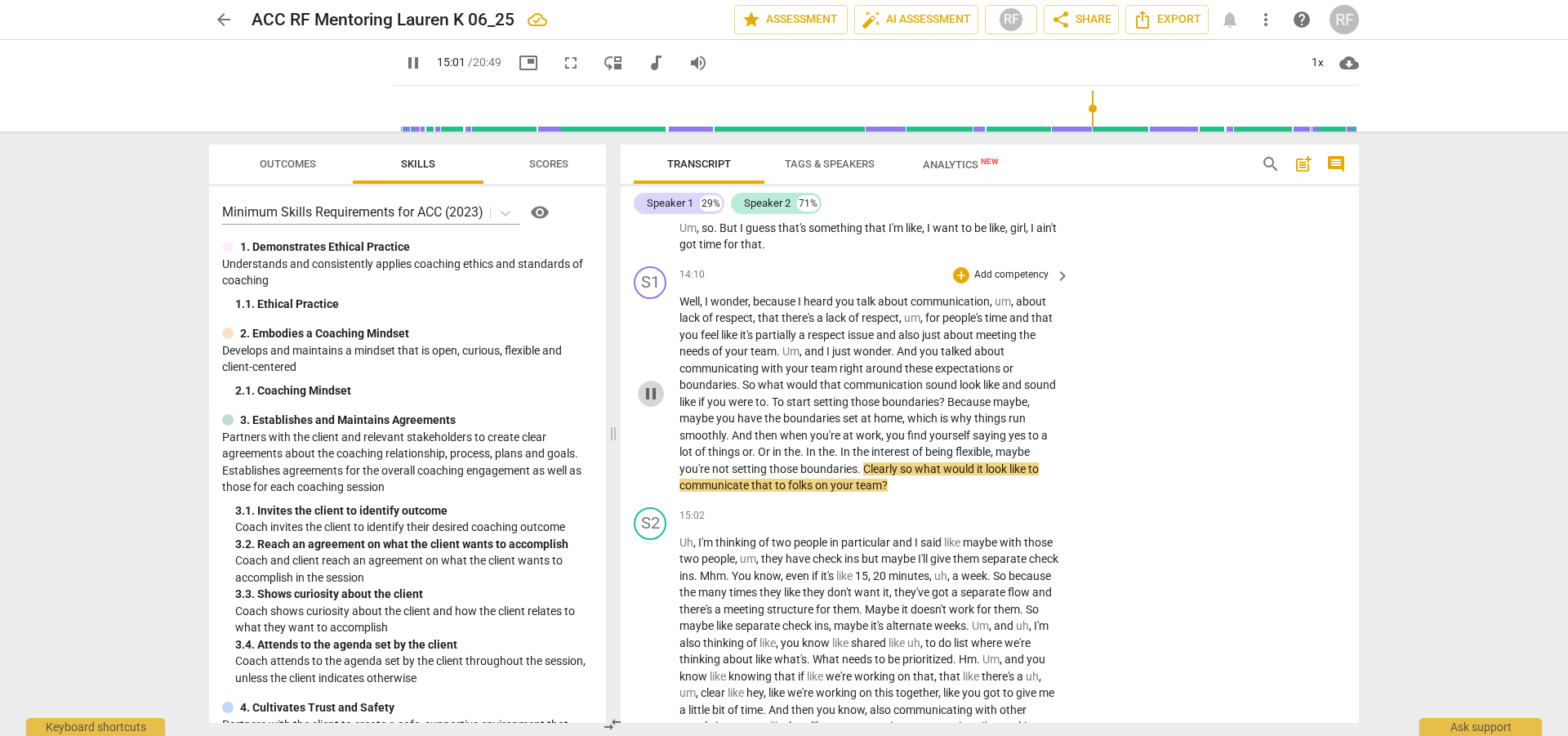
click at [656, 404] on span "pause" at bounding box center [652, 394] width 20 height 20
click at [961, 284] on div "+" at bounding box center [961, 275] width 16 height 16
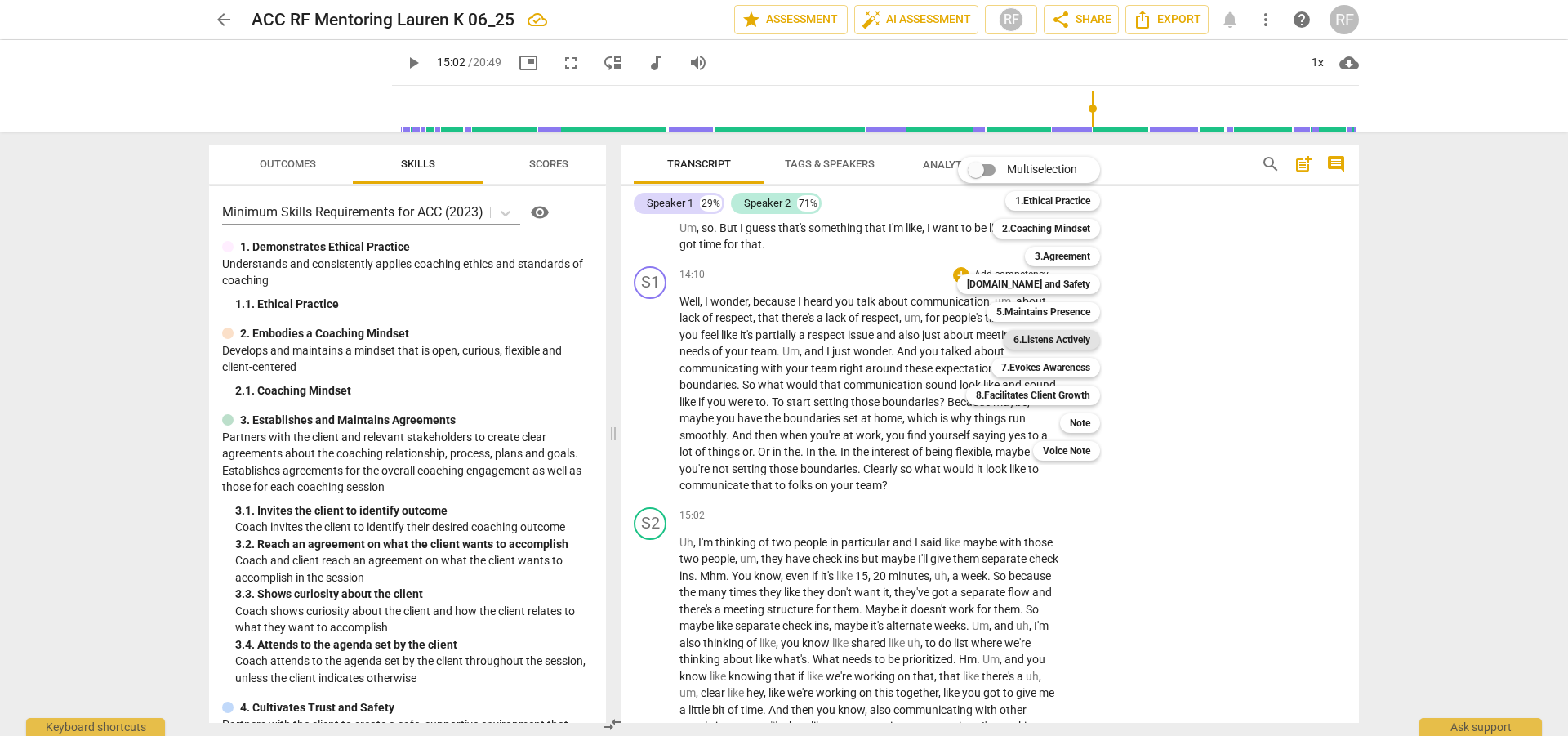
click at [1049, 339] on b "6.Listens Actively" at bounding box center [1051, 340] width 76 height 20
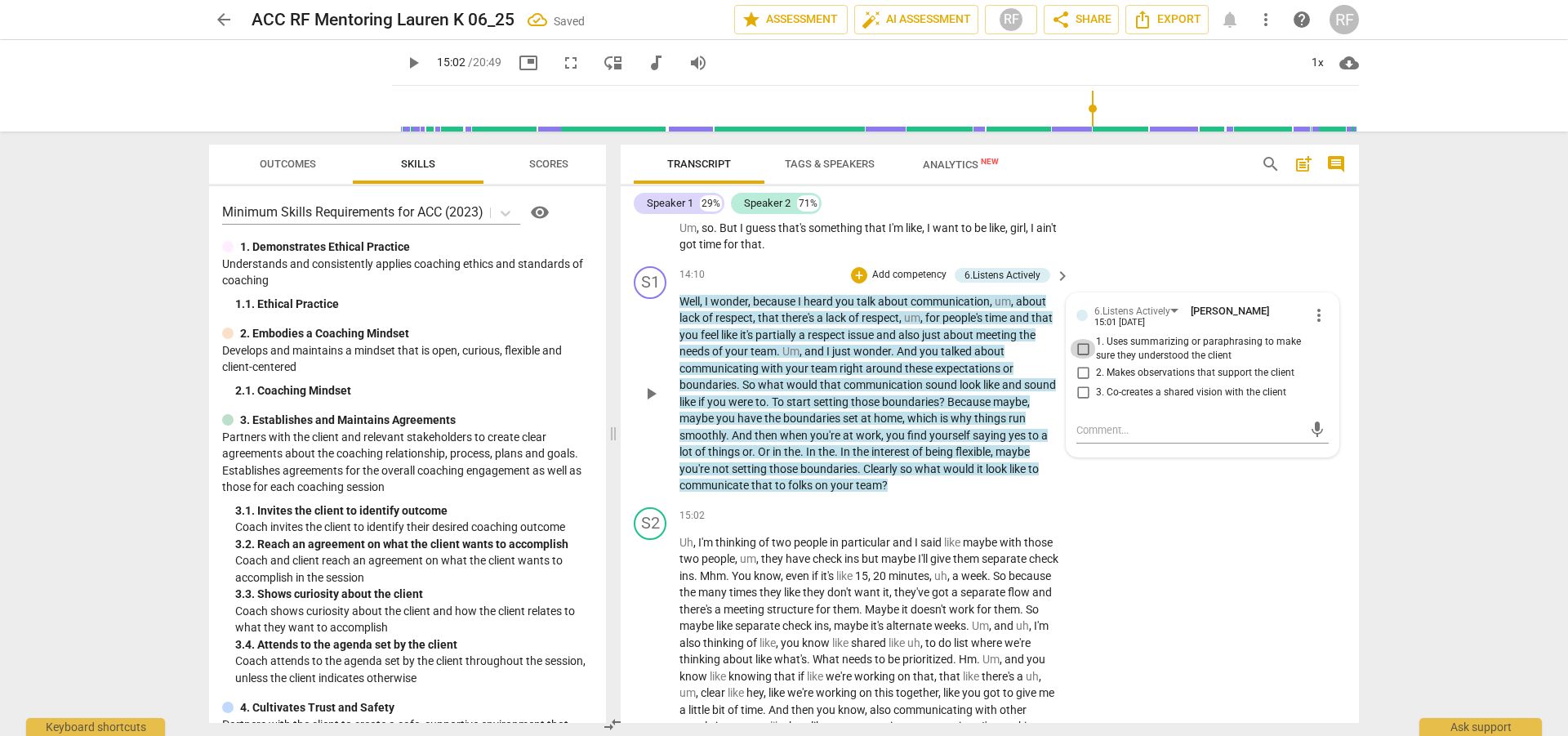
click at [1074, 359] on input "1. Uses summarizing or paraphrasing to make sure they understood the client" at bounding box center [1083, 349] width 26 height 20
click at [859, 284] on div "+" at bounding box center [859, 275] width 16 height 16
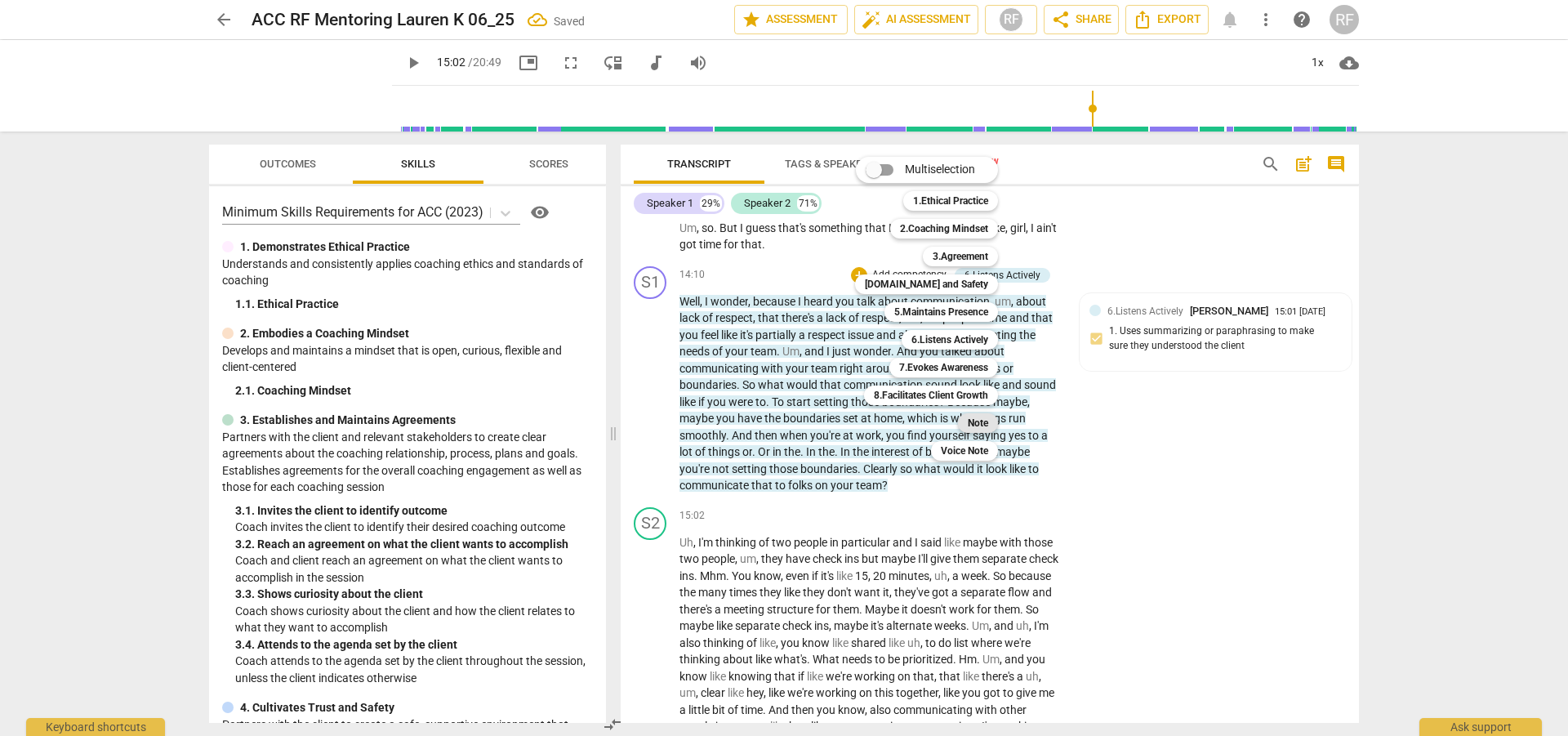
click at [982, 424] on b "Note" at bounding box center [978, 424] width 21 height 20
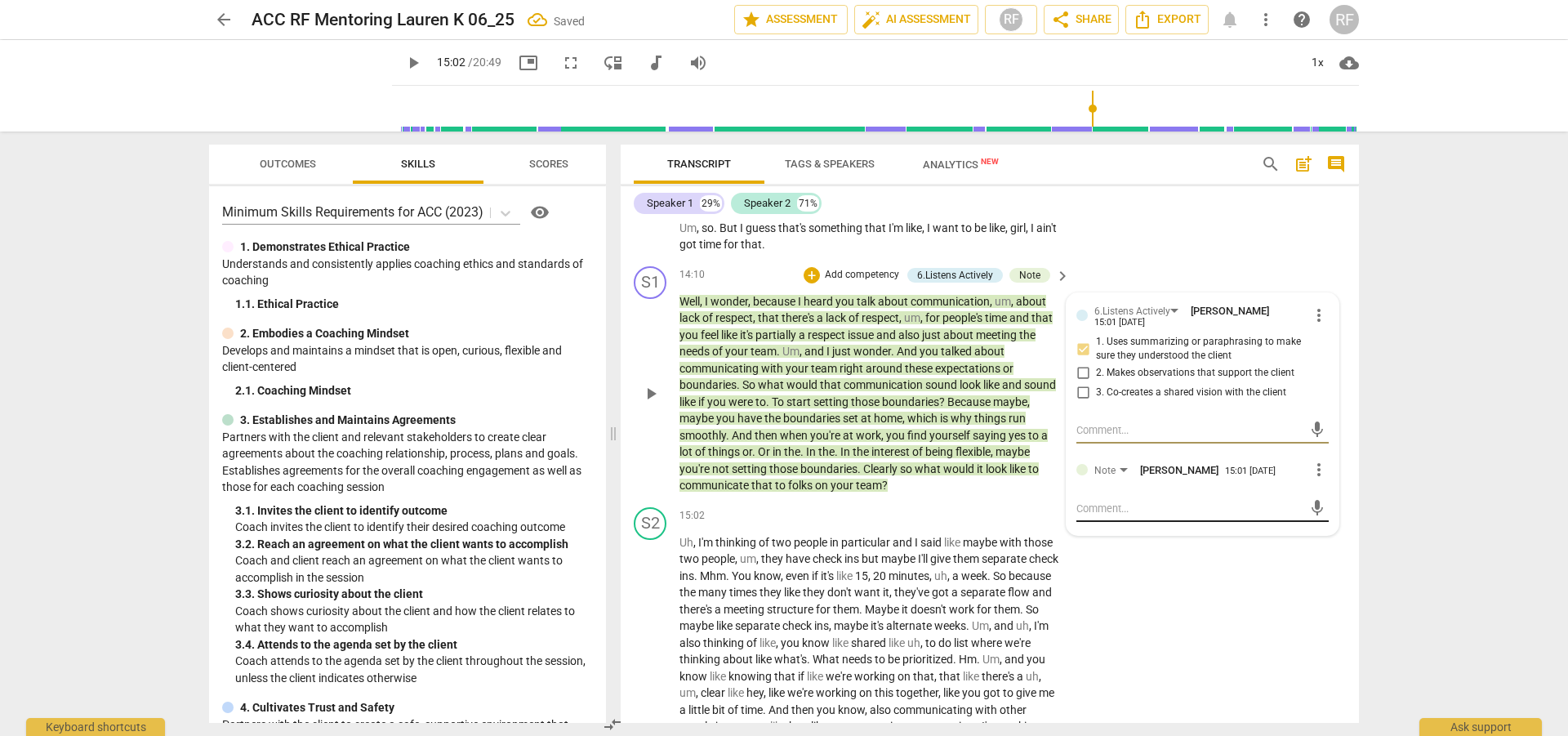
click at [1100, 517] on textarea at bounding box center [1190, 509] width 226 height 16
click at [1159, 532] on textarea "Be clear and concise. You shared what you've heard then ask a c" at bounding box center [1190, 516] width 226 height 31
click at [1308, 534] on span "send" at bounding box center [1317, 525] width 18 height 18
click at [404, 61] on span "play_arrow" at bounding box center [414, 63] width 20 height 20
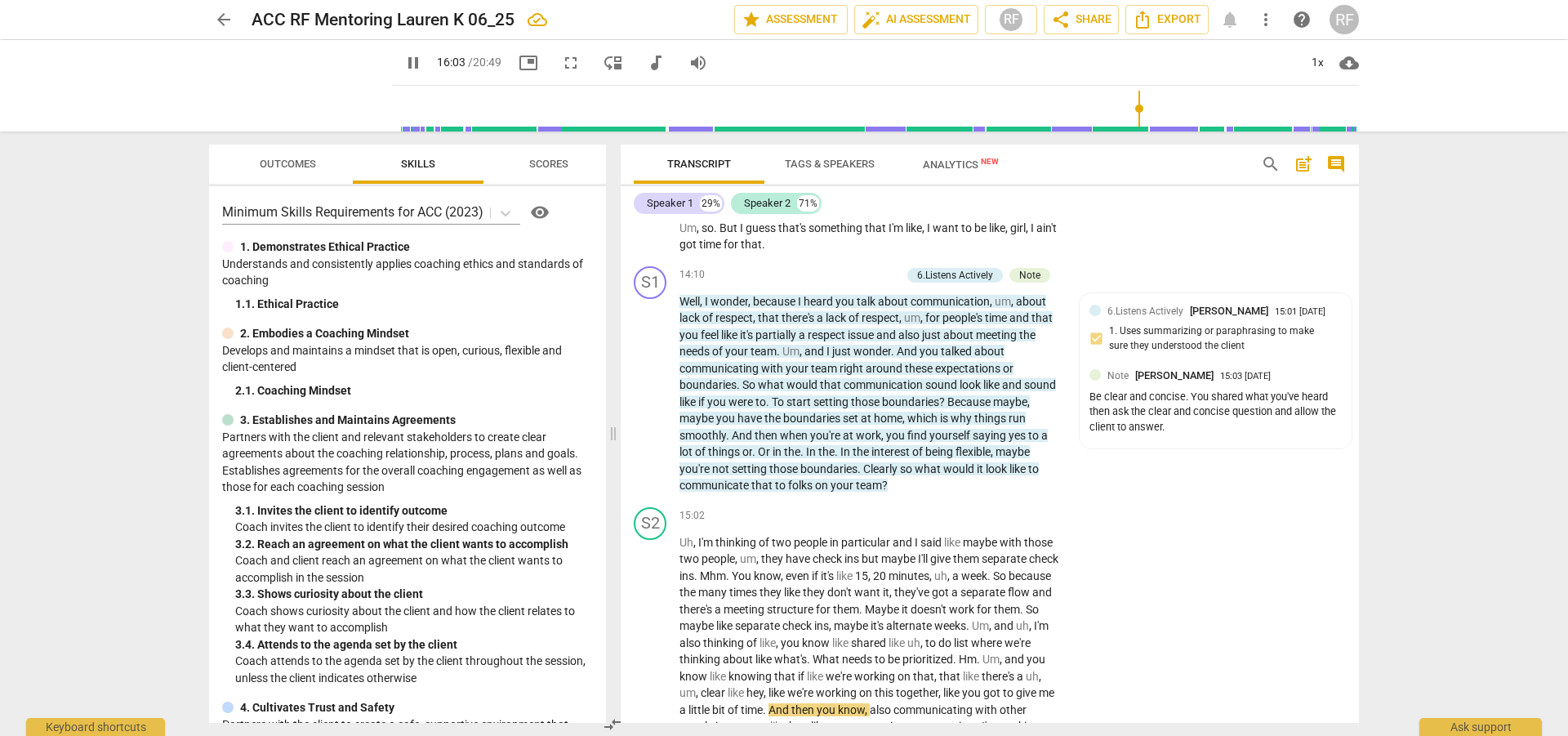
scroll to position [4112, 0]
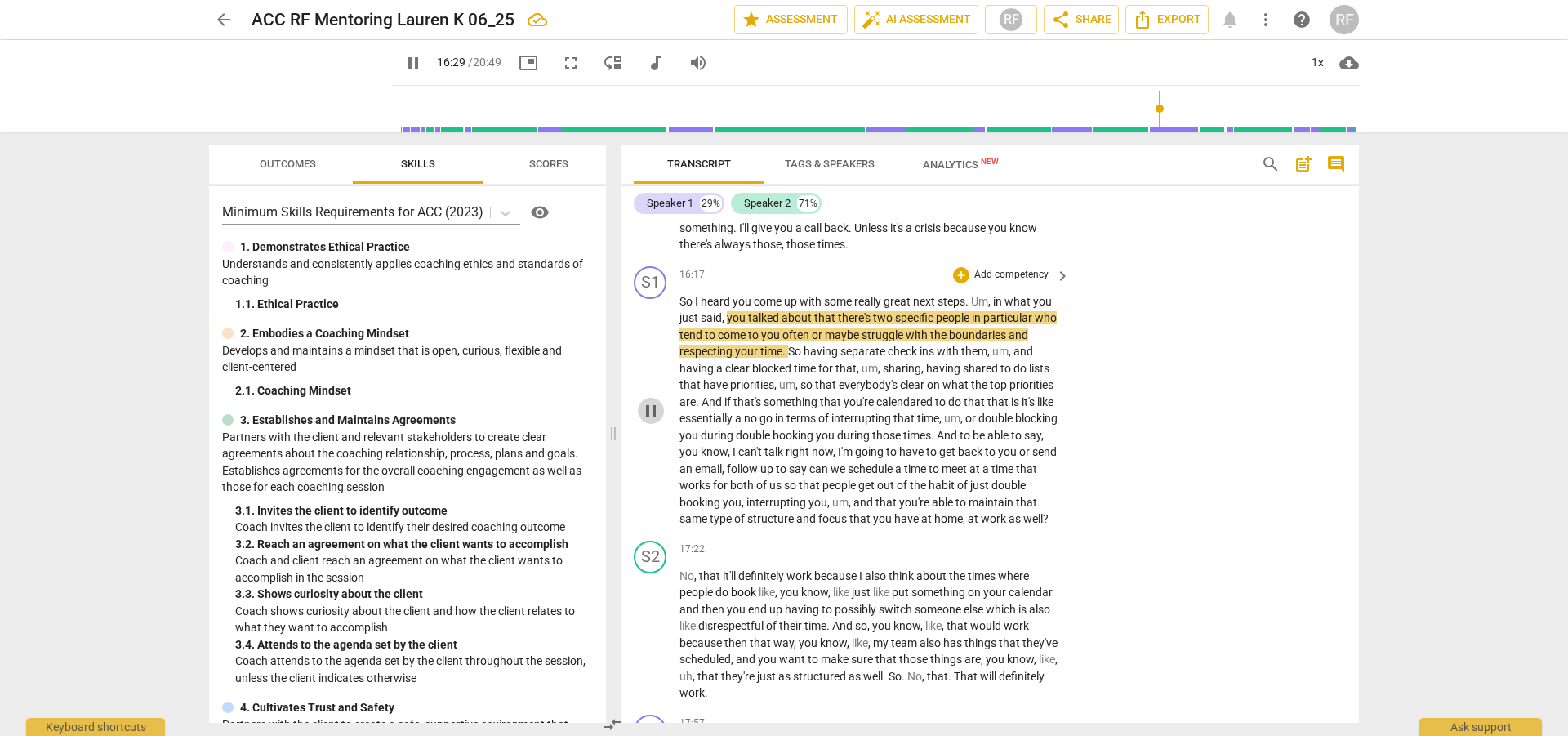
click at [653, 421] on span "pause" at bounding box center [652, 411] width 20 height 20
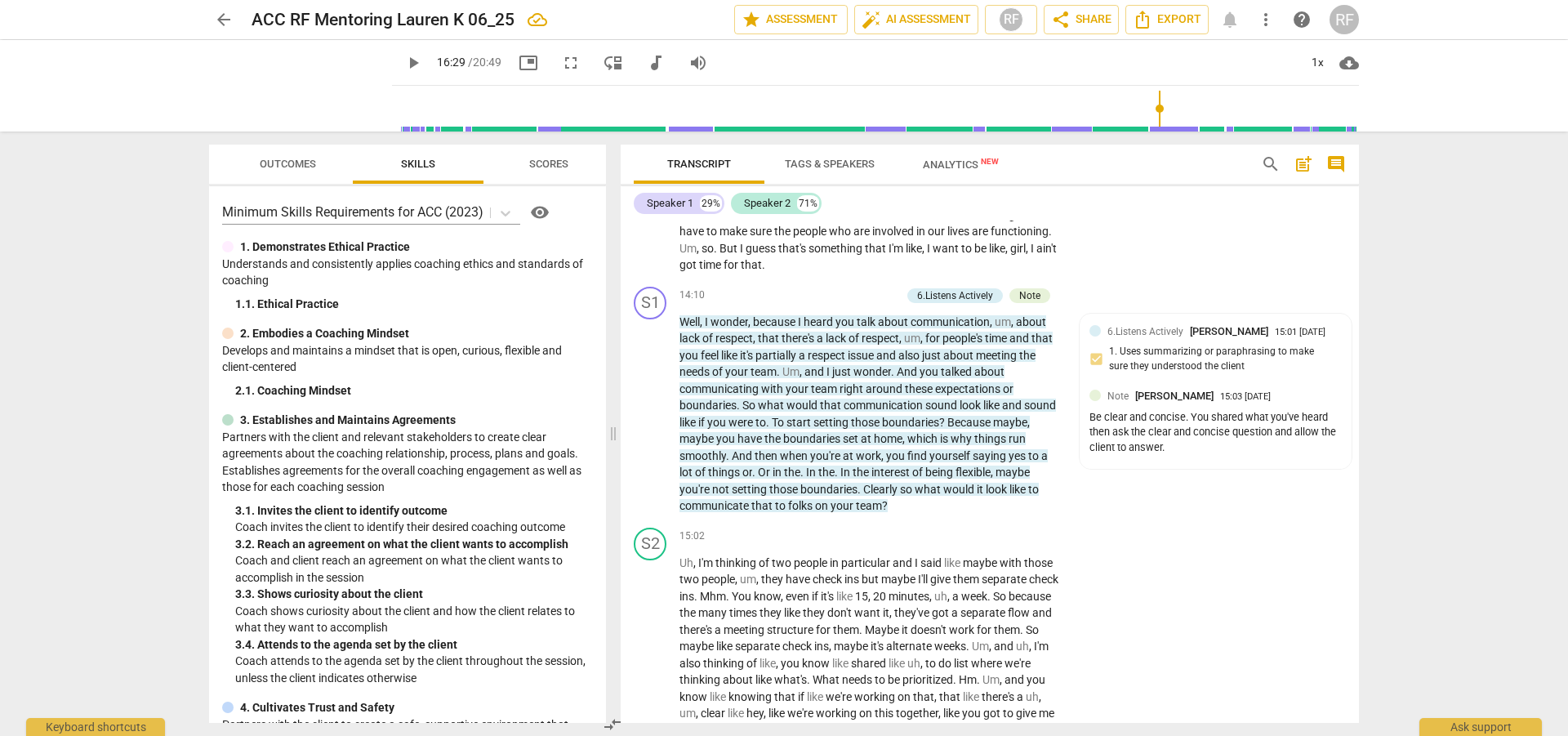
scroll to position [3541, 0]
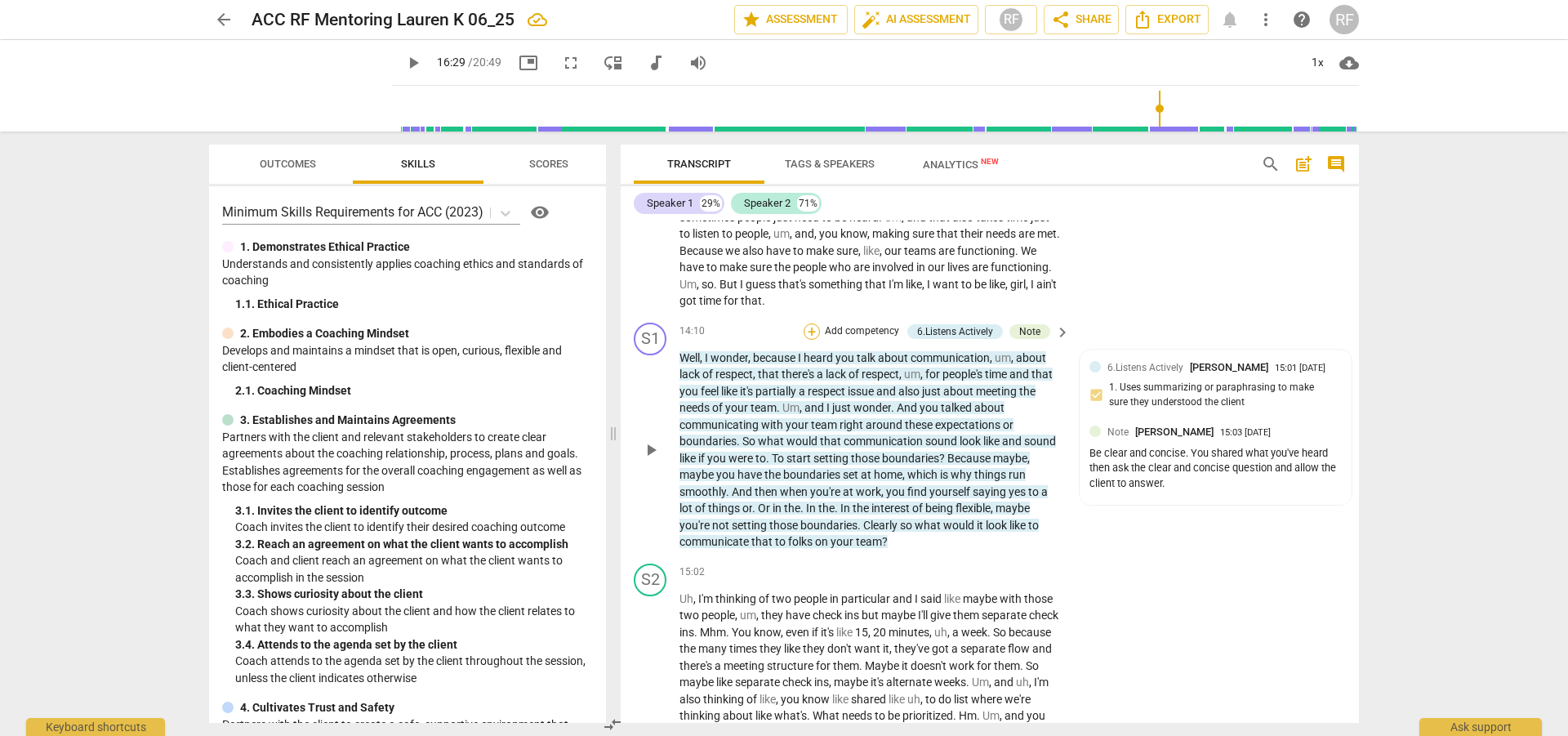
click at [806, 340] on div "+" at bounding box center [811, 331] width 16 height 16
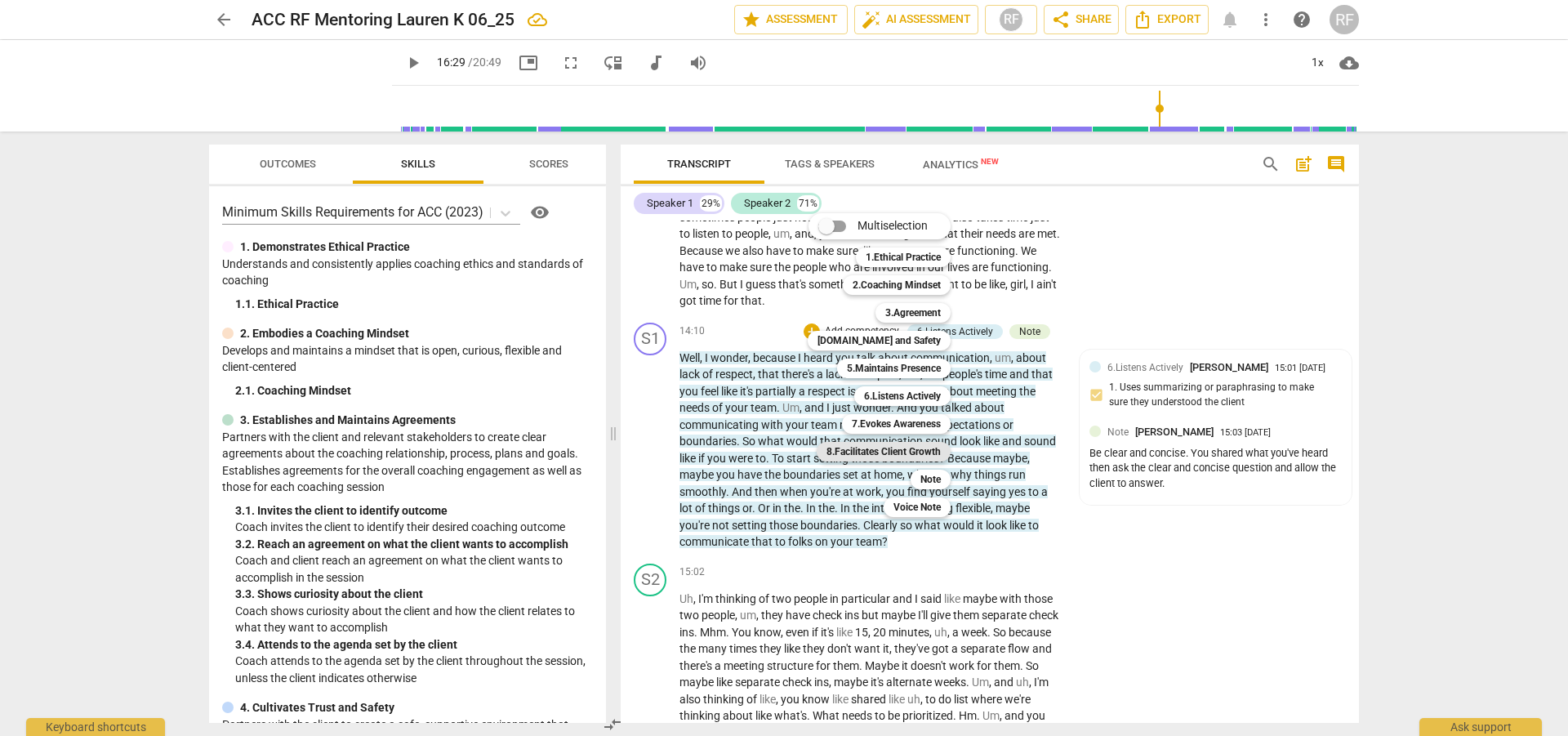
click at [883, 456] on b "8.Facilitates Client Growth" at bounding box center [884, 452] width 114 height 20
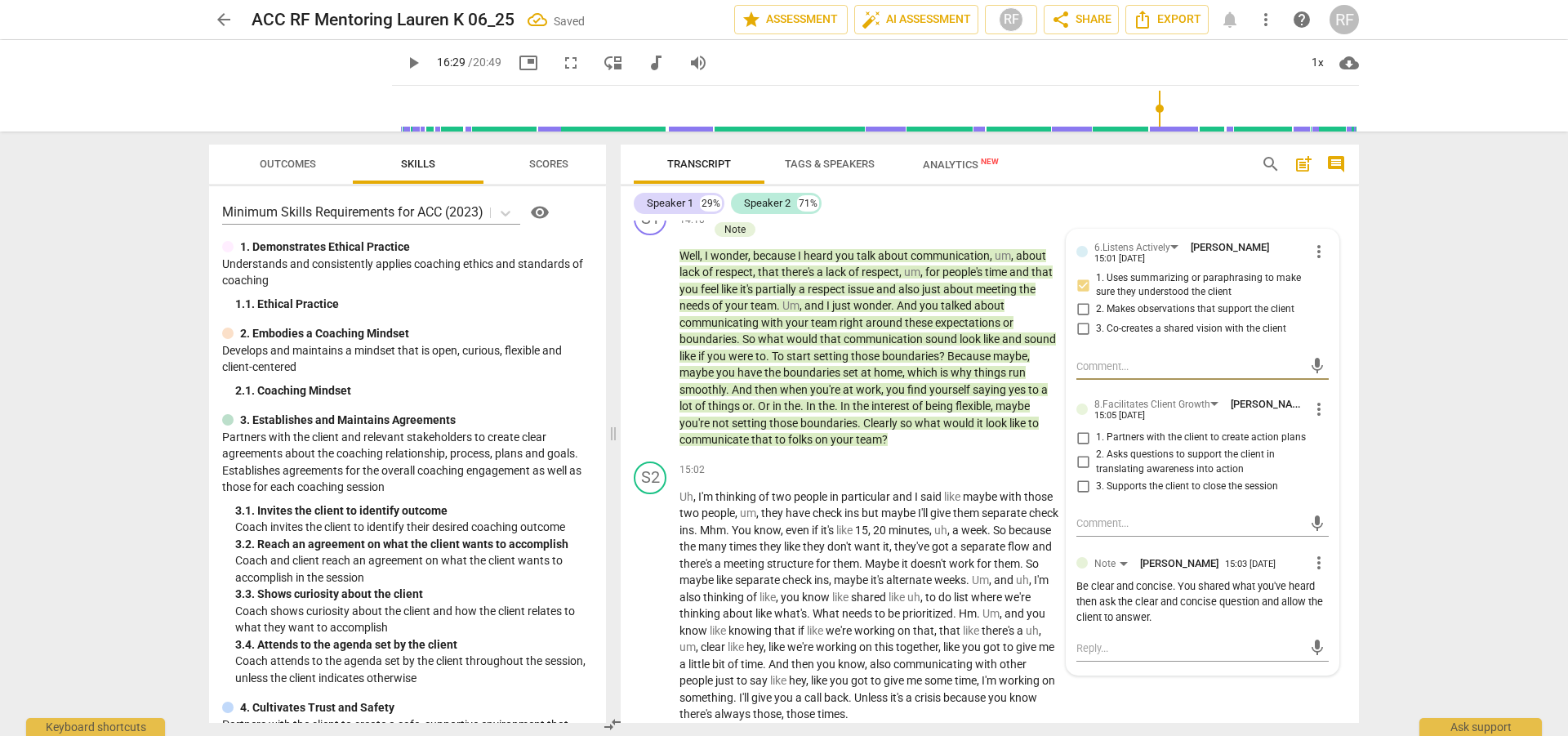
scroll to position [3704, 0]
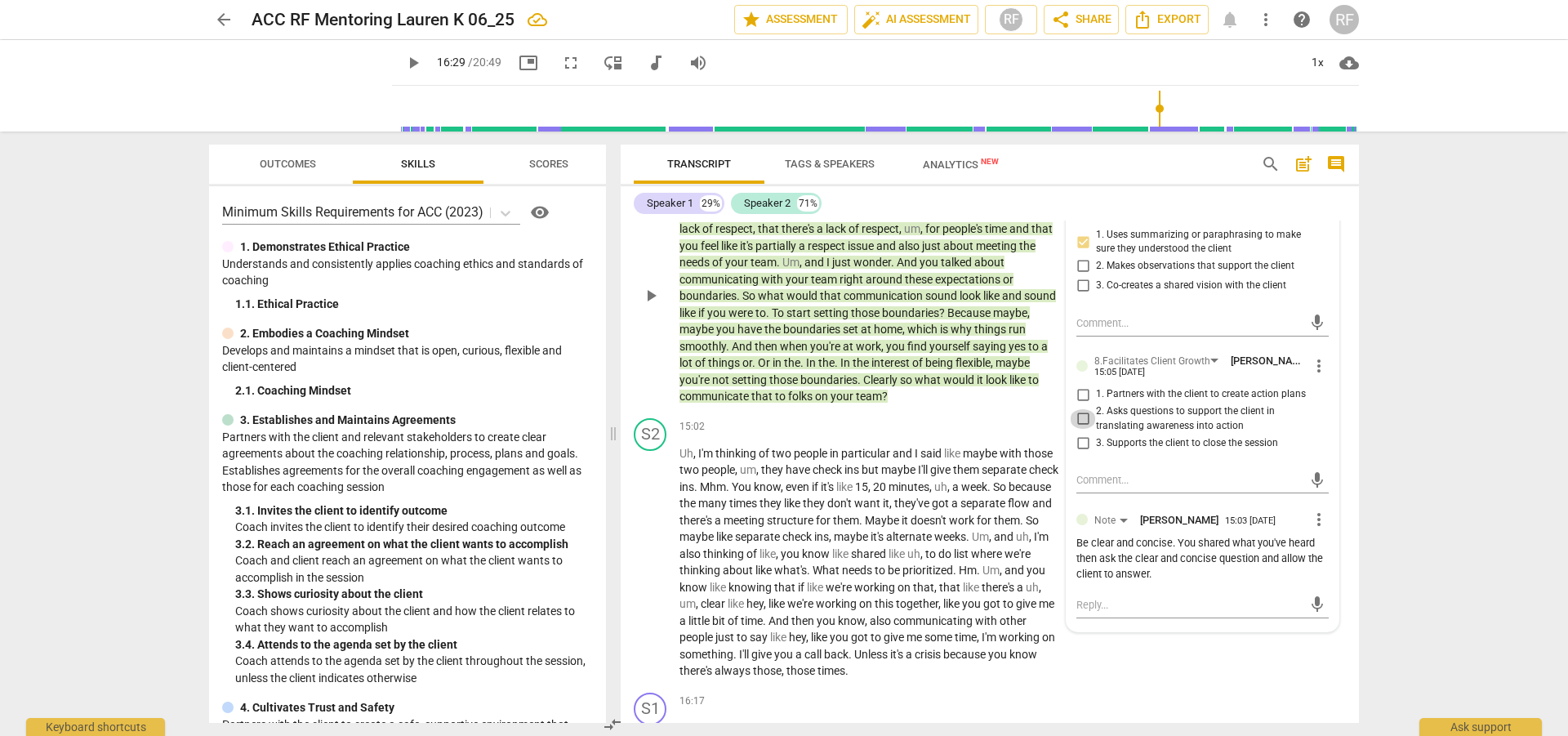
click at [1081, 429] on input "2. Asks questions to support the client in translating awareness into action" at bounding box center [1083, 420] width 26 height 20
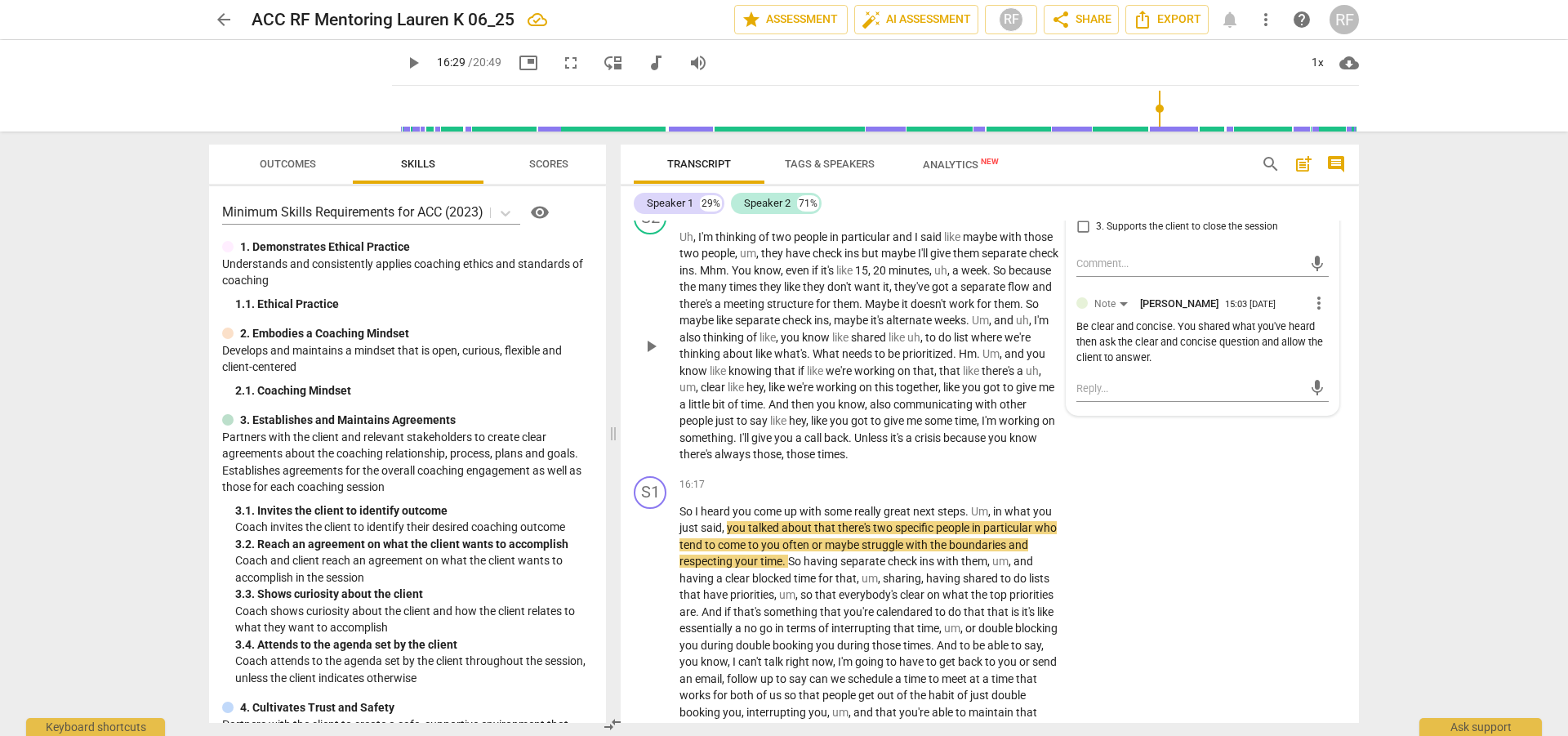
scroll to position [3950, 0]
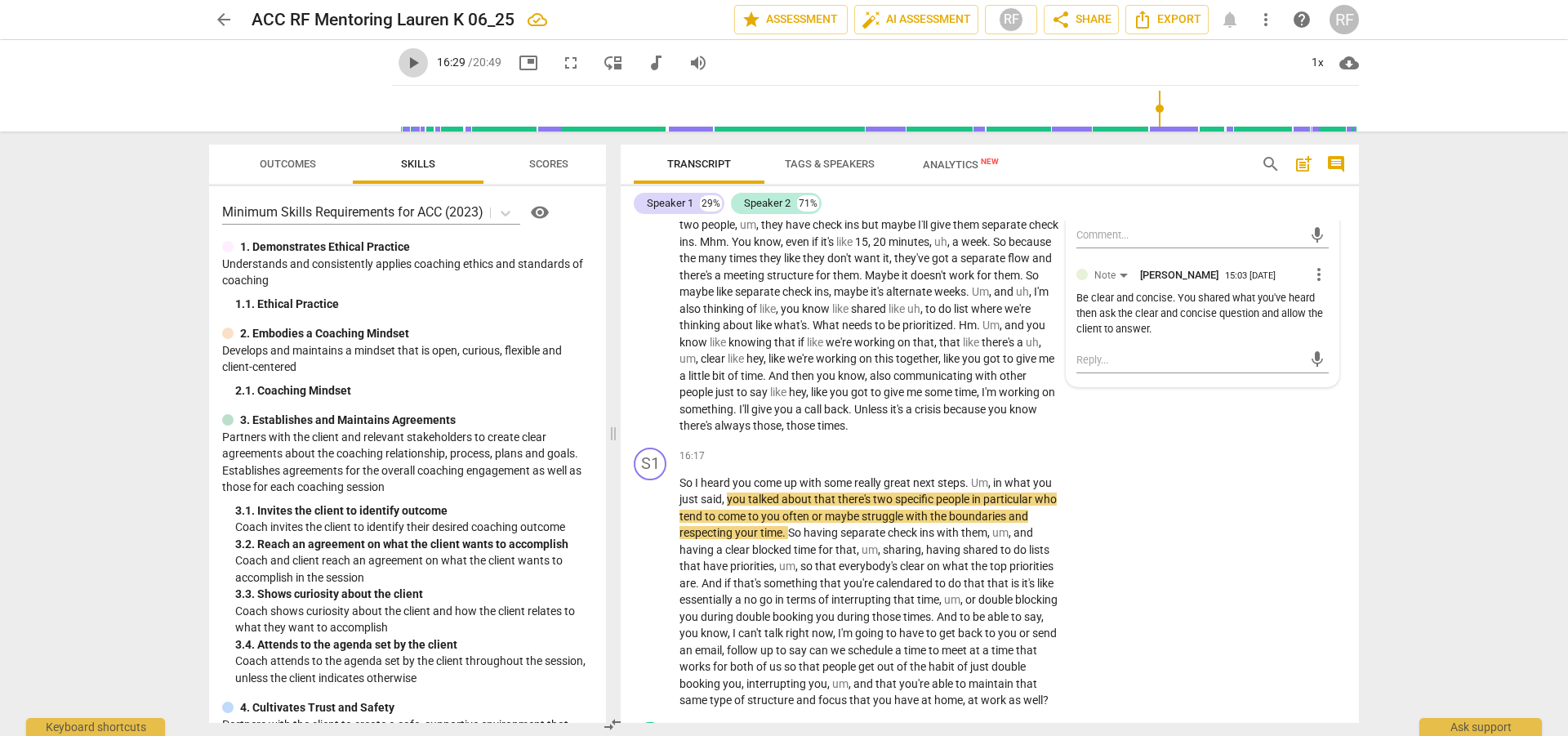
click at [404, 58] on span "play_arrow" at bounding box center [414, 63] width 20 height 20
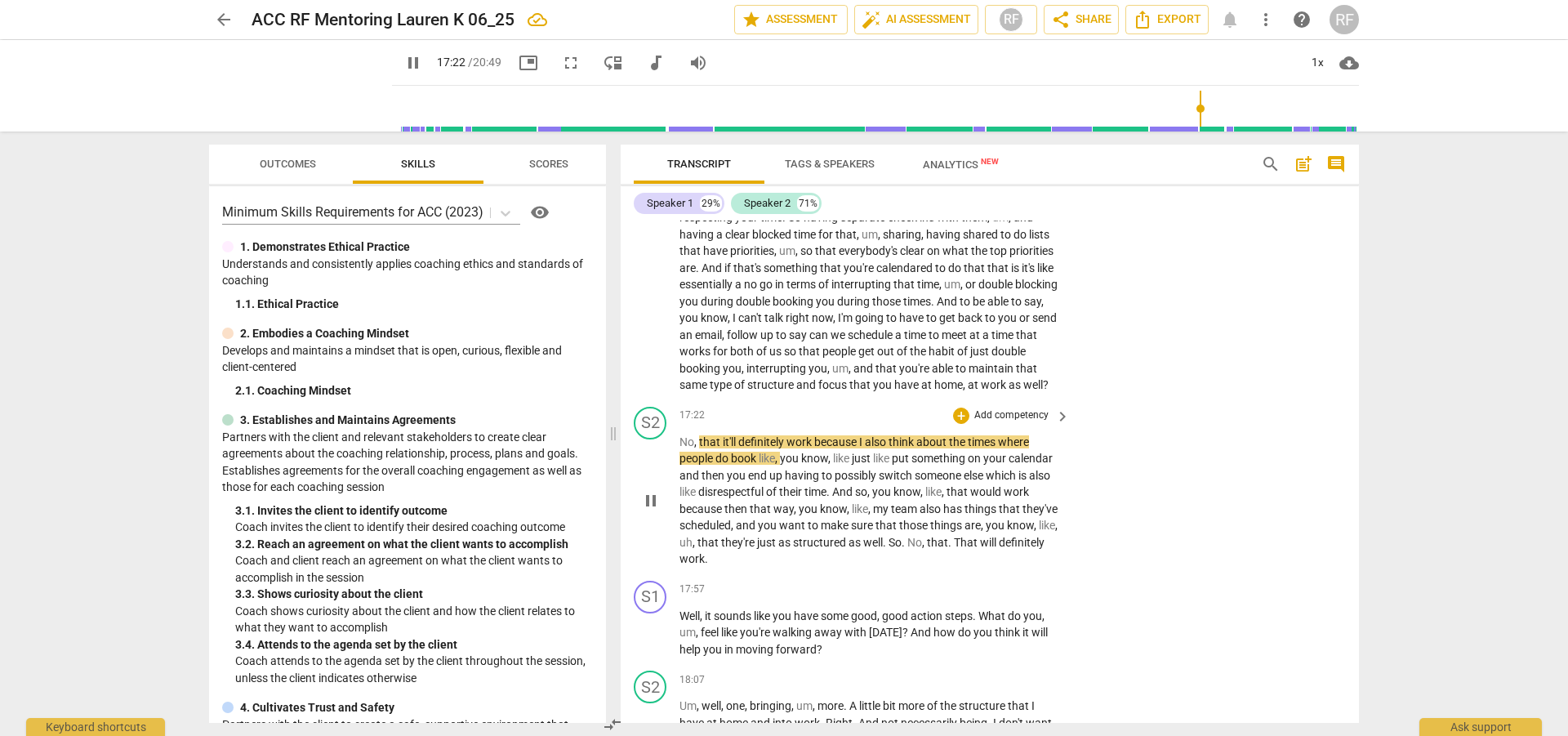
scroll to position [4210, 0]
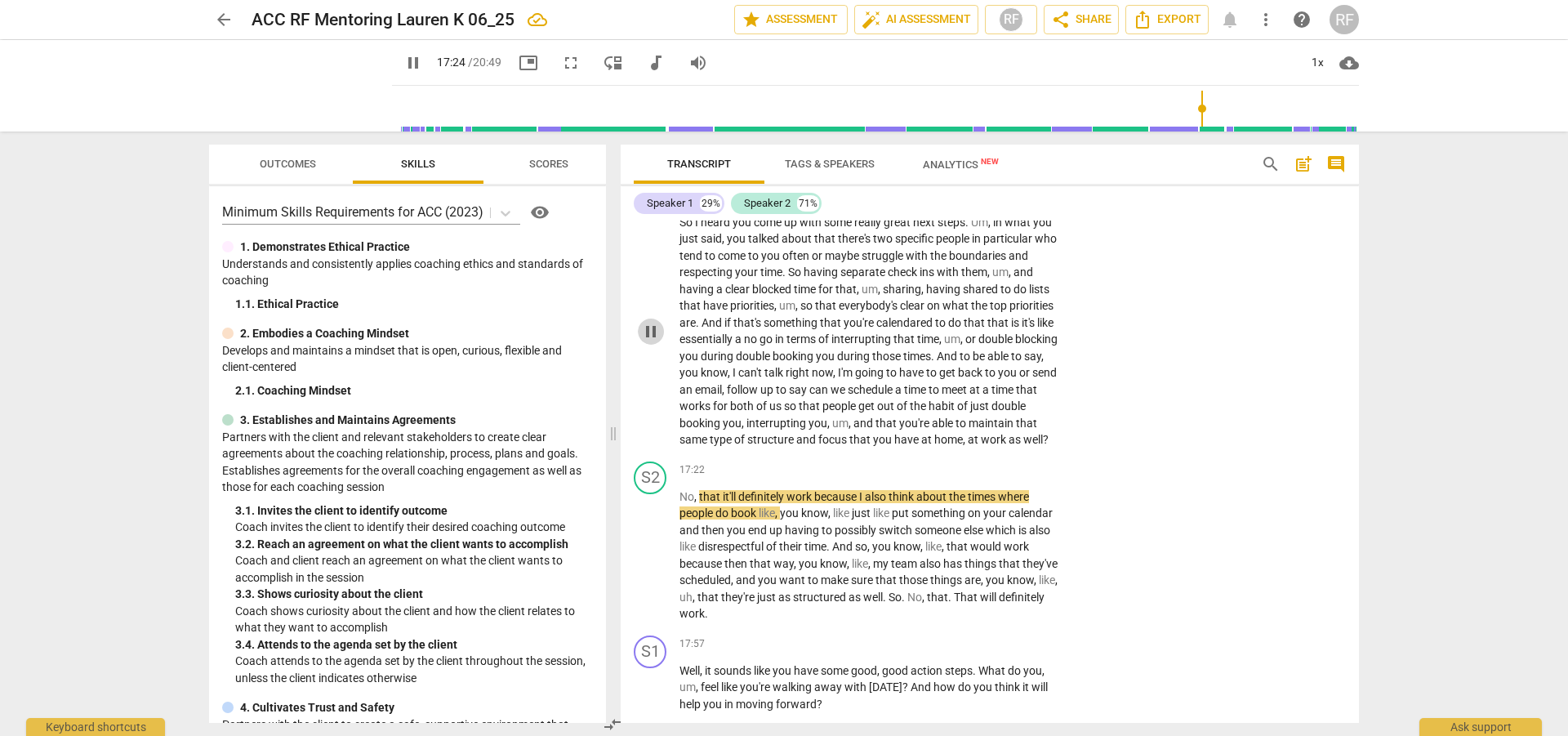
click at [648, 341] on span "pause" at bounding box center [652, 332] width 20 height 20
click at [957, 204] on div "+" at bounding box center [961, 195] width 16 height 16
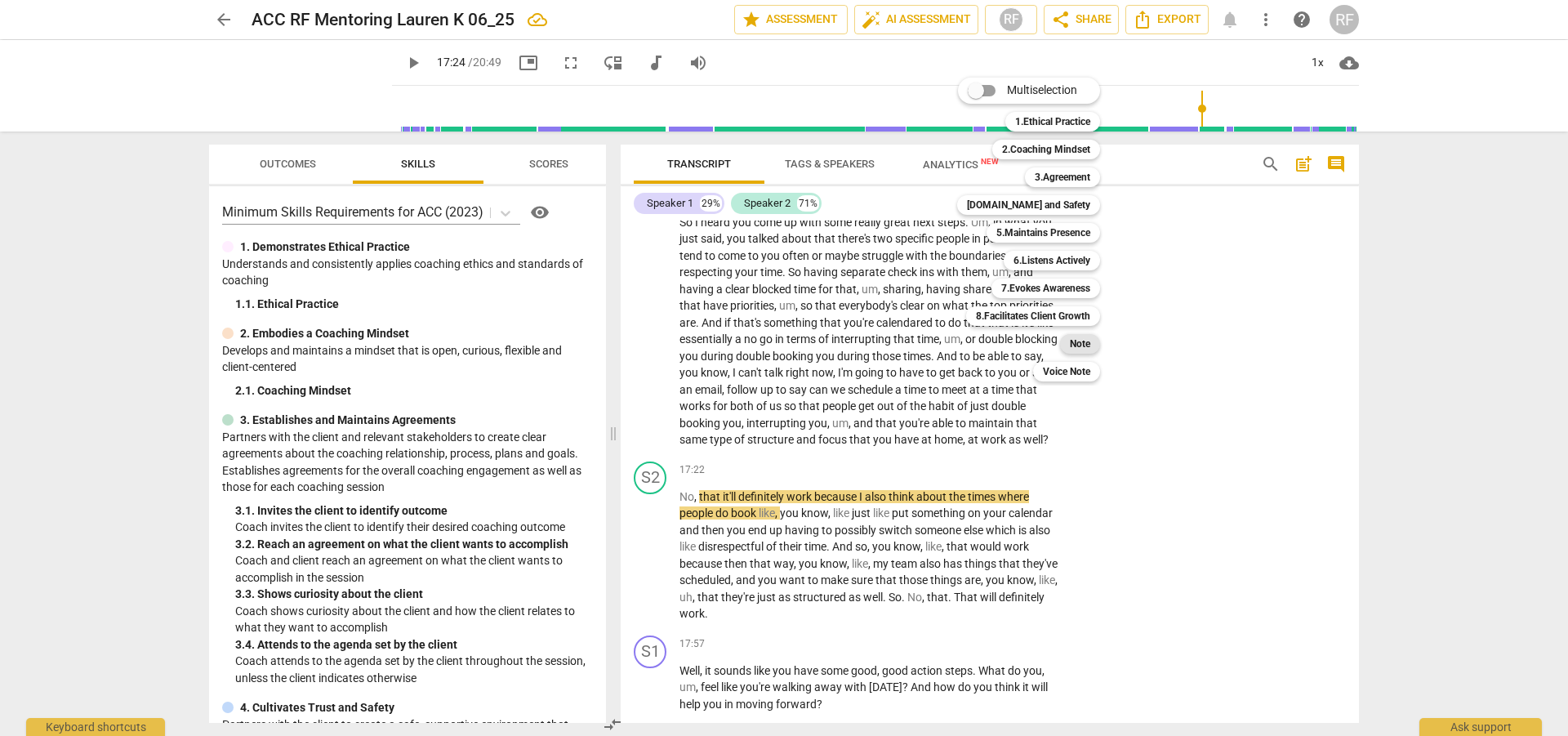
click at [1075, 343] on b "Note" at bounding box center [1080, 344] width 21 height 20
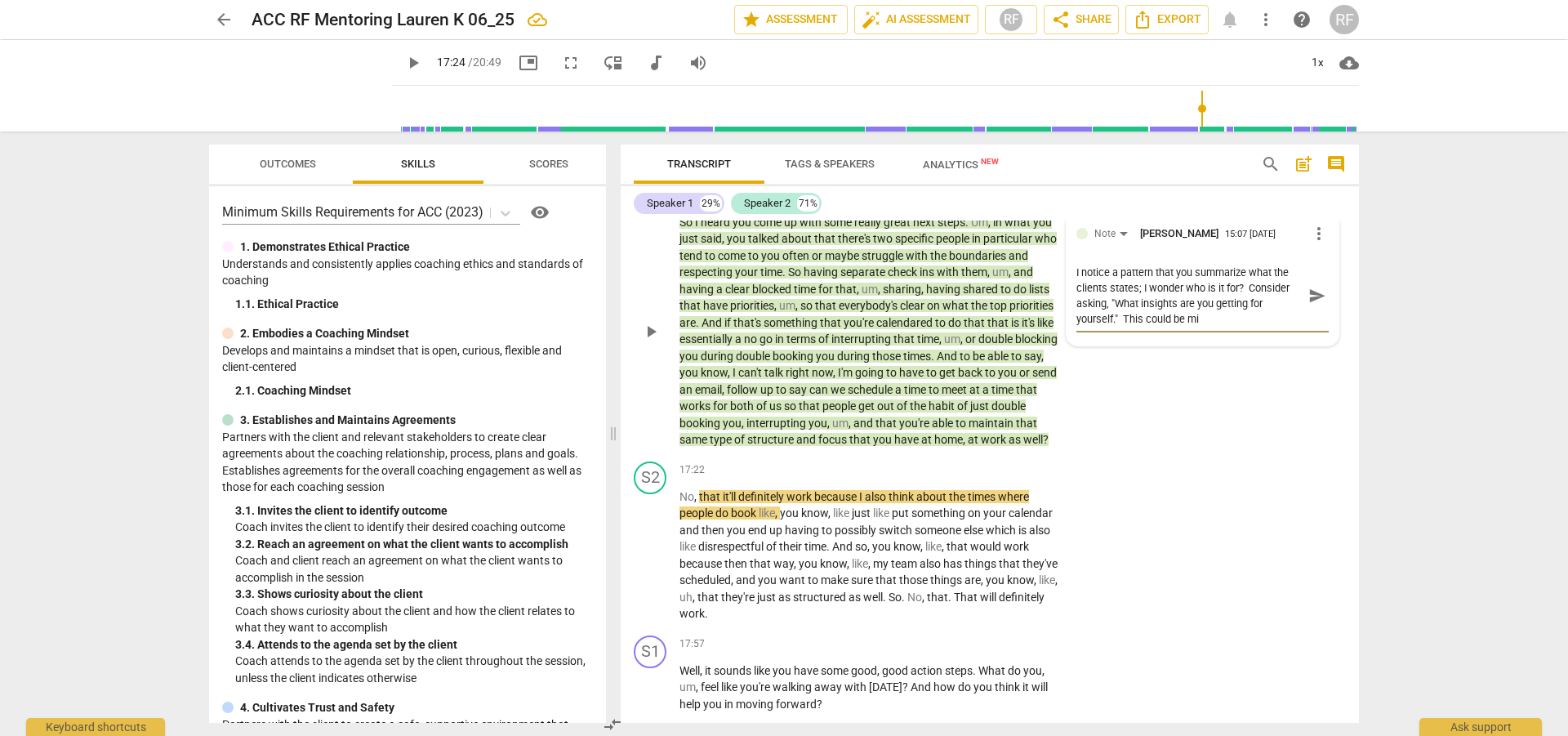
scroll to position [0, 0]
click at [645, 565] on span "play_arrow" at bounding box center [652, 555] width 20 height 20
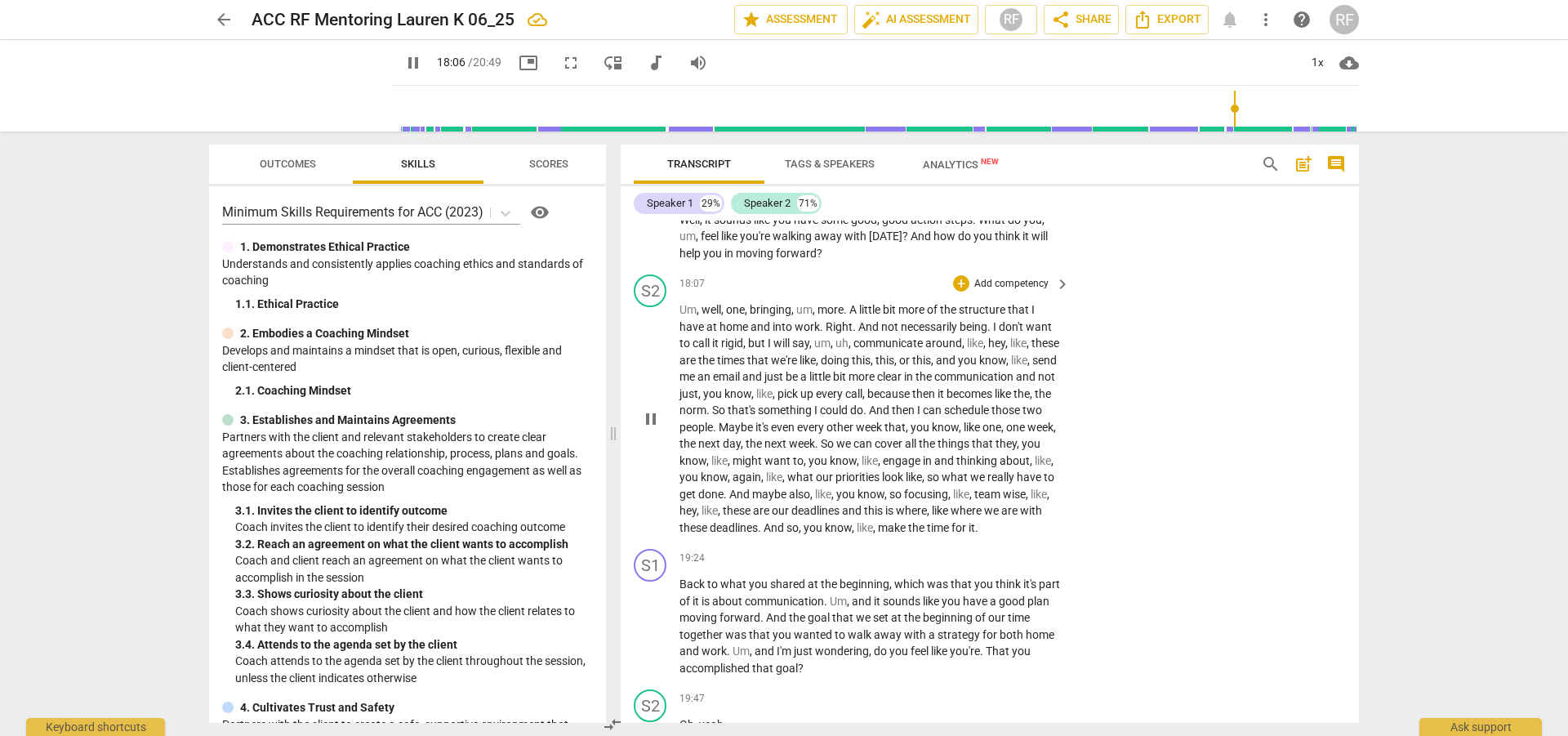
scroll to position [4557, 0]
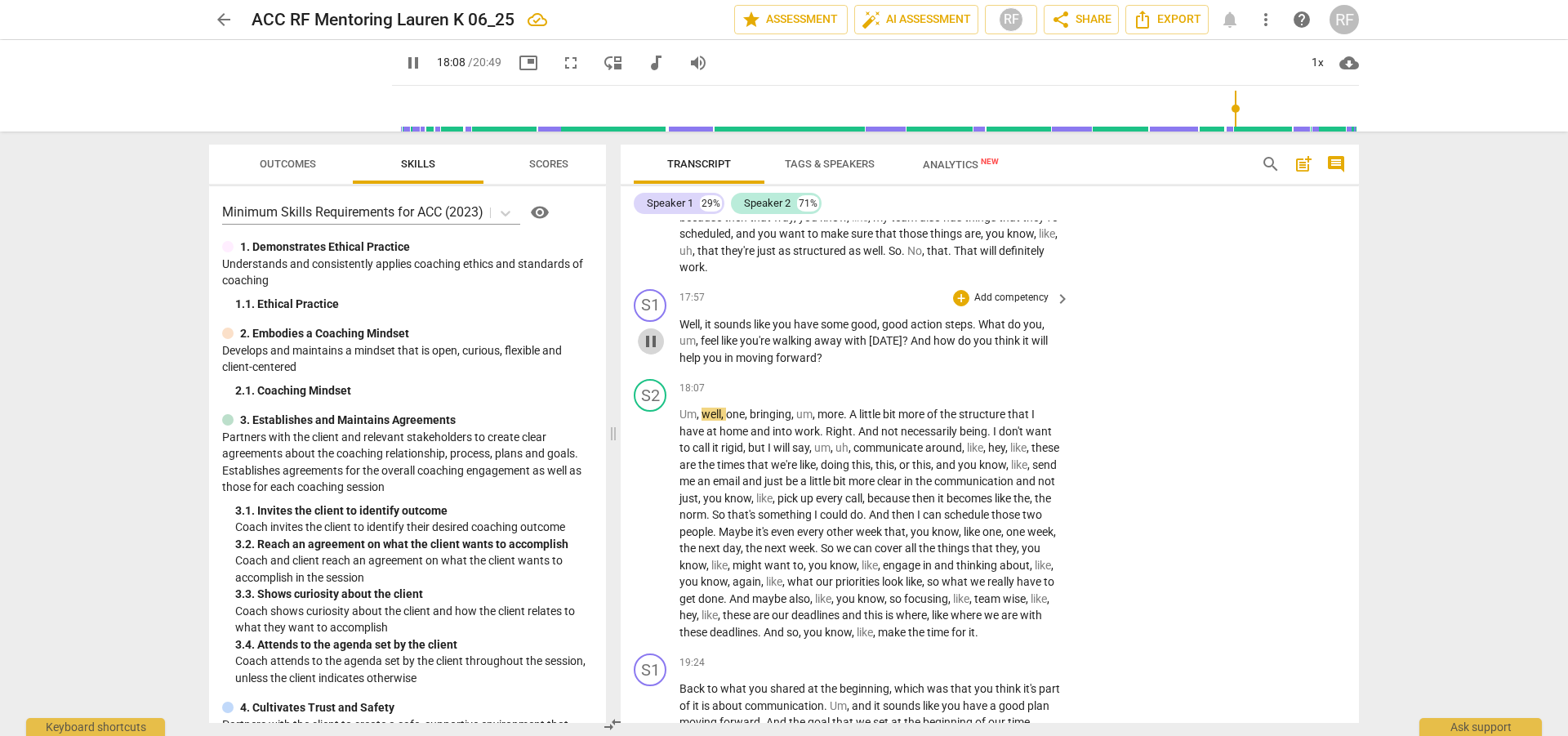
click at [650, 351] on span "pause" at bounding box center [652, 341] width 20 height 20
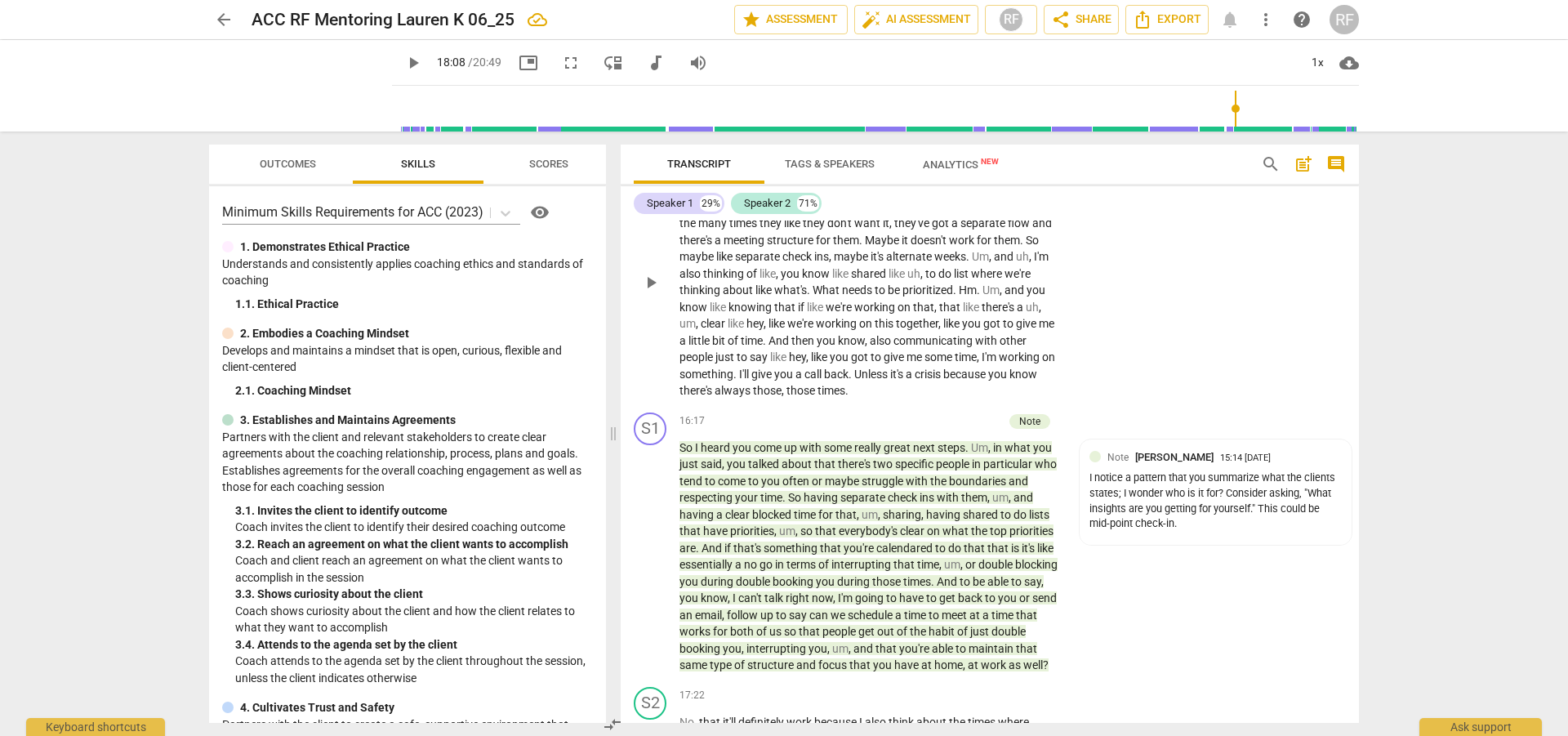
scroll to position [4066, 0]
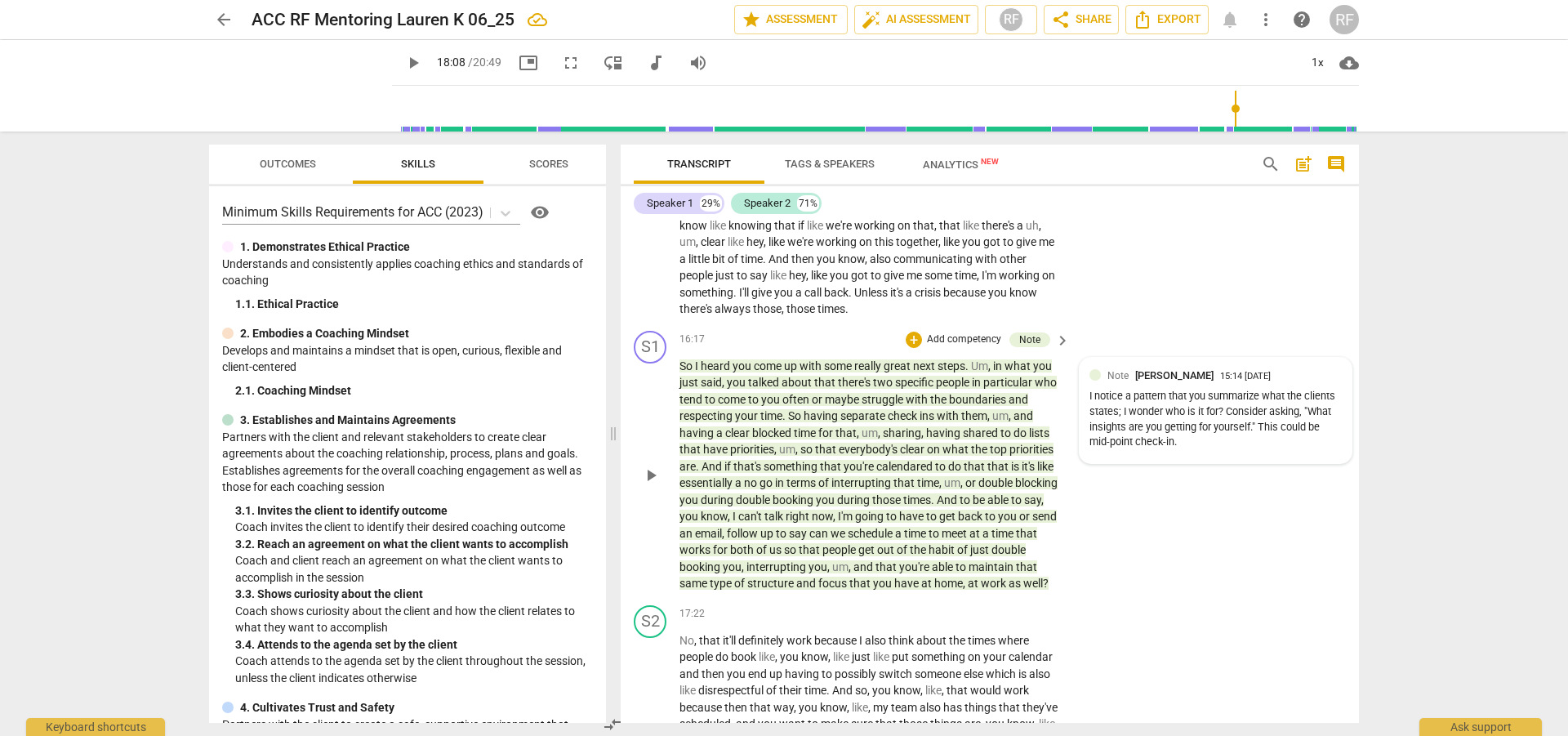
click at [1115, 446] on div "I notice a pattern that you summarize what the clients states; I wonder who is …" at bounding box center [1216, 420] width 253 height 61
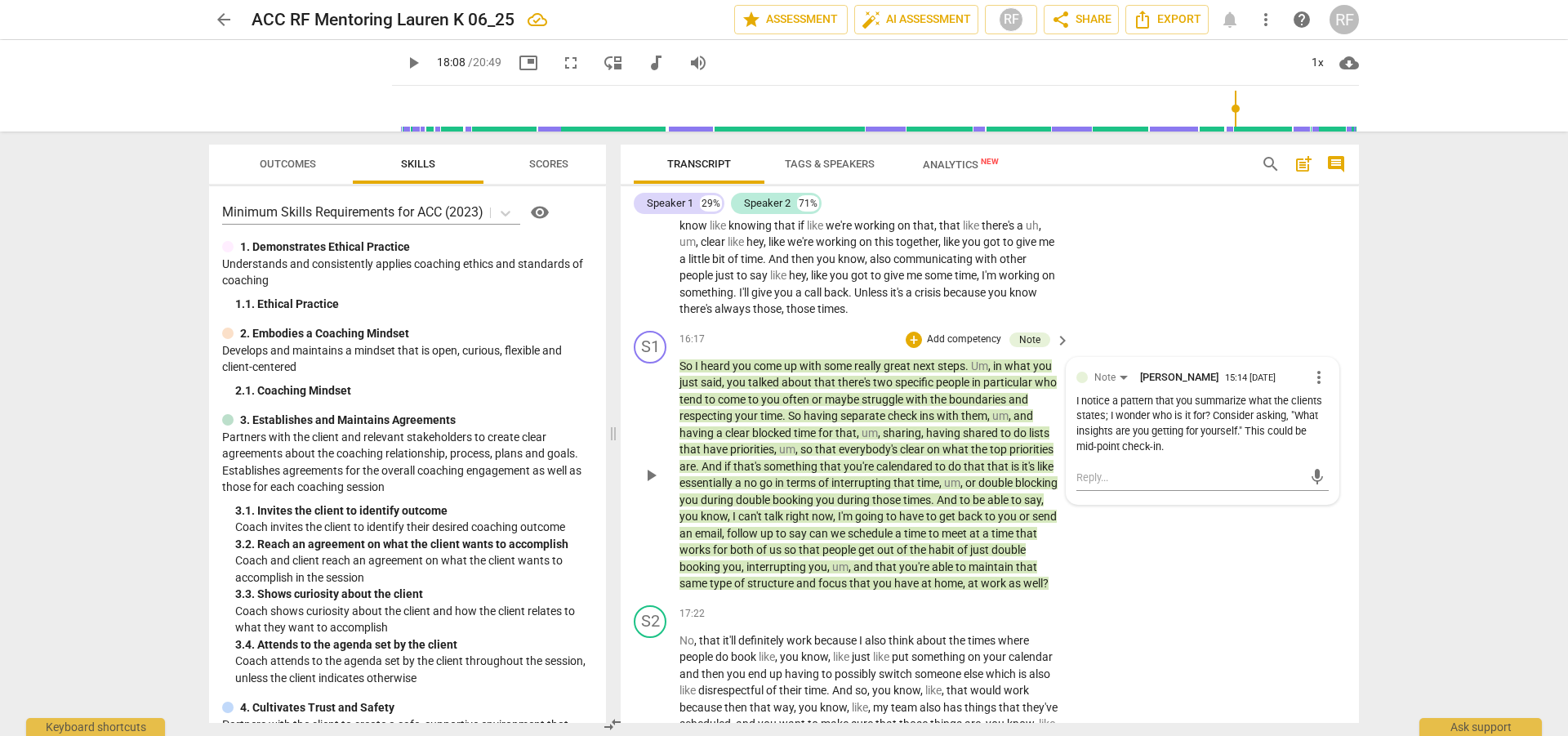
click at [1100, 447] on div "I notice a pattern that you summarize what the clients states; I wonder who is …" at bounding box center [1203, 425] width 253 height 61
click at [1102, 447] on div "I notice a pattern that you summarize what the clients states; I wonder who is …" at bounding box center [1203, 425] width 253 height 61
click at [1314, 387] on span "more_vert" at bounding box center [1319, 378] width 20 height 20
click at [1322, 421] on li "Edit" at bounding box center [1332, 411] width 57 height 31
click at [1102, 463] on textarea "I notice a pattern that you summarize what the clients states; I wonder who is …" at bounding box center [1203, 439] width 253 height 62
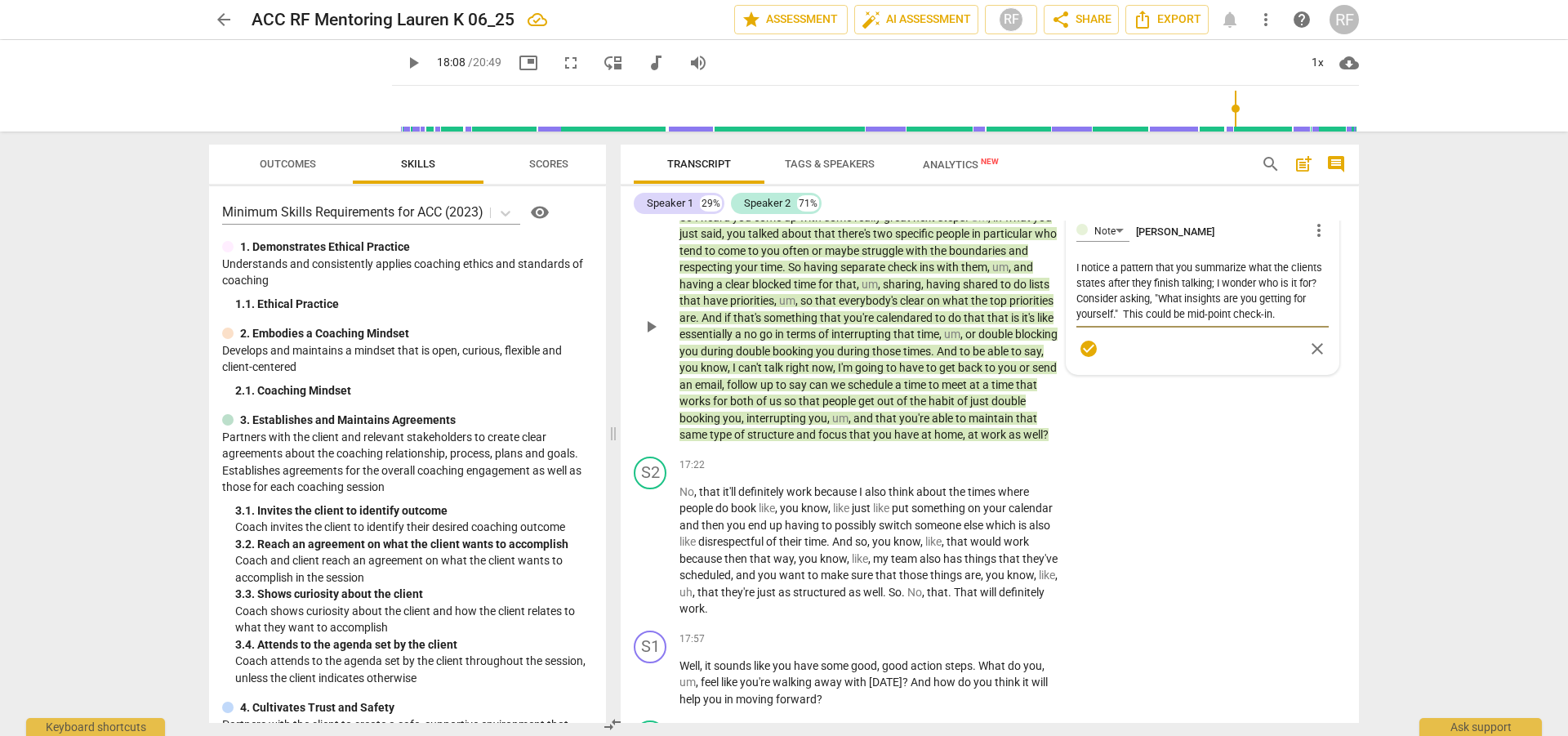
scroll to position [4230, 0]
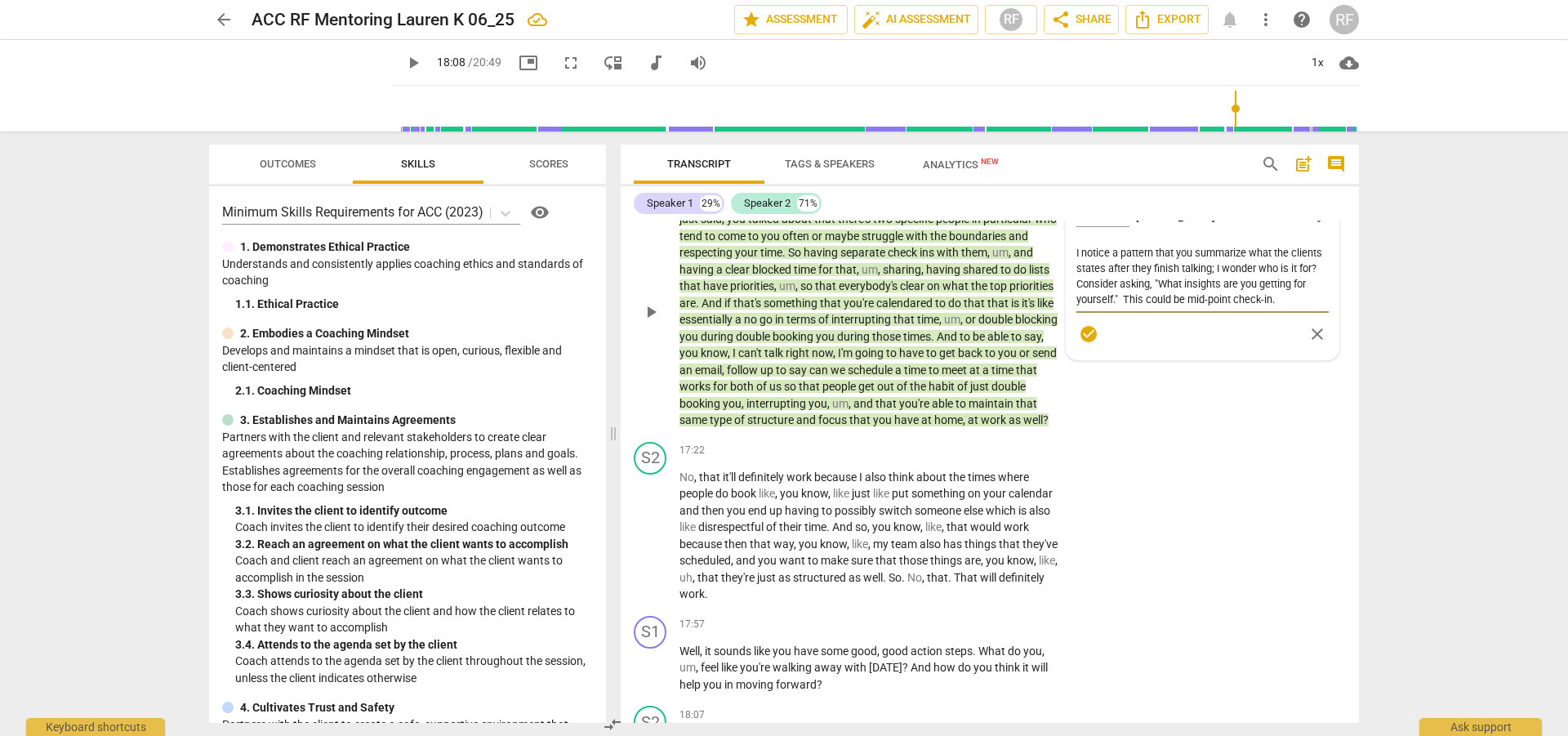
click at [1282, 307] on textarea "I notice a pattern that you summarize what the clients states after they finish…" at bounding box center [1203, 276] width 253 height 62
click at [1100, 378] on div "check_circle close" at bounding box center [1203, 366] width 253 height 24
click at [1091, 375] on span "check_circle" at bounding box center [1089, 365] width 20 height 20
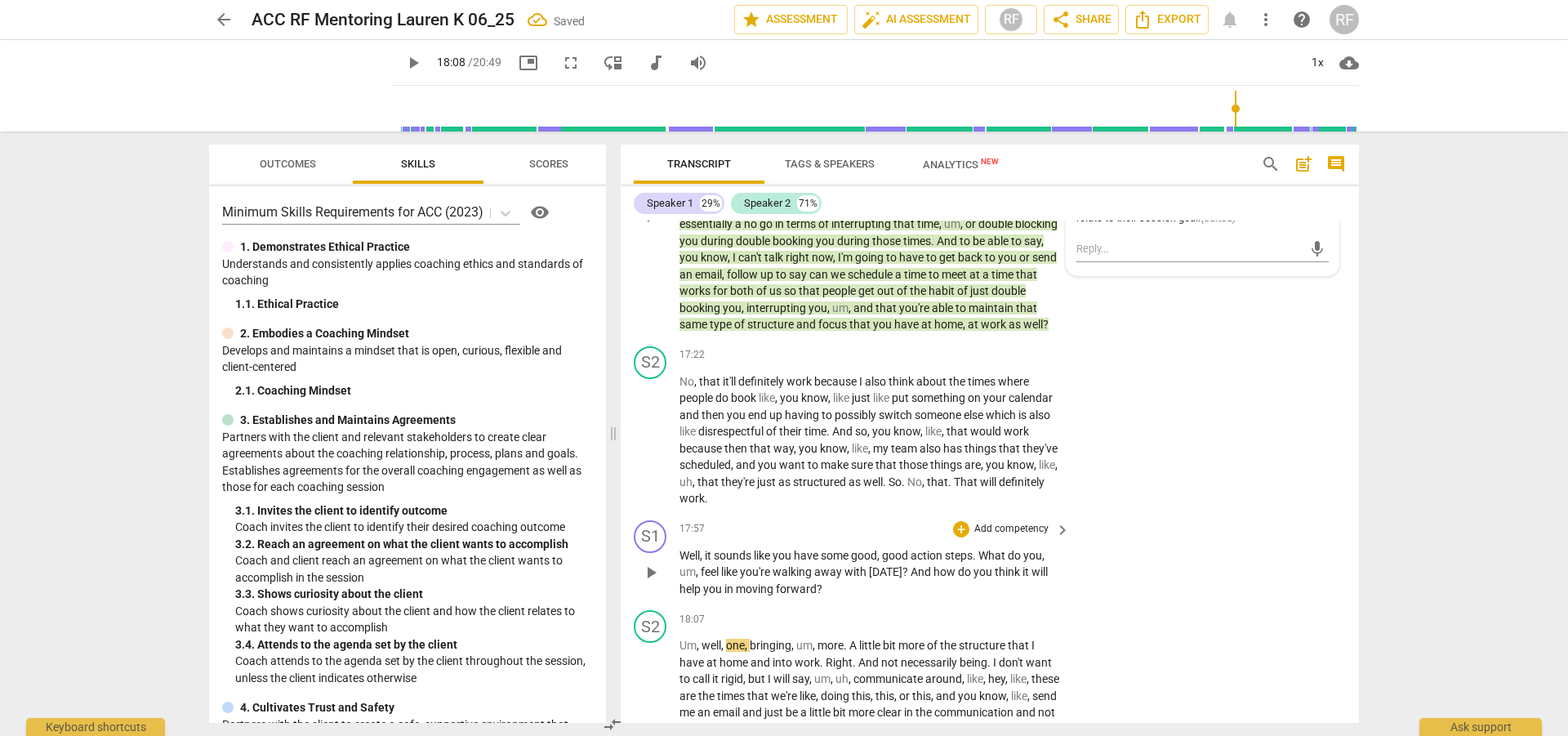
scroll to position [4393, 0]
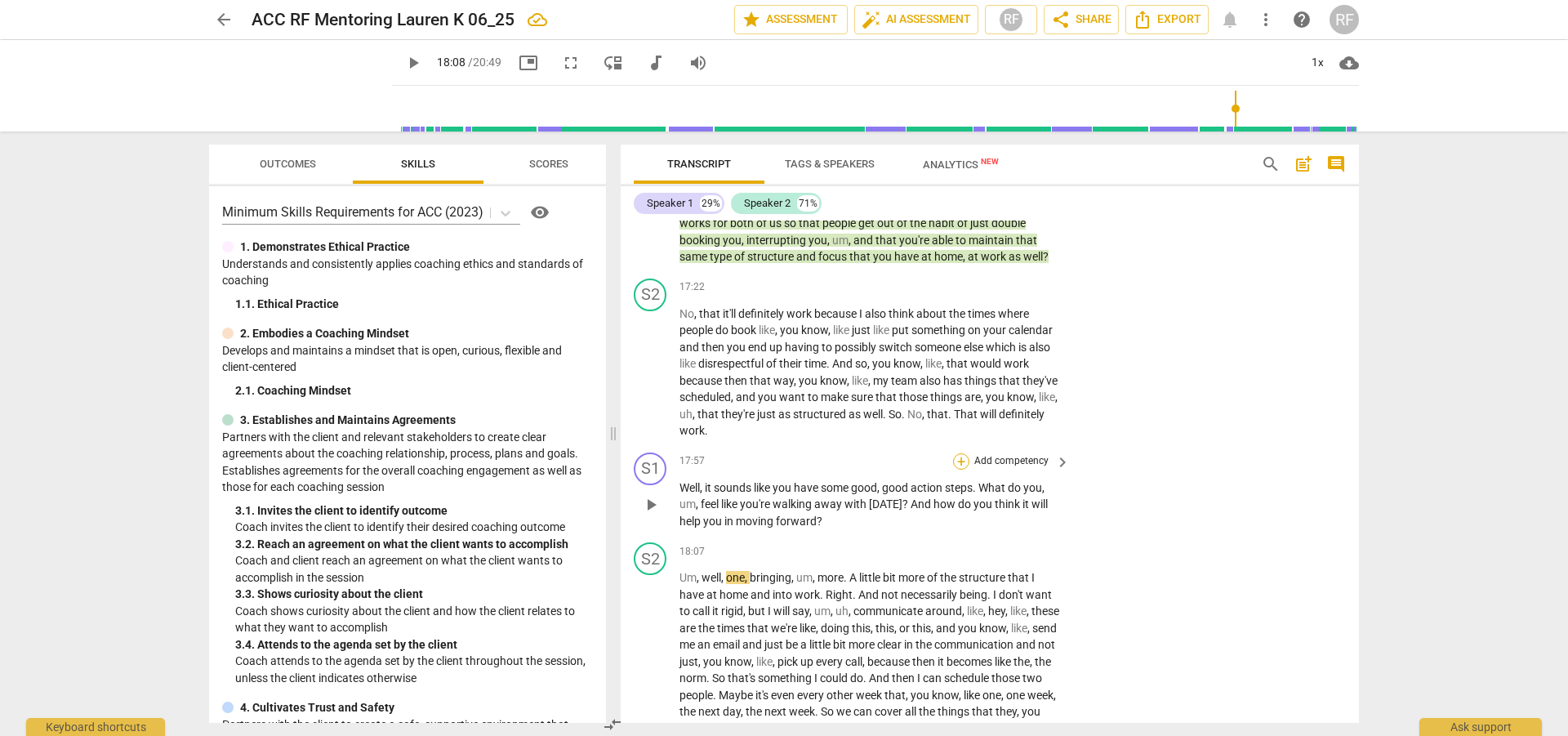
click at [961, 470] on div "+" at bounding box center [961, 461] width 16 height 16
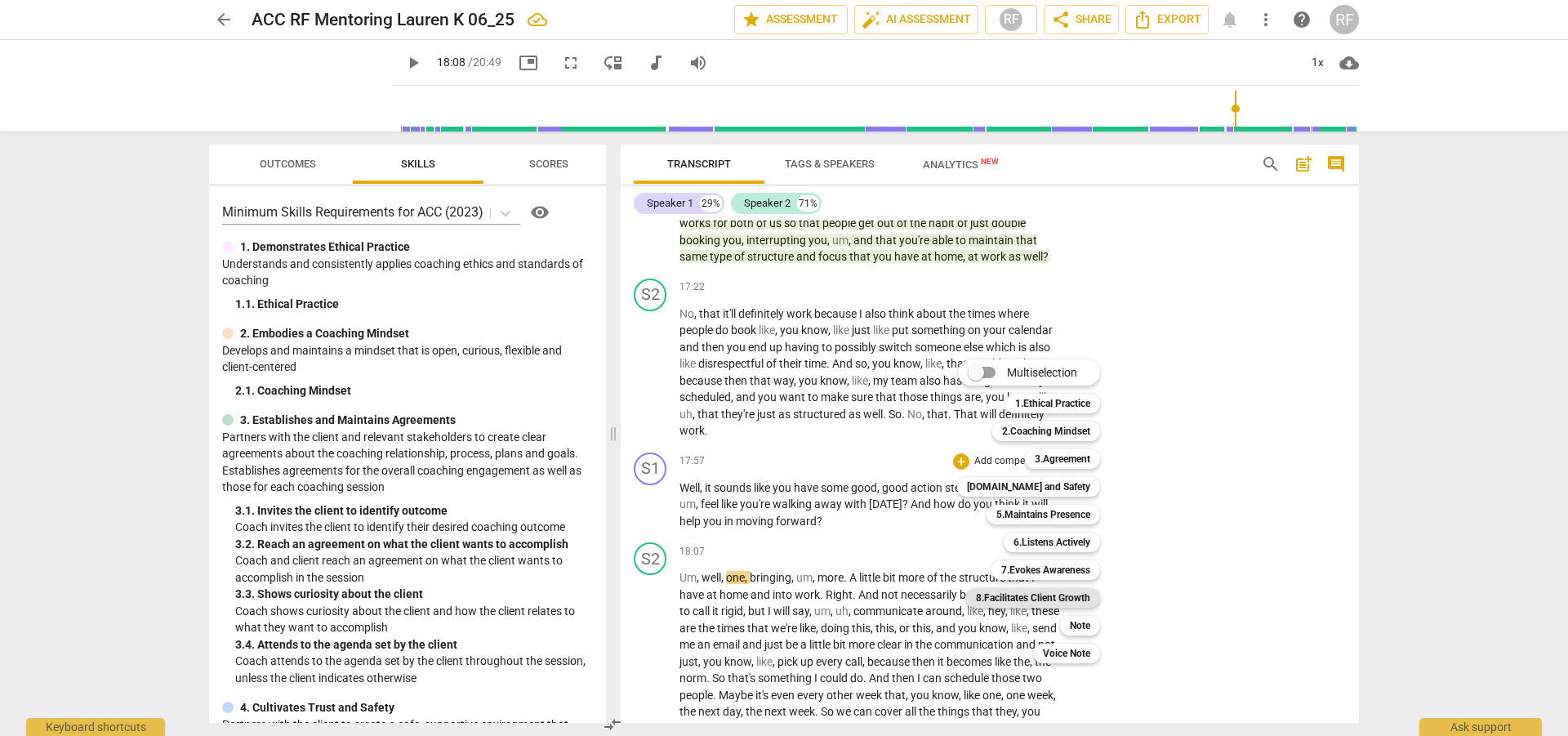
click at [1046, 592] on b "8.Facilitates Client Growth" at bounding box center [1032, 598] width 114 height 20
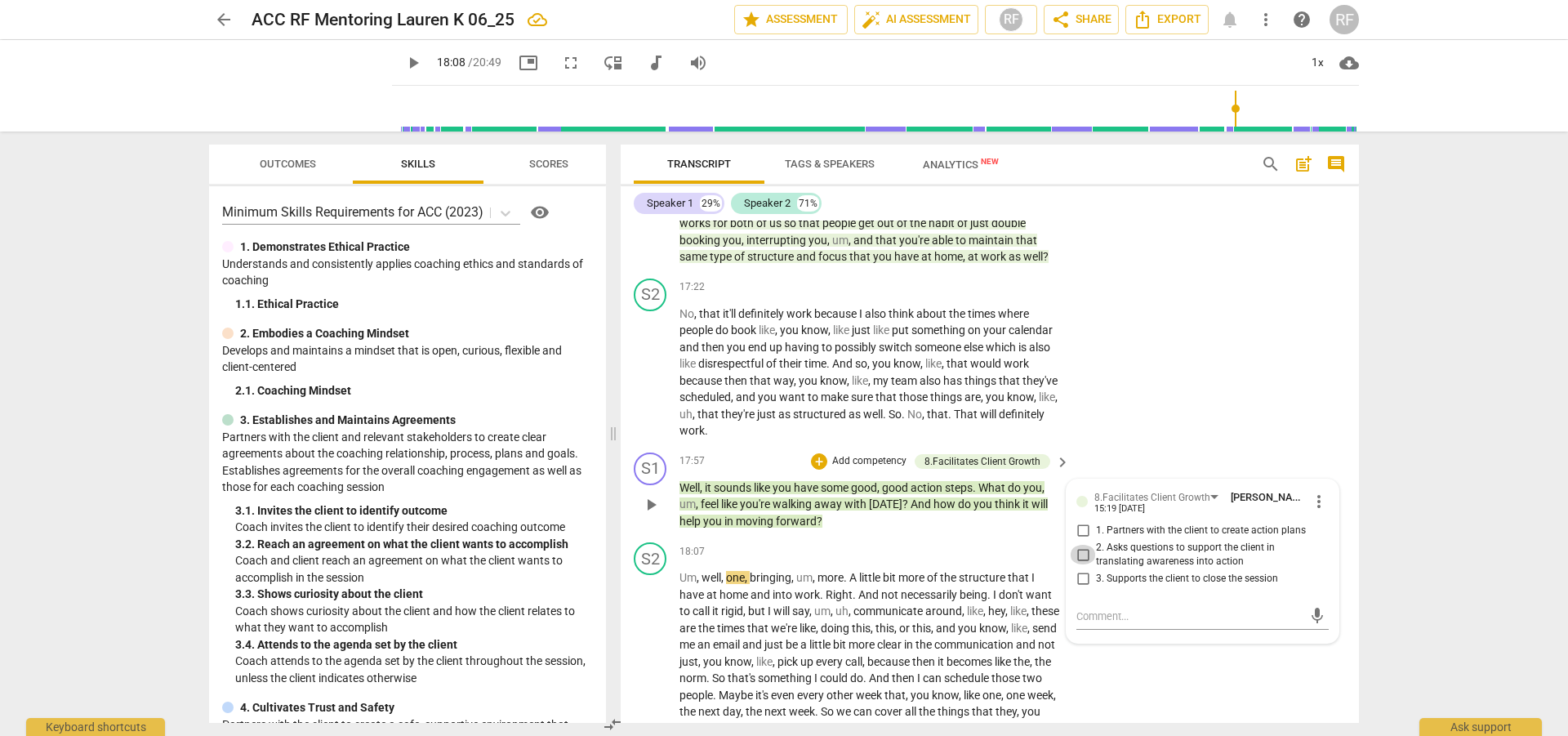
click at [1081, 564] on input "2. Asks questions to support the client in translating awareness into action" at bounding box center [1083, 554] width 26 height 20
click at [817, 470] on div "+" at bounding box center [819, 461] width 16 height 16
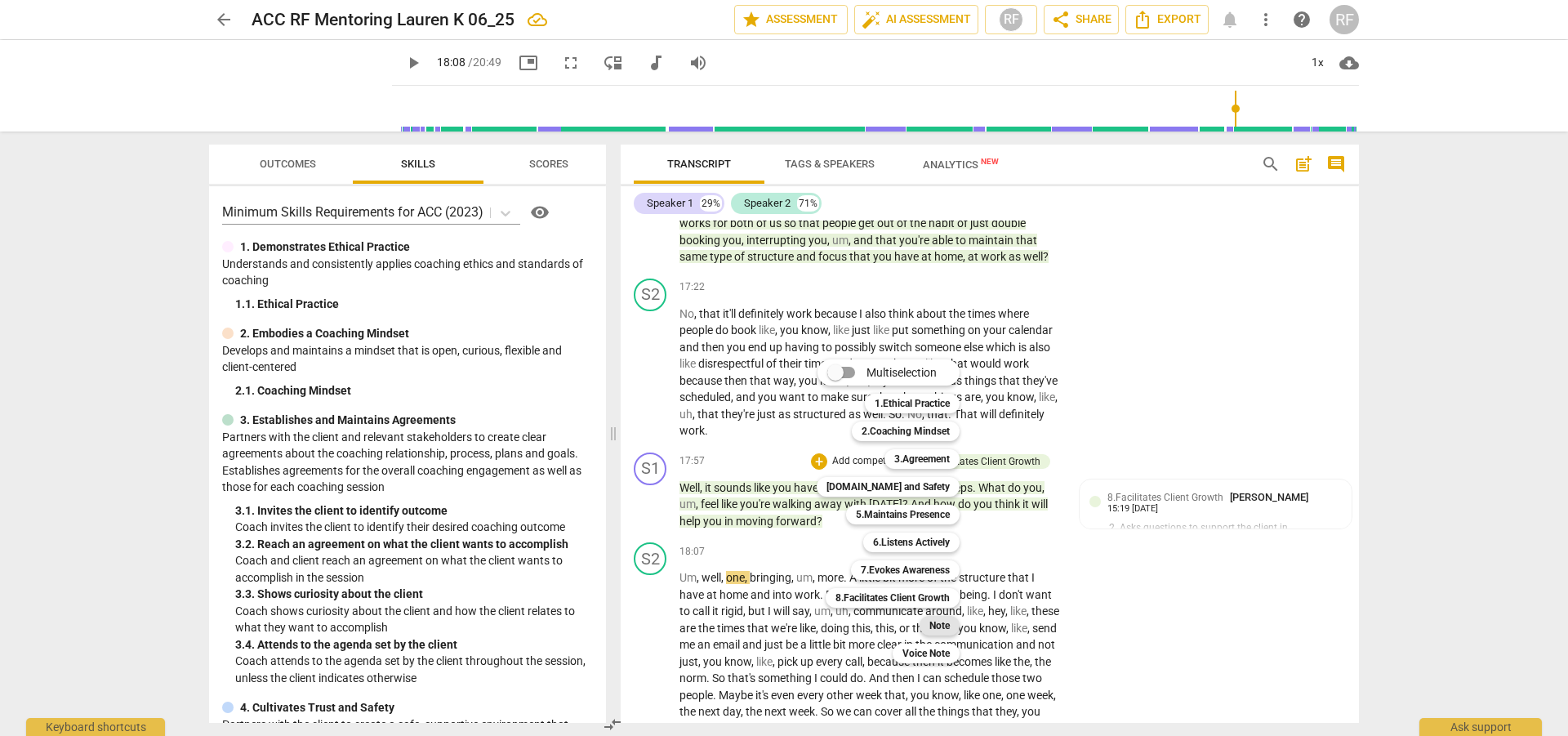
click at [934, 620] on b "Note" at bounding box center [939, 626] width 21 height 20
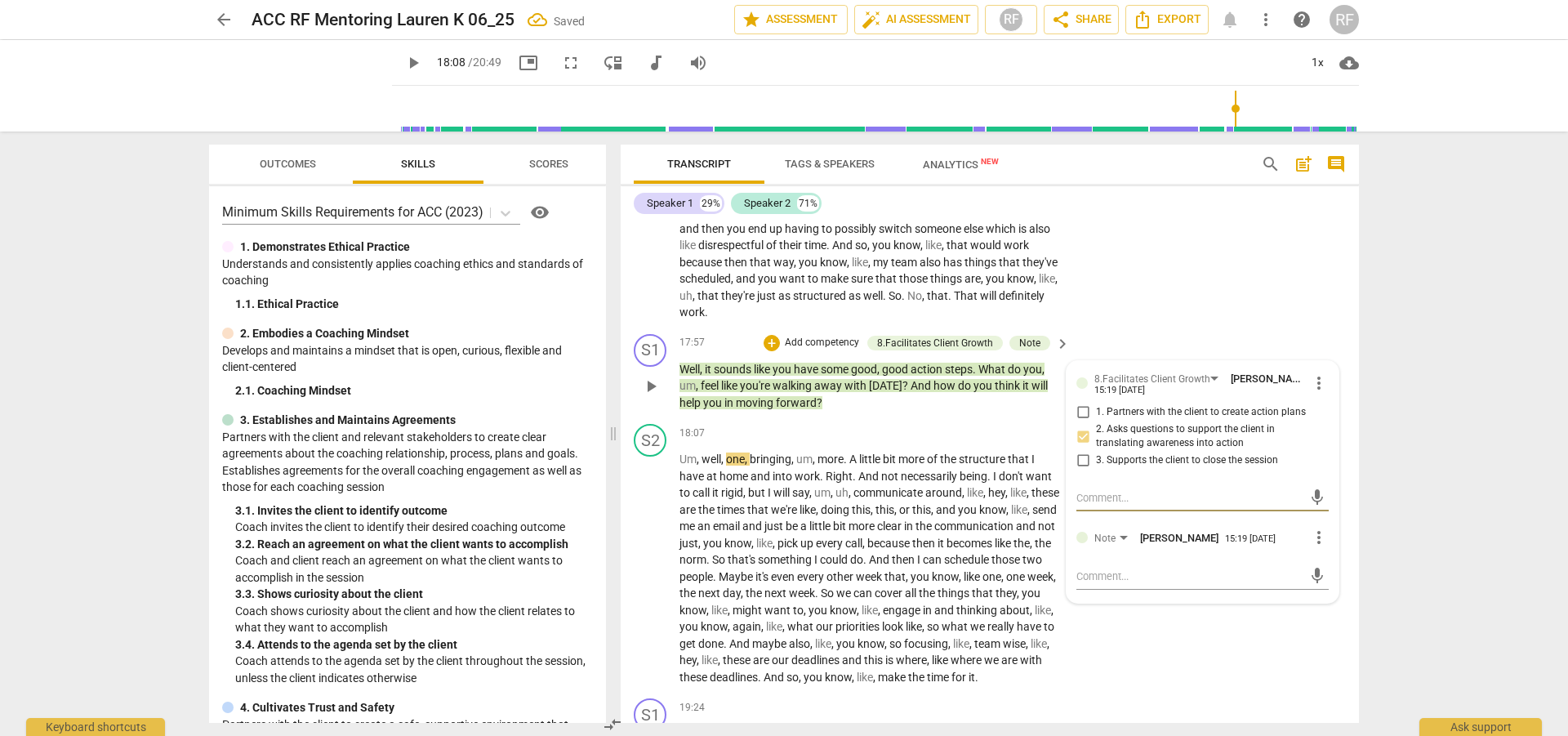
scroll to position [4475, 0]
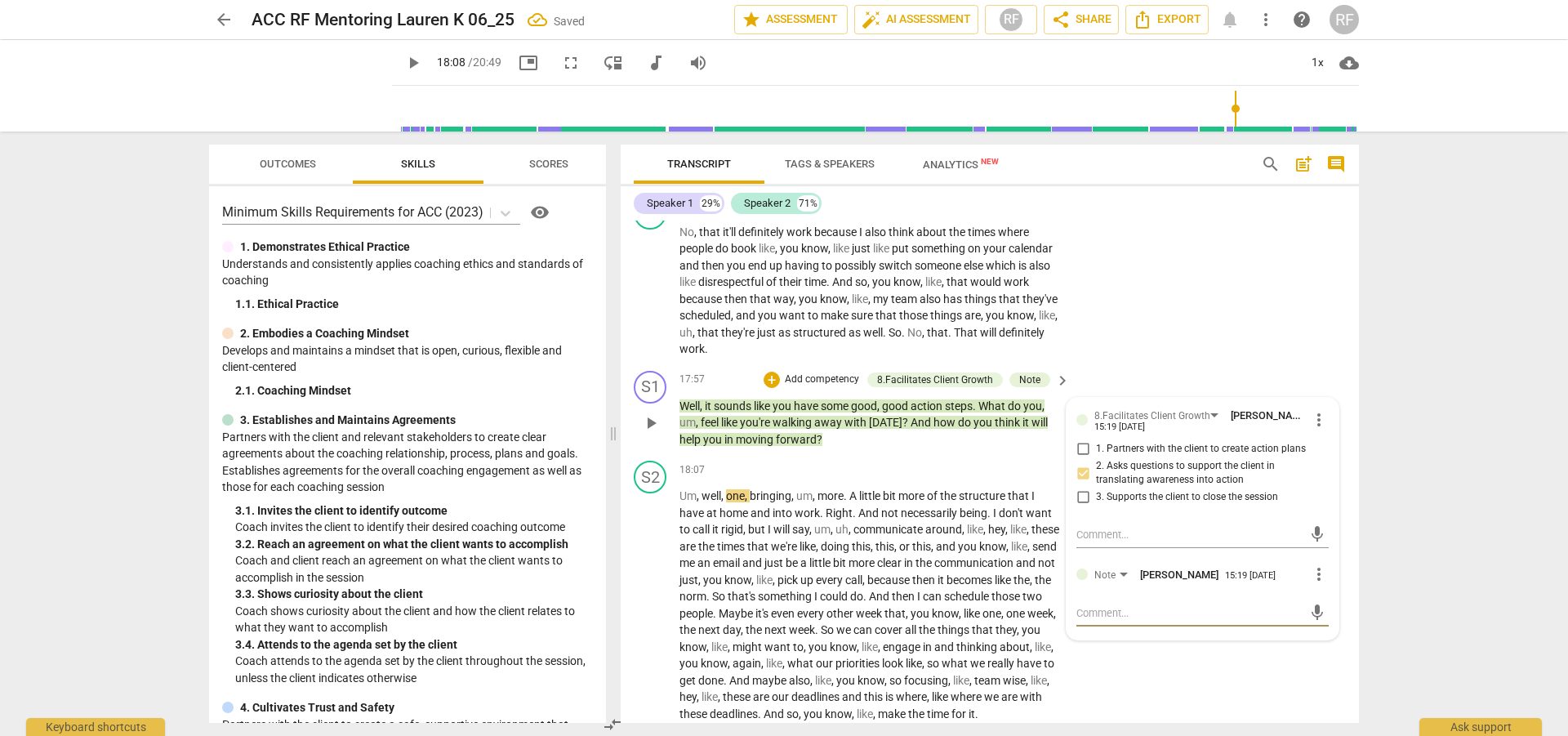
click at [1084, 621] on textarea at bounding box center [1190, 613] width 226 height 16
click at [1313, 623] on span "send" at bounding box center [1317, 614] width 18 height 18
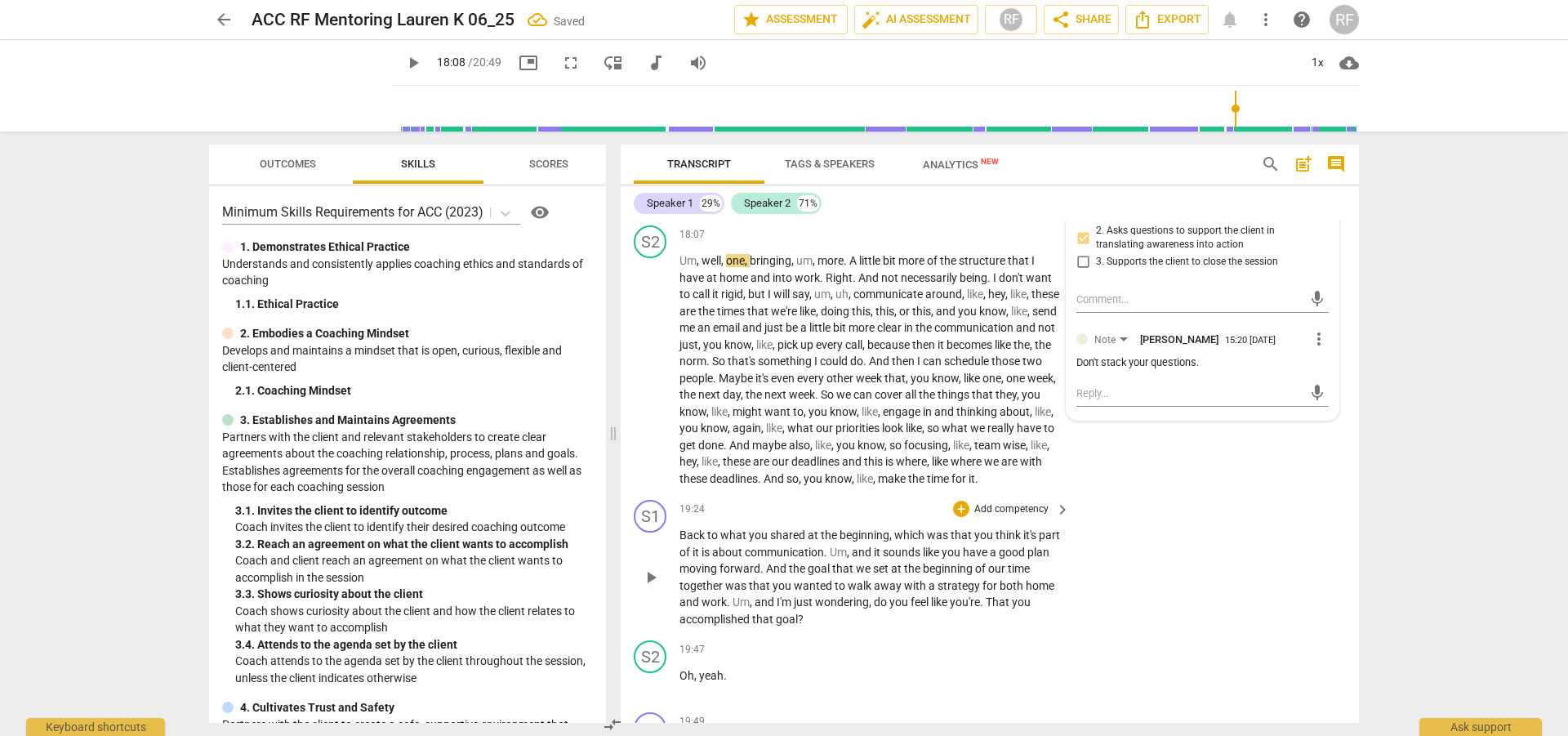
scroll to position [4720, 0]
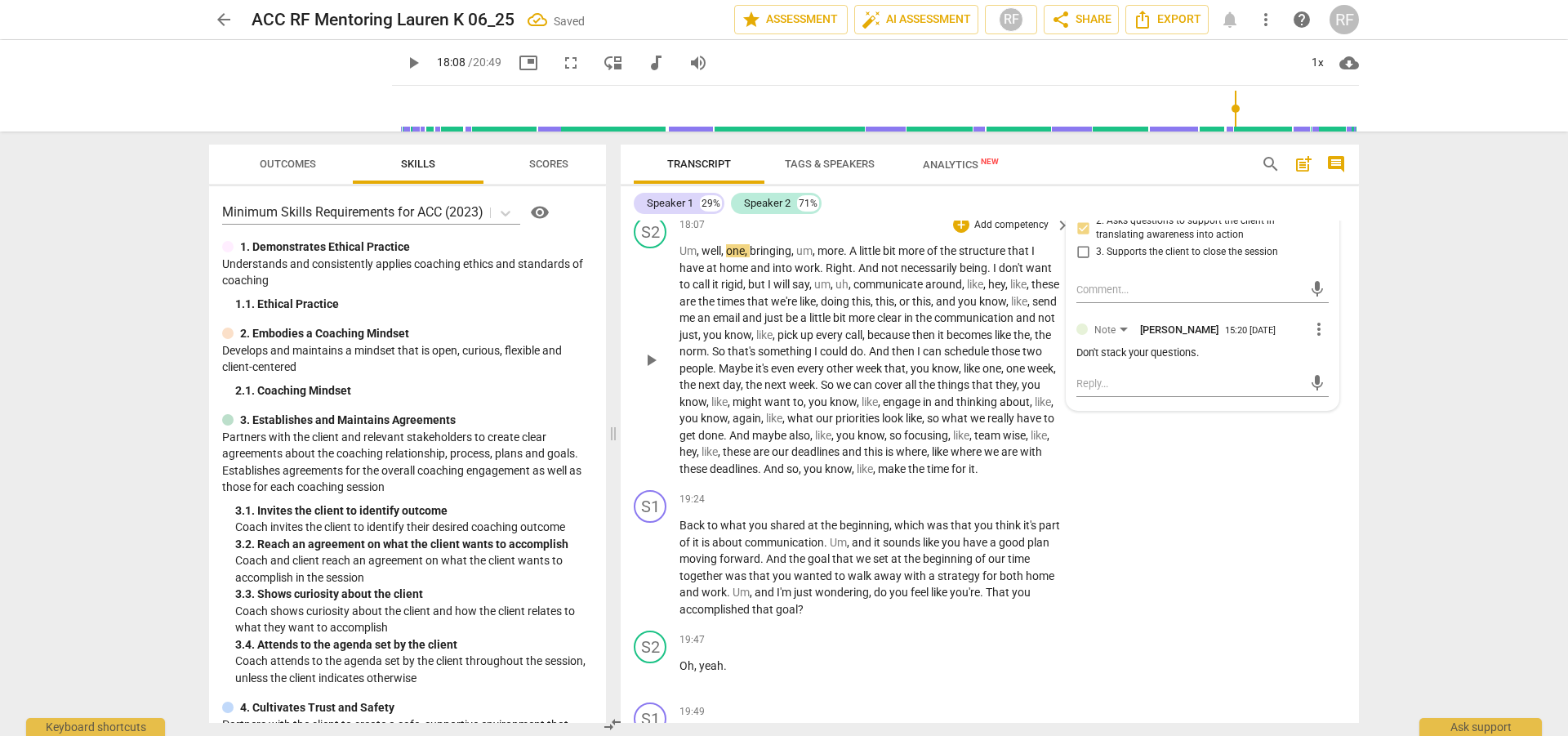
click at [651, 370] on span "play_arrow" at bounding box center [652, 360] width 20 height 20
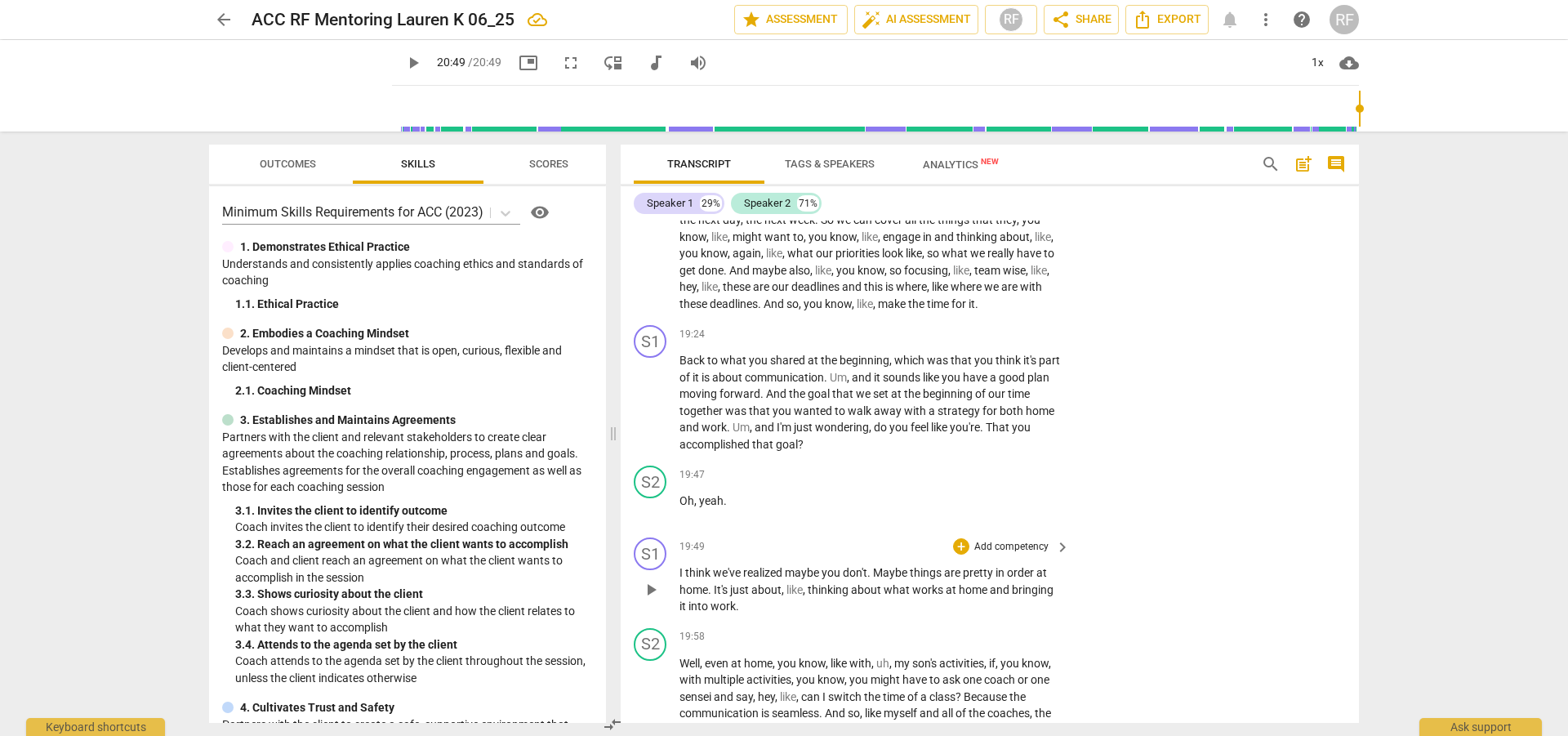
scroll to position [4884, 0]
click at [966, 343] on div "+" at bounding box center [961, 334] width 16 height 16
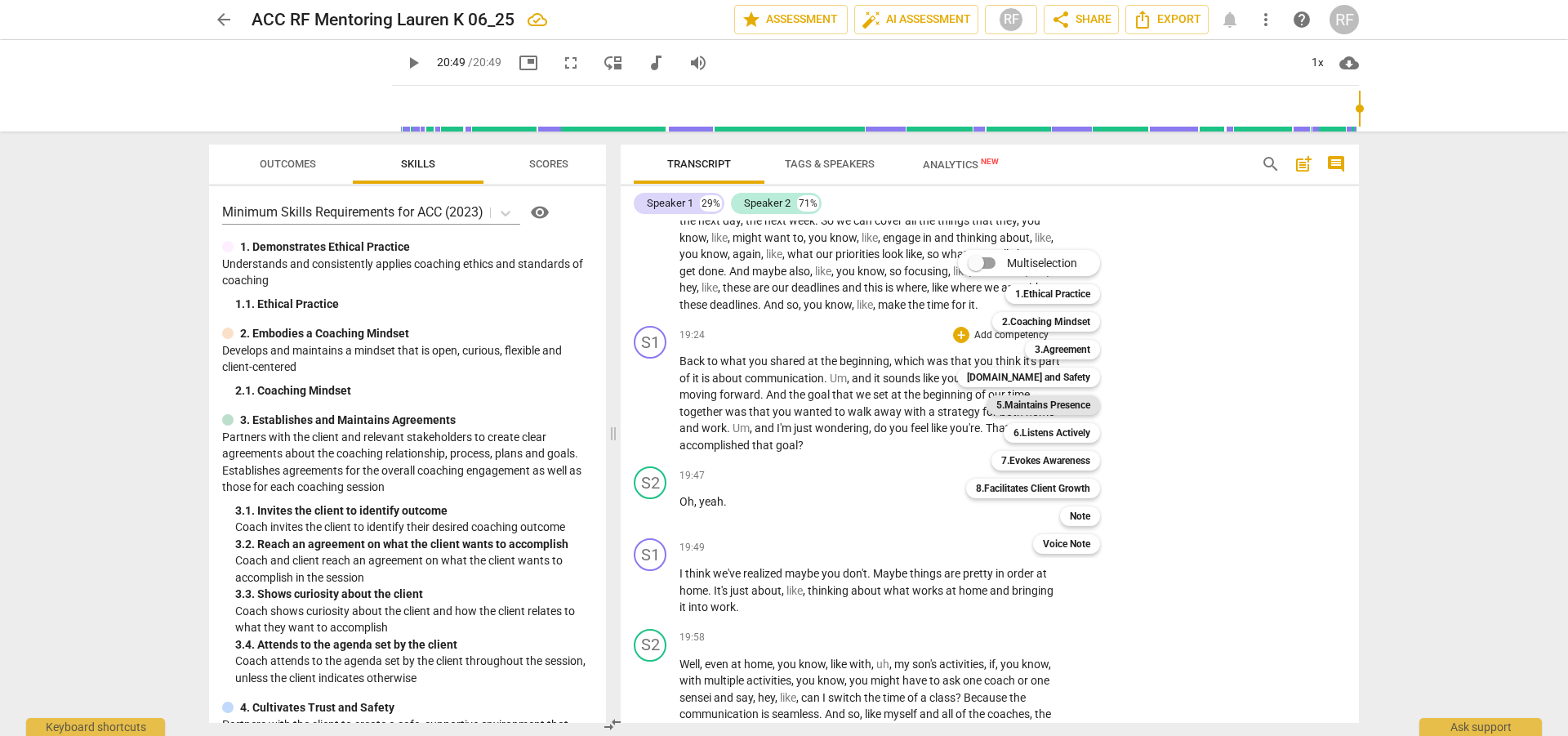
click at [1013, 408] on b "5.Maintains Presence" at bounding box center [1043, 406] width 94 height 20
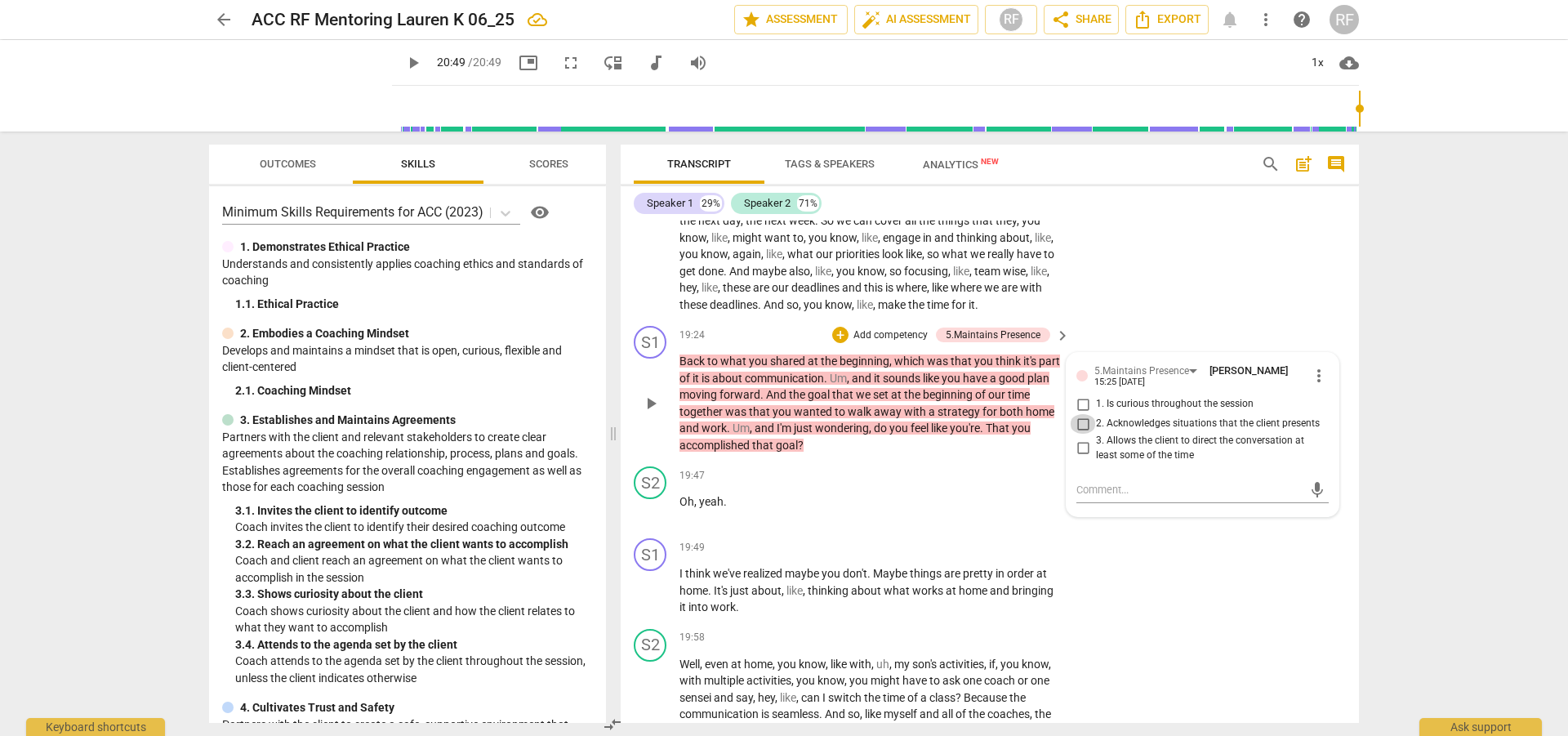
click at [1080, 433] on input "2. Acknowledges situations that the client presents" at bounding box center [1083, 425] width 26 height 20
click at [839, 343] on div "+" at bounding box center [840, 334] width 16 height 16
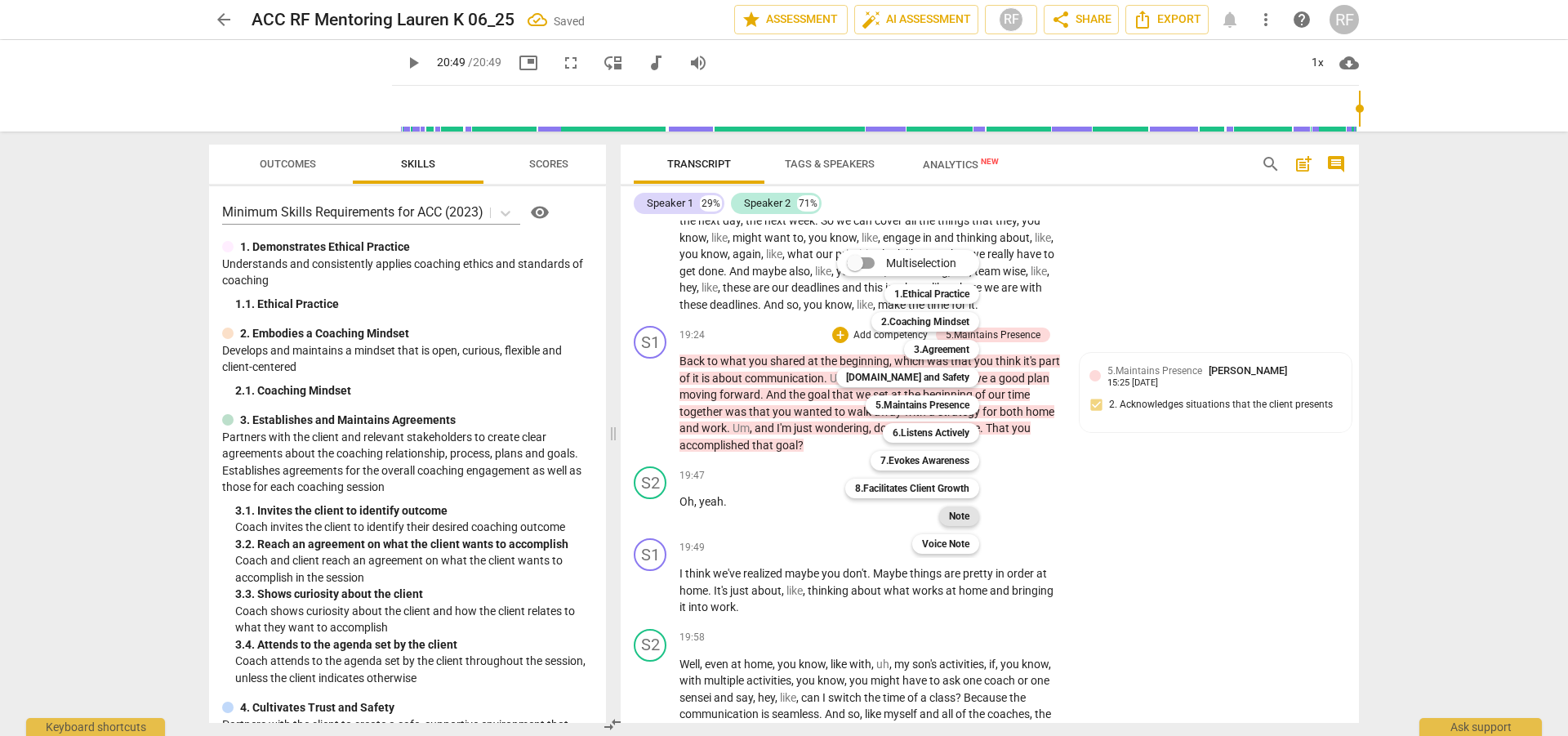
click at [956, 515] on b "Note" at bounding box center [959, 517] width 21 height 20
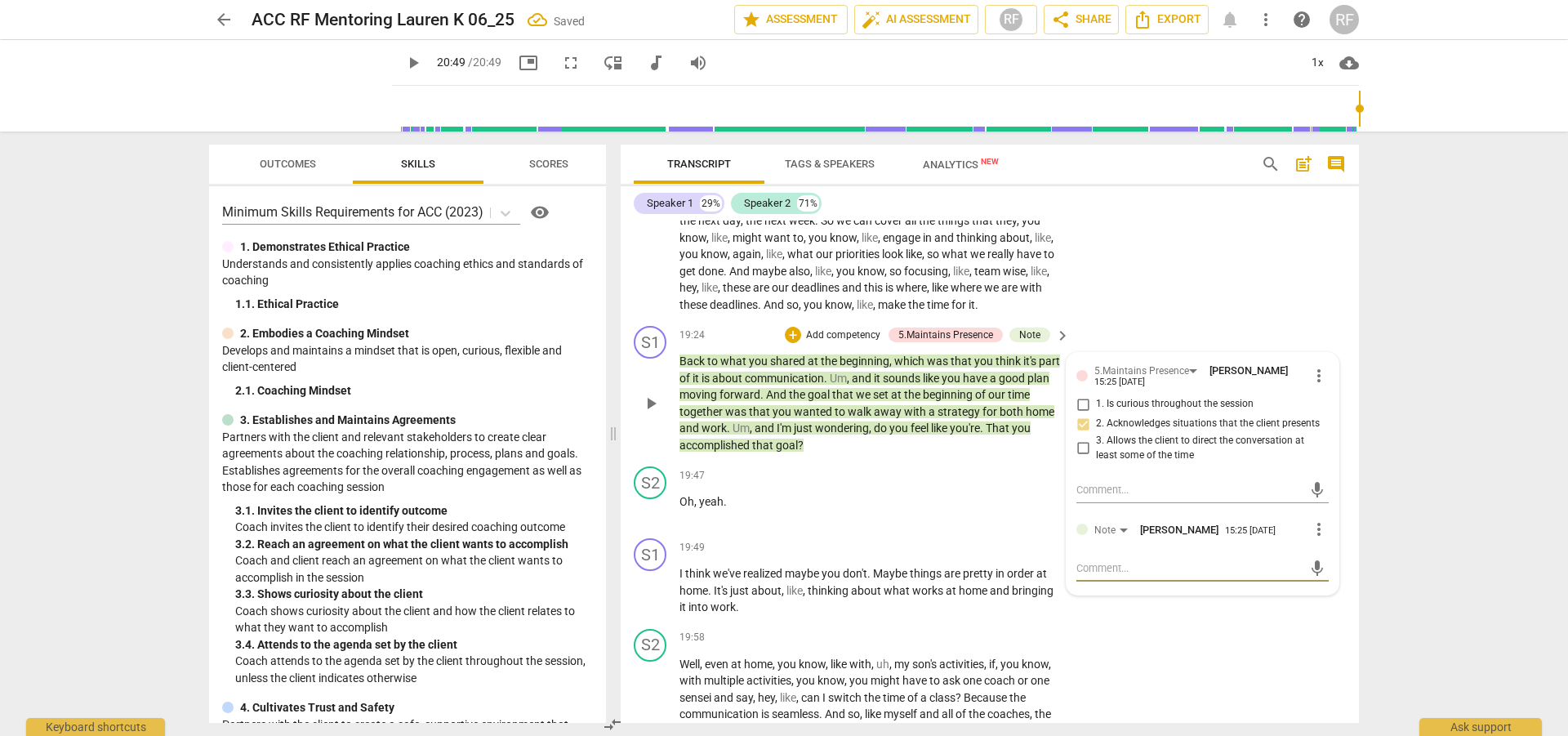
click at [1096, 576] on textarea at bounding box center [1190, 568] width 226 height 16
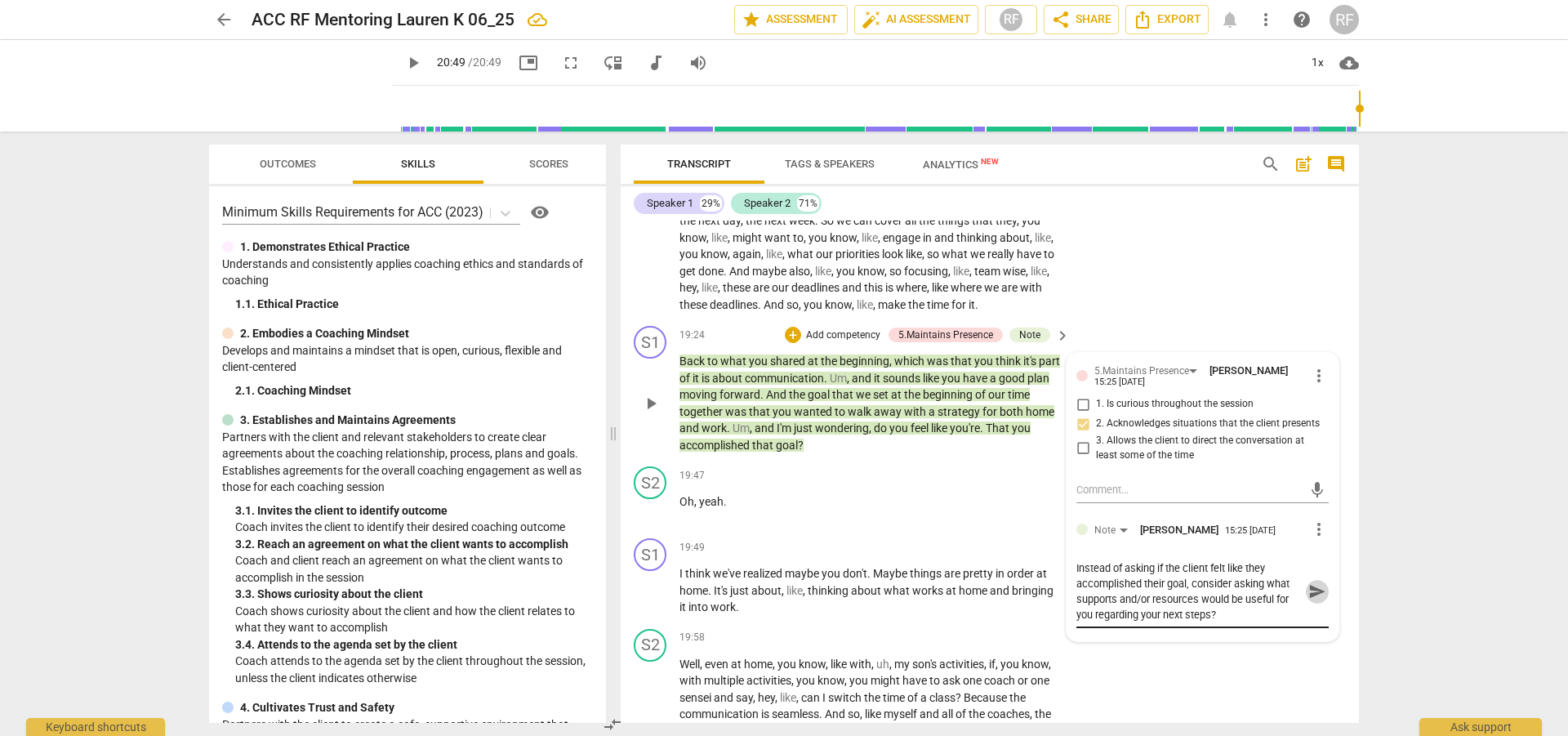
click at [1315, 601] on span "send" at bounding box center [1317, 592] width 18 height 18
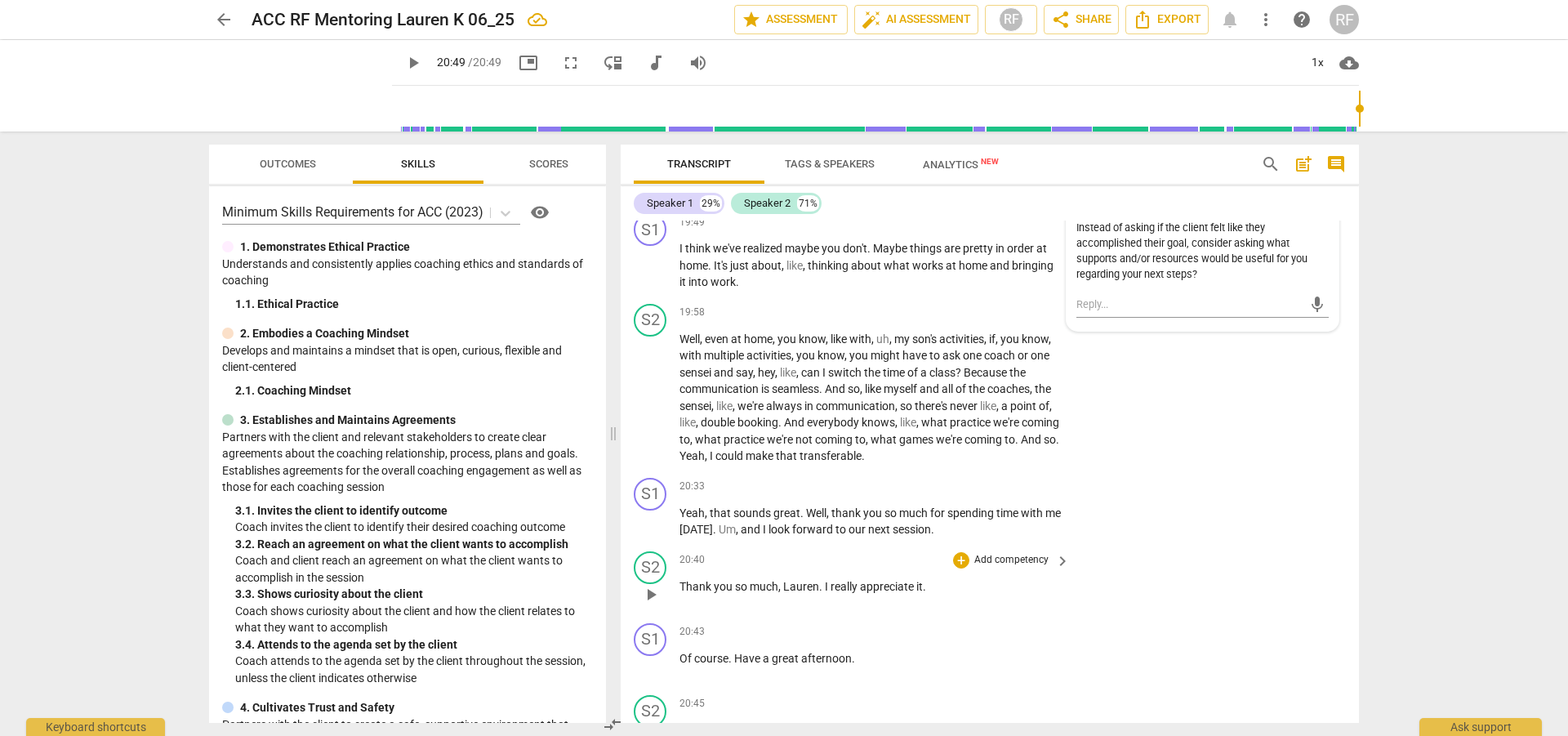
scroll to position [5293, 0]
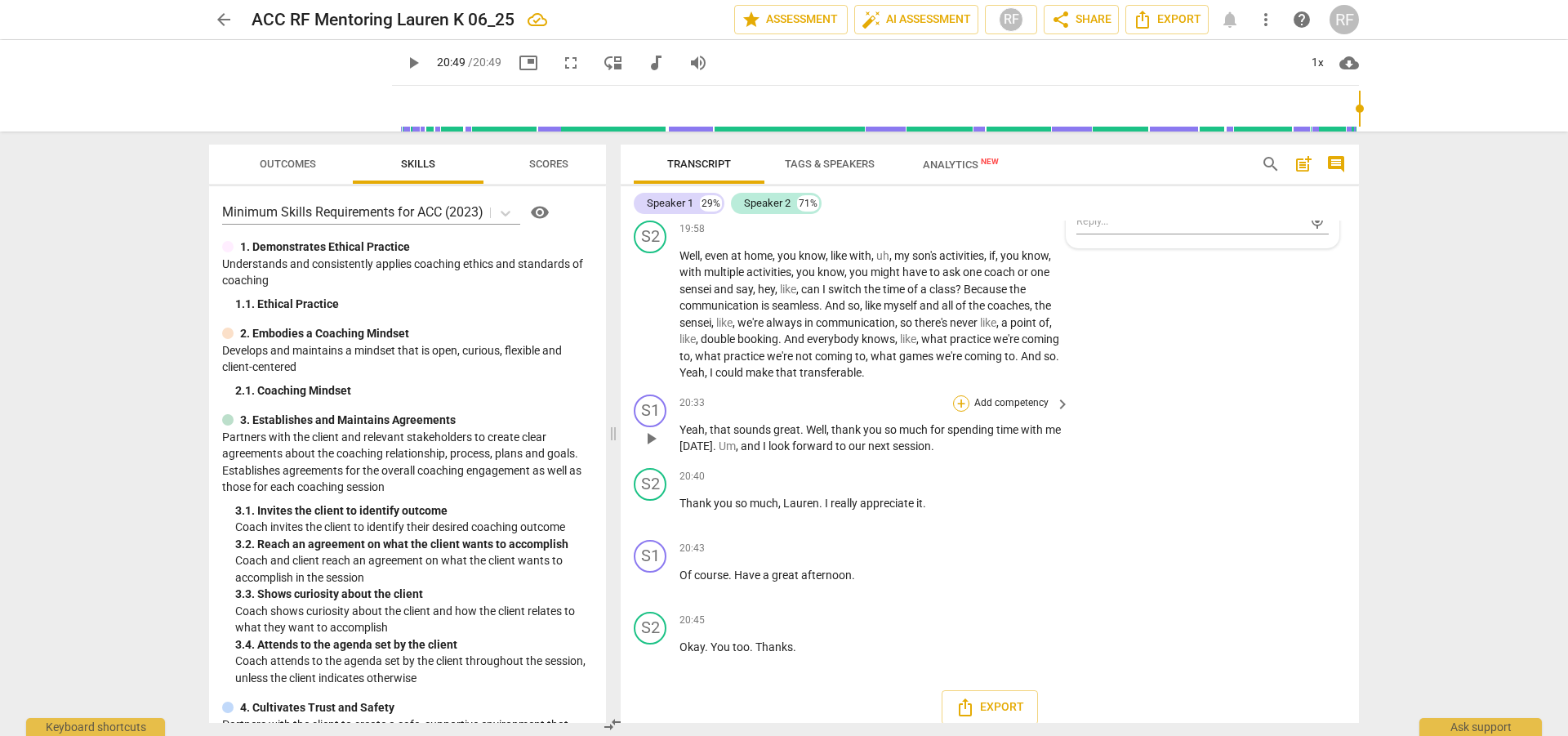
click at [960, 412] on div "+" at bounding box center [961, 404] width 16 height 16
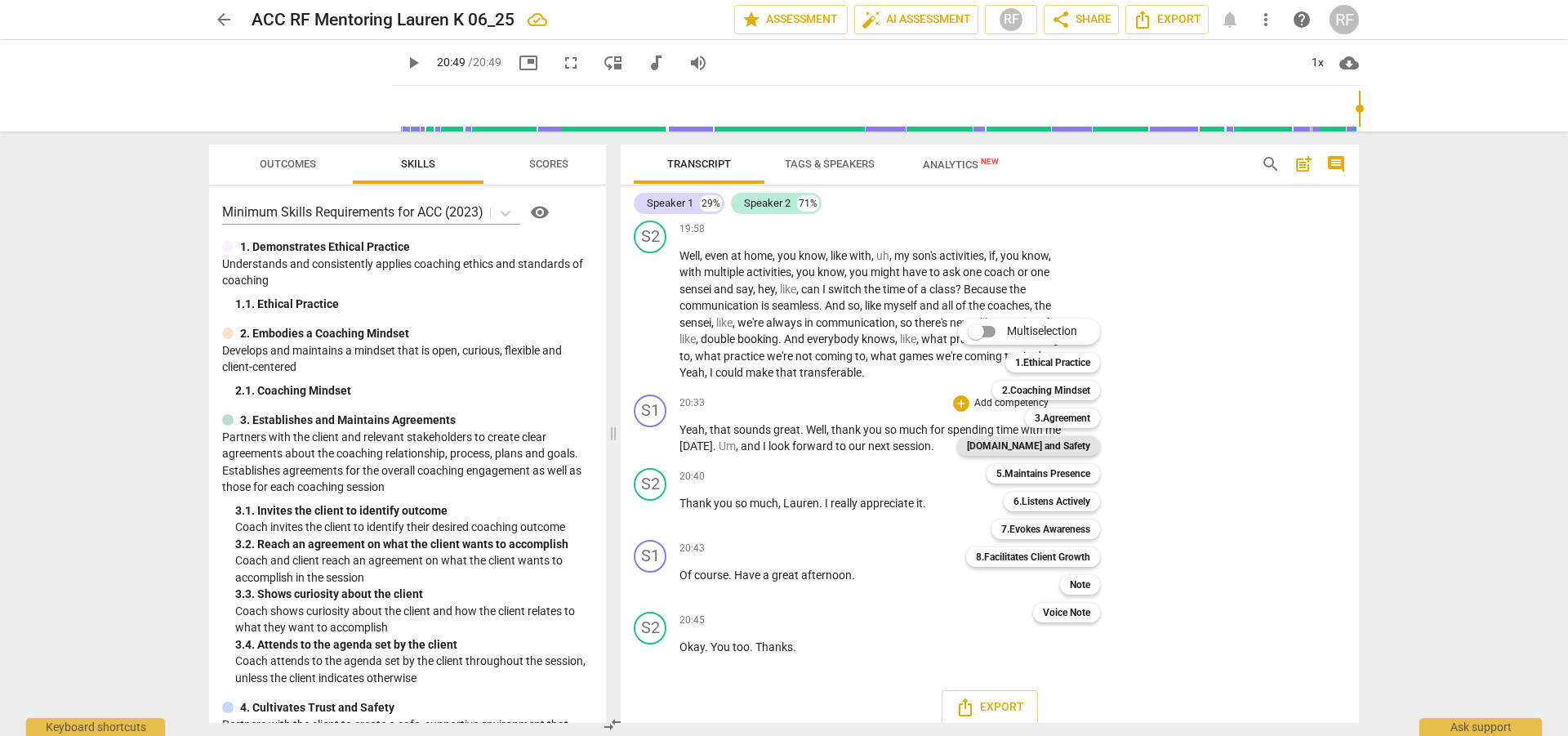
click at [1014, 436] on b "[DOMAIN_NAME] and Safety" at bounding box center [1028, 446] width 123 height 20
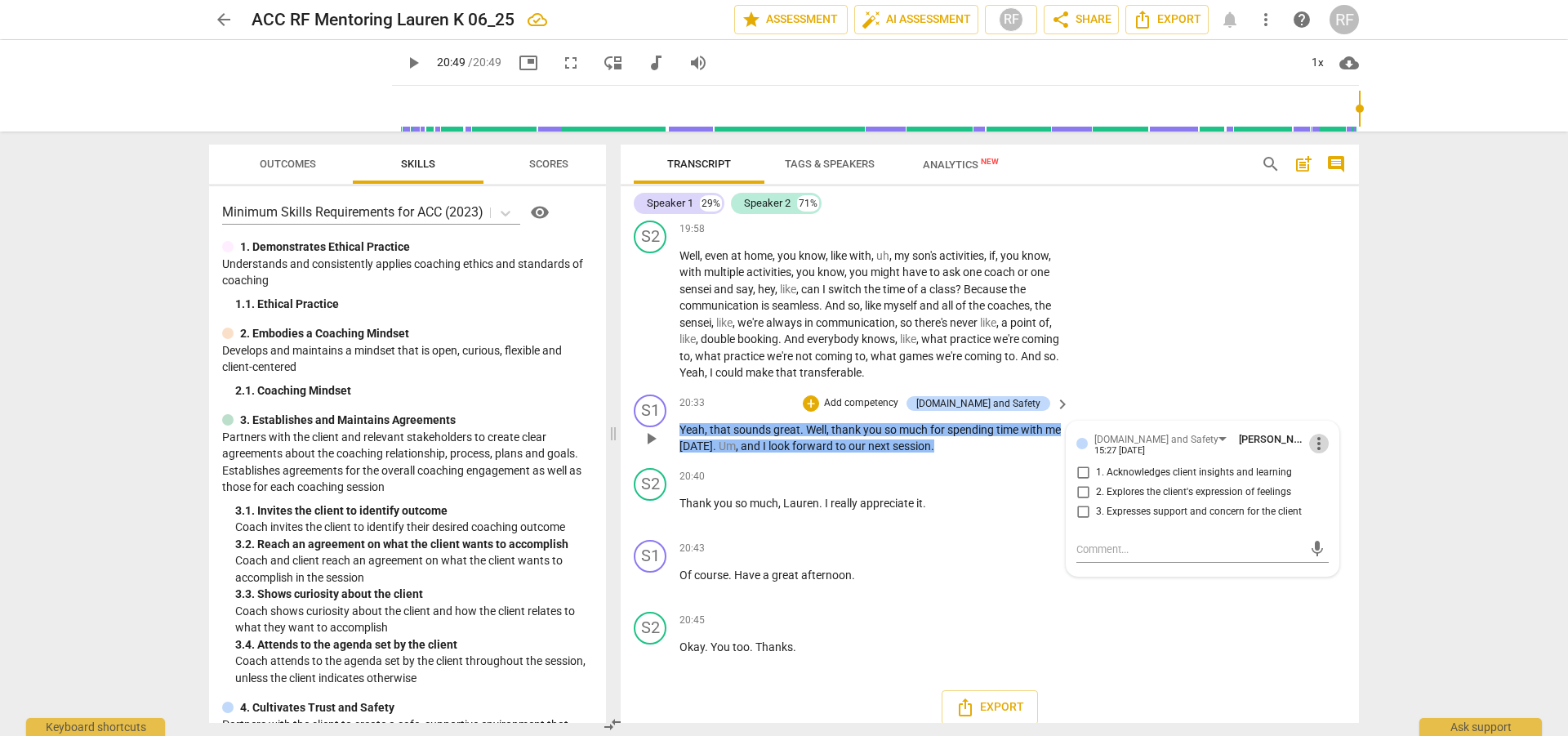
click at [1313, 453] on span "more_vert" at bounding box center [1319, 443] width 20 height 20
click at [1327, 543] on li "Delete" at bounding box center [1332, 541] width 57 height 31
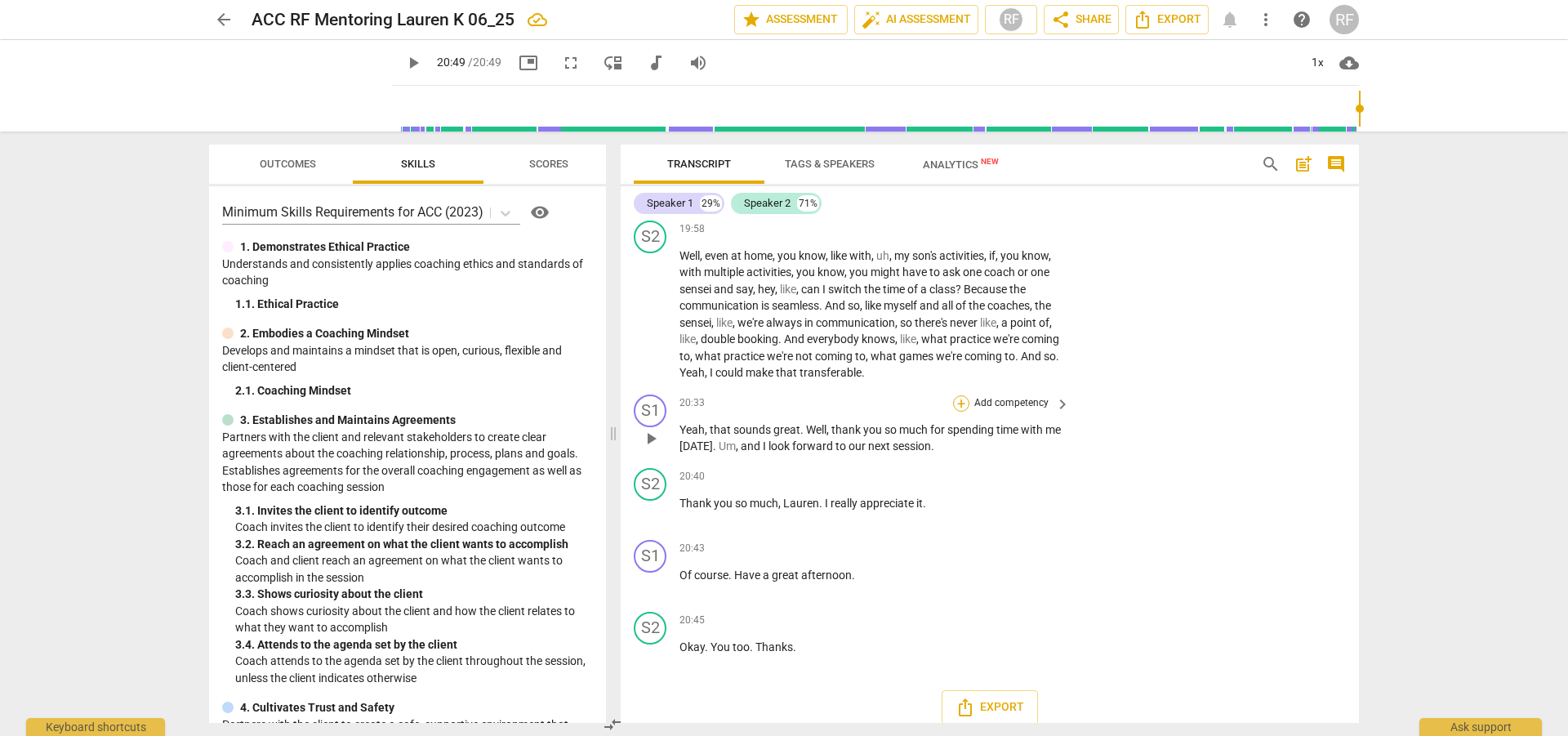
click at [957, 412] on div "+" at bounding box center [961, 404] width 16 height 16
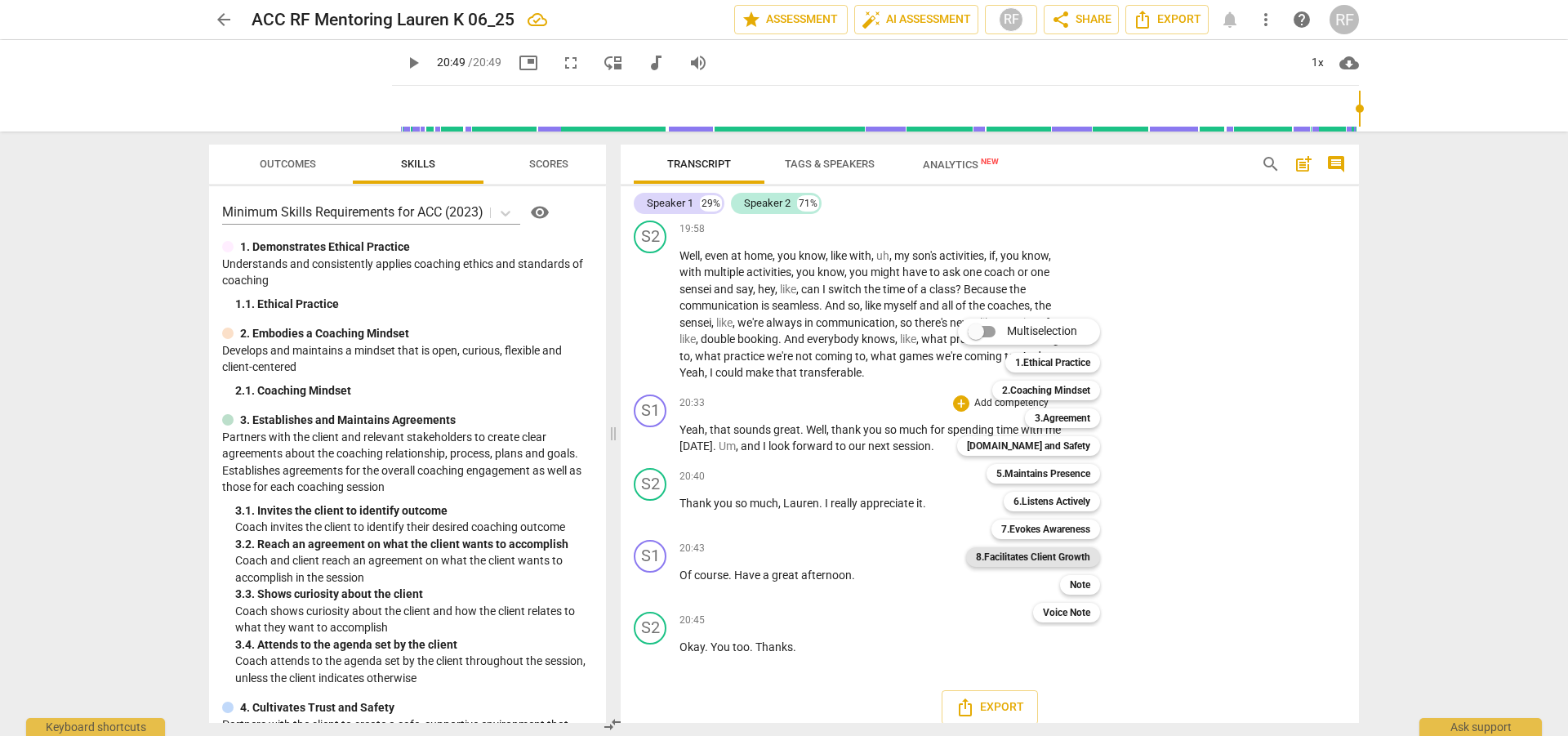
click at [1063, 555] on b "8.Facilitates Client Growth" at bounding box center [1032, 557] width 114 height 20
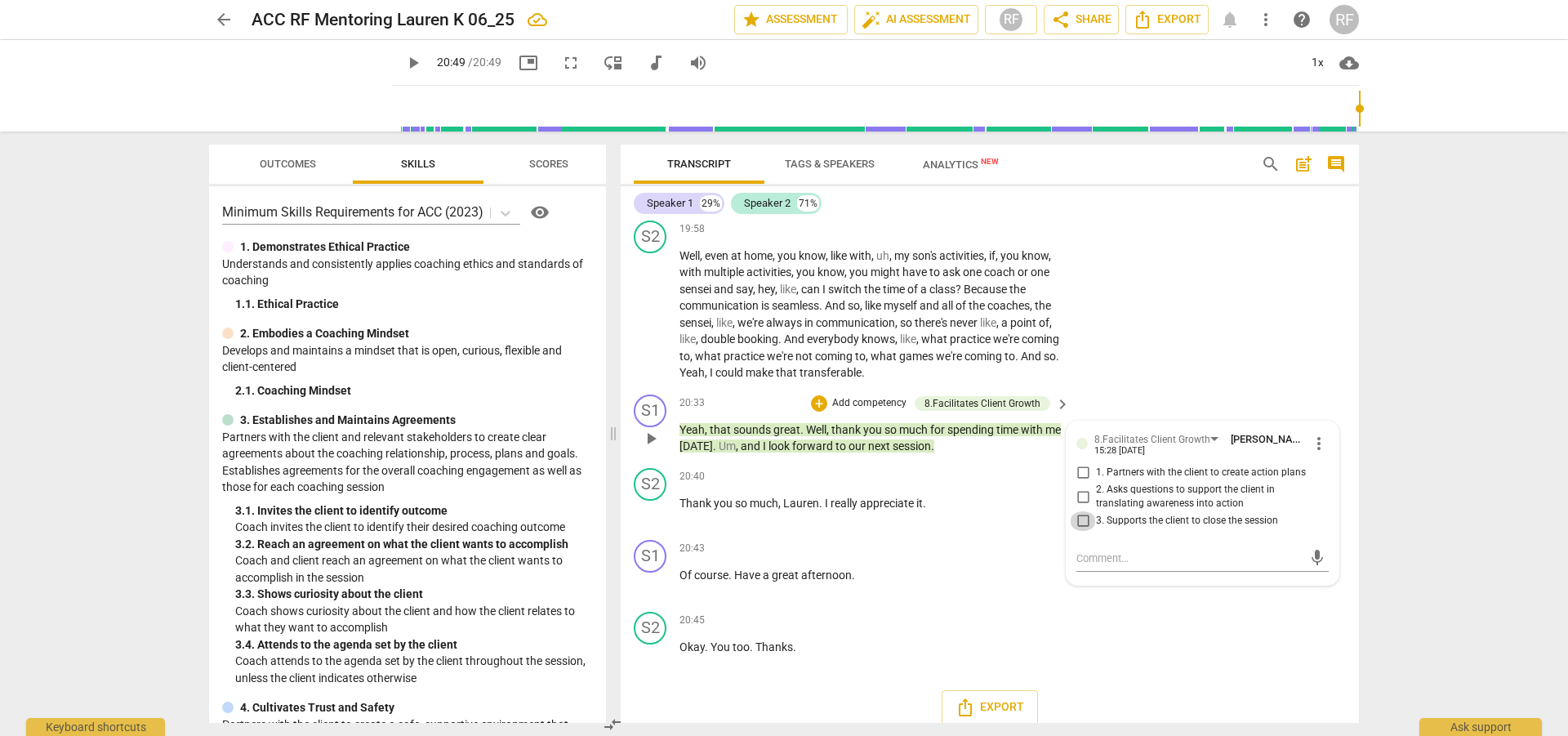
click at [1077, 531] on input "3. Supports the client to close the session" at bounding box center [1083, 522] width 26 height 20
click at [1083, 566] on textarea at bounding box center [1190, 558] width 226 height 16
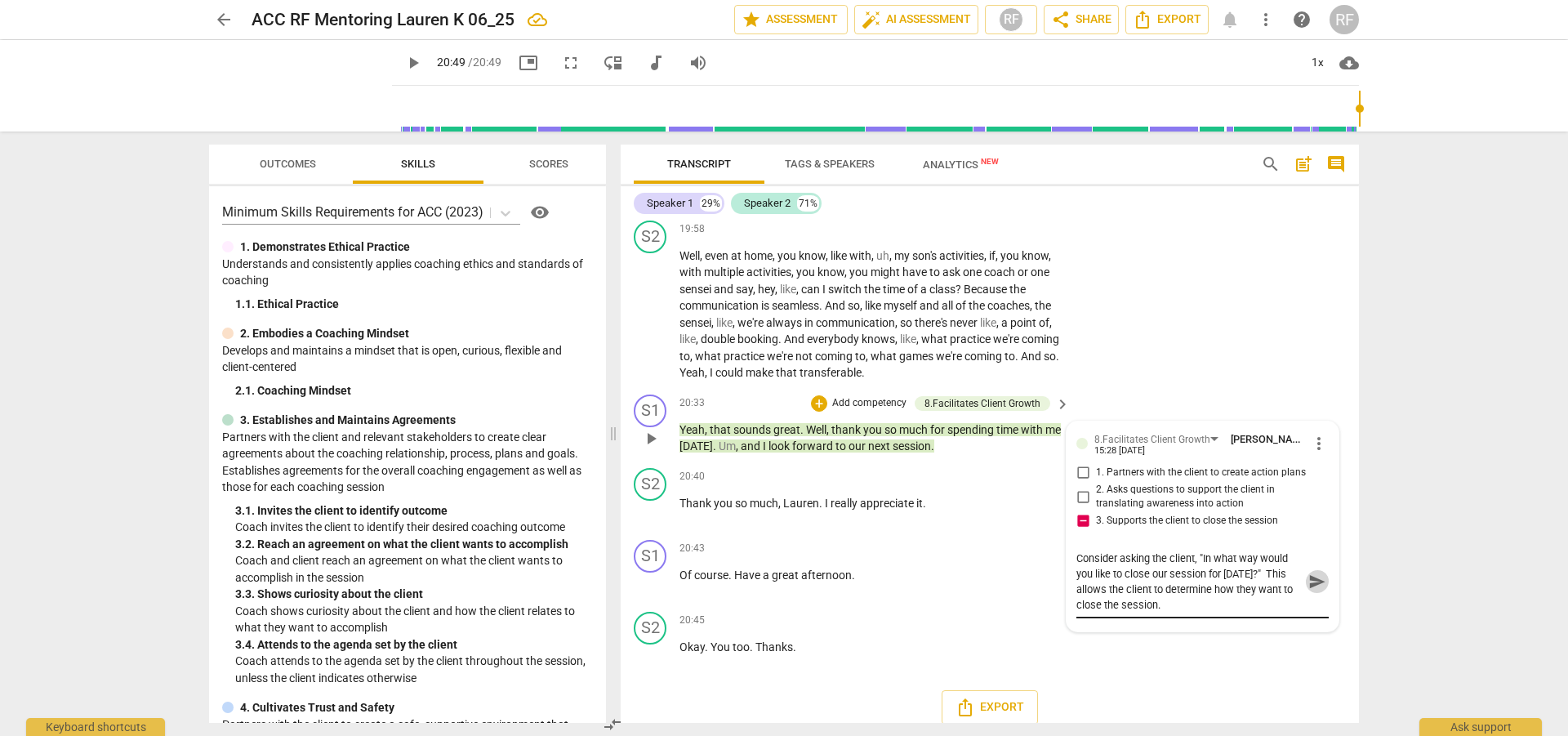
click at [1312, 591] on span "send" at bounding box center [1317, 581] width 18 height 18
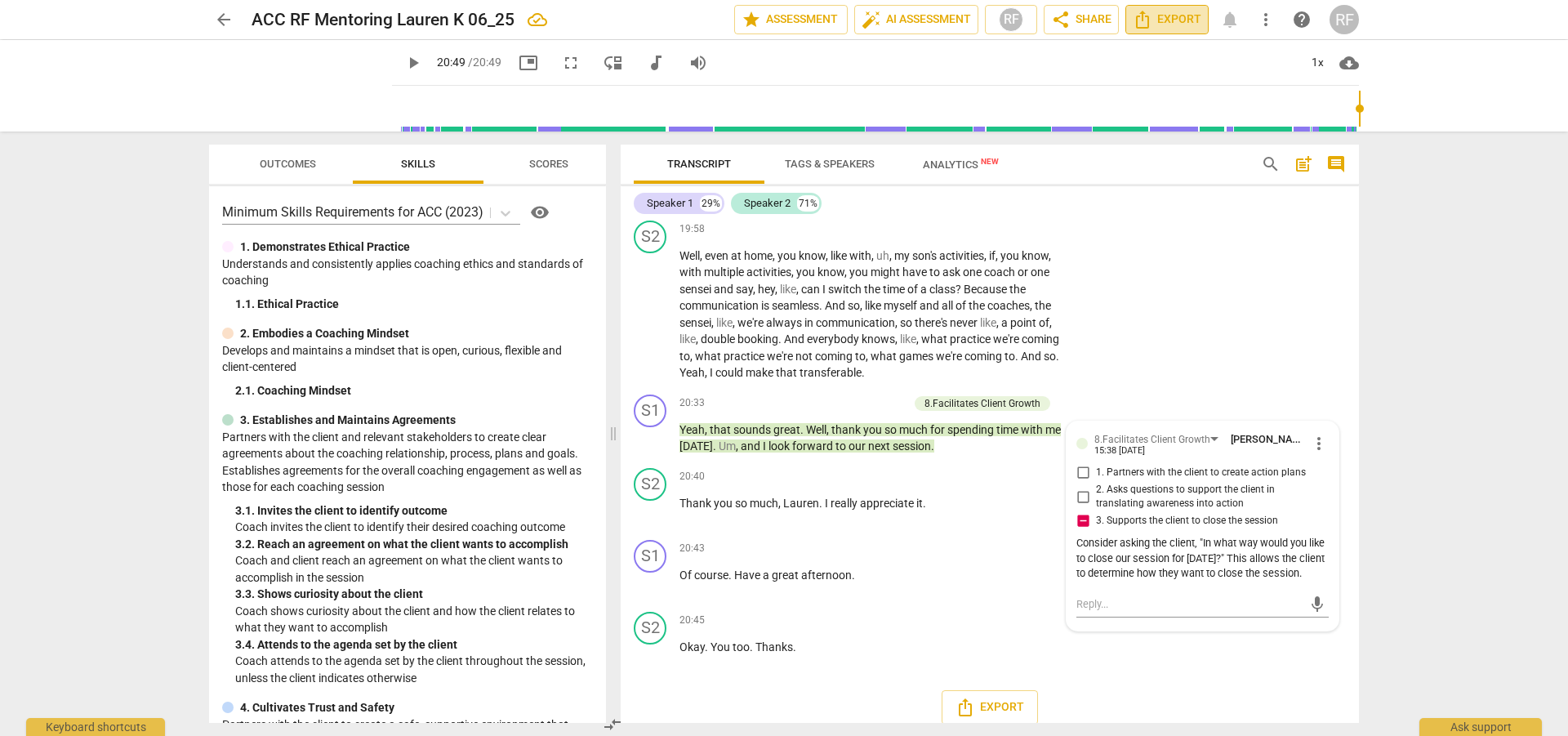
click at [1140, 22] on icon "Export" at bounding box center [1143, 20] width 20 height 20
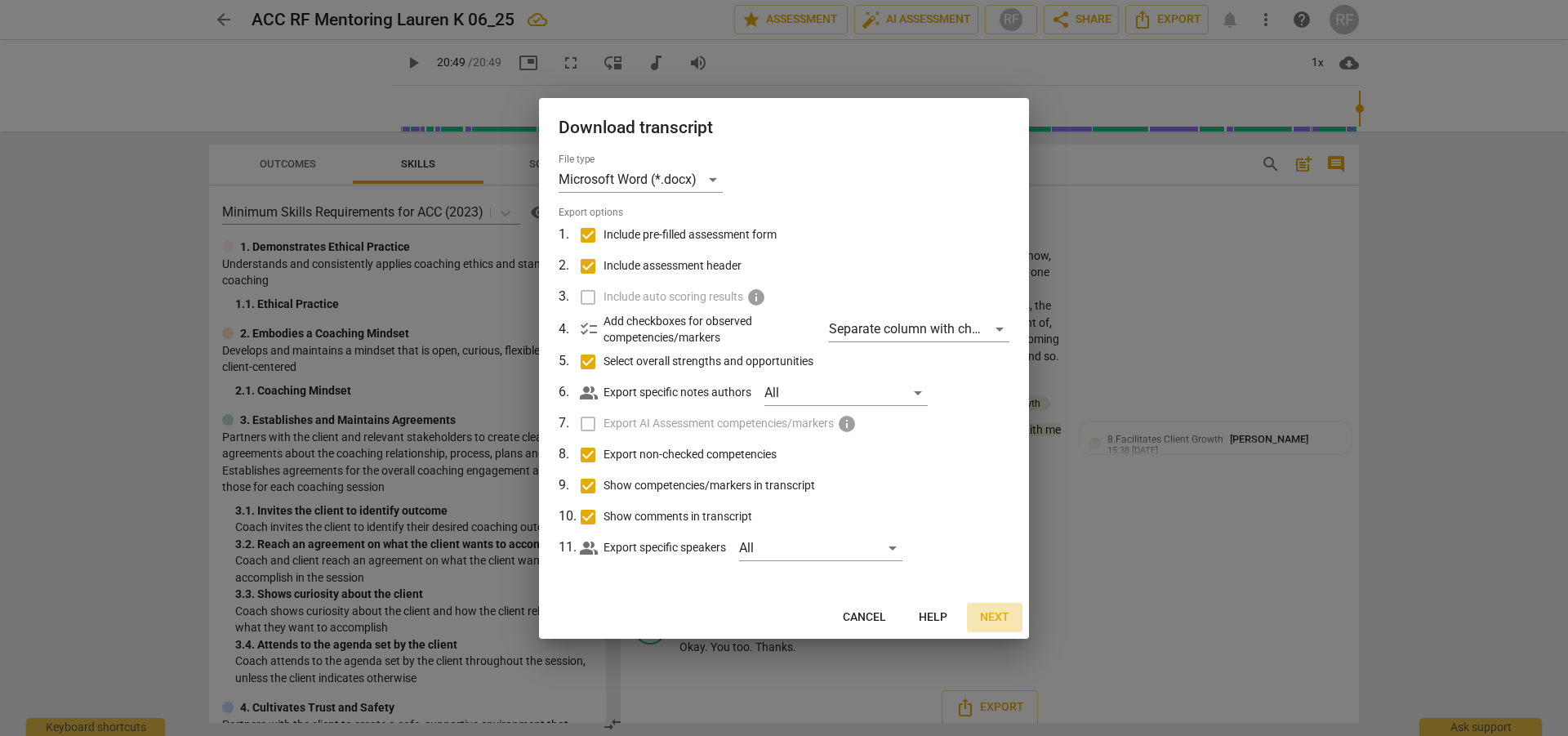
click at [991, 619] on span "Next" at bounding box center [995, 617] width 30 height 16
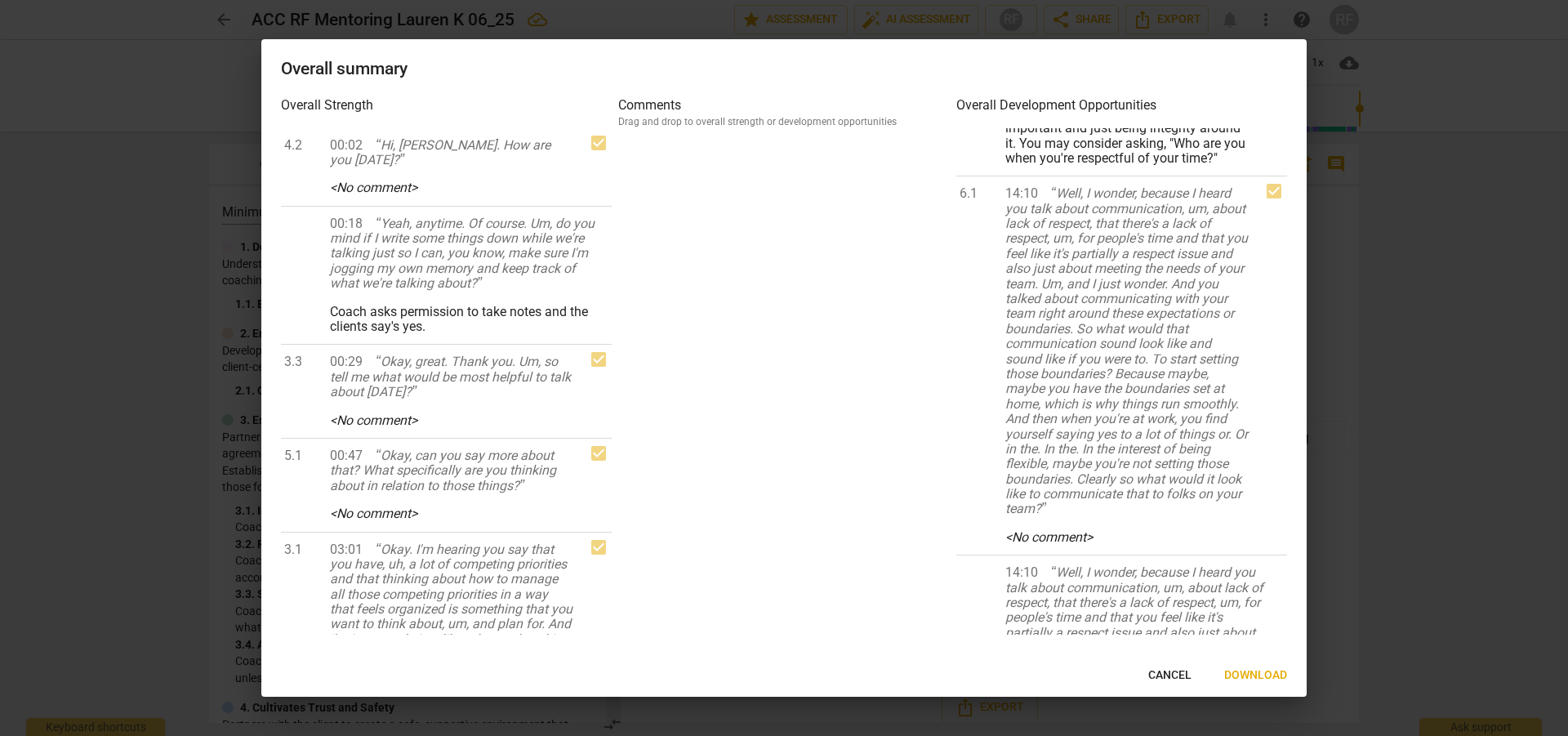
scroll to position [1552, 0]
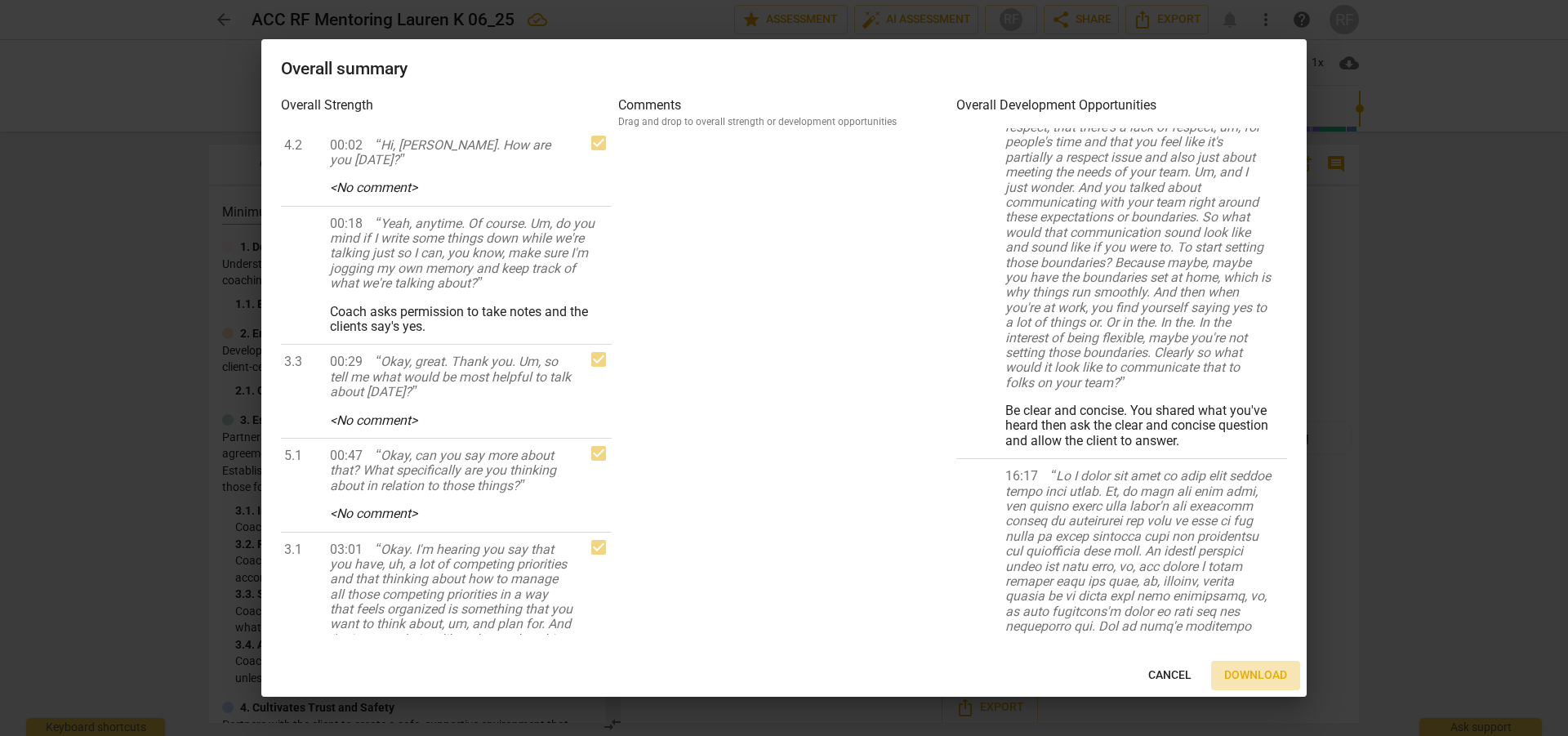
click at [1247, 675] on span "Download" at bounding box center [1256, 675] width 62 height 16
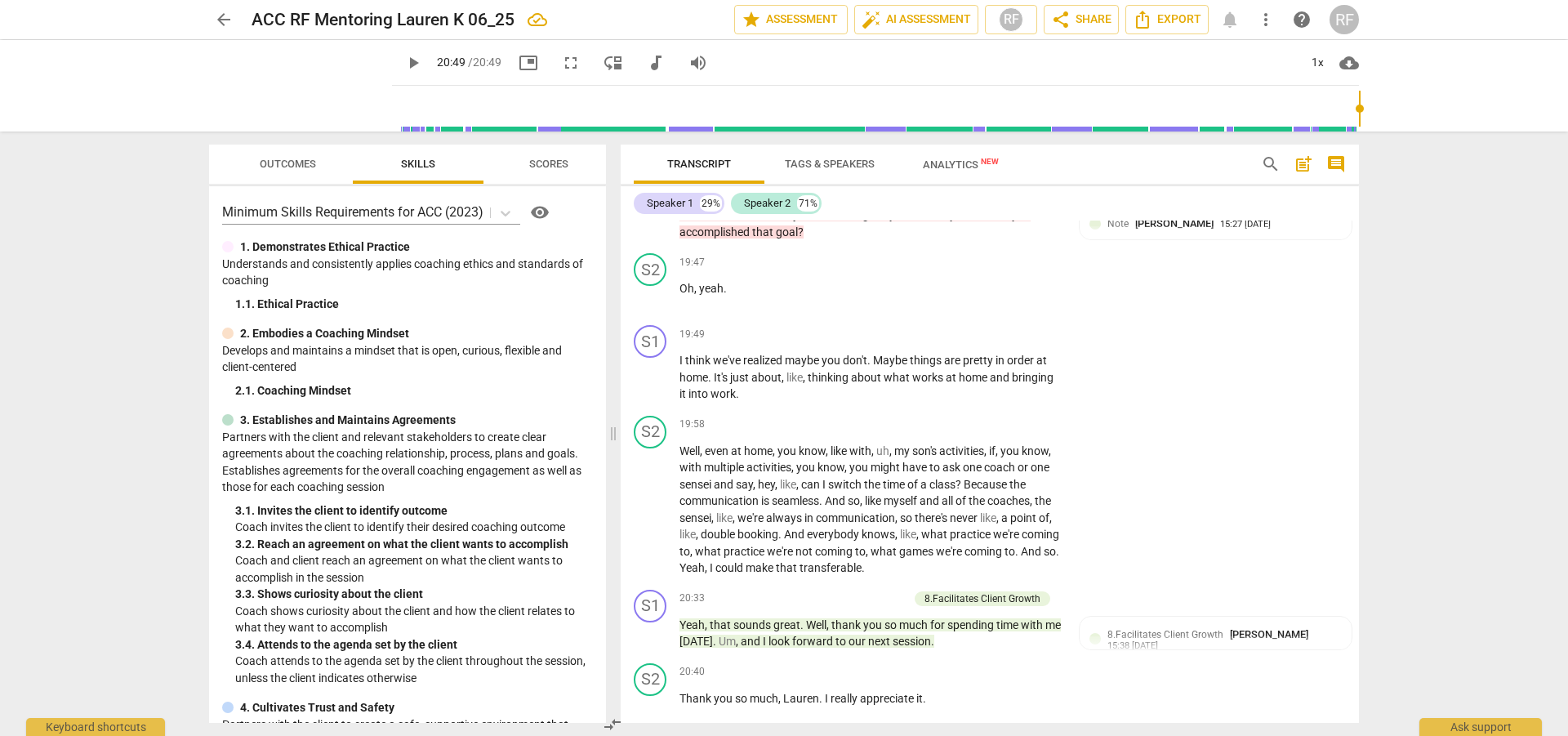
scroll to position [5129, 0]
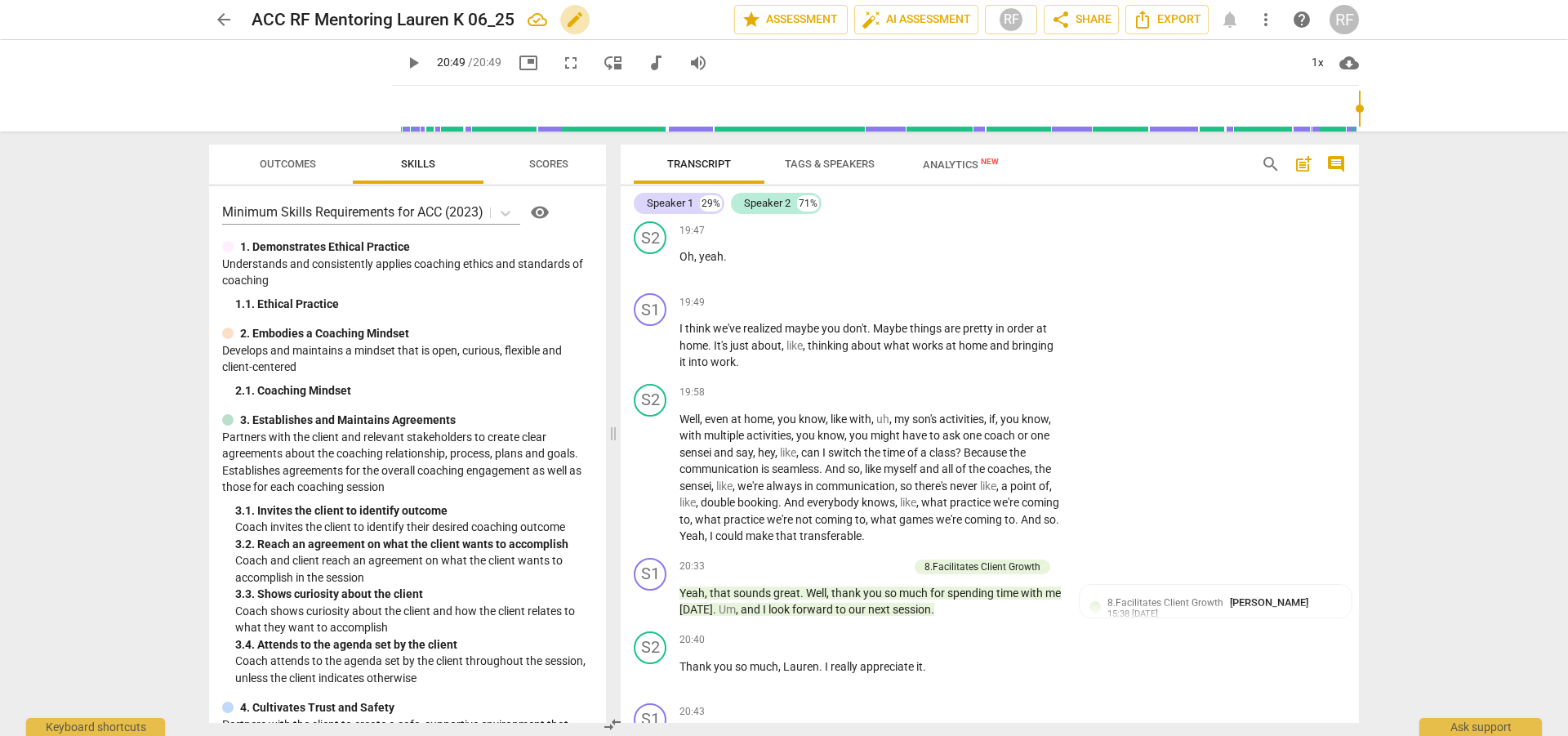
click at [578, 19] on span "edit" at bounding box center [575, 20] width 20 height 20
click at [482, 18] on input "ACC RF Mentoring Lauren K 06_25" at bounding box center [457, 19] width 411 height 31
click at [673, 19] on span "done" at bounding box center [677, 20] width 20 height 20
